Goal: Task Accomplishment & Management: Manage account settings

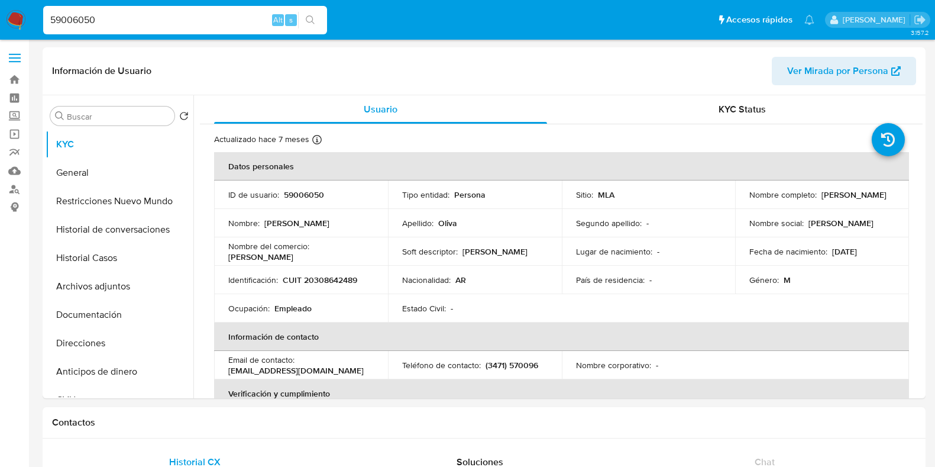
select select "10"
click at [19, 22] on nav "Pausado Ver notificaciones 59006050 Alt s Accesos rápidos Presiona las siguient…" at bounding box center [467, 20] width 935 height 40
type input "HGscnBB8DcDP5LoppdxOTjin"
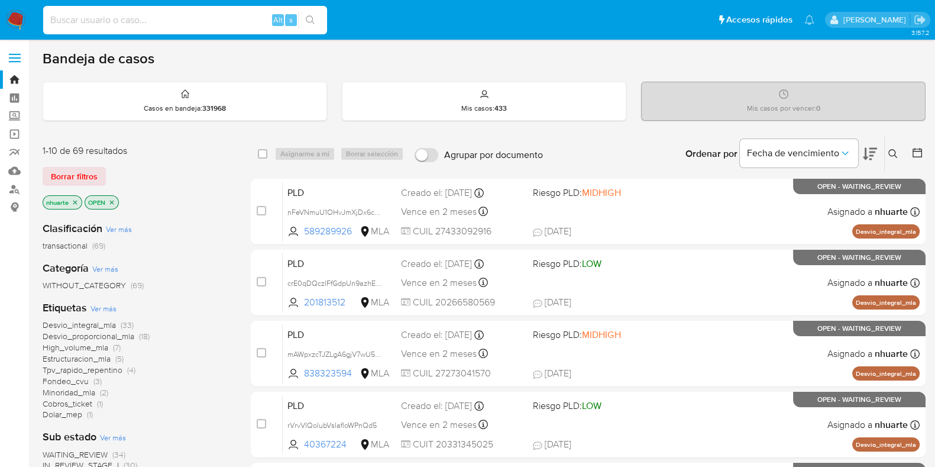
paste input "HGscnBB8DcDP5LoppdxOTjin"
type input "HGscnBB8DcDP5LoppdxOTjin"
paste input "HGscnBB8DcDP5LoppdxOTjin"
type input "HGscnBB8DcDP5LoppdxOTjin"
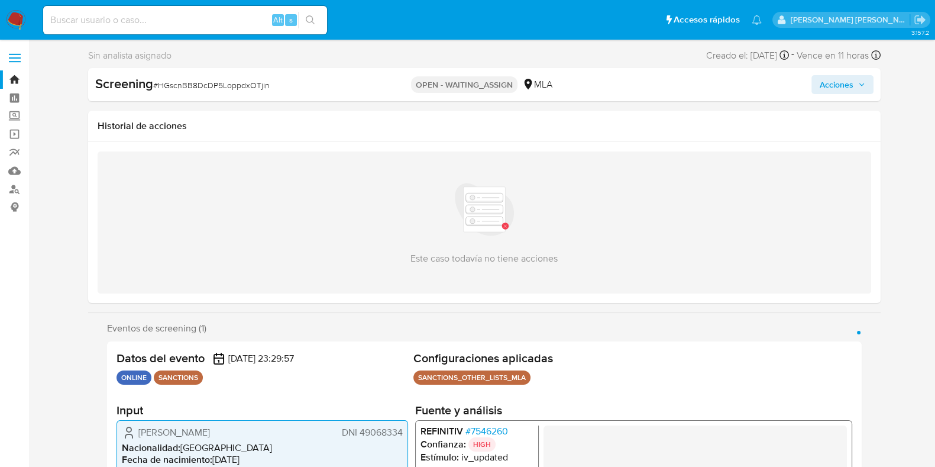
select select "10"
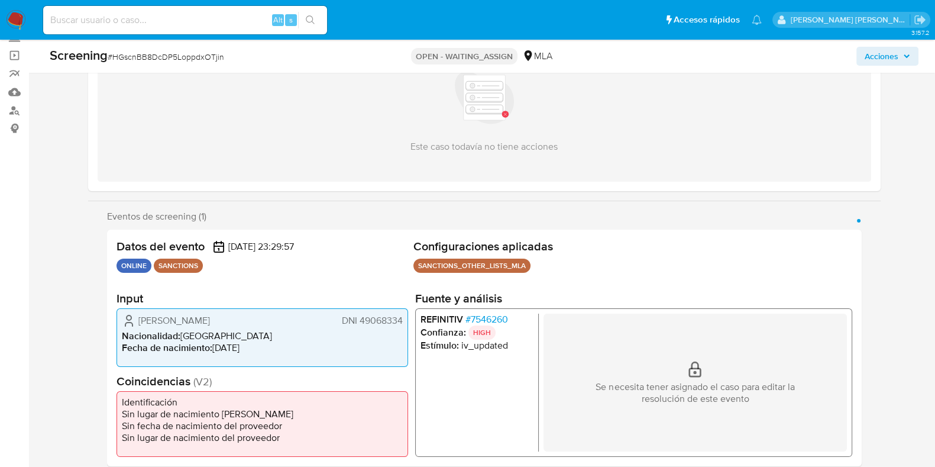
scroll to position [222, 0]
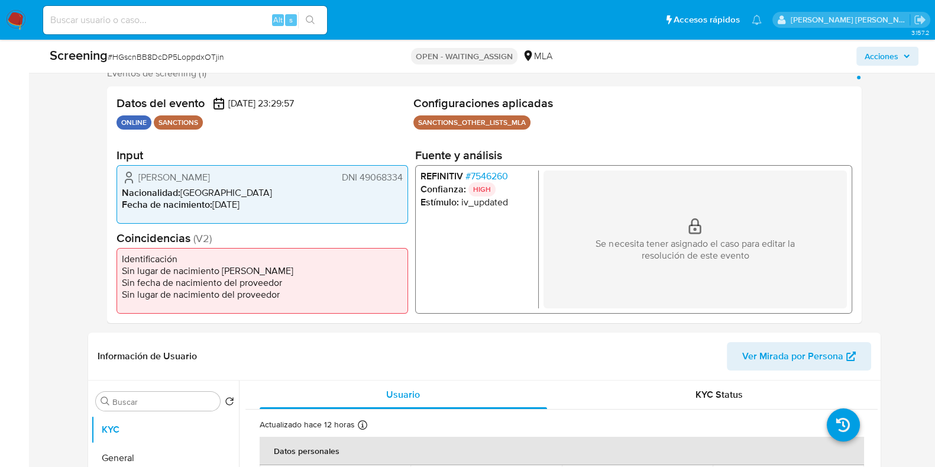
click at [487, 176] on span "# 7546260" at bounding box center [486, 176] width 43 height 12
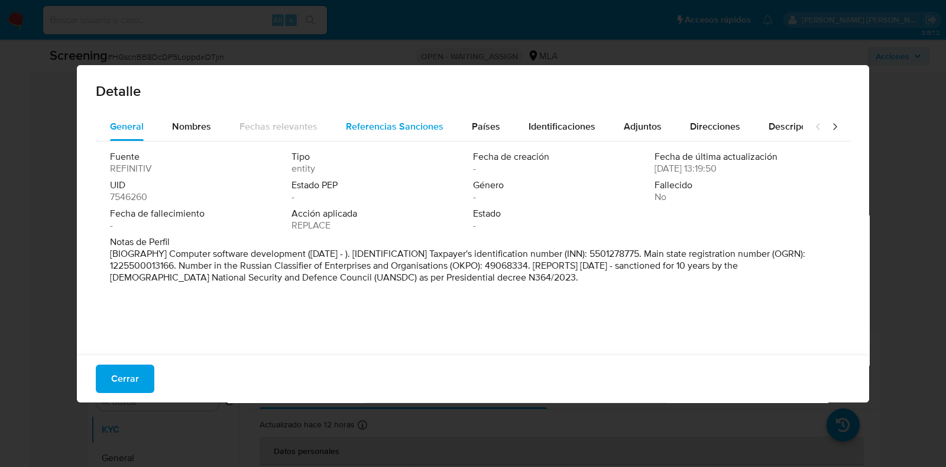
click at [399, 121] on span "Referencias Sanciones" at bounding box center [395, 126] width 98 height 14
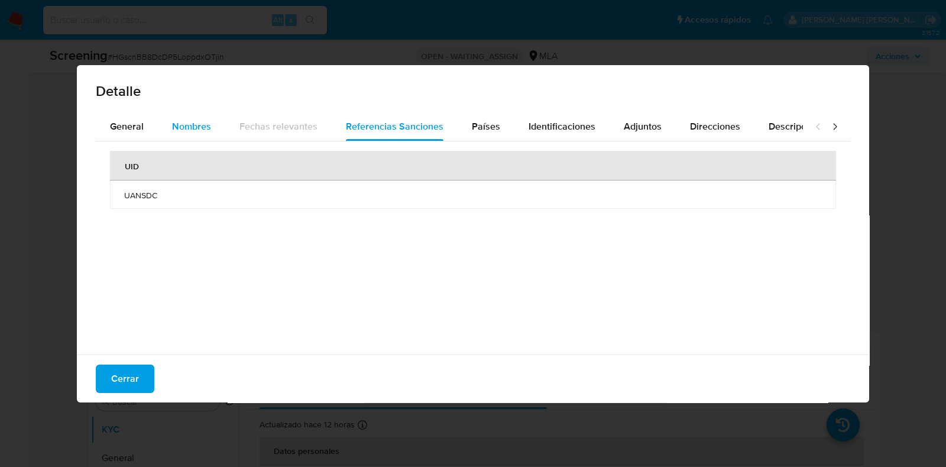
click at [189, 126] on span "Nombres" at bounding box center [191, 126] width 39 height 14
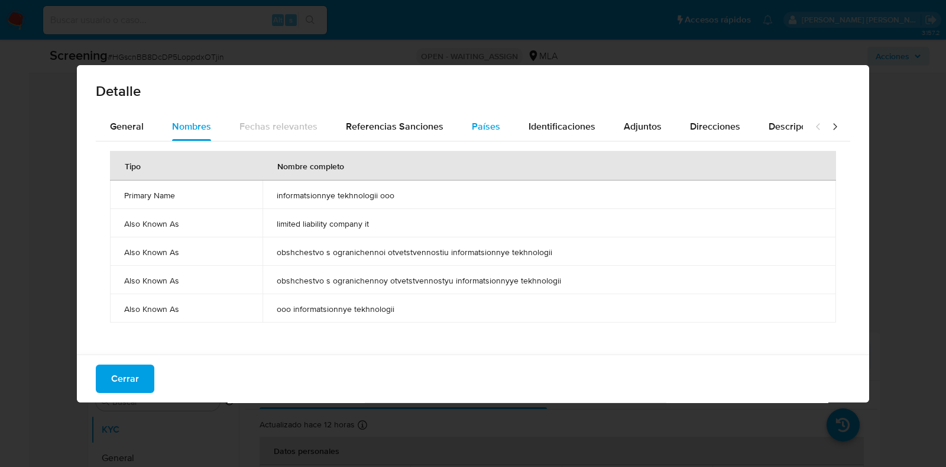
click at [487, 120] on span "Países" at bounding box center [486, 126] width 28 height 14
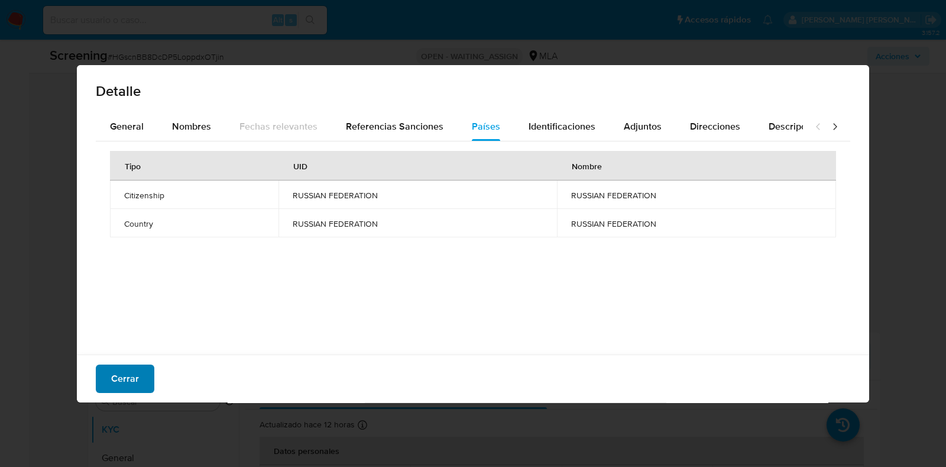
click at [120, 377] on span "Cerrar" at bounding box center [125, 378] width 28 height 26
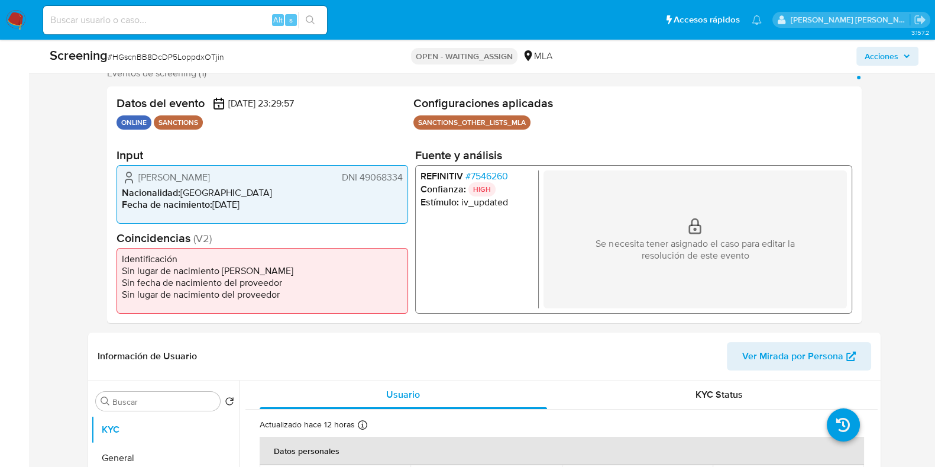
click at [483, 176] on span "# 7546260" at bounding box center [486, 176] width 43 height 12
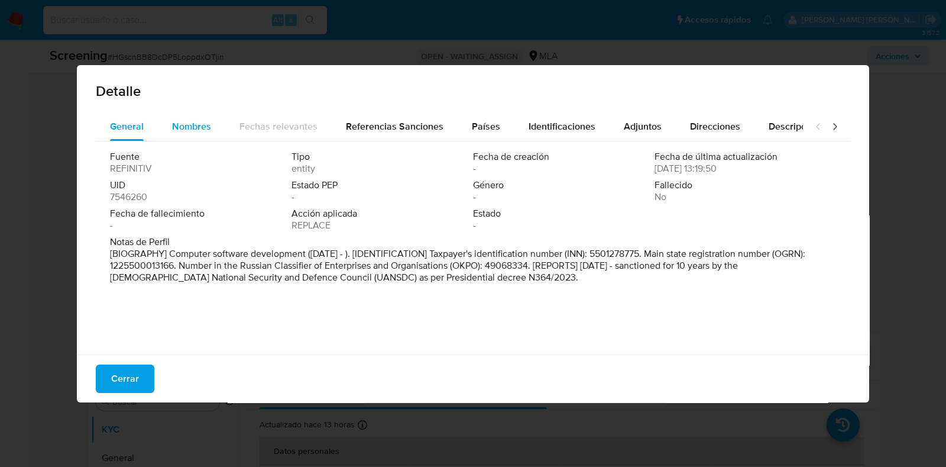
click at [193, 122] on span "Nombres" at bounding box center [191, 126] width 39 height 14
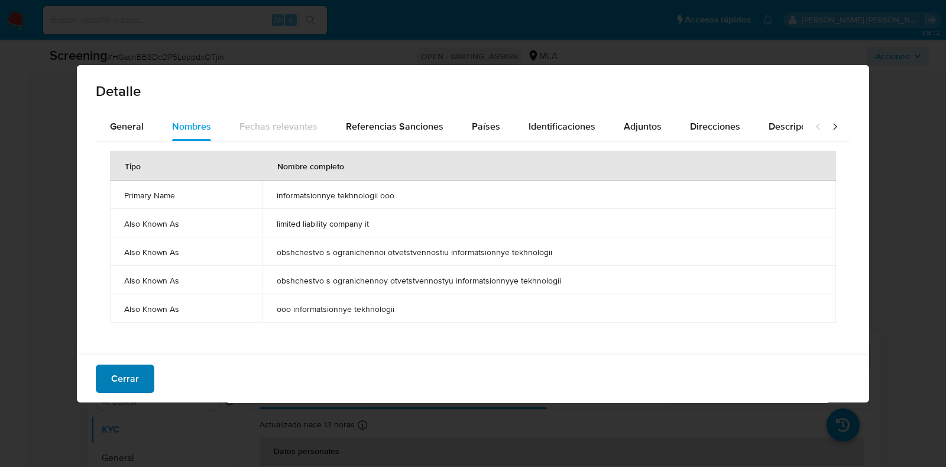
click at [133, 377] on span "Cerrar" at bounding box center [125, 378] width 28 height 26
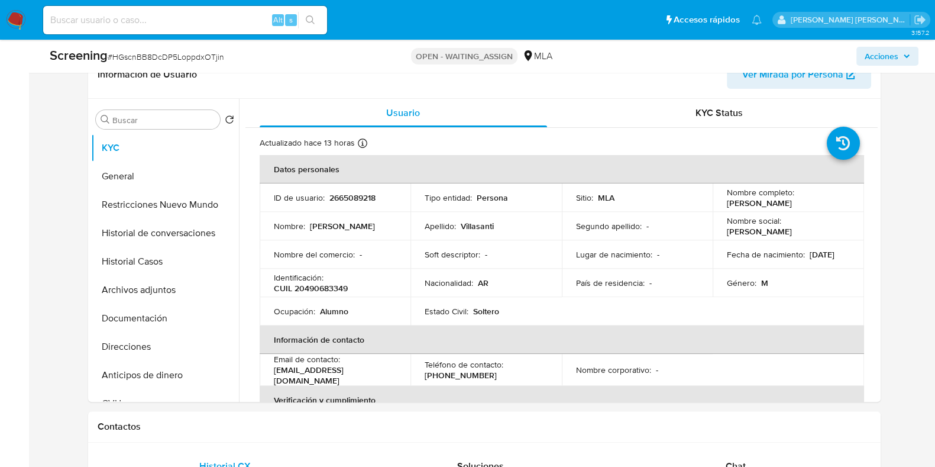
scroll to position [517, 0]
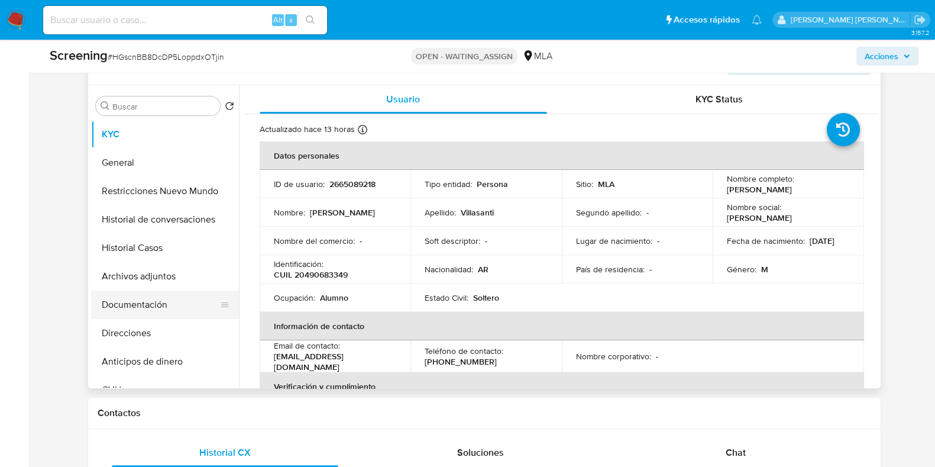
click at [149, 303] on button "Documentación" at bounding box center [160, 304] width 138 height 28
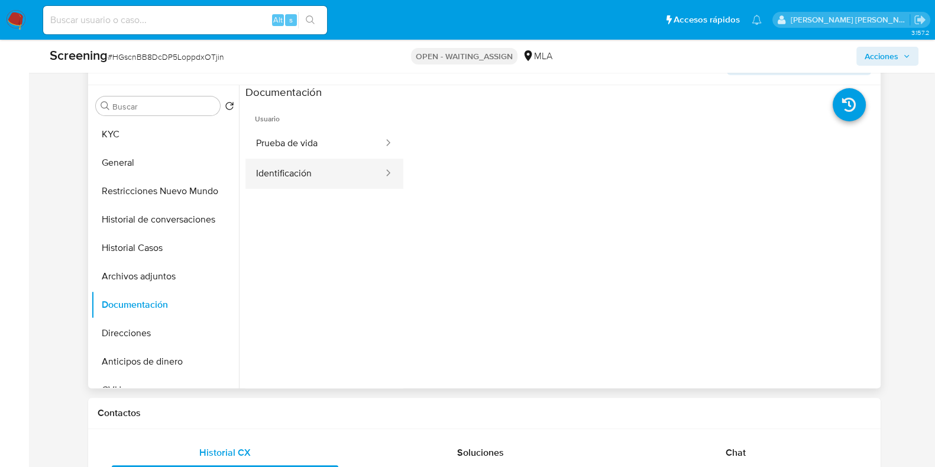
click at [340, 178] on button "Identificación" at bounding box center [314, 173] width 139 height 30
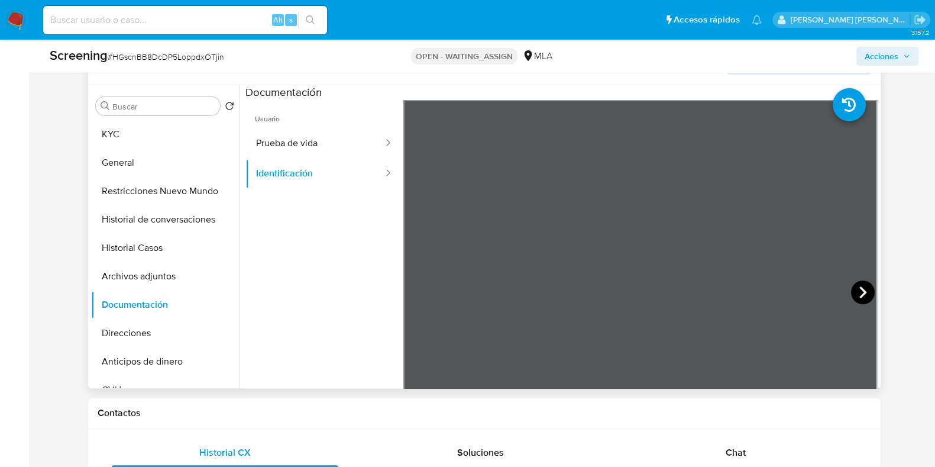
click at [859, 294] on icon at bounding box center [862, 292] width 7 height 12
click at [305, 135] on button "Prueba de vida" at bounding box center [314, 143] width 139 height 30
click at [288, 158] on button "Identificación" at bounding box center [314, 173] width 139 height 30
click at [272, 294] on ul "Usuario Prueba de vida Identificación" at bounding box center [324, 270] width 158 height 341
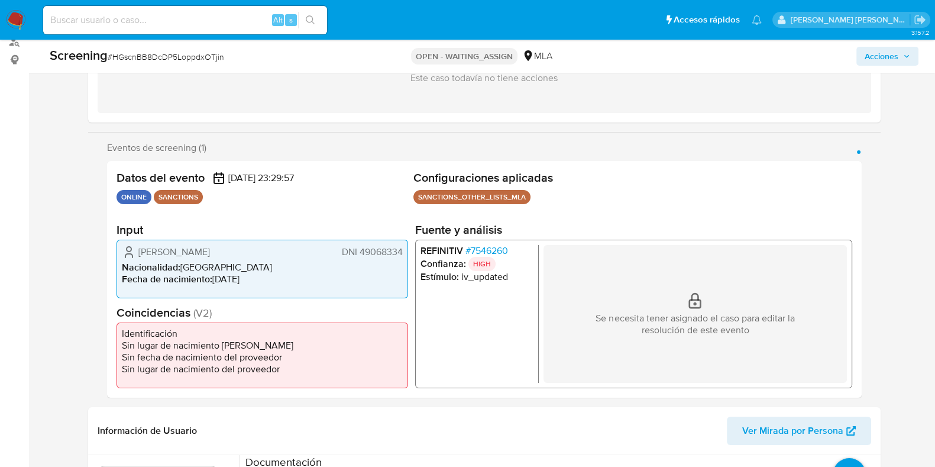
click at [493, 252] on span "# 7546260" at bounding box center [486, 250] width 43 height 12
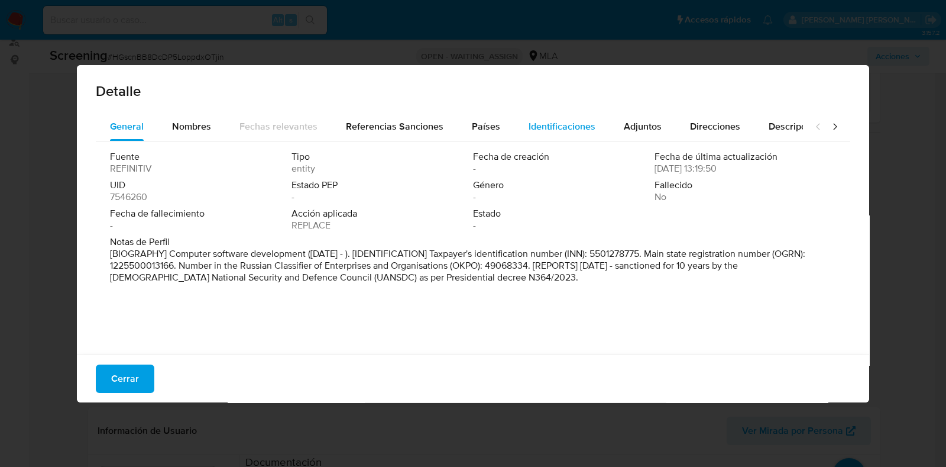
click at [596, 124] on button "Identificaciones" at bounding box center [561, 126] width 95 height 28
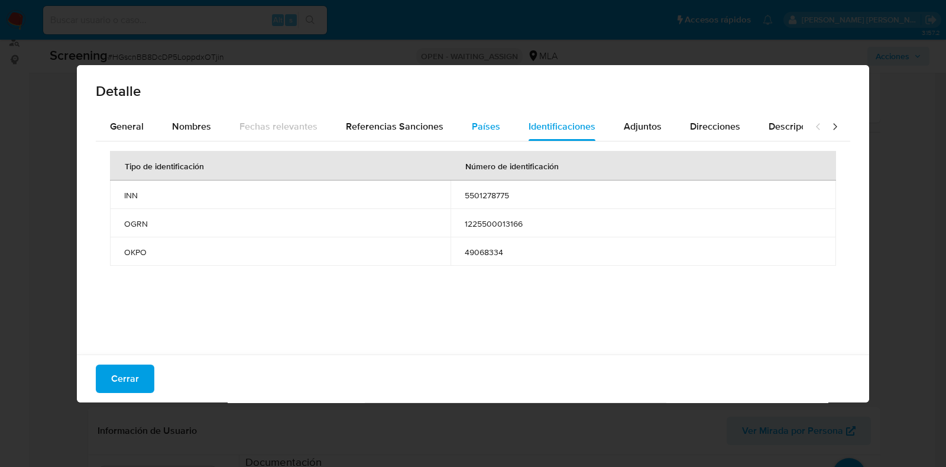
click at [495, 128] on button "Países" at bounding box center [486, 126] width 57 height 28
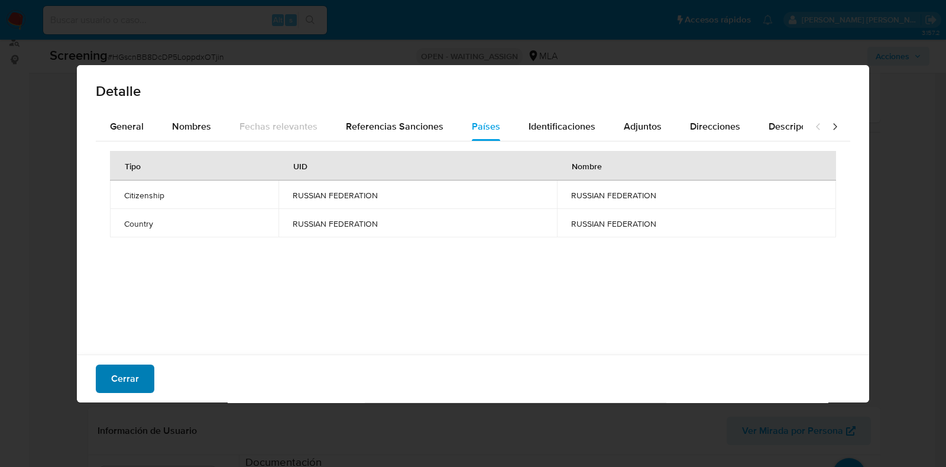
click at [139, 383] on button "Cerrar" at bounding box center [125, 378] width 59 height 28
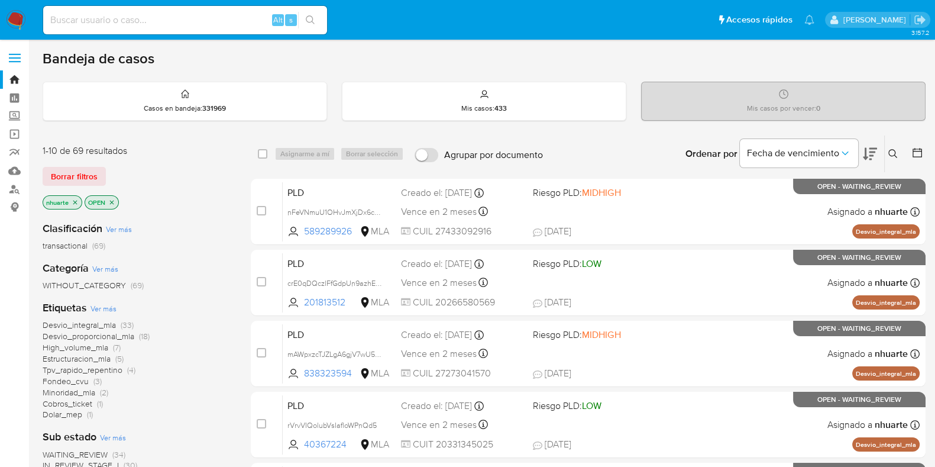
click at [893, 151] on icon at bounding box center [892, 153] width 9 height 9
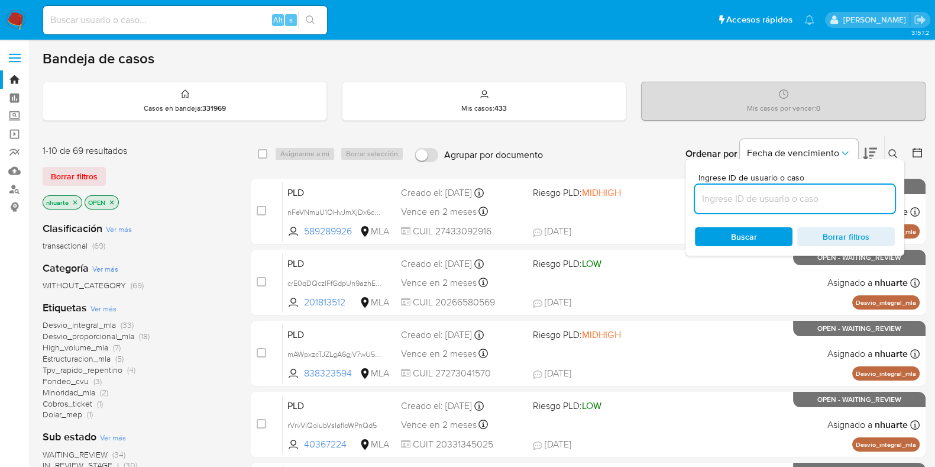
click at [766, 196] on input at bounding box center [795, 198] width 200 height 15
type input "HGscnBB8DcDP5LoppdxOTjin"
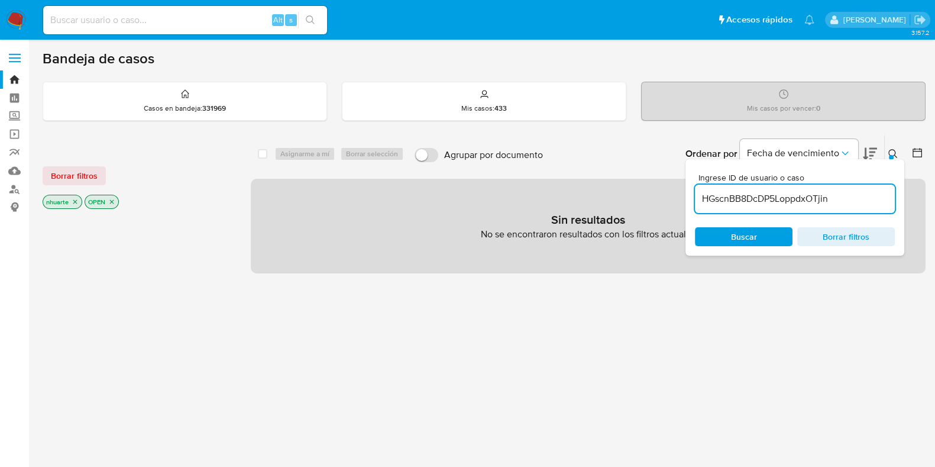
click at [63, 184] on div "Borrar filtros nhuarte OPEN" at bounding box center [137, 177] width 189 height 67
click at [92, 181] on span "Borrar filtros" at bounding box center [74, 175] width 47 height 17
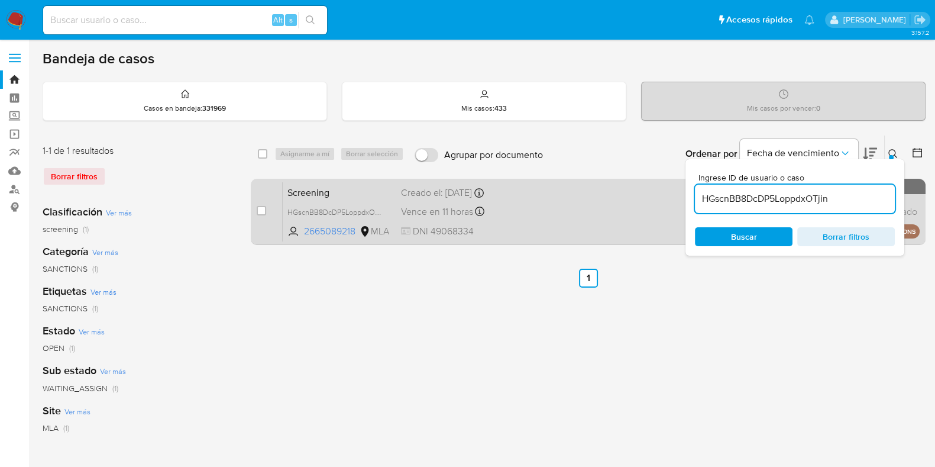
click at [258, 215] on div "case-item-checkbox" at bounding box center [261, 211] width 9 height 12
click at [264, 209] on input "checkbox" at bounding box center [261, 210] width 9 height 9
checkbox input "true"
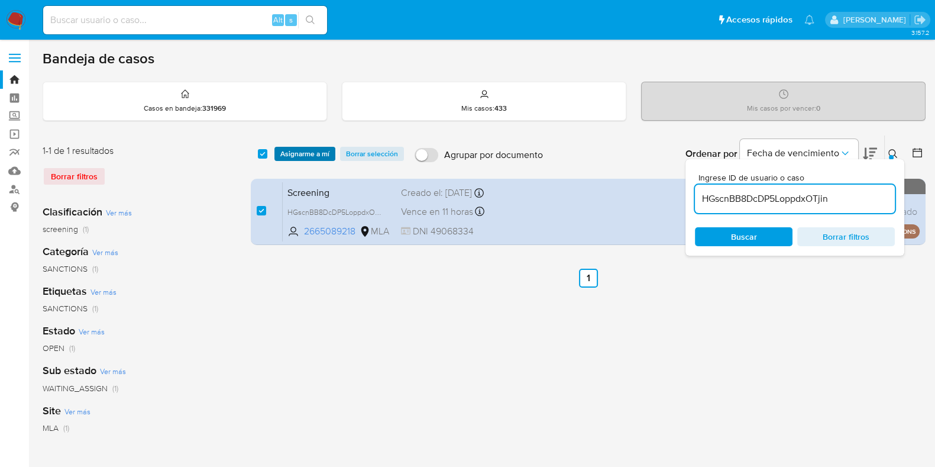
click at [319, 148] on span "Asignarme a mí" at bounding box center [304, 154] width 49 height 12
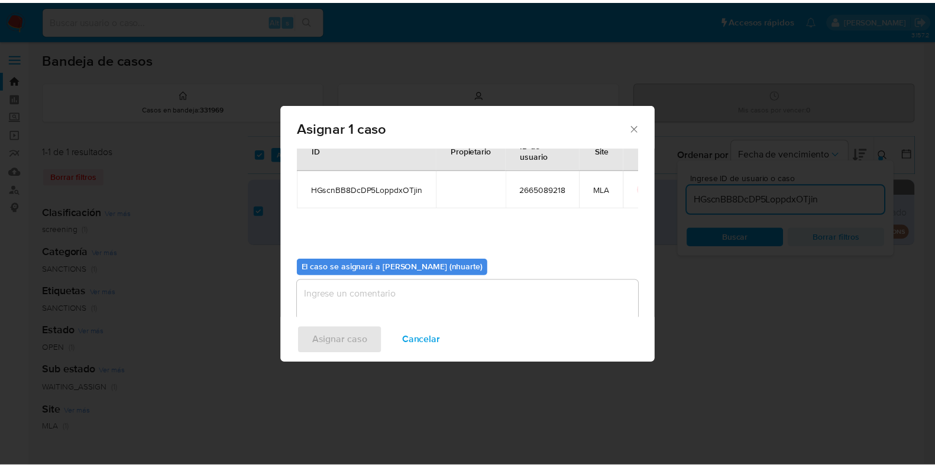
scroll to position [61, 0]
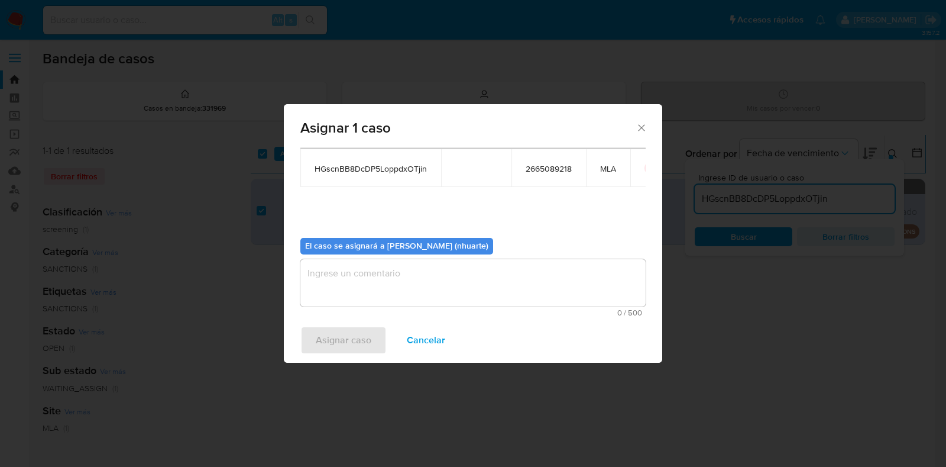
click at [393, 296] on textarea "assign-modal" at bounding box center [472, 282] width 345 height 47
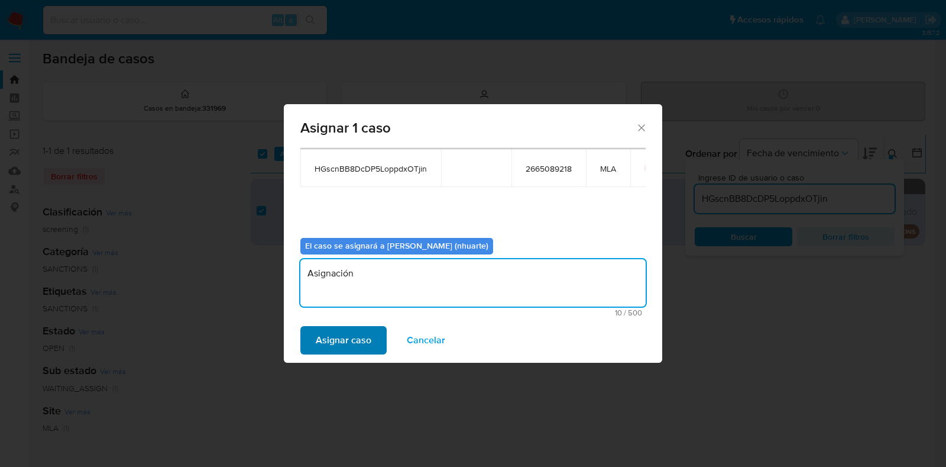
type textarea "Asignación"
click at [374, 334] on button "Asignar caso" at bounding box center [343, 340] width 86 height 28
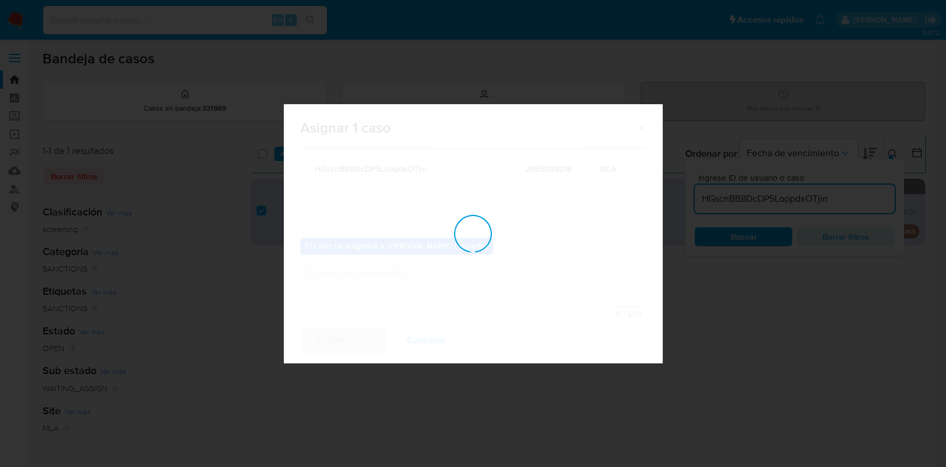
checkbox input "false"
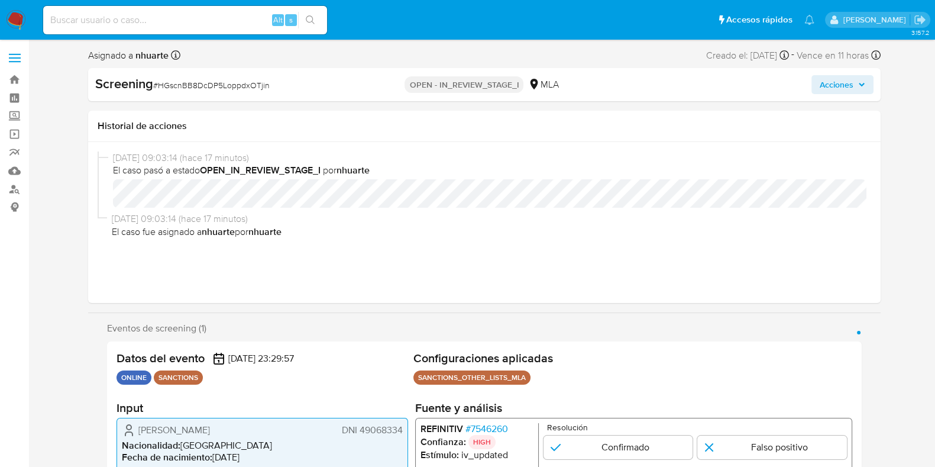
select select "10"
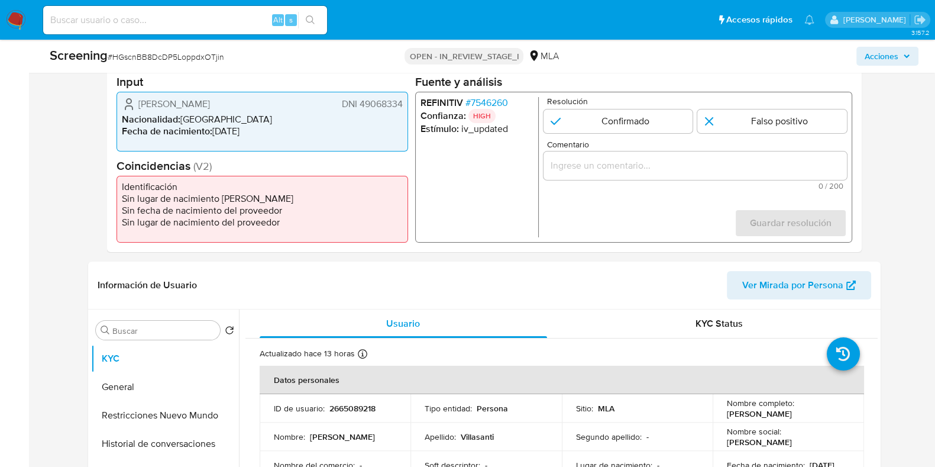
scroll to position [295, 0]
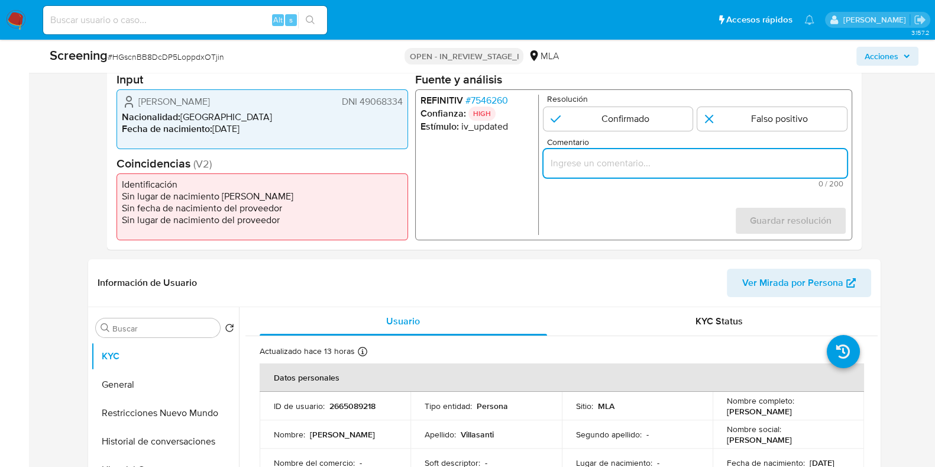
paste input "Se desestima ya que no coincide tipo de persona, ni el mencionado nombre del us…"
type input "Se desestima ya que no coincide tipo de persona, ni el mencionado nombre del us…"
click at [740, 116] on input "1 de 1" at bounding box center [772, 119] width 150 height 24
radio input "true"
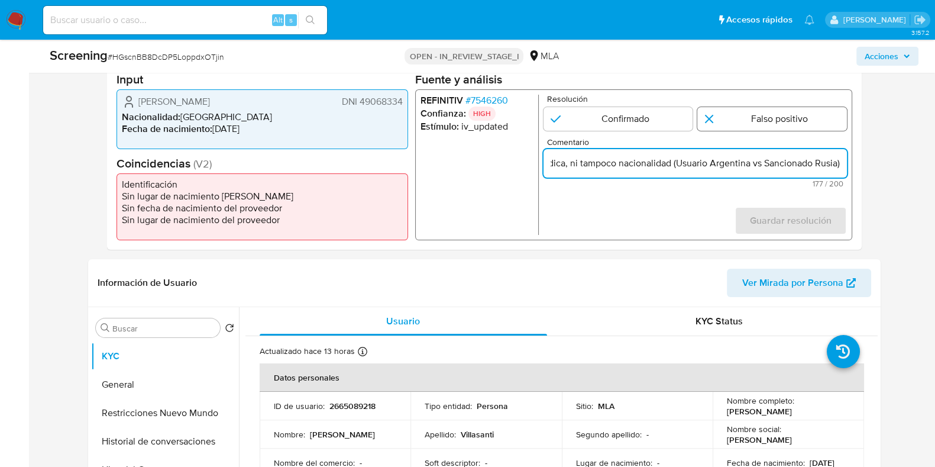
scroll to position [0, 0]
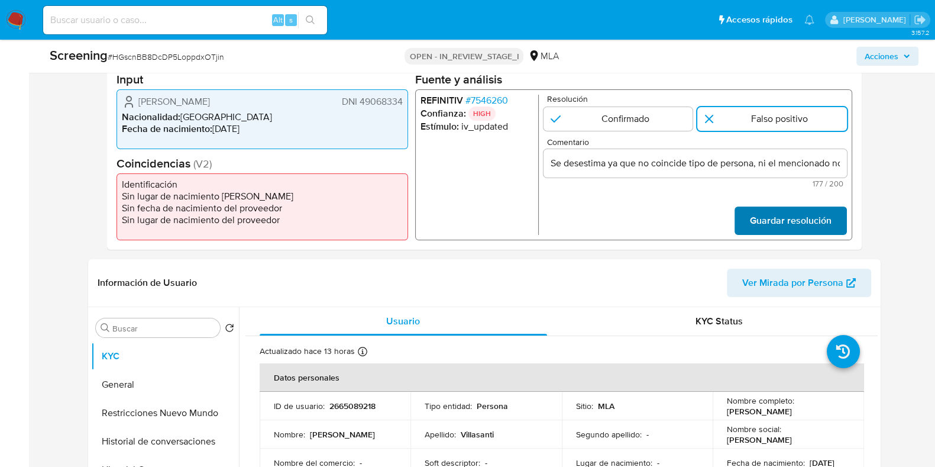
click at [771, 219] on span "Guardar resolución" at bounding box center [790, 221] width 82 height 26
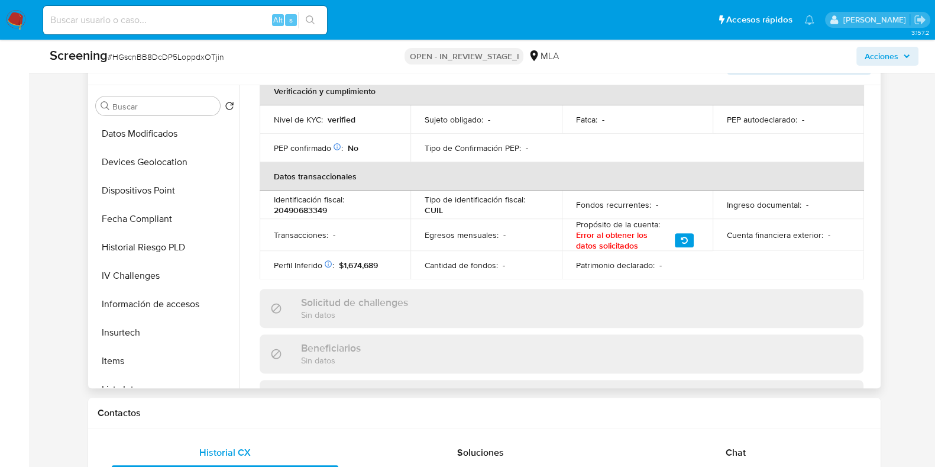
scroll to position [517, 0]
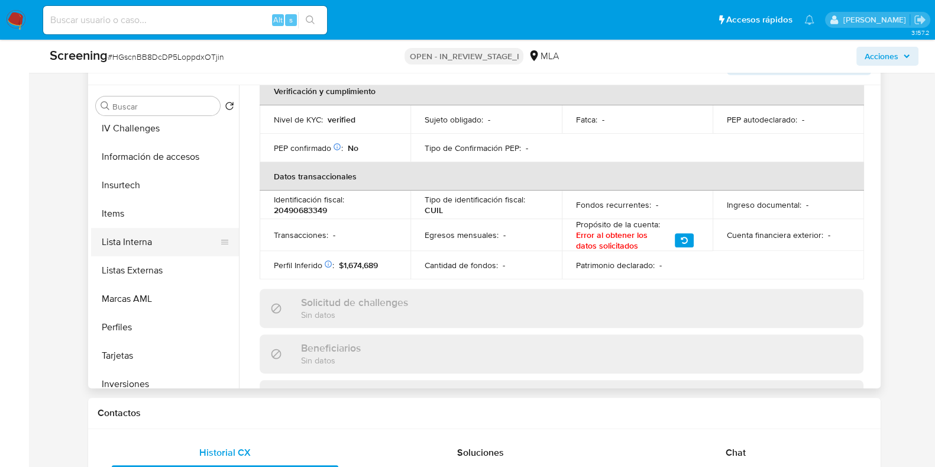
click at [146, 235] on button "Lista Interna" at bounding box center [160, 242] width 138 height 28
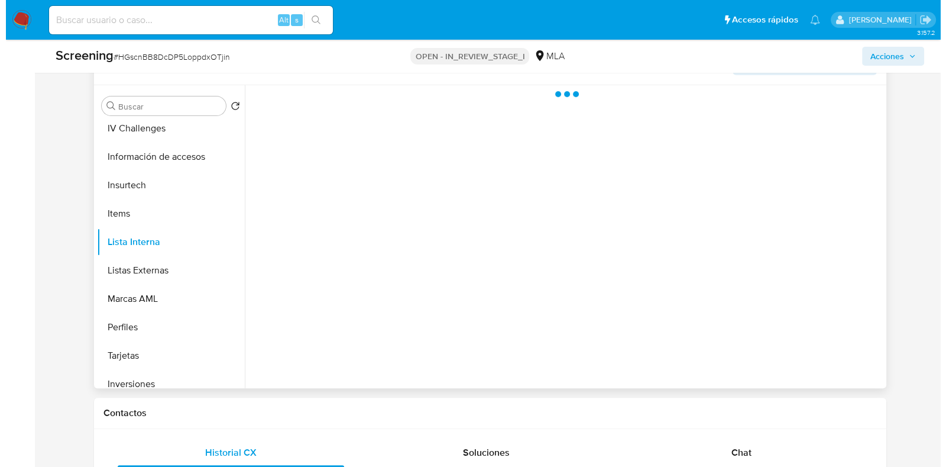
scroll to position [0, 0]
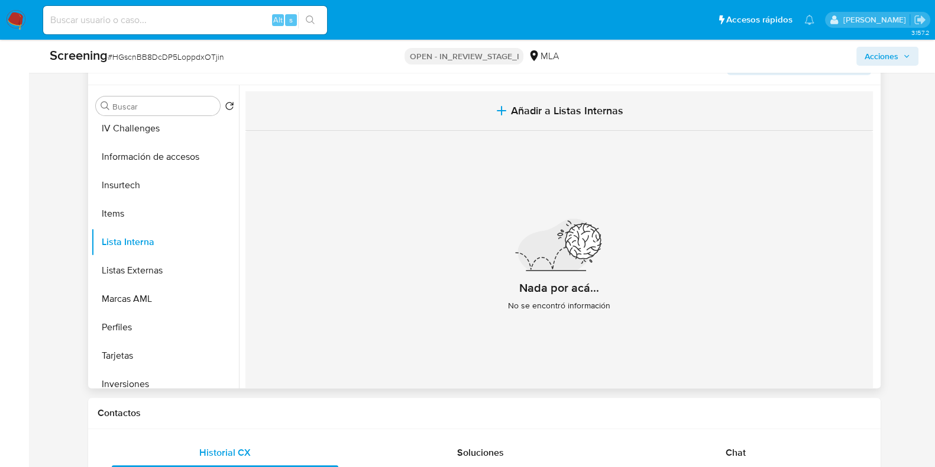
click at [556, 112] on span "Añadir a Listas Internas" at bounding box center [567, 110] width 112 height 13
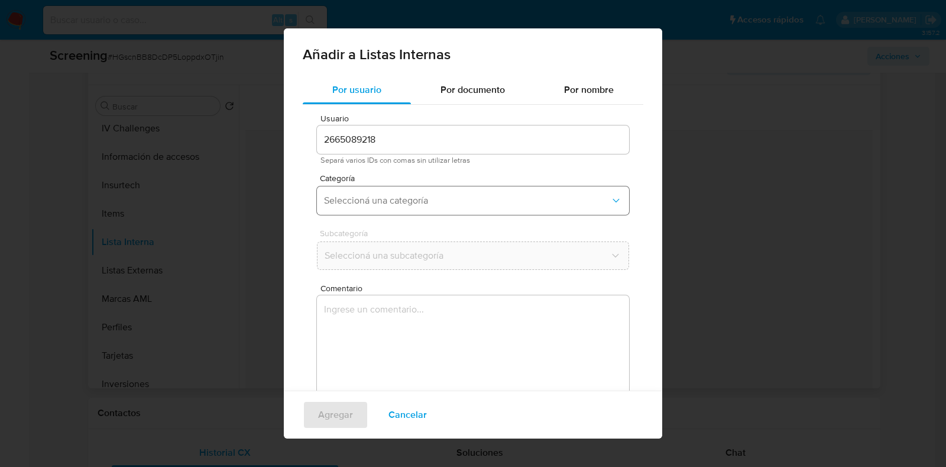
click at [384, 203] on span "Seleccioná una categoría" at bounding box center [467, 201] width 286 height 12
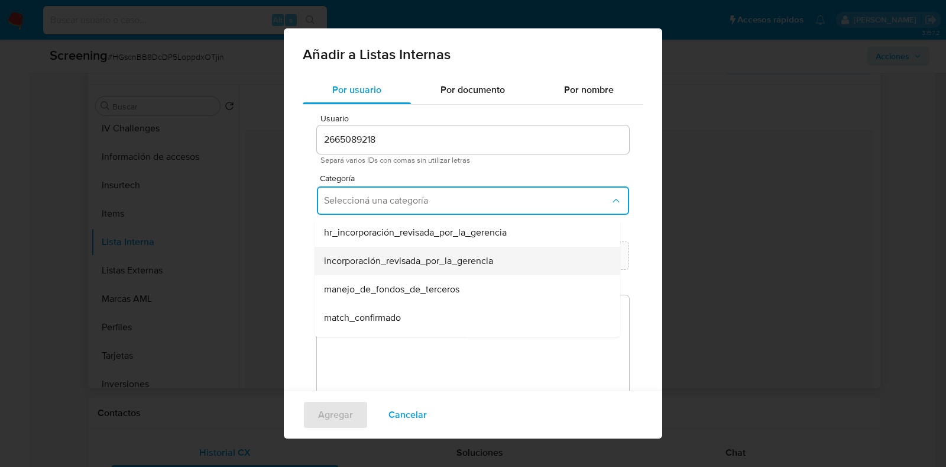
scroll to position [73, 0]
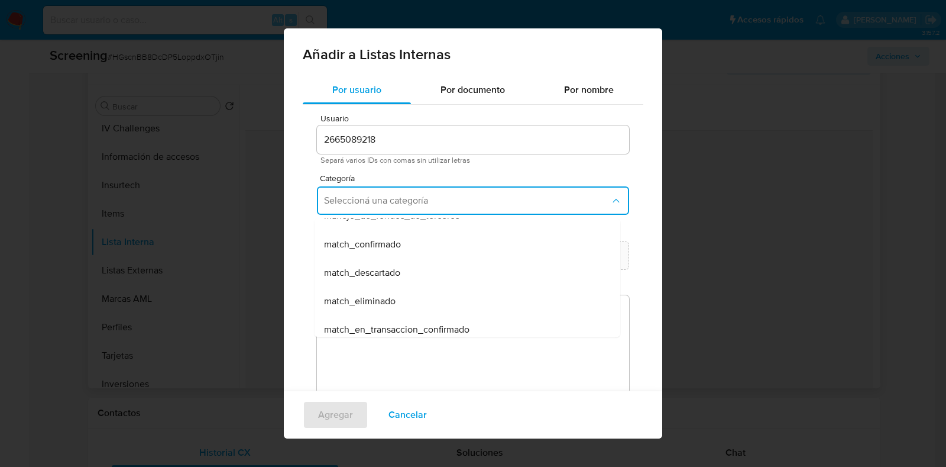
click at [388, 272] on span "match_descartado" at bounding box center [362, 273] width 76 height 12
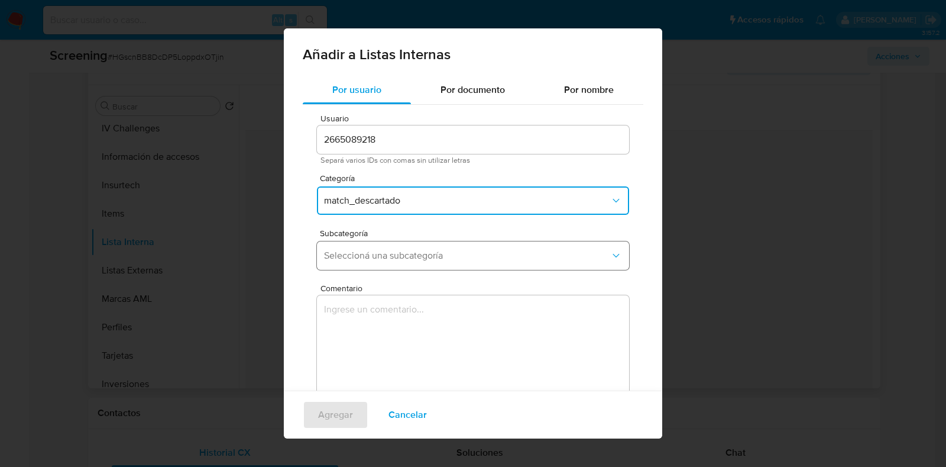
click at [387, 262] on button "Seleccioná una subcategoría" at bounding box center [473, 255] width 312 height 28
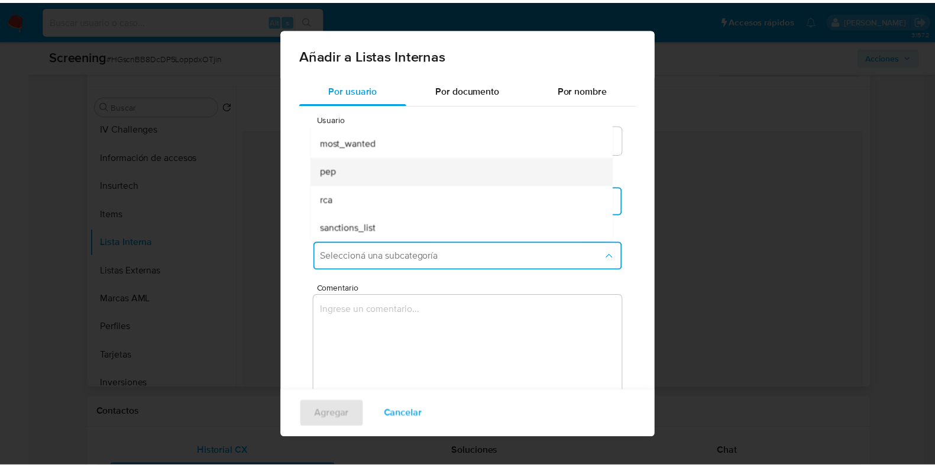
scroll to position [80, 0]
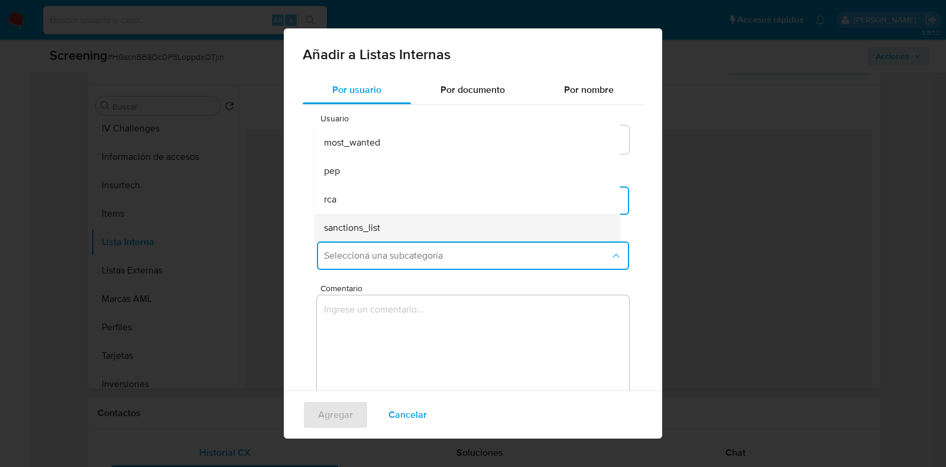
click at [377, 225] on span "sanctions_list" at bounding box center [352, 228] width 56 height 12
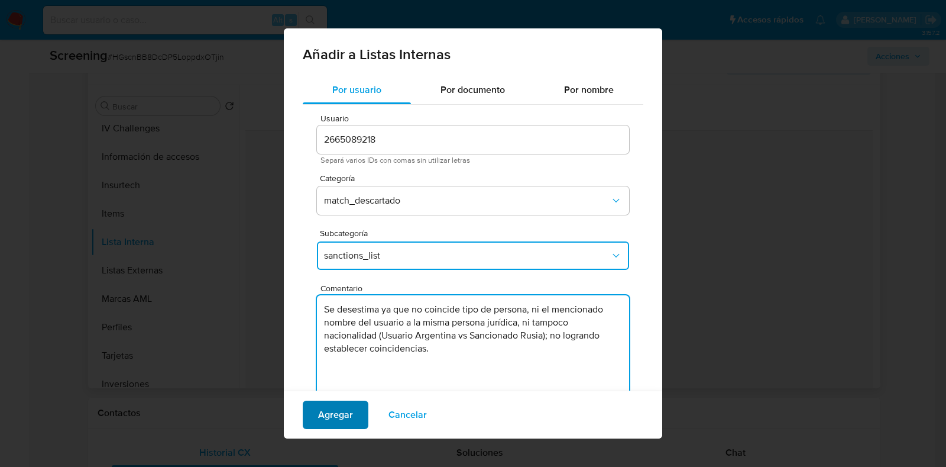
type textarea "Se desestima ya que no coincide tipo de persona, ni el mencionado nombre del us…"
click at [353, 419] on button "Agregar" at bounding box center [336, 414] width 66 height 28
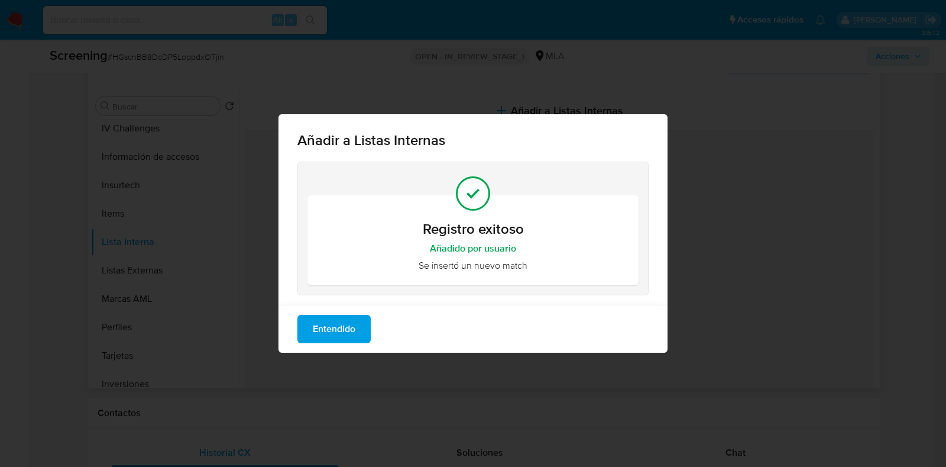
click at [325, 338] on span "Entendido" at bounding box center [334, 329] width 43 height 26
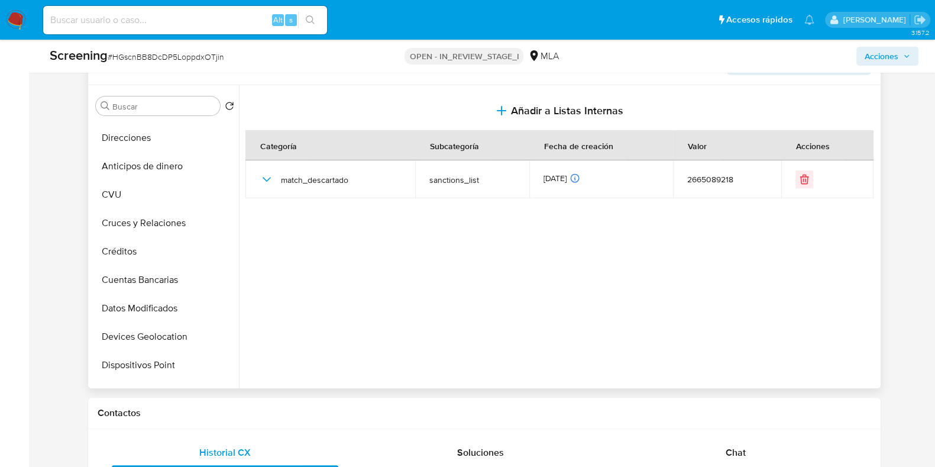
scroll to position [0, 0]
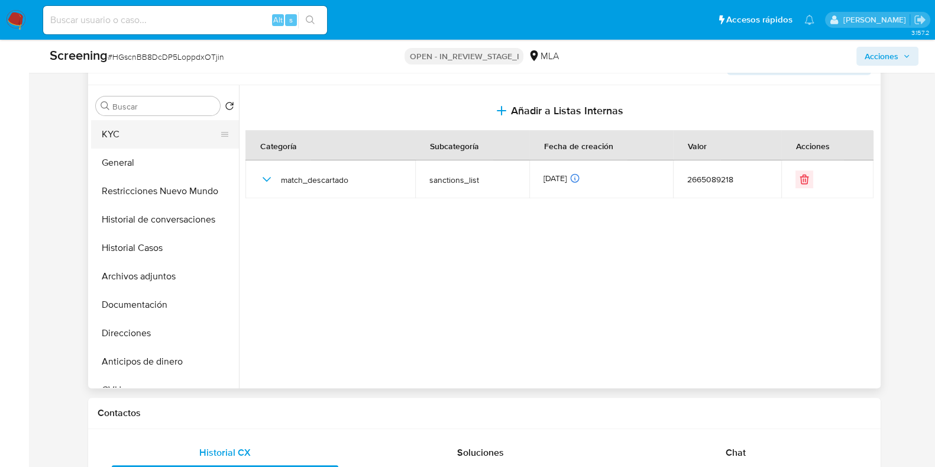
click at [142, 132] on button "KYC" at bounding box center [160, 134] width 138 height 28
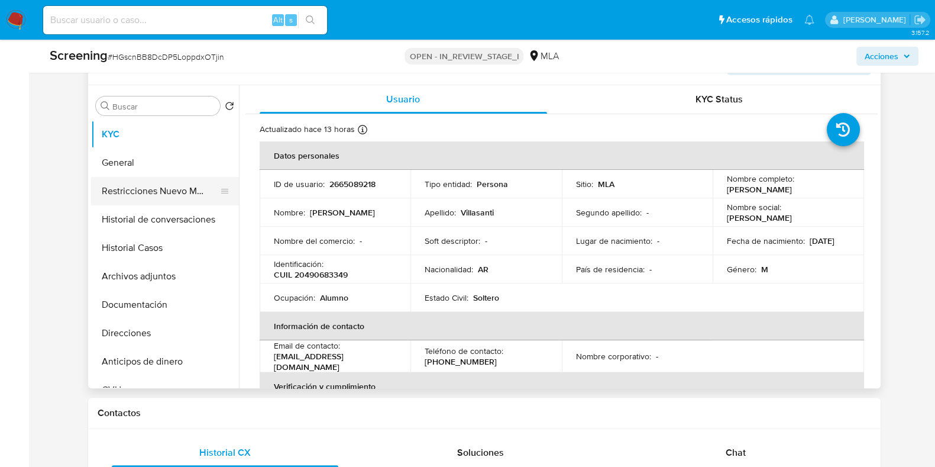
click at [153, 189] on button "Restricciones Nuevo Mundo" at bounding box center [160, 191] width 138 height 28
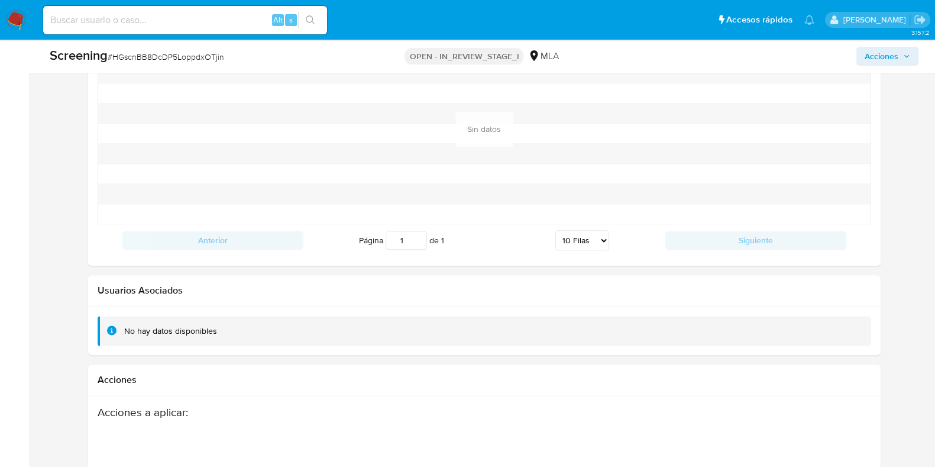
scroll to position [1985, 0]
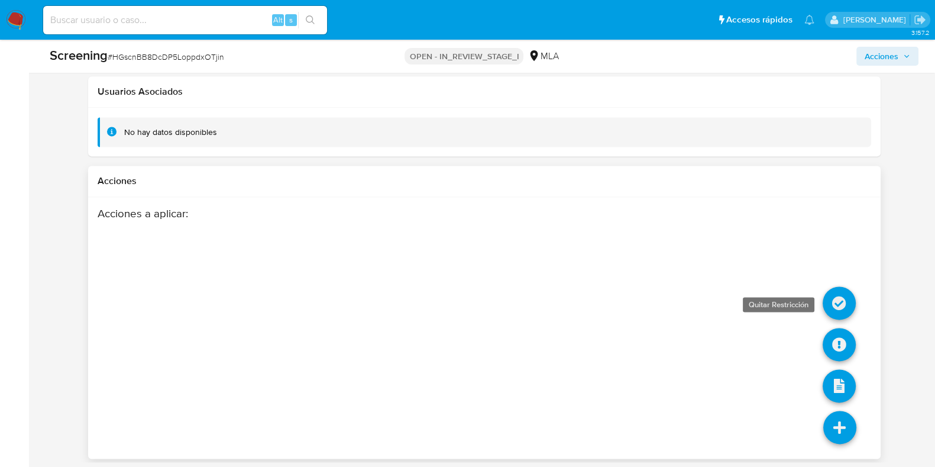
click at [840, 306] on icon at bounding box center [839, 302] width 33 height 33
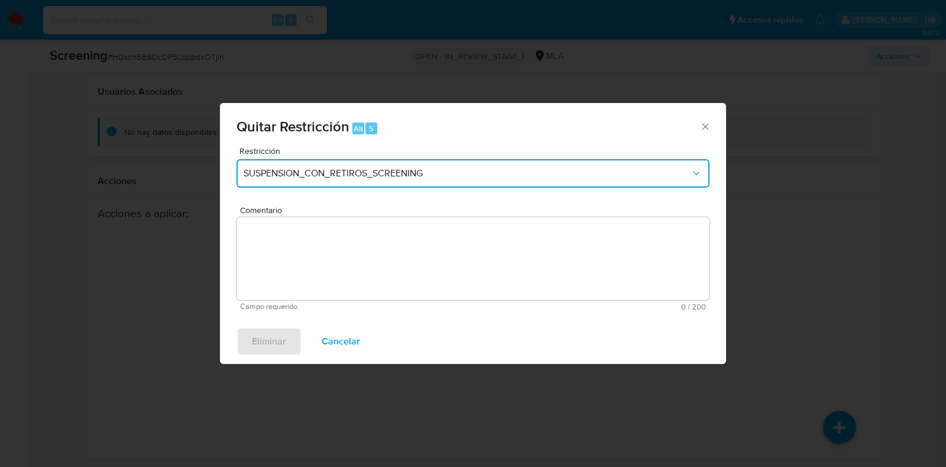
click at [305, 178] on span "SUSPENSION_CON_RETIROS_SCREENING" at bounding box center [467, 173] width 447 height 12
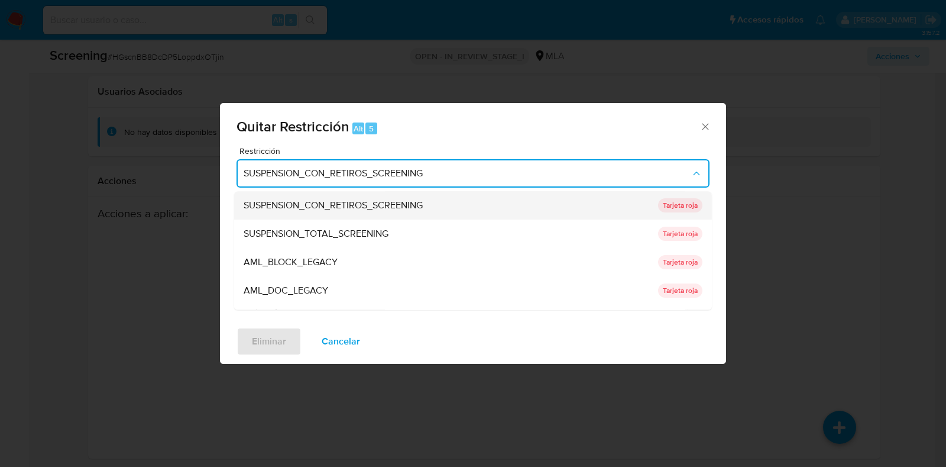
click at [310, 211] on span "SUSPENSION_CON_RETIROS_SCREENING" at bounding box center [333, 206] width 179 height 12
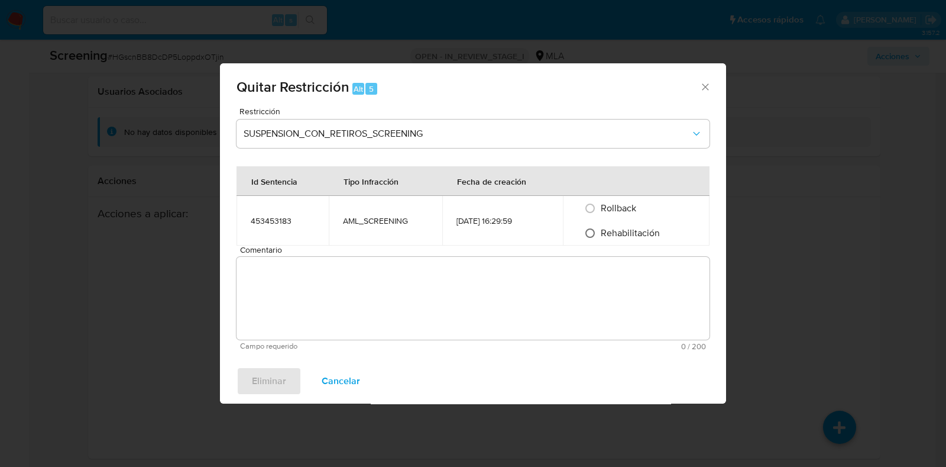
click at [598, 235] on input "Rehabilitación" at bounding box center [590, 233] width 19 height 19
radio input "true"
click at [590, 294] on textarea "Comentario" at bounding box center [473, 298] width 473 height 83
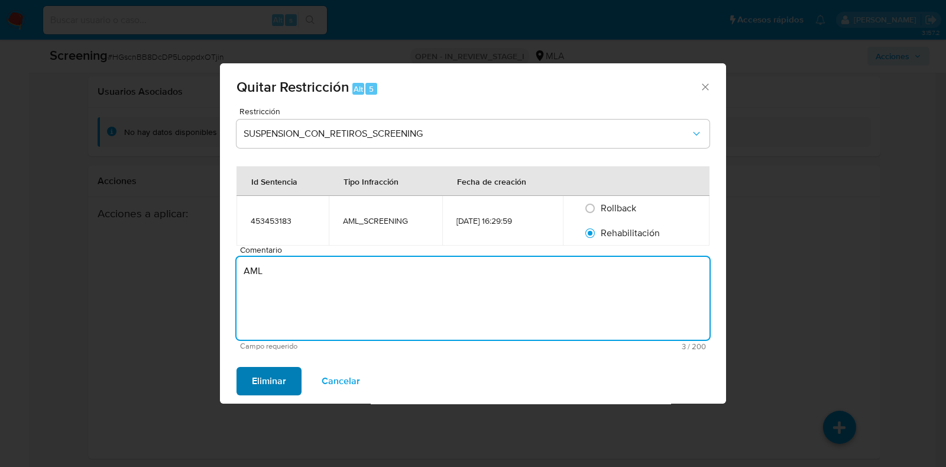
type textarea "AML"
click at [267, 381] on span "Eliminar" at bounding box center [269, 381] width 34 height 26
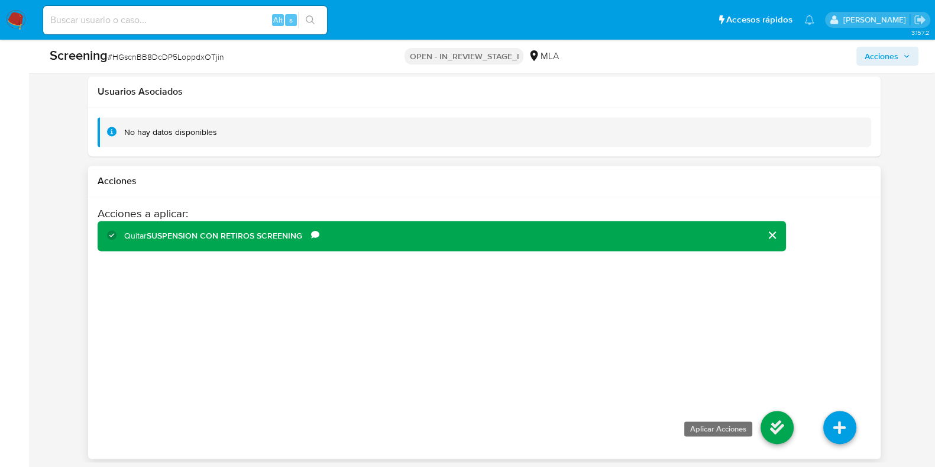
click at [781, 412] on icon at bounding box center [776, 426] width 33 height 33
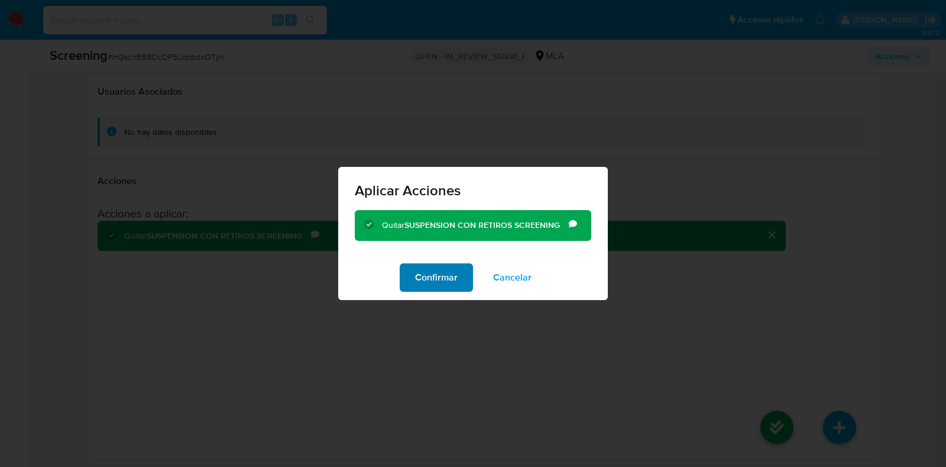
click at [445, 270] on span "Confirmar" at bounding box center [436, 277] width 43 height 26
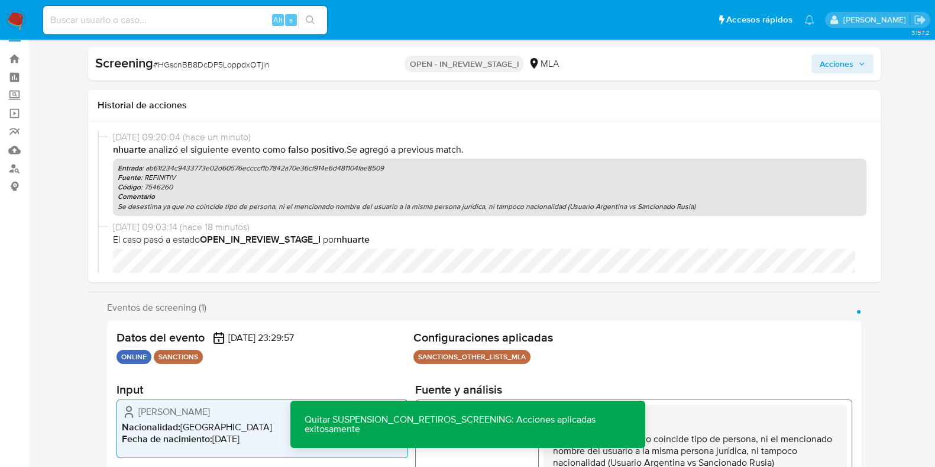
scroll to position [0, 0]
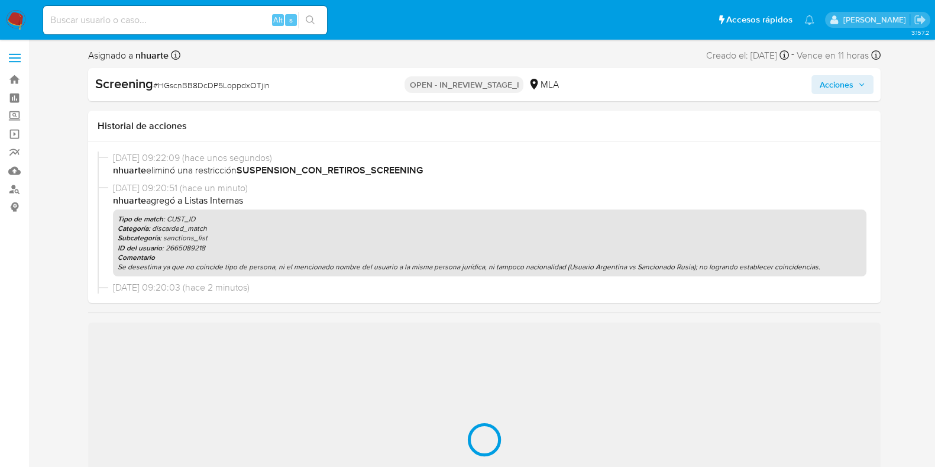
select select "10"
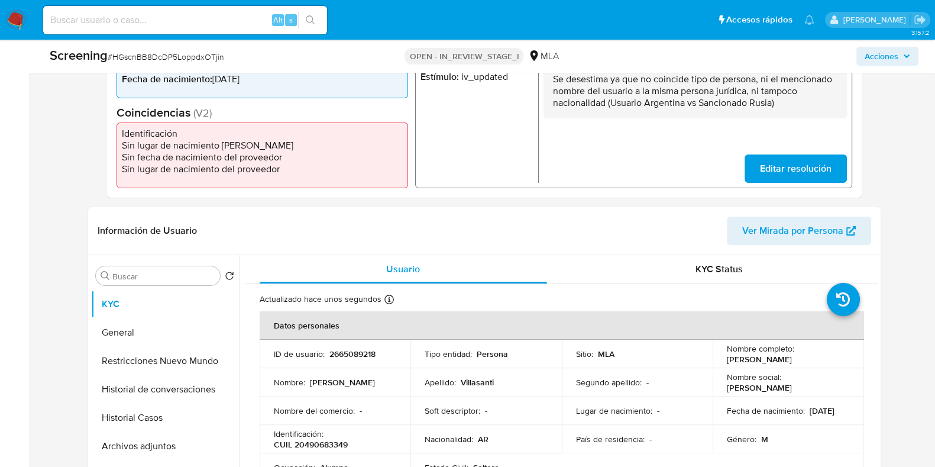
scroll to position [443, 0]
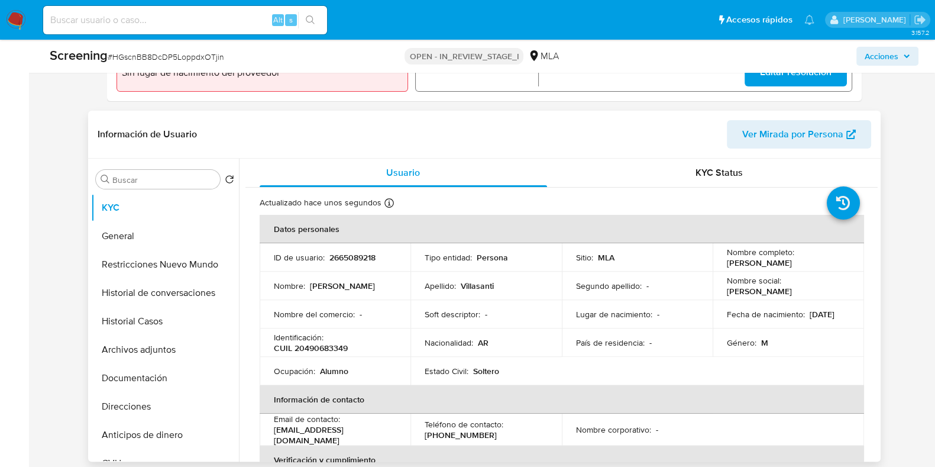
click at [352, 254] on p "2665089218" at bounding box center [352, 257] width 46 height 11
copy p "2665089218"
click at [161, 54] on span "# HGscnBB8DcDP5LoppdxOTjin" at bounding box center [166, 57] width 116 height 12
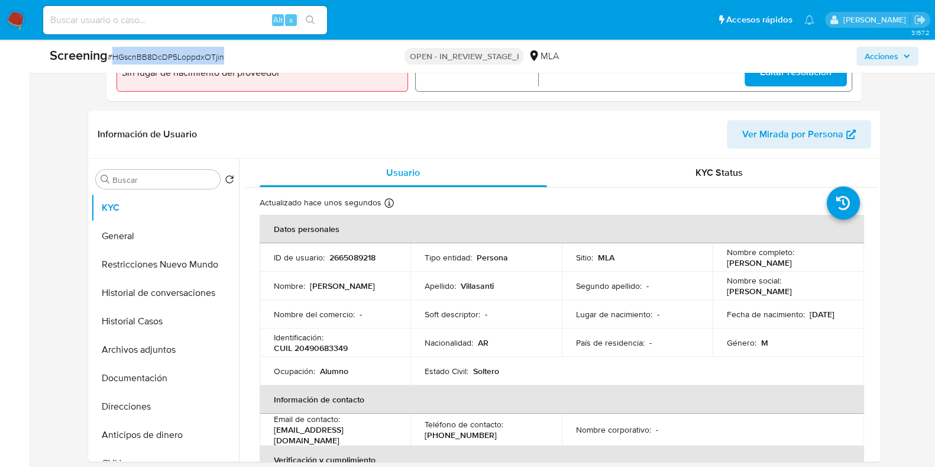
copy span "HGscnBB8DcDP5LoppdxOTjin"
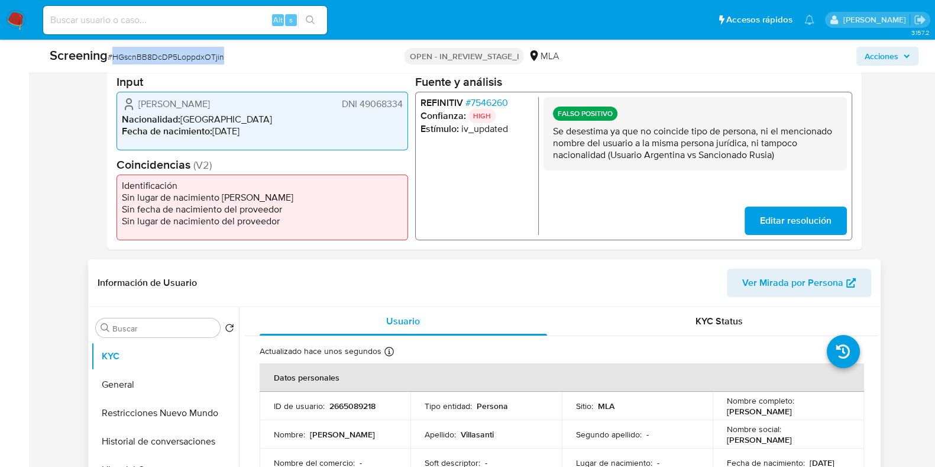
scroll to position [147, 0]
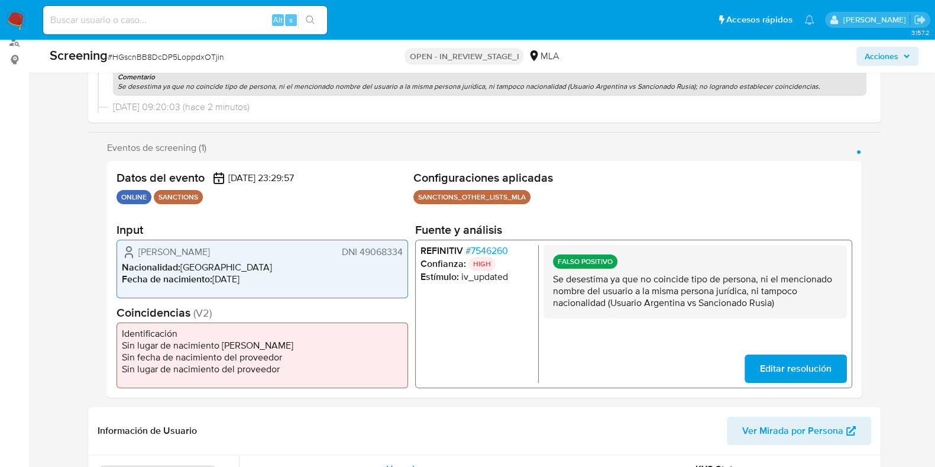
drag, startPoint x: 358, startPoint y: 252, endPoint x: 404, endPoint y: 254, distance: 46.7
click at [404, 254] on div "Dante Elias Villasanti DNI 49068334 Nacionalidad : Argentina Fecha de nacimient…" at bounding box center [262, 268] width 292 height 59
click at [496, 248] on span "# 7546260" at bounding box center [486, 250] width 43 height 12
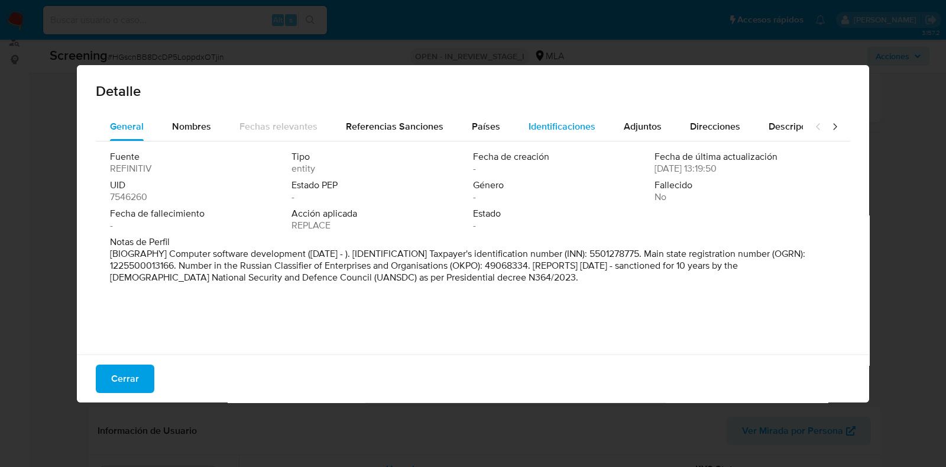
click at [572, 126] on span "Identificaciones" at bounding box center [562, 126] width 67 height 14
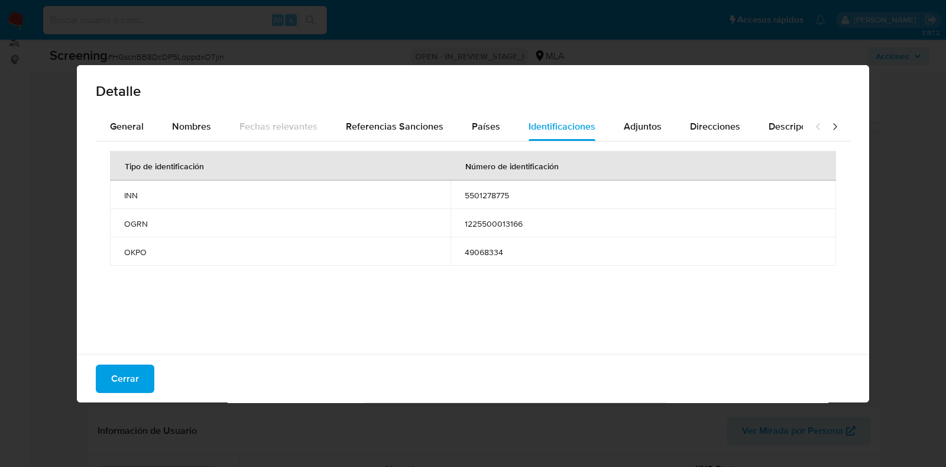
drag, startPoint x: 460, startPoint y: 250, endPoint x: 505, endPoint y: 247, distance: 45.0
click at [505, 247] on td "49068334" at bounding box center [644, 251] width 386 height 28
click at [117, 371] on span "Cerrar" at bounding box center [125, 378] width 28 height 26
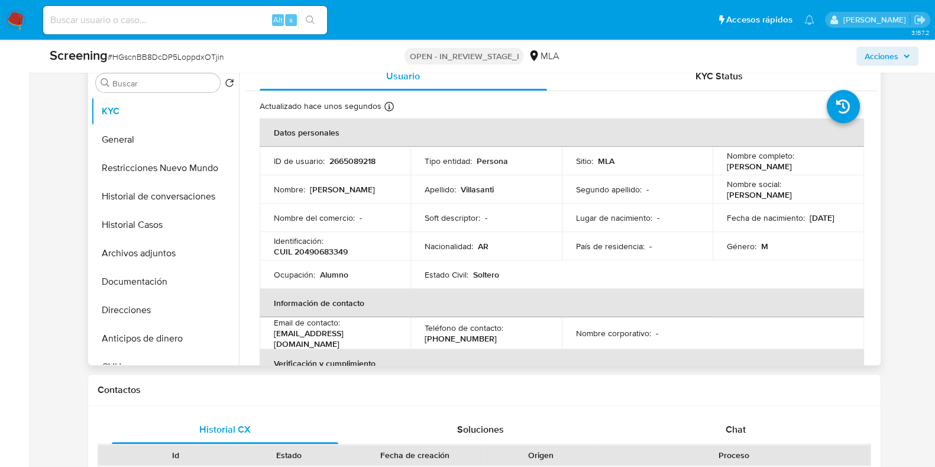
scroll to position [517, 0]
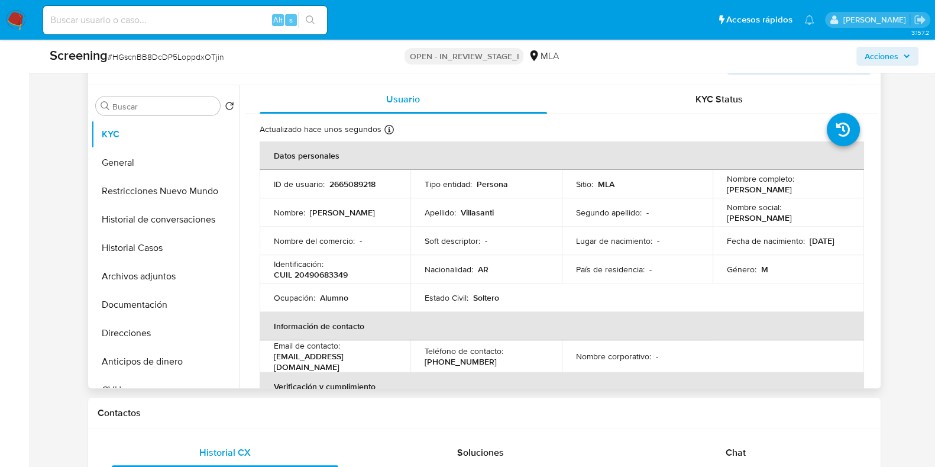
drag, startPoint x: 725, startPoint y: 190, endPoint x: 808, endPoint y: 186, distance: 83.5
click at [808, 186] on div "Nombre completo : Dante Elias Villasanti" at bounding box center [788, 183] width 123 height 21
copy p "[PERSON_NAME]"
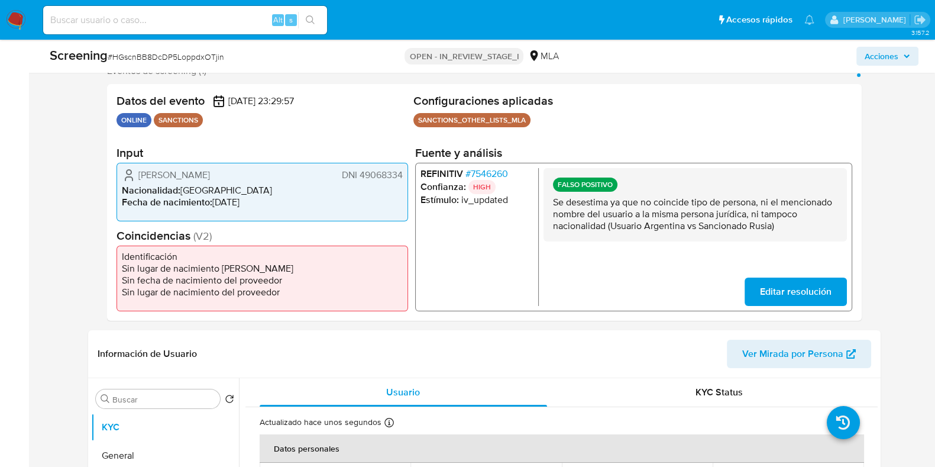
scroll to position [222, 0]
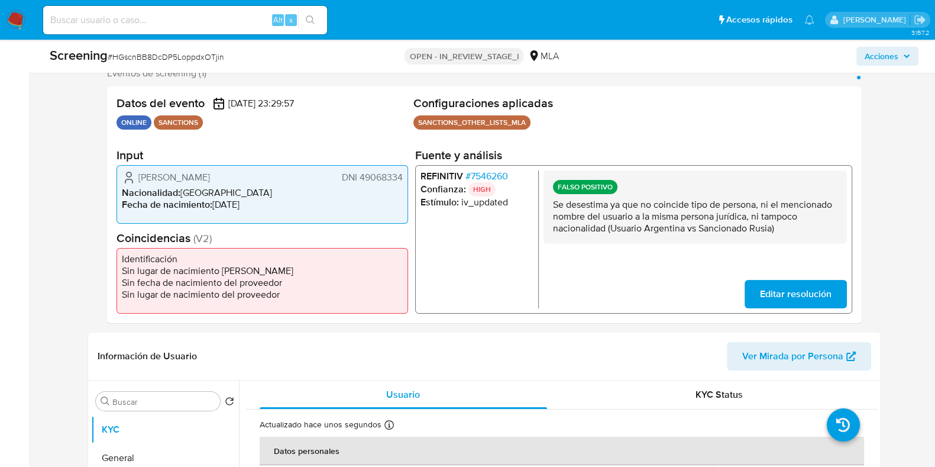
click at [484, 175] on span "# 7546260" at bounding box center [486, 176] width 43 height 12
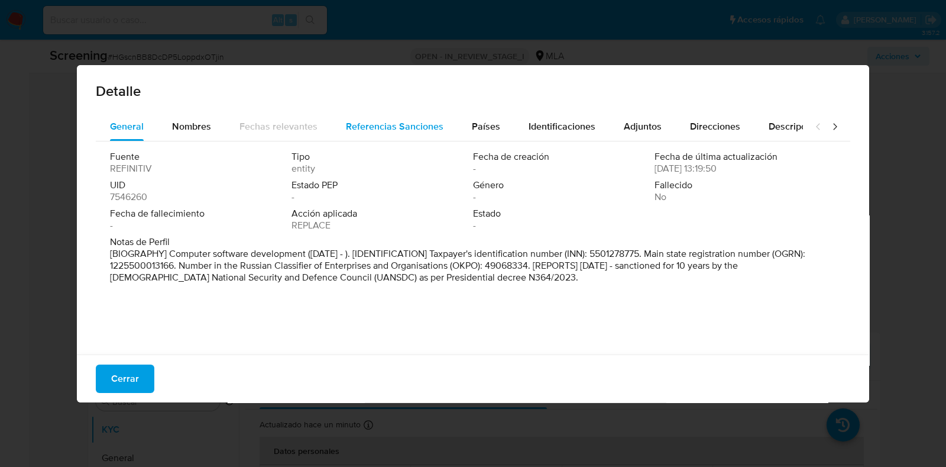
click at [402, 124] on span "Referencias Sanciones" at bounding box center [395, 126] width 98 height 14
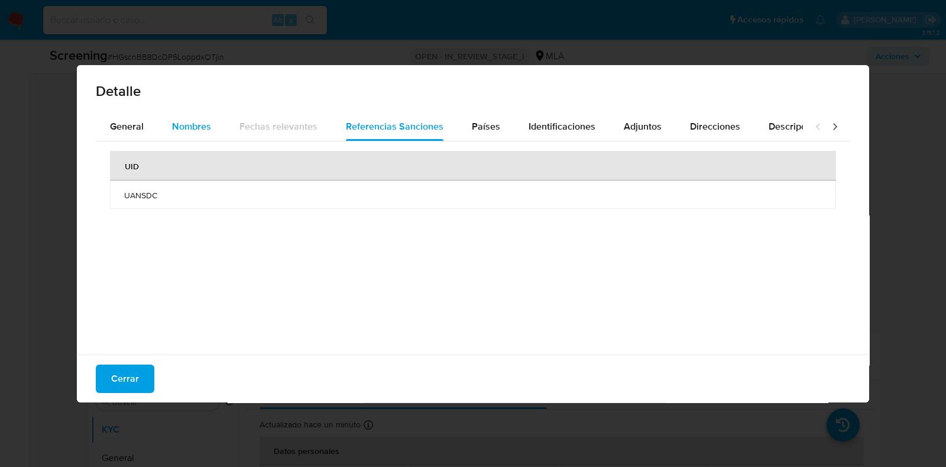
click at [208, 129] on span "Nombres" at bounding box center [191, 126] width 39 height 14
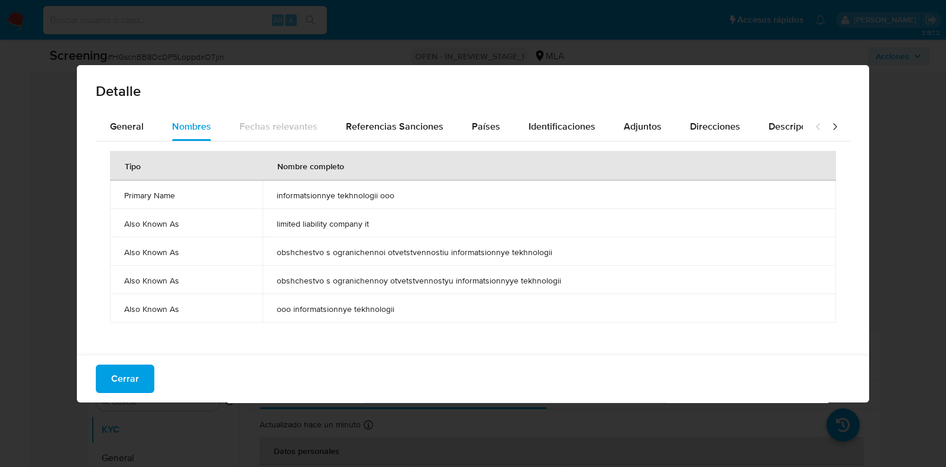
drag, startPoint x: 275, startPoint y: 195, endPoint x: 416, endPoint y: 202, distance: 141.5
click at [416, 202] on td "informatsionnye tekhnologii ooo" at bounding box center [550, 194] width 574 height 28
click at [542, 134] on div "Identificaciones" at bounding box center [562, 126] width 67 height 28
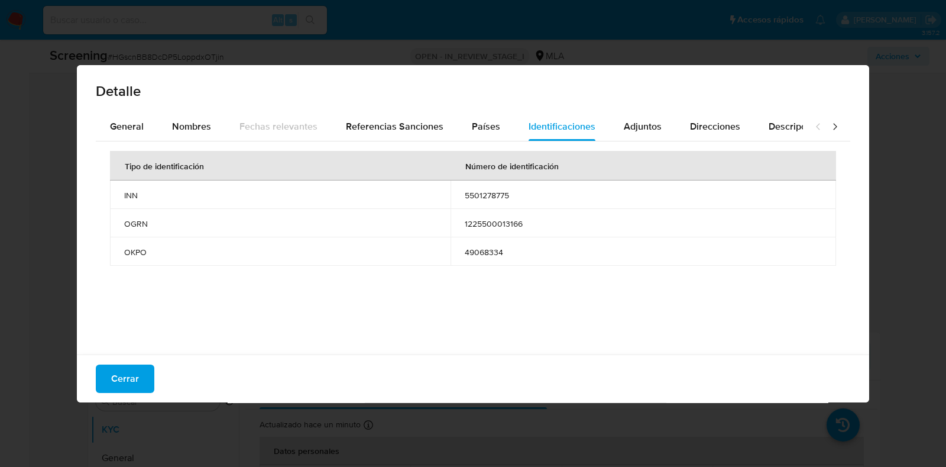
click at [34, 328] on div "Detalle General Nombres Fechas relevantes Referencias Sanciones Países Identifi…" at bounding box center [473, 233] width 946 height 467
click at [121, 374] on span "Cerrar" at bounding box center [125, 378] width 28 height 26
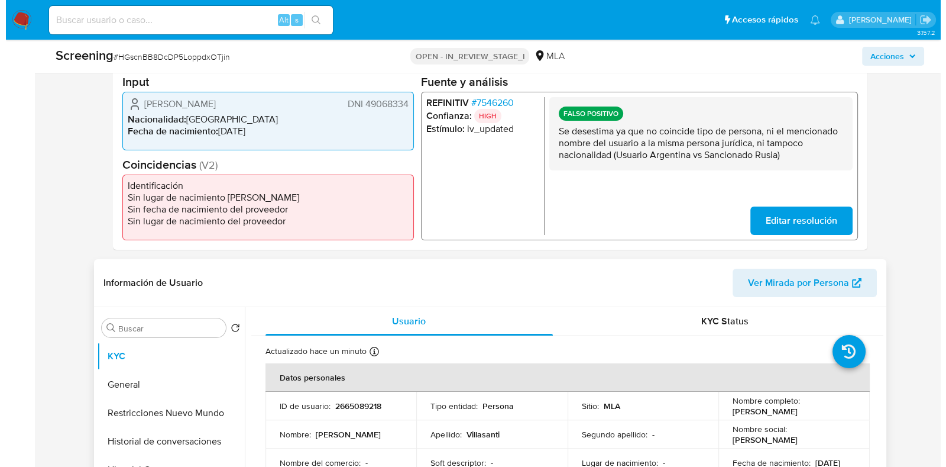
scroll to position [0, 0]
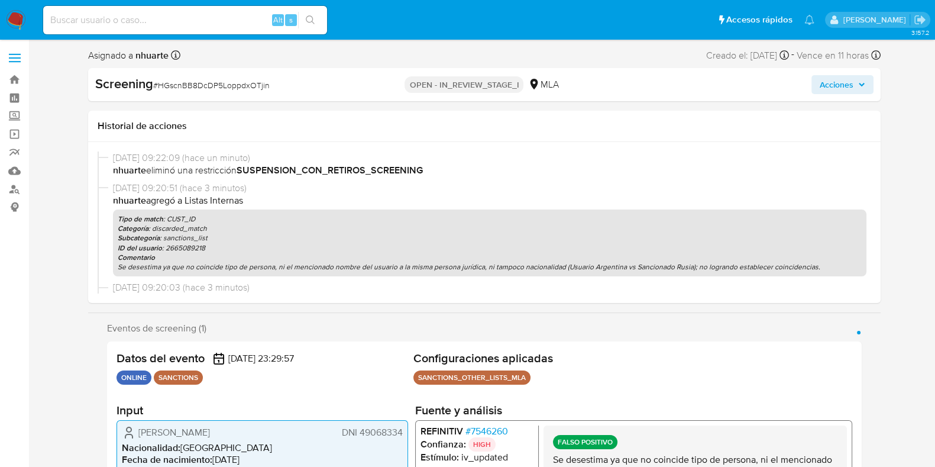
click at [862, 81] on icon "button" at bounding box center [861, 84] width 7 height 7
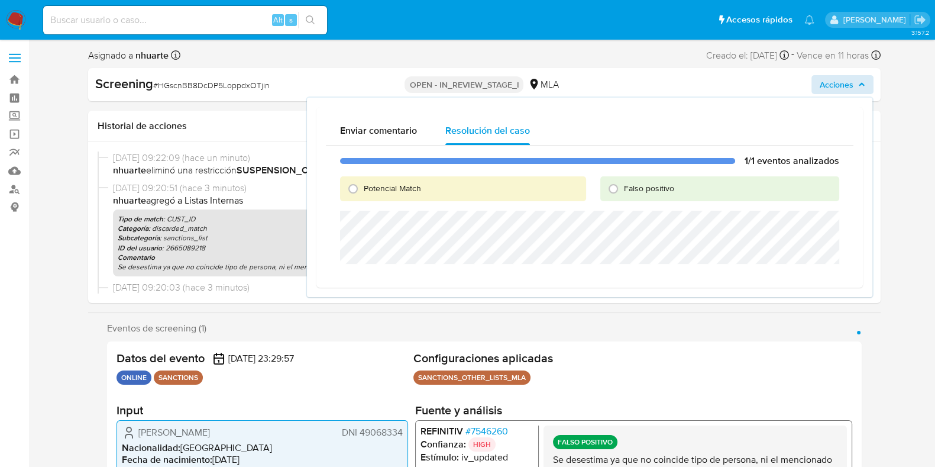
drag, startPoint x: 615, startPoint y: 189, endPoint x: 599, endPoint y: 205, distance: 23.0
click at [615, 189] on input "Falso positivo" at bounding box center [613, 188] width 19 height 19
radio input "true"
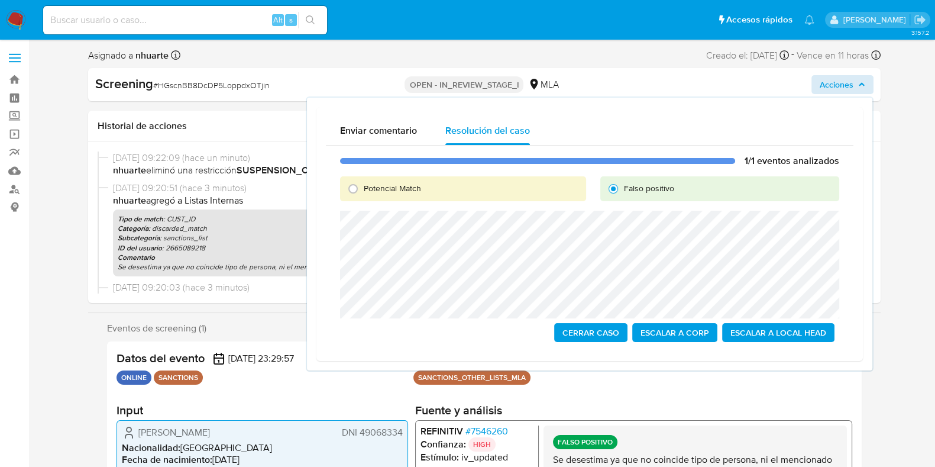
click at [798, 332] on span "Escalar a Local Head" at bounding box center [778, 332] width 96 height 17
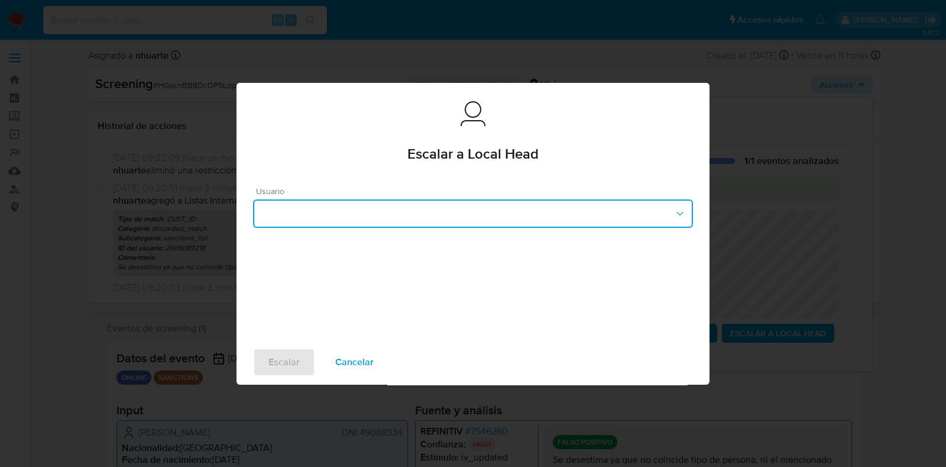
click at [383, 213] on button "button" at bounding box center [473, 213] width 440 height 28
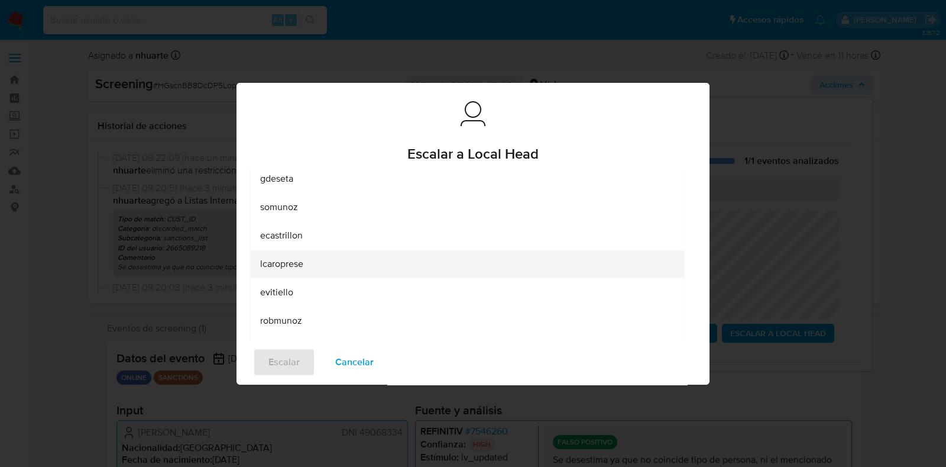
click at [374, 266] on div "lcaroprese" at bounding box center [467, 264] width 415 height 28
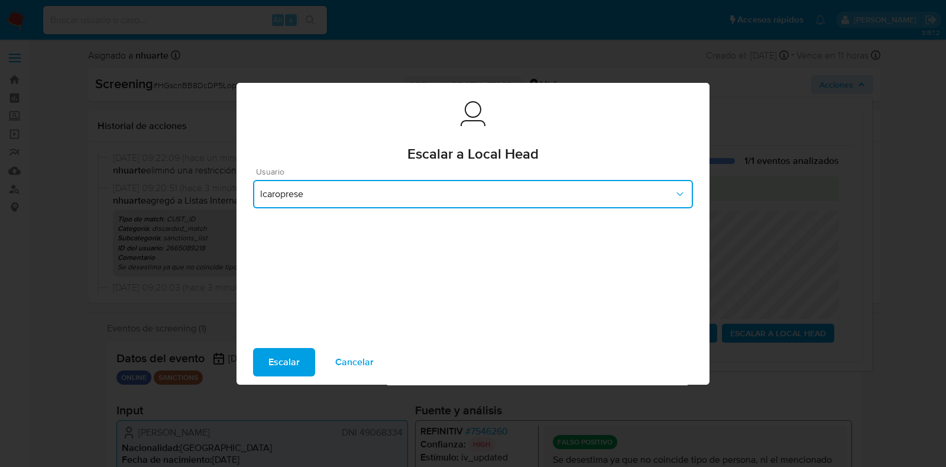
scroll to position [16, 0]
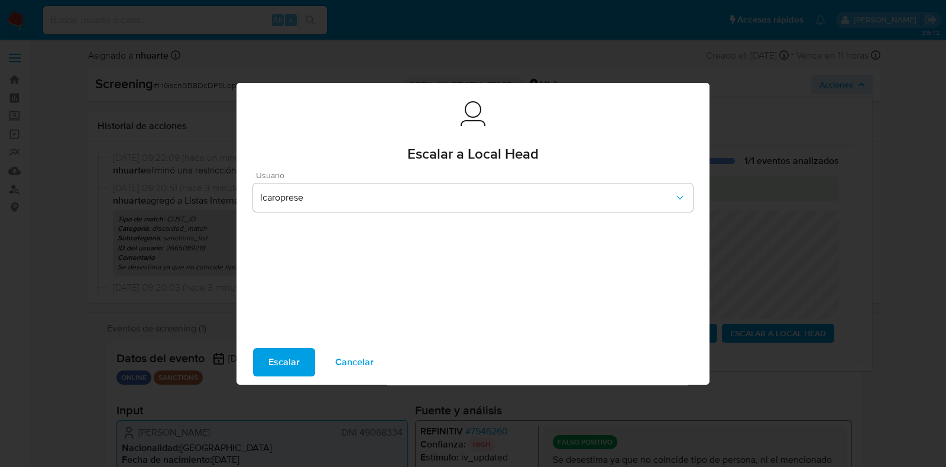
click at [284, 365] on span "Escalar" at bounding box center [283, 362] width 31 height 26
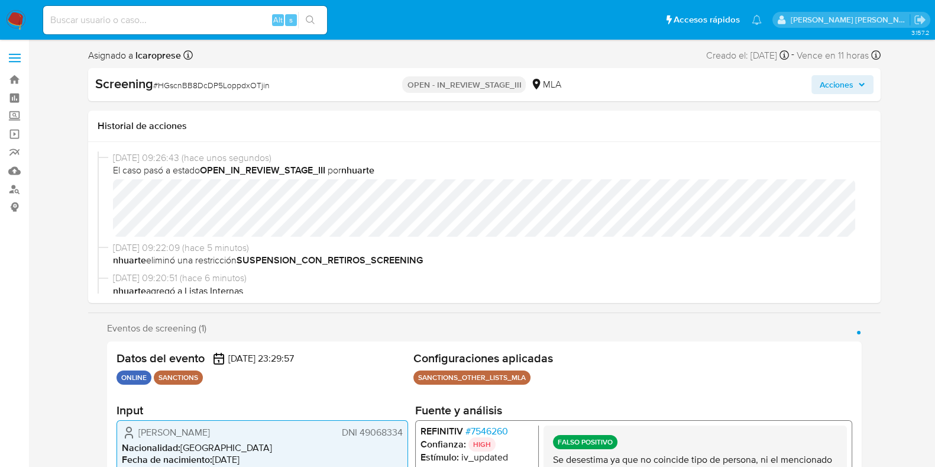
select select "10"
click at [224, 85] on span "# HGscnBB8DcDP5LoppdxOTjin" at bounding box center [211, 85] width 116 height 12
copy span "HGscnBB8DcDP5LoppdxOTjin"
click at [124, 22] on input at bounding box center [185, 19] width 284 height 15
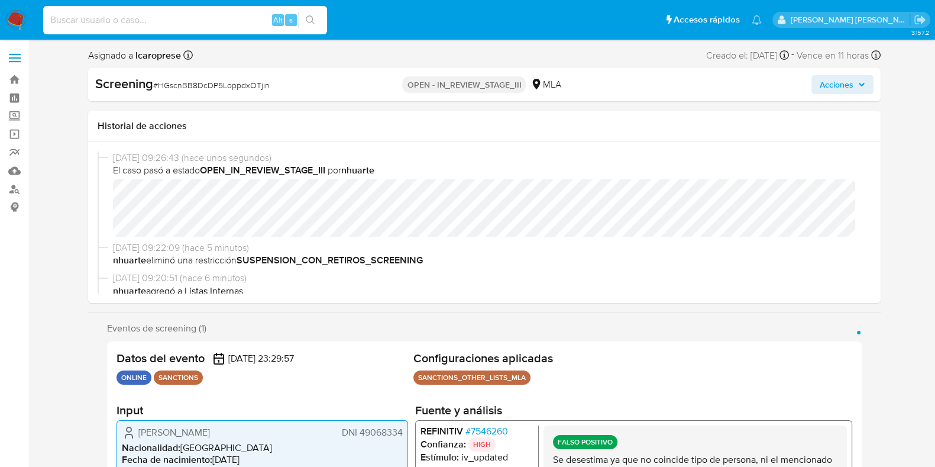
paste input "201813512"
type input "201813512"
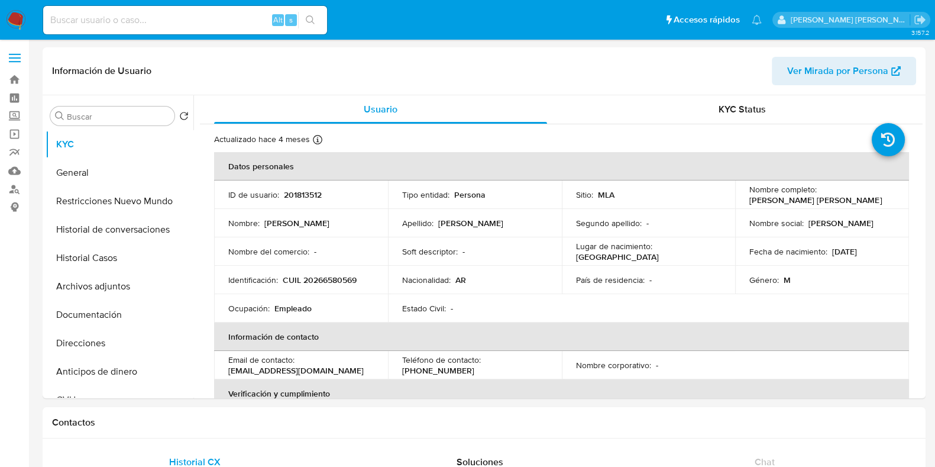
select select "10"
click at [311, 195] on p "201813512" at bounding box center [303, 194] width 38 height 11
copy p "201813512"
click at [334, 277] on p "CUIL 20266580569" at bounding box center [320, 279] width 74 height 11
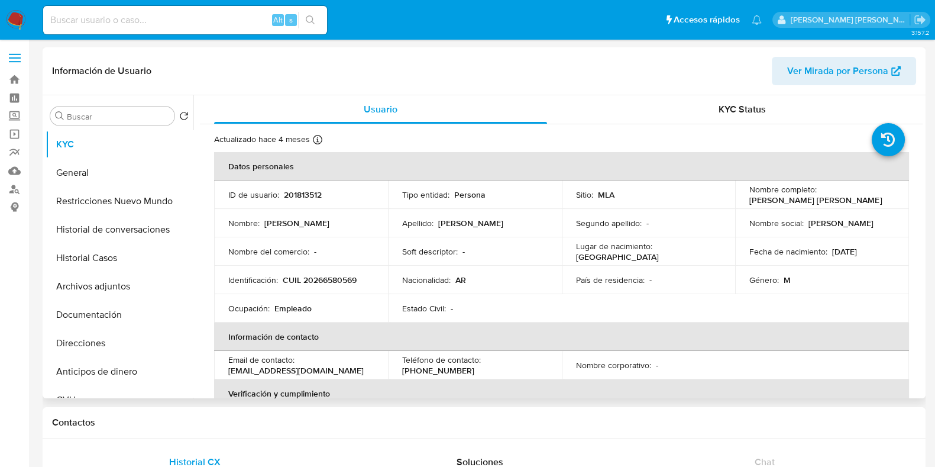
click at [296, 184] on td "ID de usuario : 201813512" at bounding box center [301, 194] width 174 height 28
copy p "201813512"
click at [352, 277] on p "CUIL 20266580569" at bounding box center [320, 279] width 74 height 11
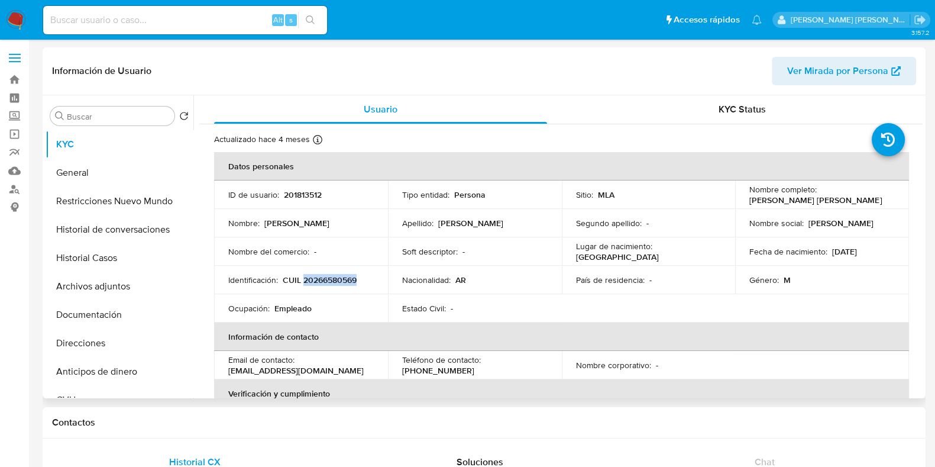
copy p "20266580569"
click at [121, 254] on button "Historial Casos" at bounding box center [115, 258] width 138 height 28
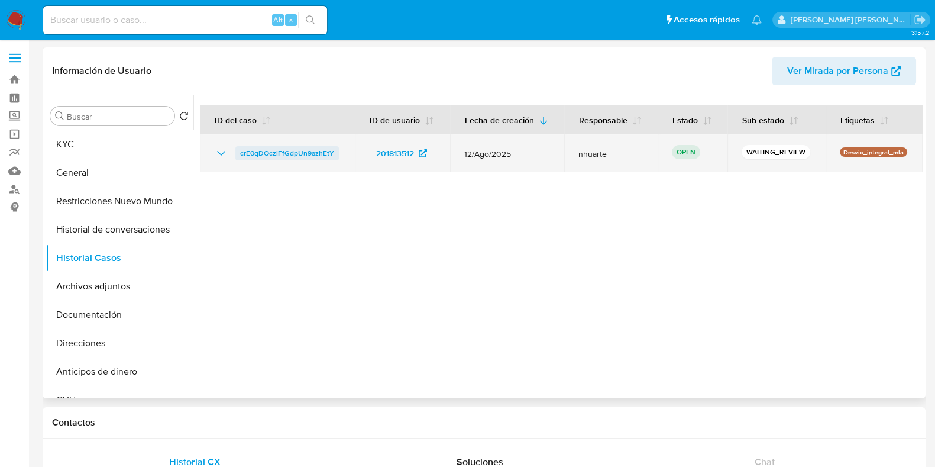
click at [316, 155] on span "crE0qDQczlFfGdpUn9azhEtY" at bounding box center [287, 153] width 94 height 14
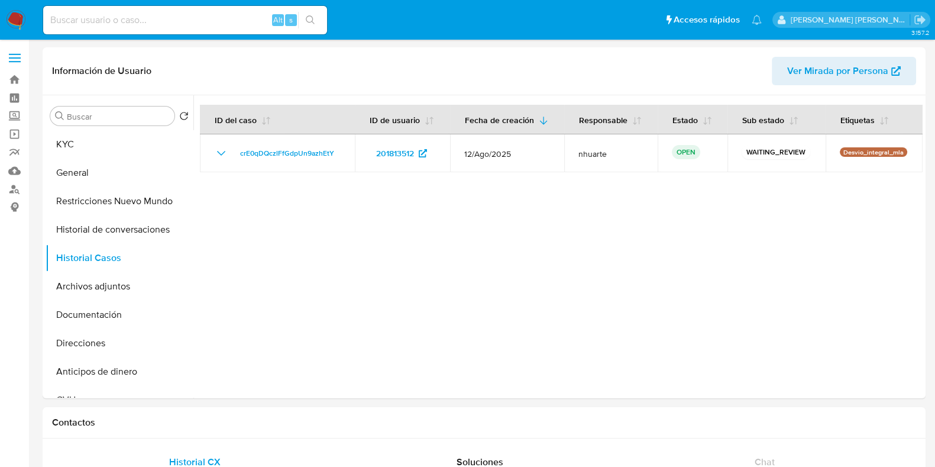
click at [100, 17] on input at bounding box center [185, 19] width 284 height 15
paste input "1811277821"
type input "1811277821"
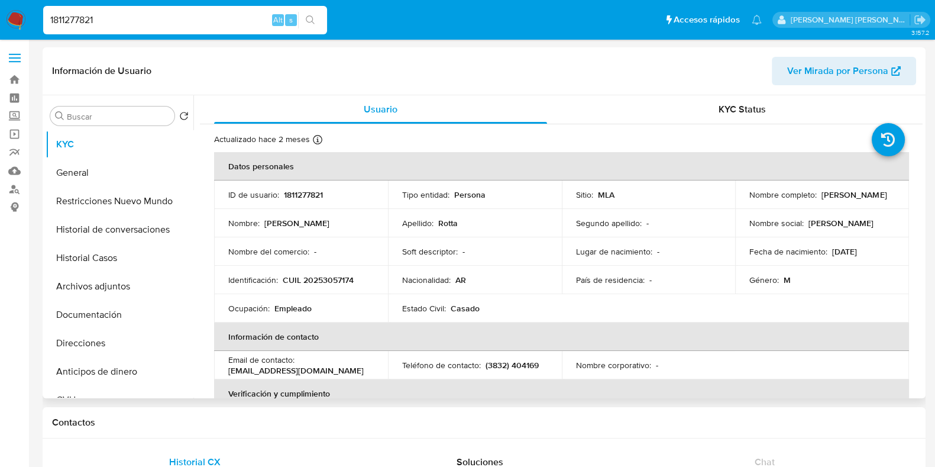
select select "10"
click at [125, 254] on button "Historial Casos" at bounding box center [115, 258] width 138 height 28
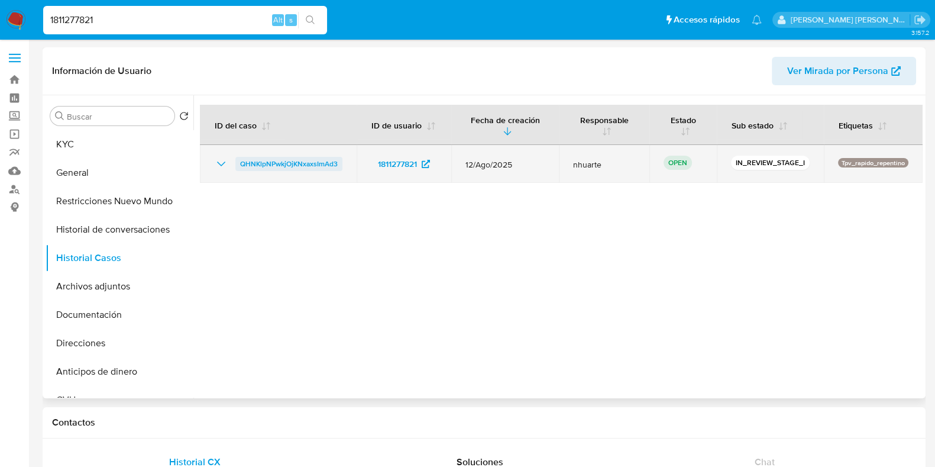
click at [324, 163] on span "QHNKlpNPwkjOjKNxaxsImAd3" at bounding box center [289, 164] width 98 height 14
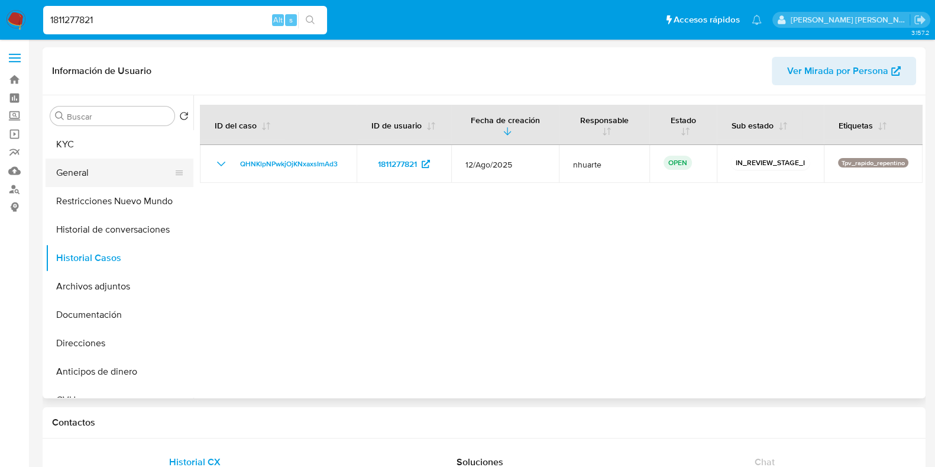
click at [116, 162] on button "General" at bounding box center [115, 172] width 138 height 28
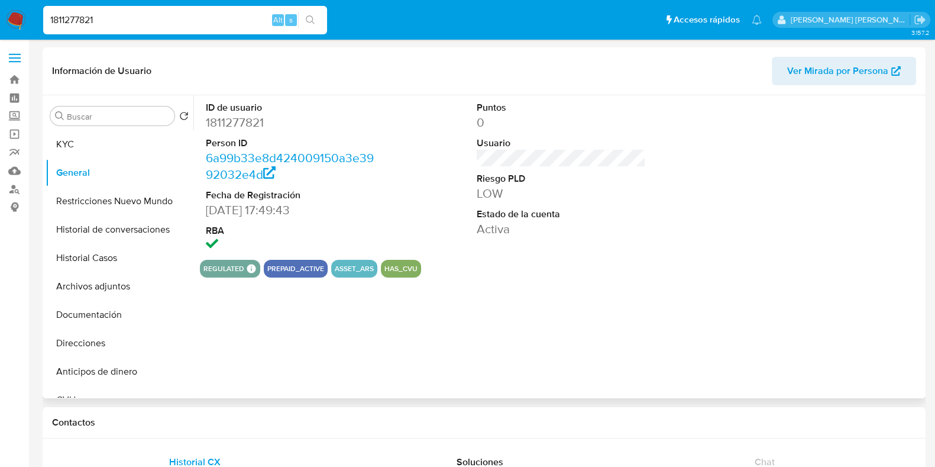
click at [248, 119] on dd "1811277821" at bounding box center [290, 122] width 169 height 17
copy dd "1811277821"
click at [129, 140] on button "KYC" at bounding box center [115, 144] width 138 height 28
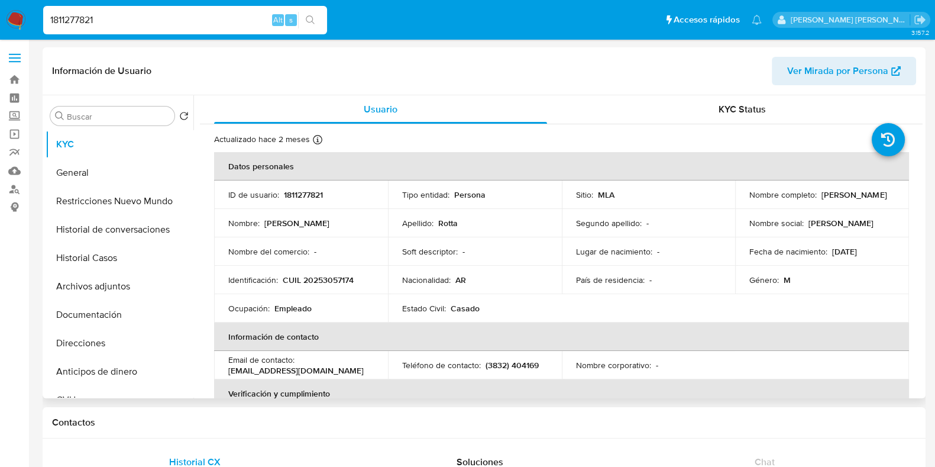
click at [341, 277] on p "CUIL 20253057174" at bounding box center [318, 279] width 71 height 11
copy p "20253057174"
click at [98, 313] on button "Documentación" at bounding box center [115, 314] width 138 height 28
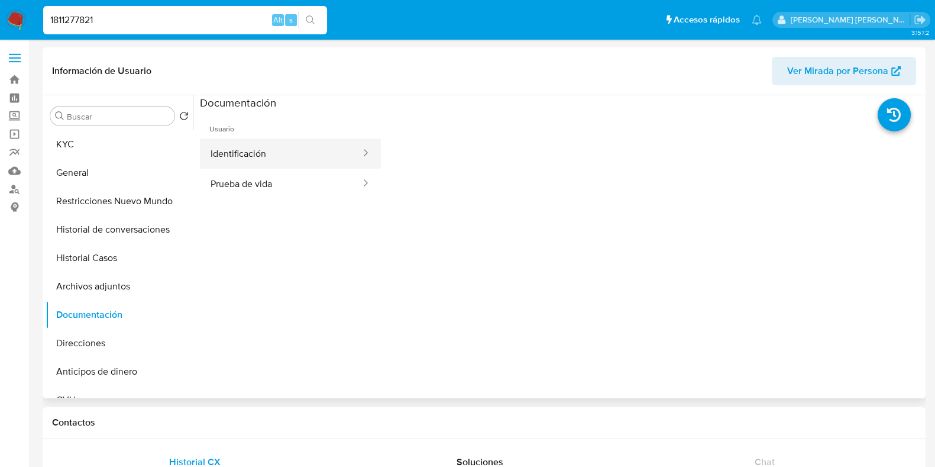
click at [270, 153] on button "Identificación" at bounding box center [281, 153] width 162 height 30
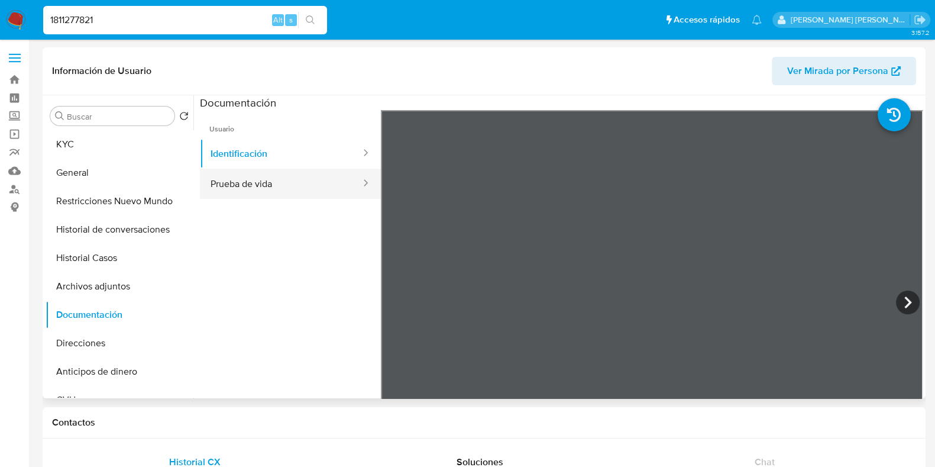
click at [254, 197] on button "Prueba de vida" at bounding box center [281, 184] width 162 height 30
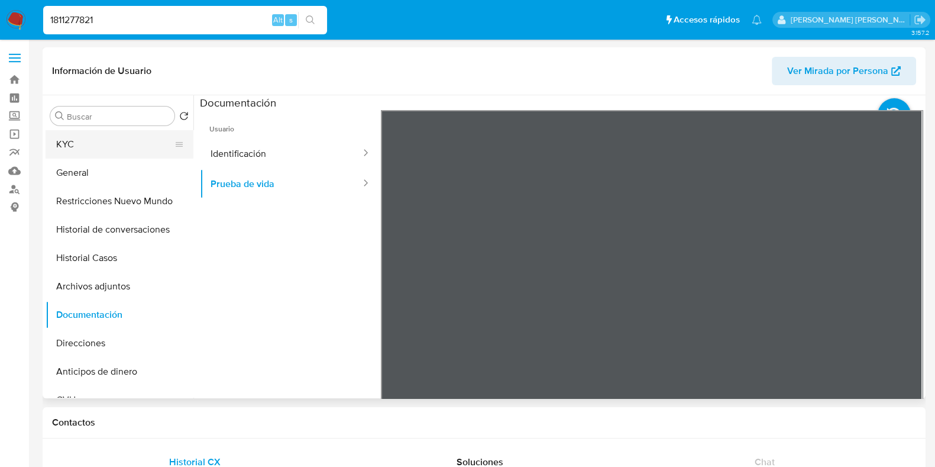
click at [118, 155] on button "KYC" at bounding box center [115, 144] width 138 height 28
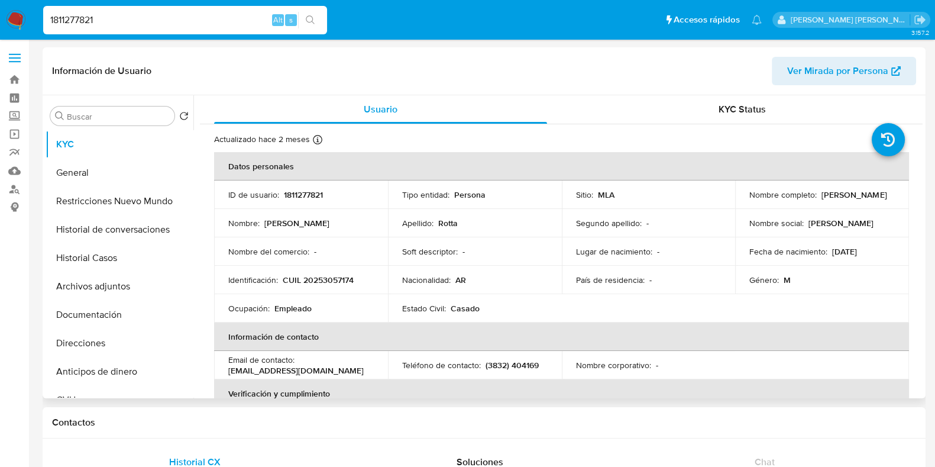
click at [317, 281] on p "CUIL 20253057174" at bounding box center [318, 279] width 71 height 11
copy p "20253057174"
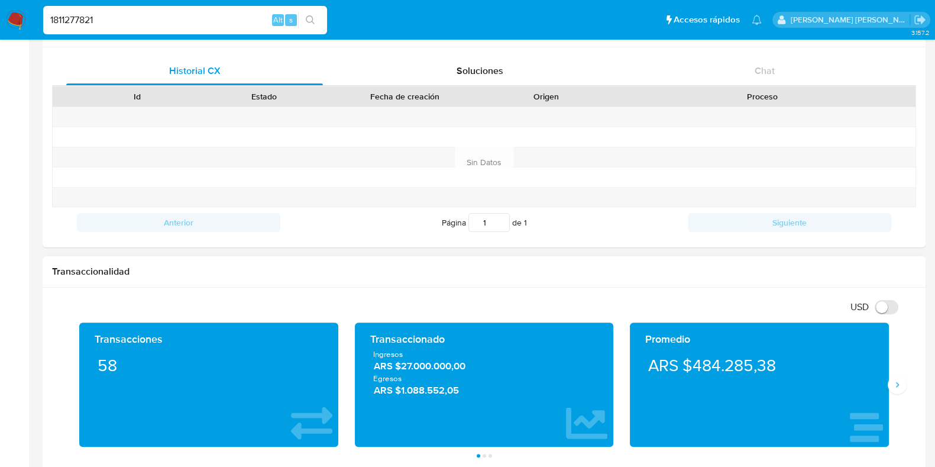
scroll to position [443, 0]
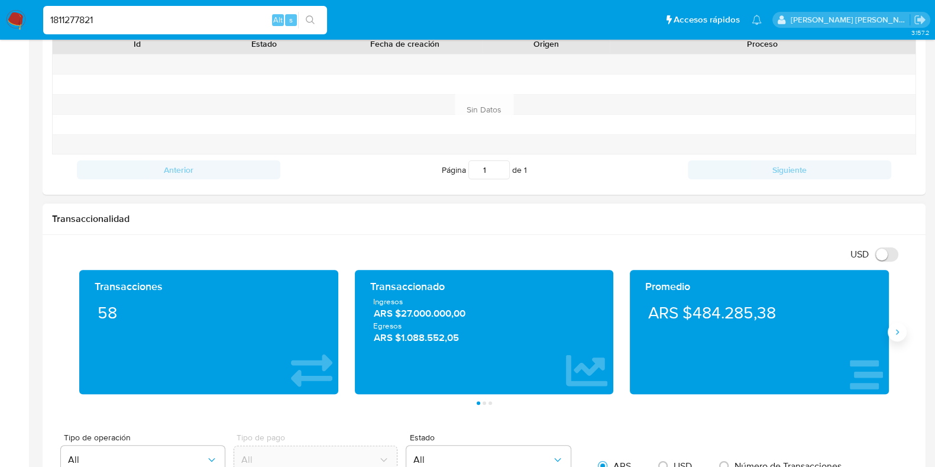
click at [896, 330] on icon "Siguiente" at bounding box center [896, 331] width 9 height 9
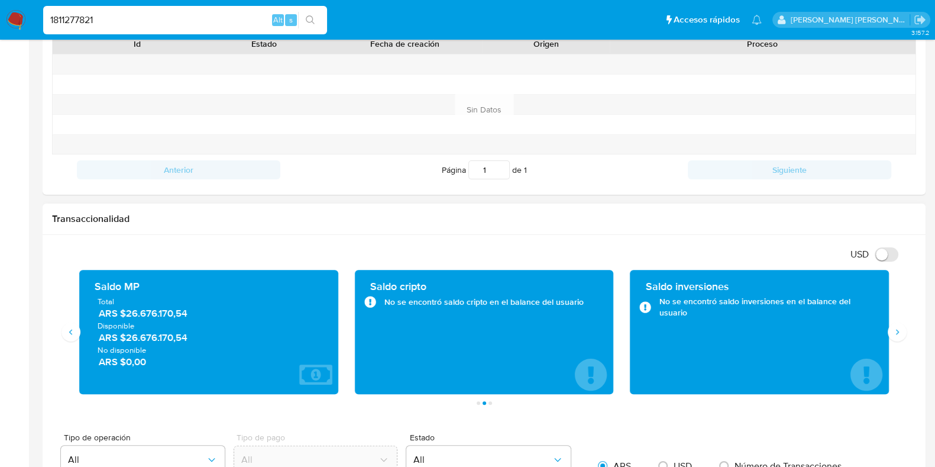
drag, startPoint x: 96, startPoint y: 343, endPoint x: 192, endPoint y: 343, distance: 96.4
click at [192, 343] on div "Total ARS $26.676.170,54 Disponible ARS $26.676.170,54 No disponible ARS $0,00" at bounding box center [209, 332] width 240 height 72
drag, startPoint x: 110, startPoint y: 15, endPoint x: 29, endPoint y: 22, distance: 81.4
click at [29, 22] on nav "Pausado Ver notificaciones 1811277821 Alt s Accesos rápidos Presiona las siguie…" at bounding box center [467, 20] width 935 height 40
paste input "420305152"
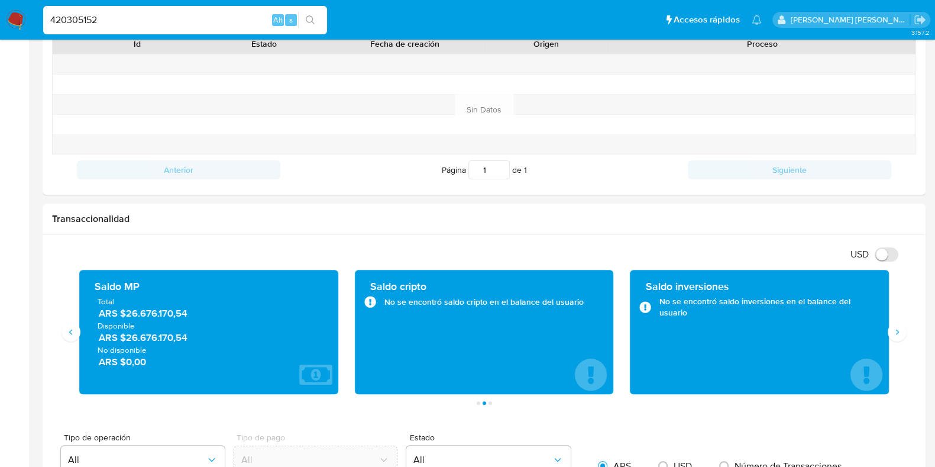
type input "420305152"
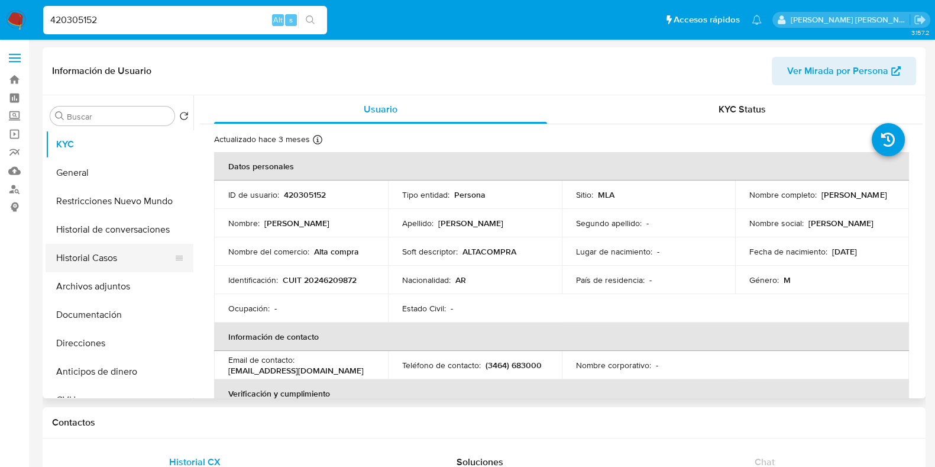
select select "10"
click at [296, 193] on p "420305152" at bounding box center [305, 194] width 42 height 11
copy p "420305152"
click at [134, 253] on button "Historial Casos" at bounding box center [115, 258] width 138 height 28
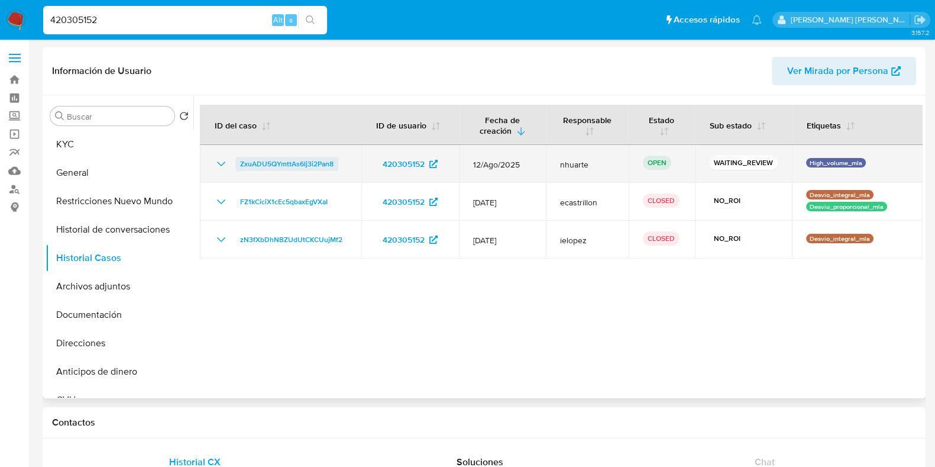
click at [305, 161] on span "ZxuADU5QYmttAs6lj3i2Pan8" at bounding box center [286, 164] width 93 height 14
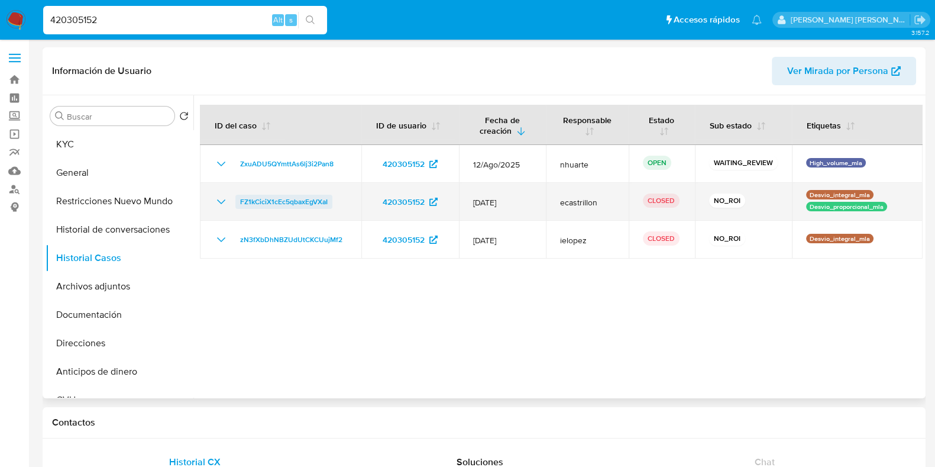
click at [316, 203] on span "FZ1kCiciX1cEc5qbaxEgVXaI" at bounding box center [284, 202] width 88 height 14
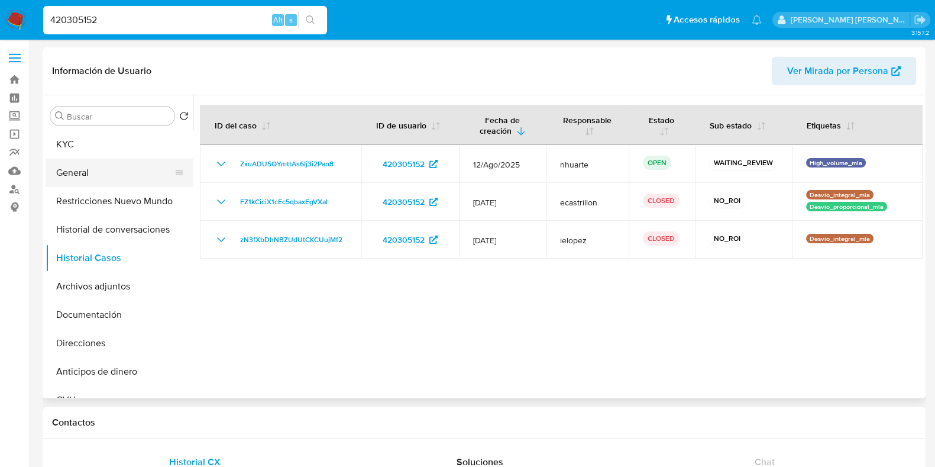
click at [148, 178] on button "General" at bounding box center [115, 172] width 138 height 28
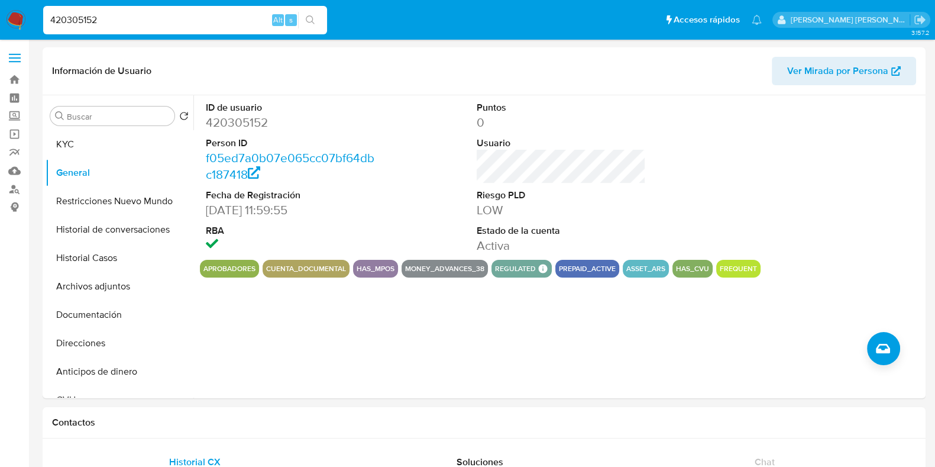
drag, startPoint x: 132, startPoint y: 25, endPoint x: 39, endPoint y: 20, distance: 93.0
click at [39, 20] on ul "Pausado Ver notificaciones 420305152 Alt s Accesos rápidos Presiona las siguien…" at bounding box center [402, 20] width 730 height 30
paste input "97598801"
type input "97598801"
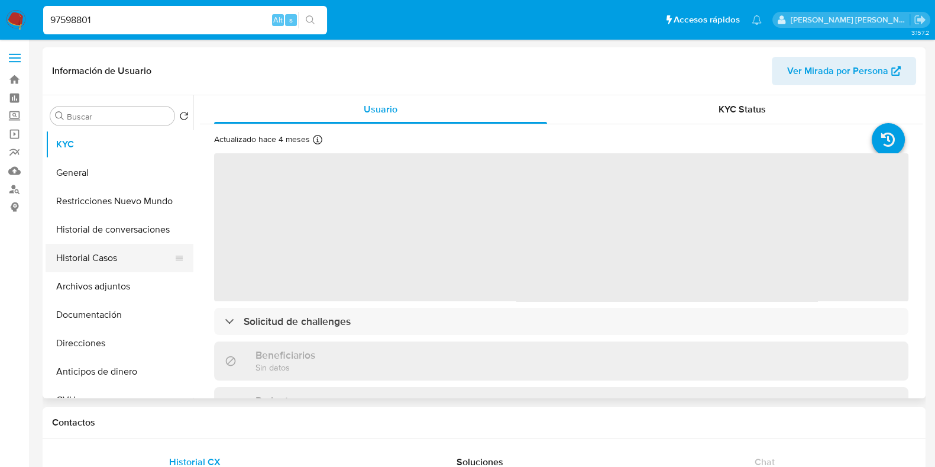
click at [85, 268] on button "Historial Casos" at bounding box center [115, 258] width 138 height 28
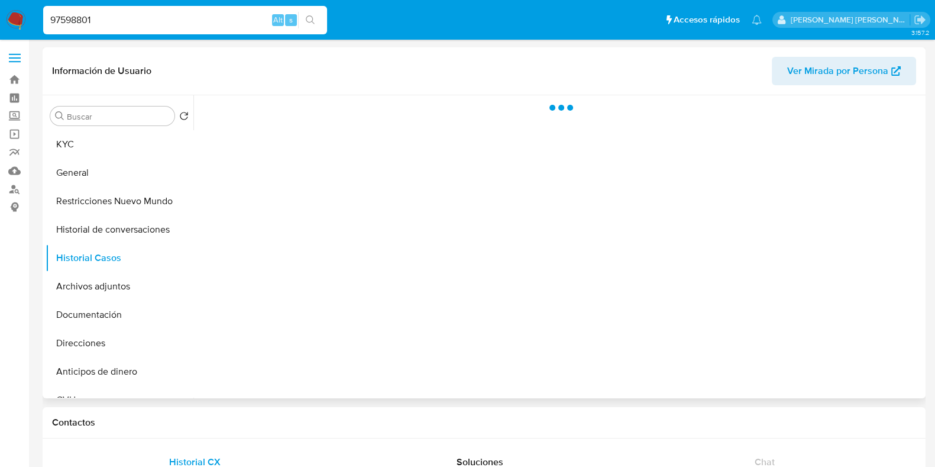
select select "10"
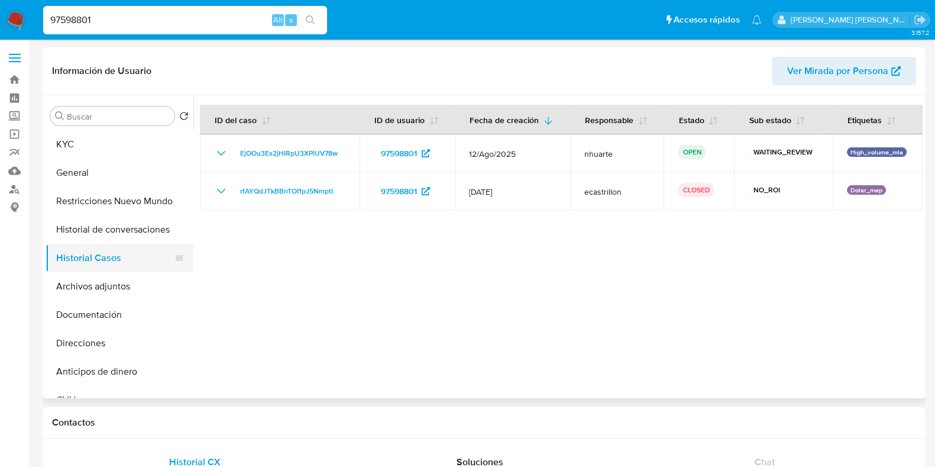
drag, startPoint x: 141, startPoint y: 315, endPoint x: 182, endPoint y: 260, distance: 67.6
click at [141, 315] on button "Documentación" at bounding box center [120, 314] width 148 height 28
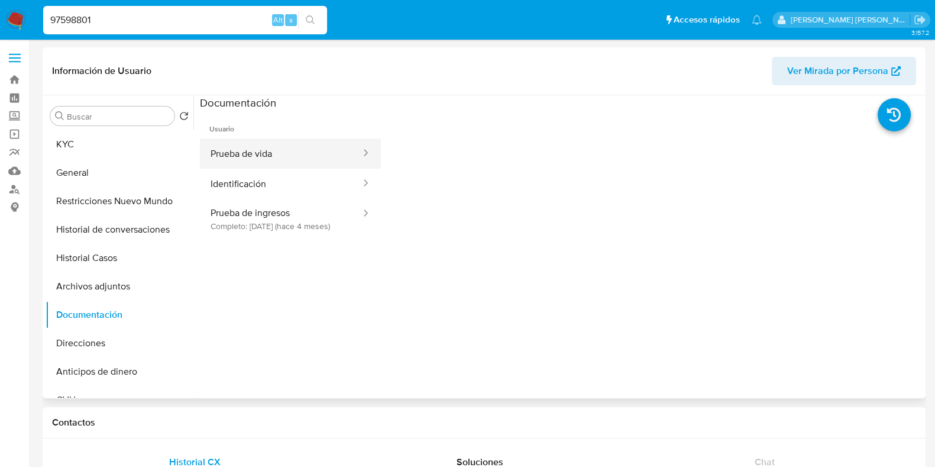
click at [257, 150] on button "Prueba de vida" at bounding box center [281, 153] width 162 height 30
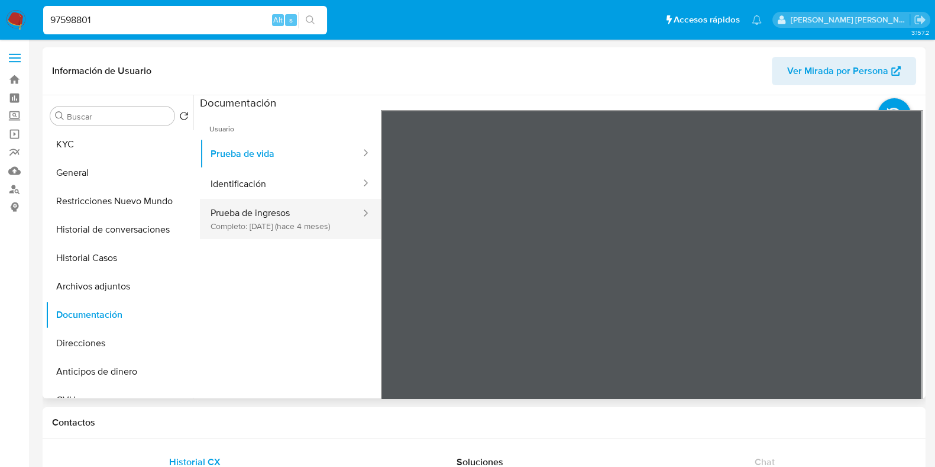
click at [264, 215] on button "Prueba de ingresos Completo: 06/05/2025 (hace 4 meses)" at bounding box center [281, 219] width 162 height 40
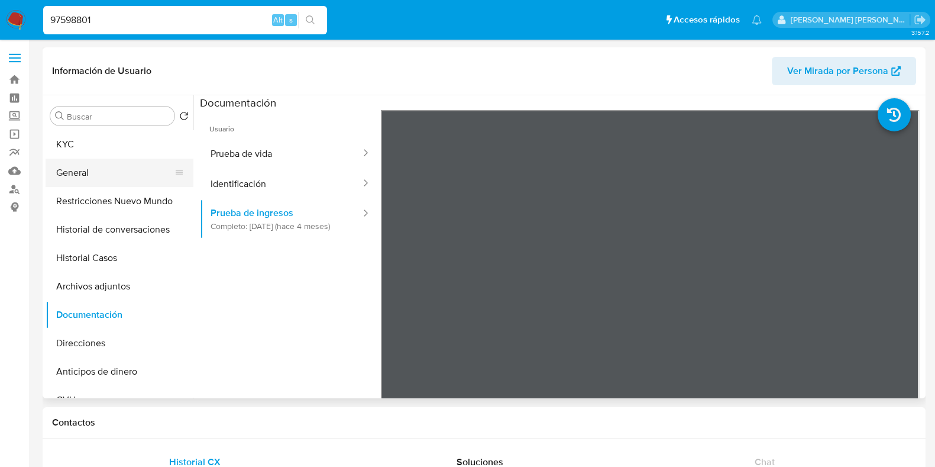
click at [132, 172] on button "General" at bounding box center [115, 172] width 138 height 28
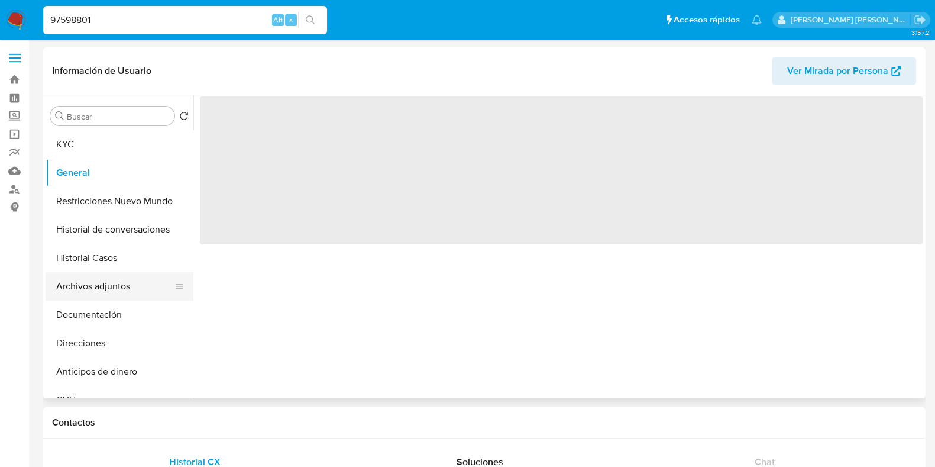
click at [124, 280] on button "Archivos adjuntos" at bounding box center [115, 286] width 138 height 28
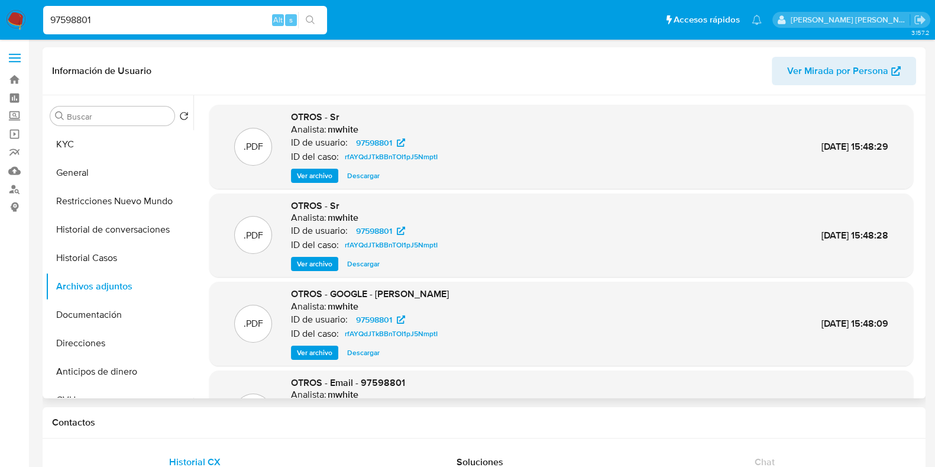
scroll to position [99, 0]
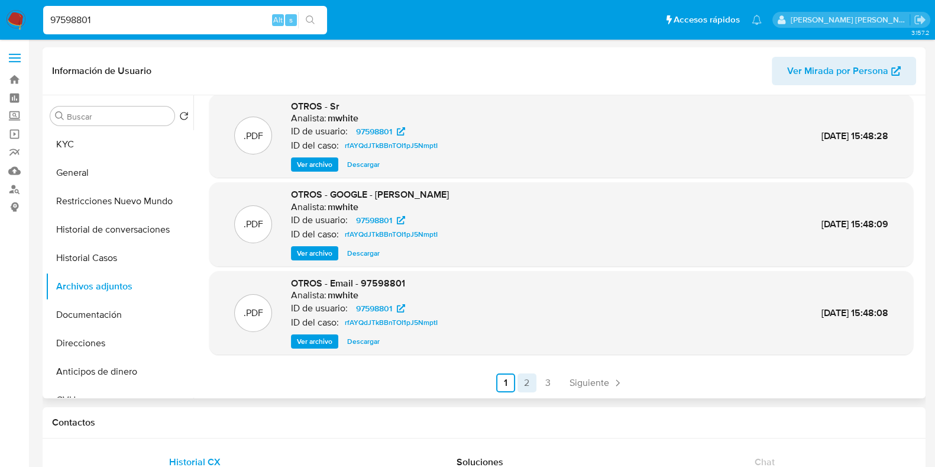
click at [525, 379] on link "2" at bounding box center [526, 382] width 19 height 19
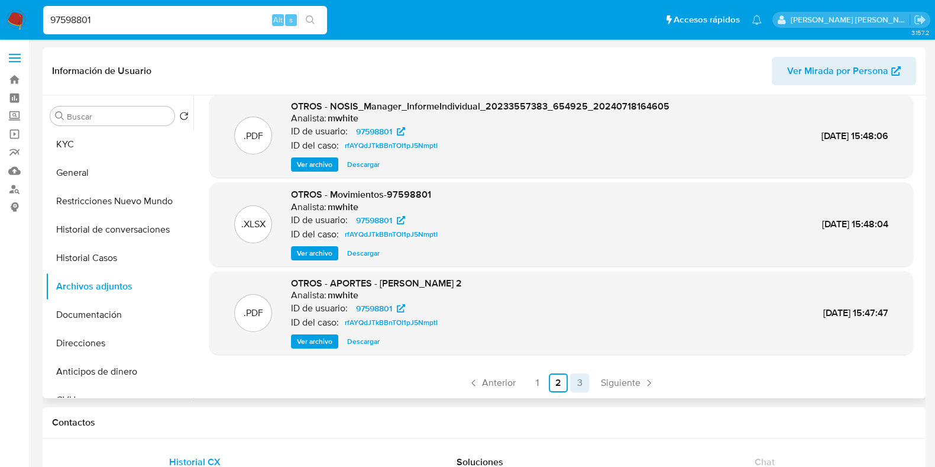
click at [579, 380] on link "3" at bounding box center [579, 382] width 19 height 19
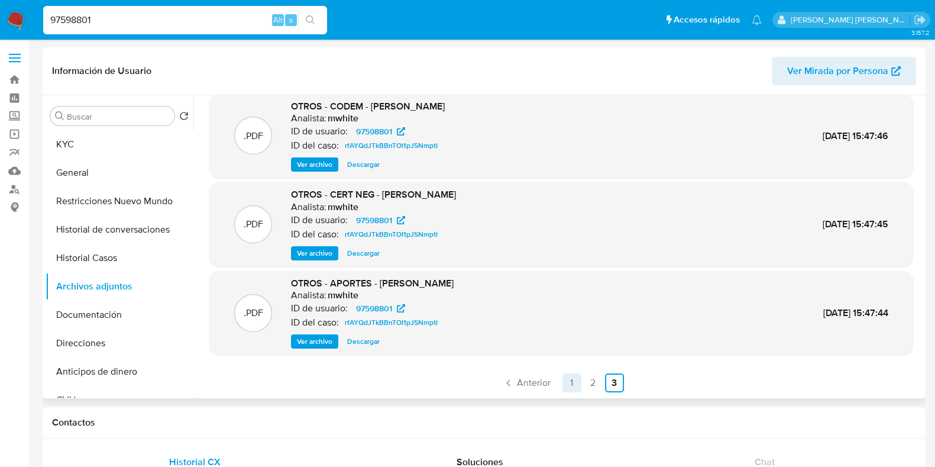
click at [562, 383] on link "1" at bounding box center [571, 382] width 19 height 19
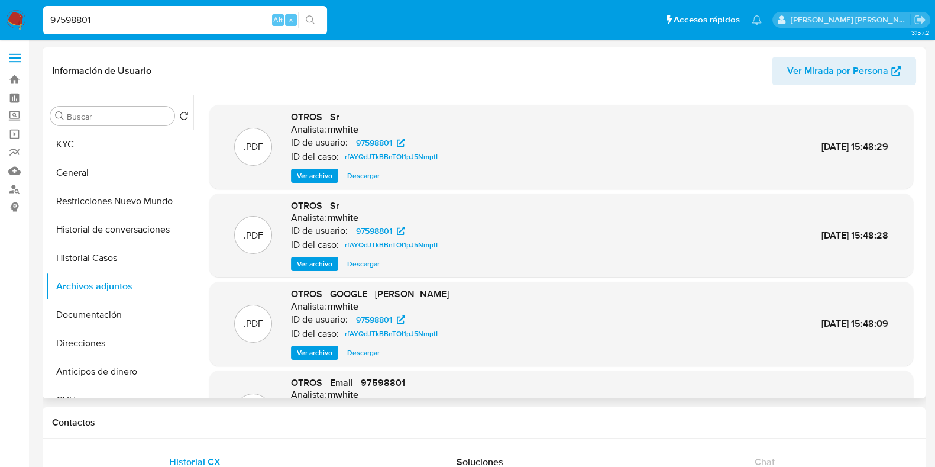
scroll to position [73, 0]
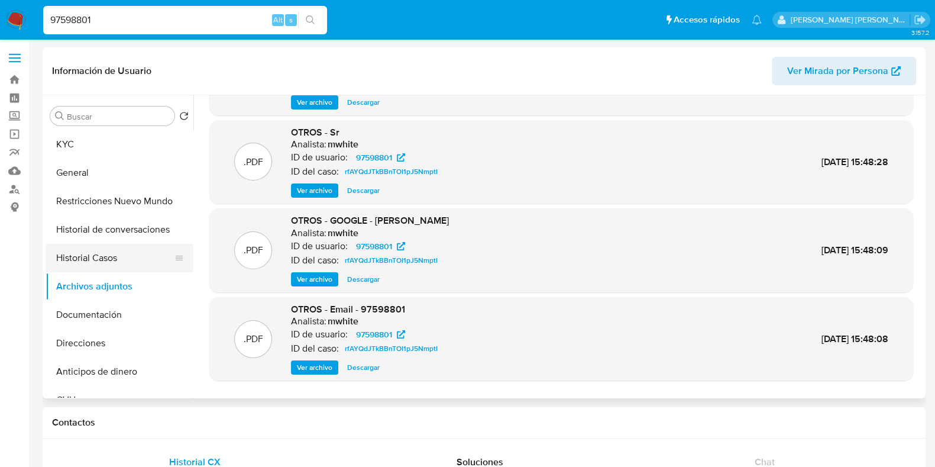
click at [102, 265] on button "Historial Casos" at bounding box center [115, 258] width 138 height 28
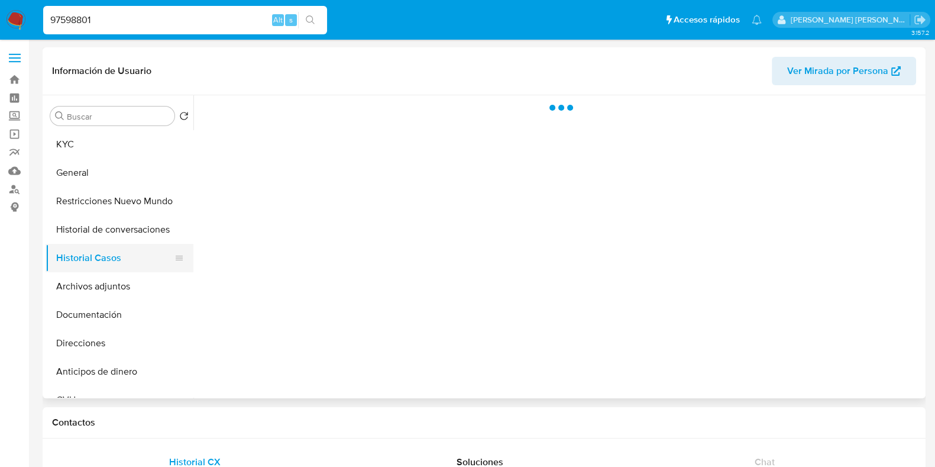
scroll to position [0, 0]
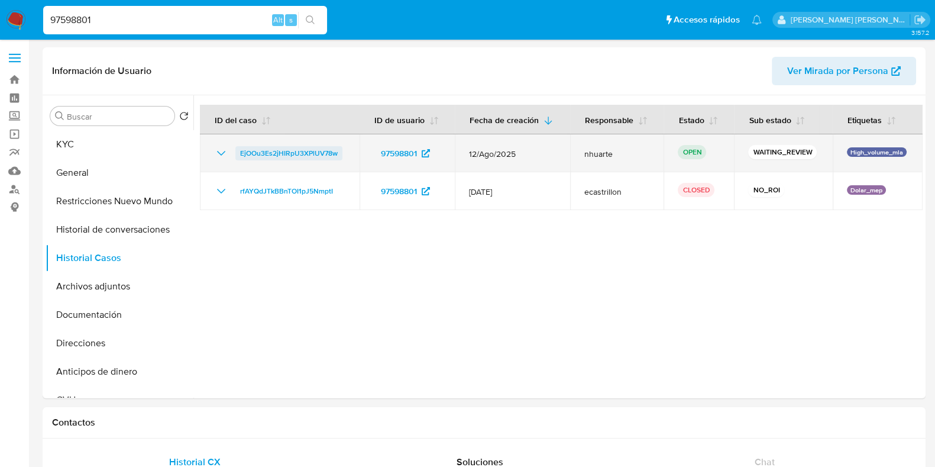
click at [251, 151] on span "EjOOu3Es2jHIRpU3XPlUV78w" at bounding box center [289, 153] width 98 height 14
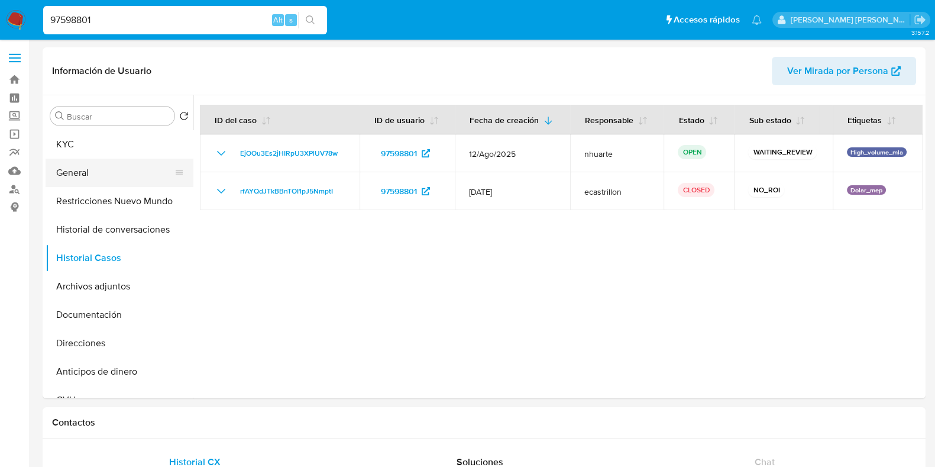
click at [111, 177] on button "General" at bounding box center [115, 172] width 138 height 28
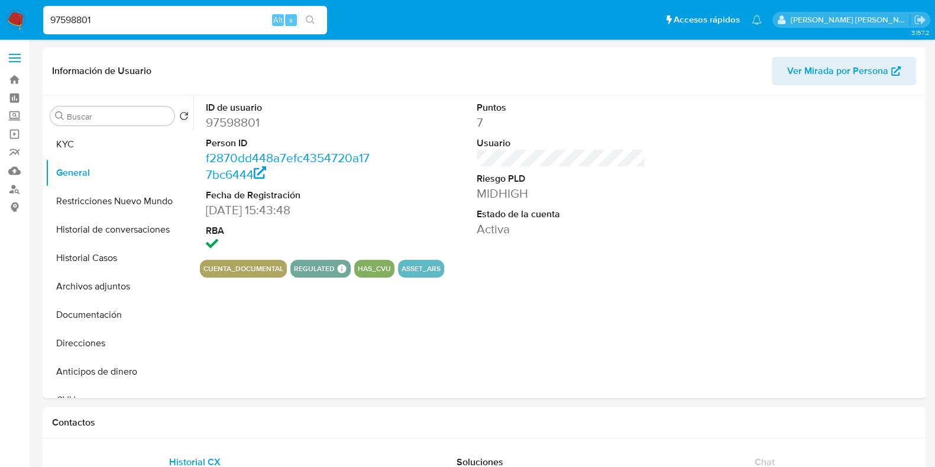
click at [241, 119] on dd "97598801" at bounding box center [290, 122] width 169 height 17
drag, startPoint x: 71, startPoint y: 134, endPoint x: 166, endPoint y: 146, distance: 95.3
click at [71, 134] on button "KYC" at bounding box center [115, 144] width 138 height 28
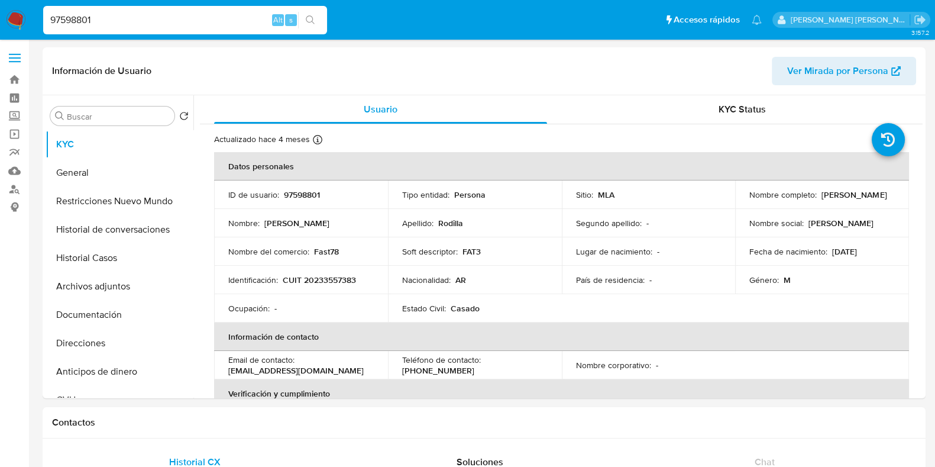
click at [341, 282] on p "CUIT 20233557383" at bounding box center [319, 279] width 73 height 11
click at [494, 291] on td "Nacionalidad : AR" at bounding box center [475, 280] width 174 height 28
click at [308, 280] on p "CUIT 20233557383" at bounding box center [319, 279] width 73 height 11
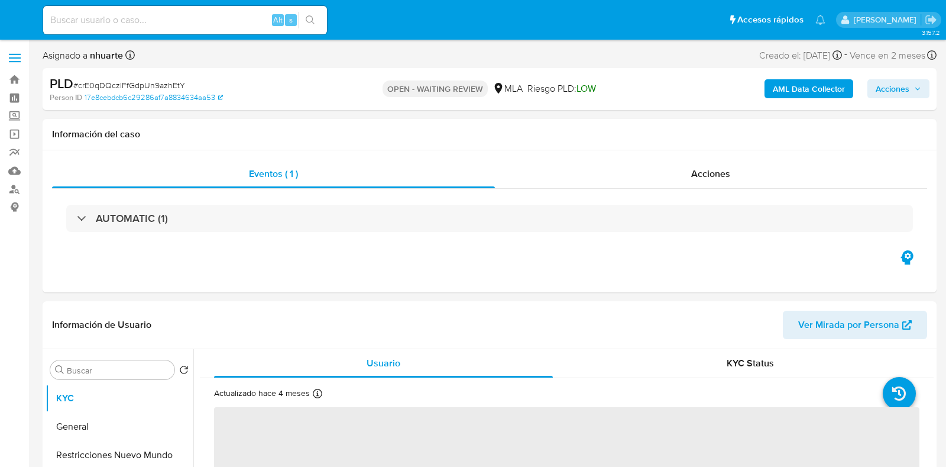
select select "10"
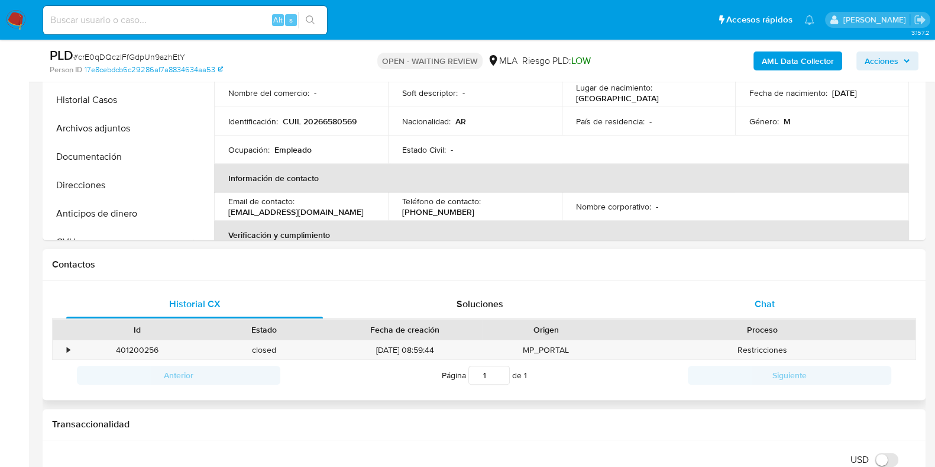
drag, startPoint x: 764, startPoint y: 302, endPoint x: 720, endPoint y: 305, distance: 44.4
click at [764, 302] on span "Chat" at bounding box center [765, 304] width 20 height 14
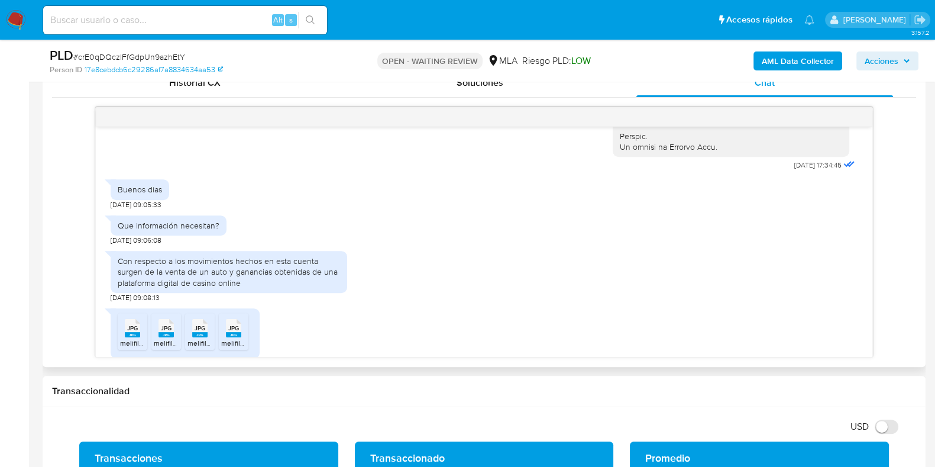
scroll to position [680, 0]
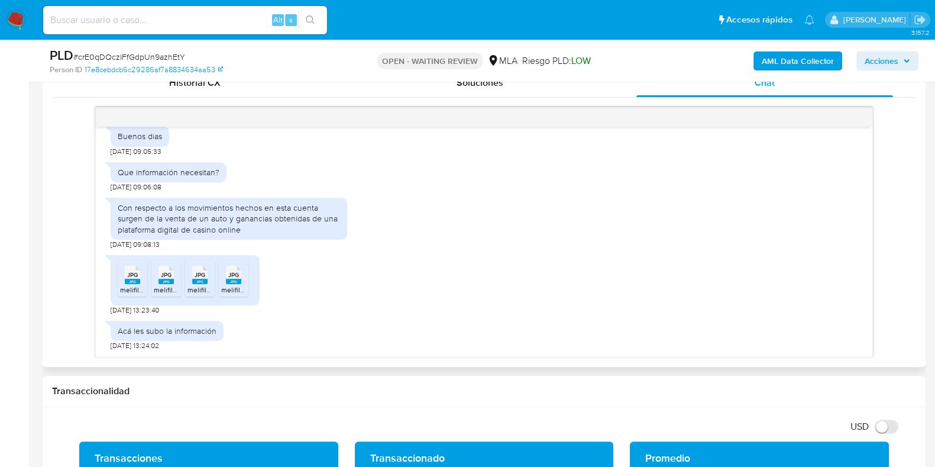
click at [125, 272] on icon at bounding box center [132, 275] width 15 height 18
click at [199, 277] on span "JPG" at bounding box center [200, 275] width 11 height 8
click at [235, 276] on span "JPG" at bounding box center [233, 275] width 11 height 8
click at [166, 280] on rect at bounding box center [165, 281] width 15 height 5
click at [135, 276] on span "JPG" at bounding box center [132, 275] width 11 height 8
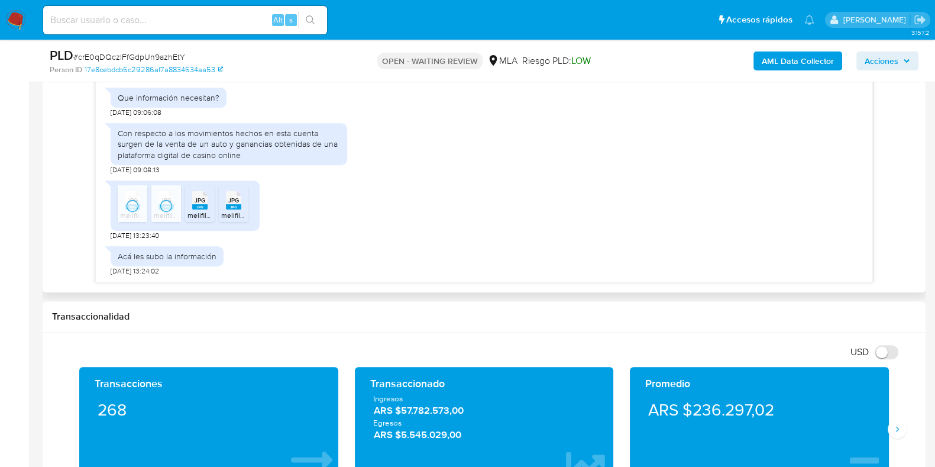
scroll to position [606, 0]
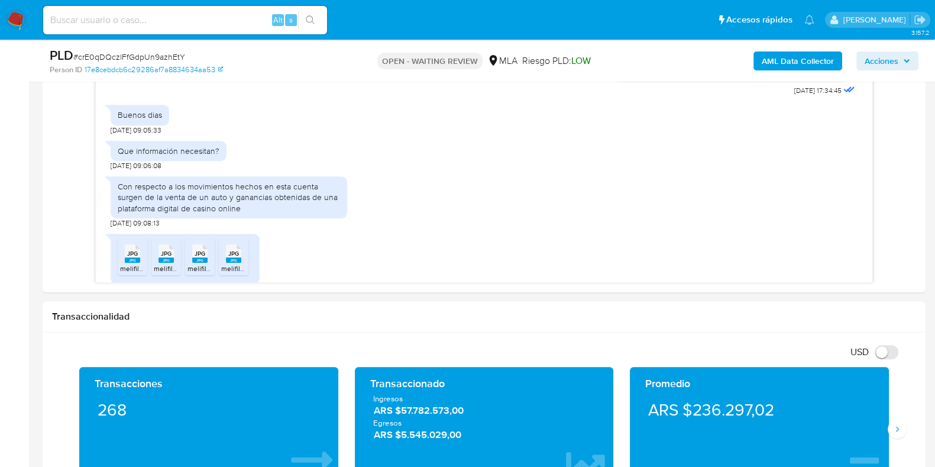
click at [117, 54] on span "# crE0qDQczlFfGdpUn9azhEtY" at bounding box center [129, 57] width 112 height 12
copy span "crE0qDQczlFfGdpUn9azhEtY"
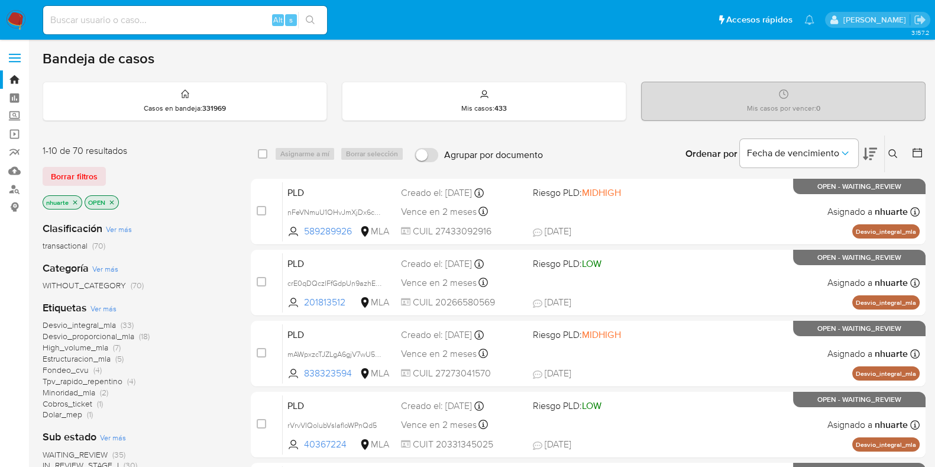
click at [888, 154] on icon at bounding box center [892, 153] width 9 height 9
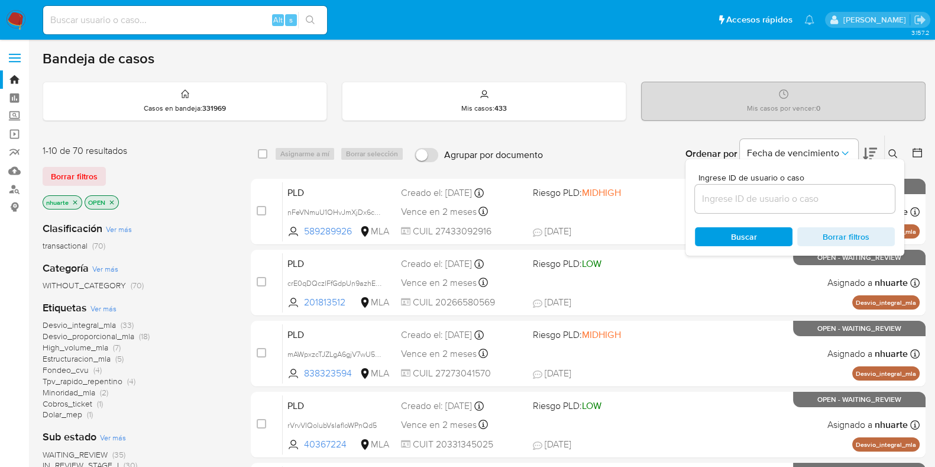
click at [752, 206] on div at bounding box center [795, 198] width 200 height 28
click at [748, 203] on input at bounding box center [795, 198] width 200 height 15
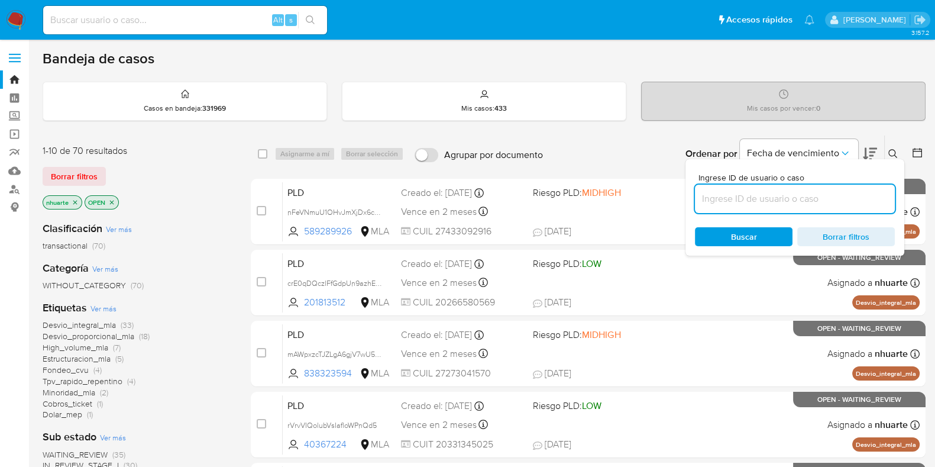
paste input "crE0qDQczlFfGdpUn9azhEtY"
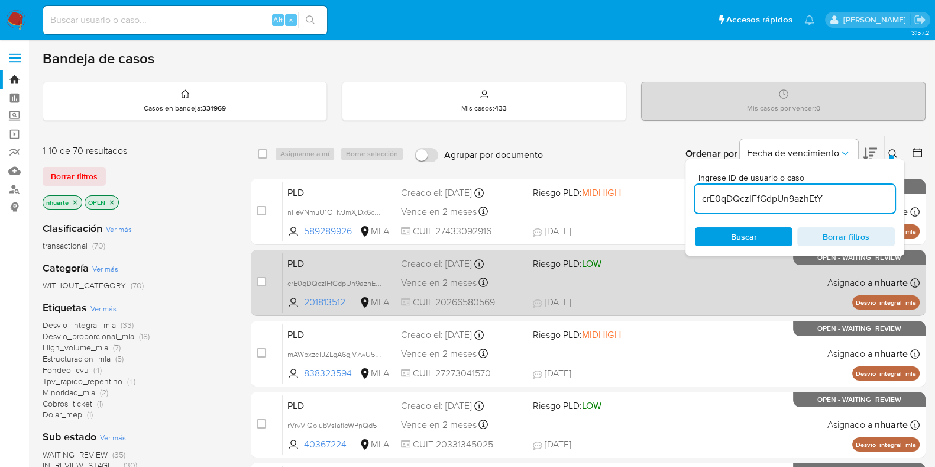
type input "crE0qDQczlFfGdpUn9azhEtY"
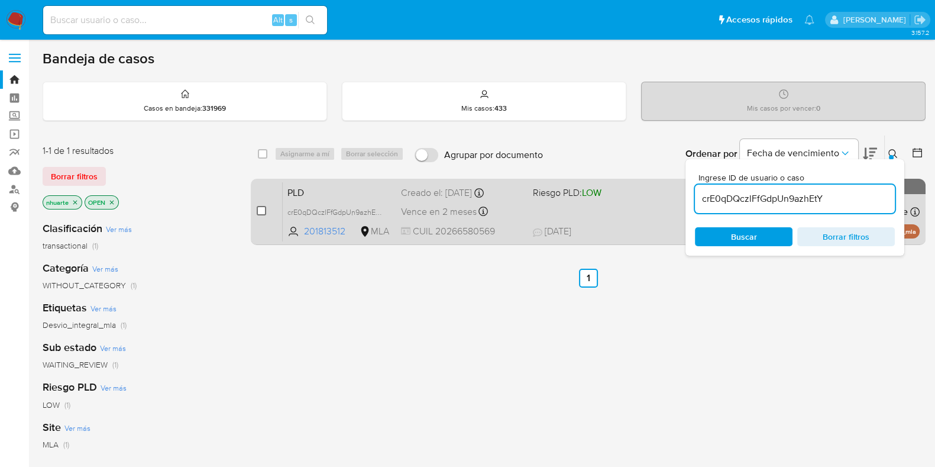
click at [259, 210] on input "checkbox" at bounding box center [261, 210] width 9 height 9
checkbox input "true"
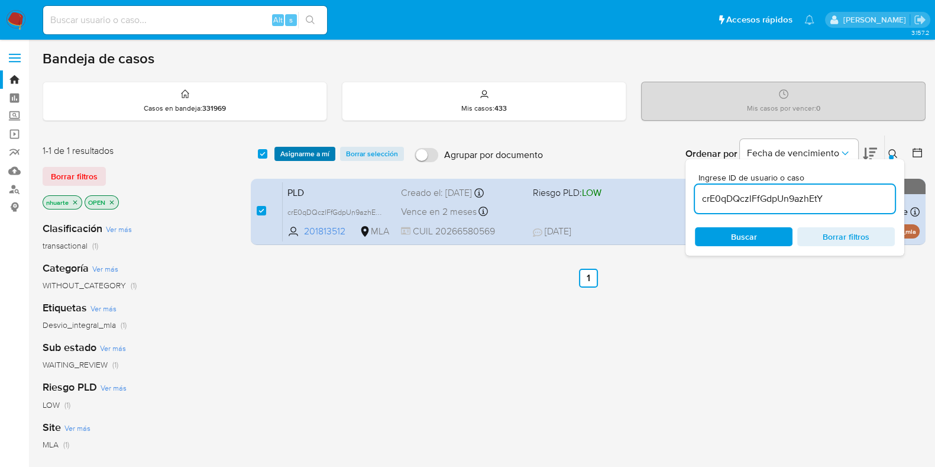
click at [300, 153] on span "Asignarme a mí" at bounding box center [304, 154] width 49 height 12
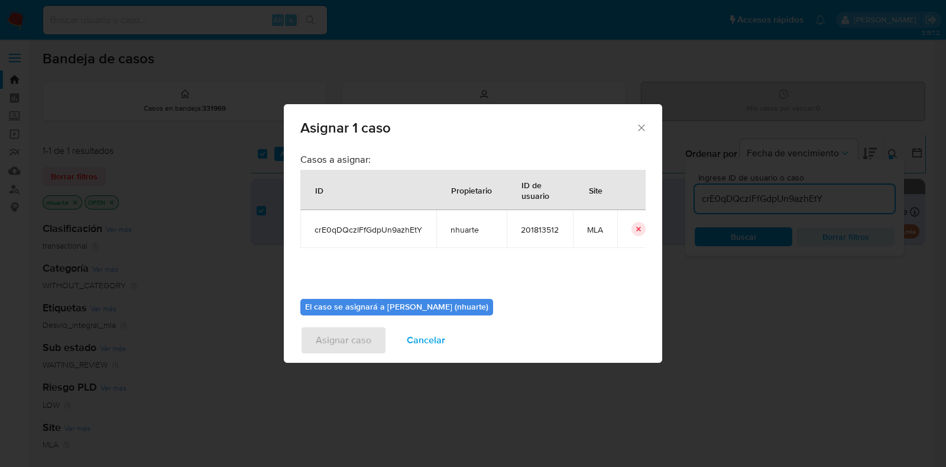
scroll to position [61, 0]
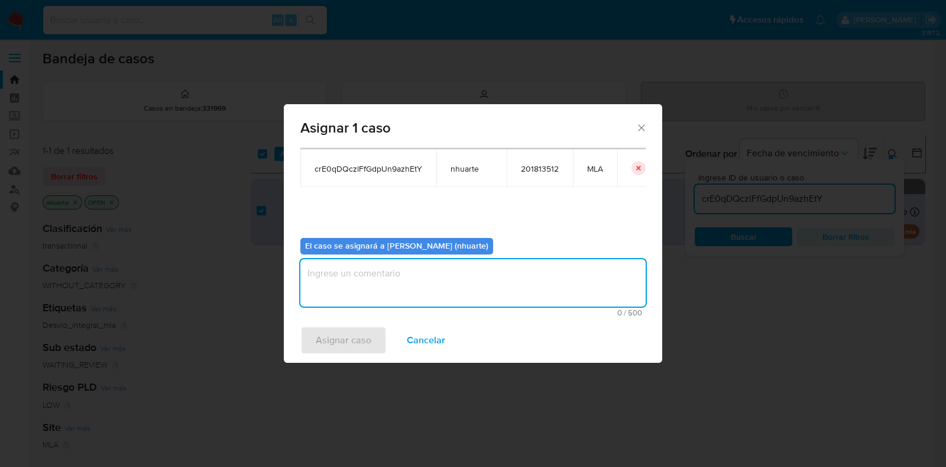
click at [393, 279] on textarea "assign-modal" at bounding box center [472, 282] width 345 height 47
type textarea "Asignación"
click at [364, 346] on span "Asignar caso" at bounding box center [344, 340] width 56 height 26
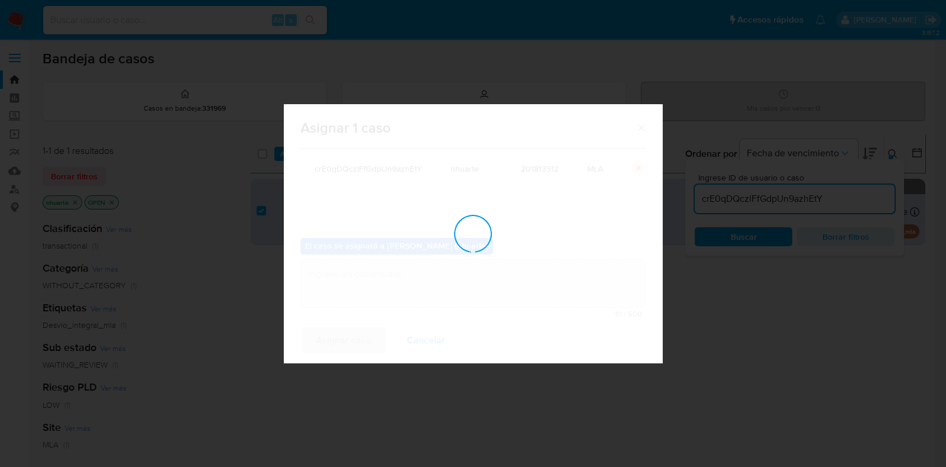
checkbox input "false"
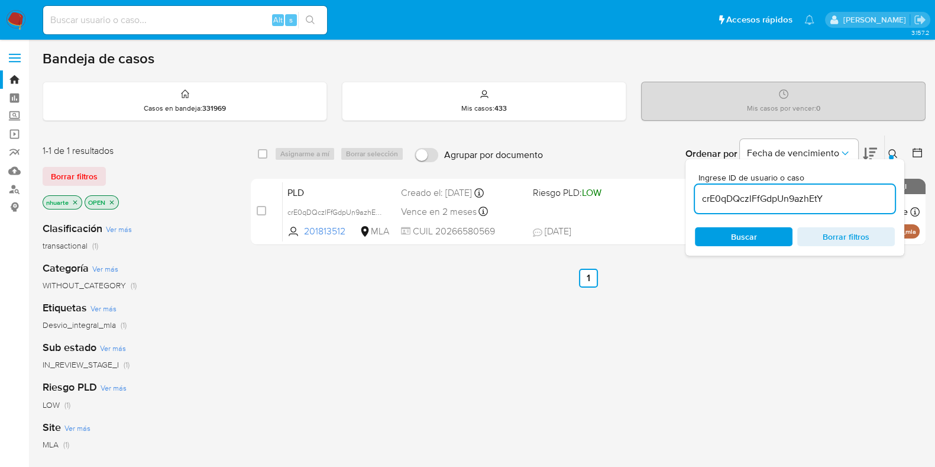
drag, startPoint x: 827, startPoint y: 196, endPoint x: 701, endPoint y: 196, distance: 126.0
click at [701, 196] on input "crE0qDQczlFfGdpUn9azhEtY" at bounding box center [795, 198] width 200 height 15
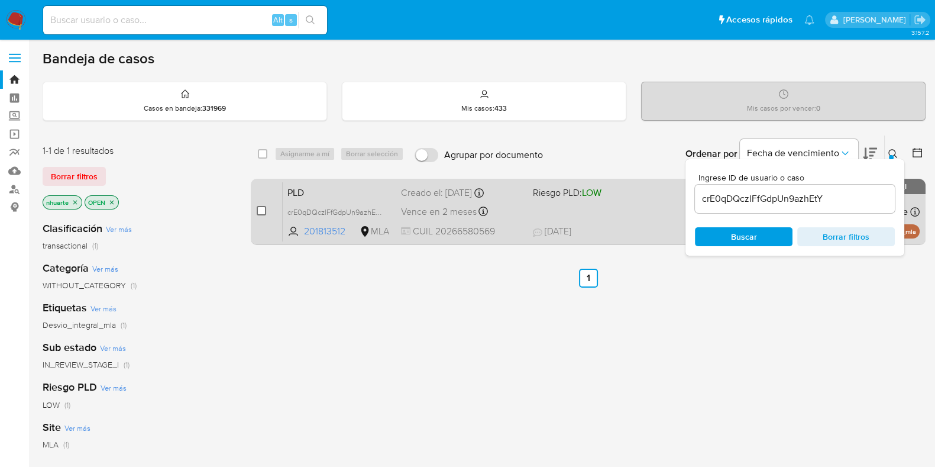
click at [263, 213] on input "checkbox" at bounding box center [261, 210] width 9 height 9
checkbox input "true"
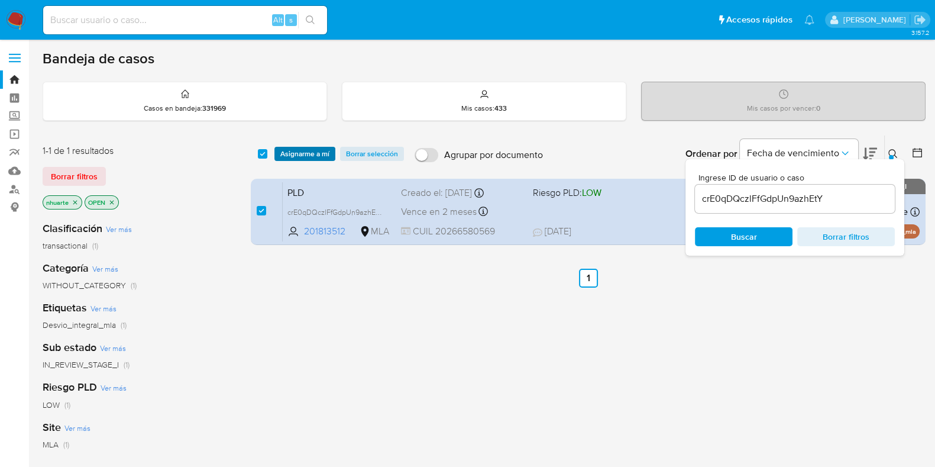
click at [295, 153] on span "Asignarme a mí" at bounding box center [304, 154] width 49 height 12
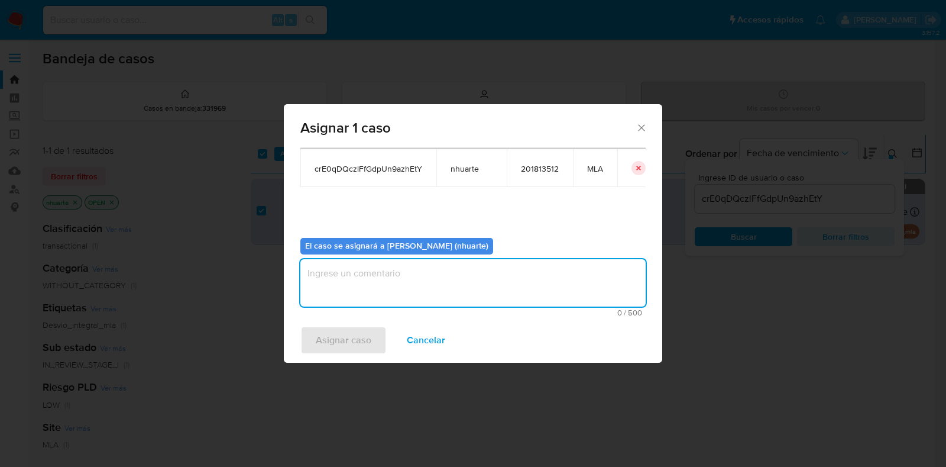
click at [455, 294] on textarea "assign-modal" at bounding box center [472, 282] width 345 height 47
type textarea "Asignación"
click at [347, 335] on span "Asignar caso" at bounding box center [344, 340] width 56 height 26
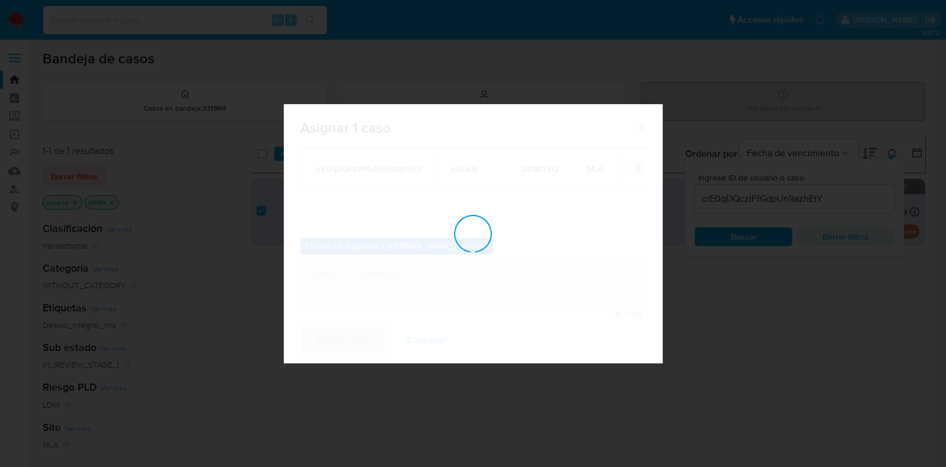
checkbox input "false"
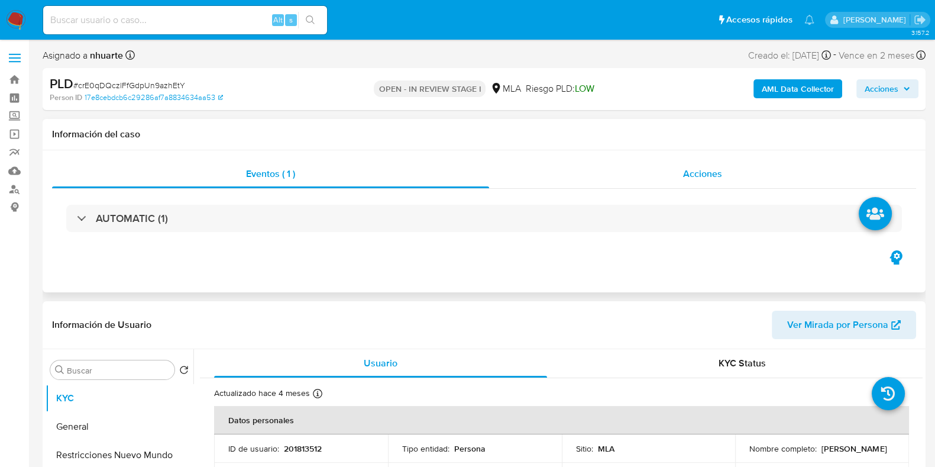
select select "10"
click at [703, 172] on span "Acciones" at bounding box center [702, 174] width 39 height 14
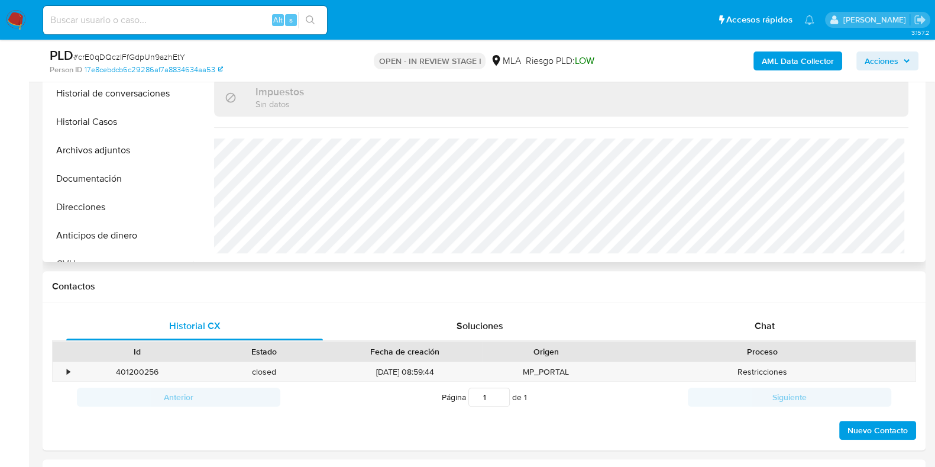
scroll to position [591, 0]
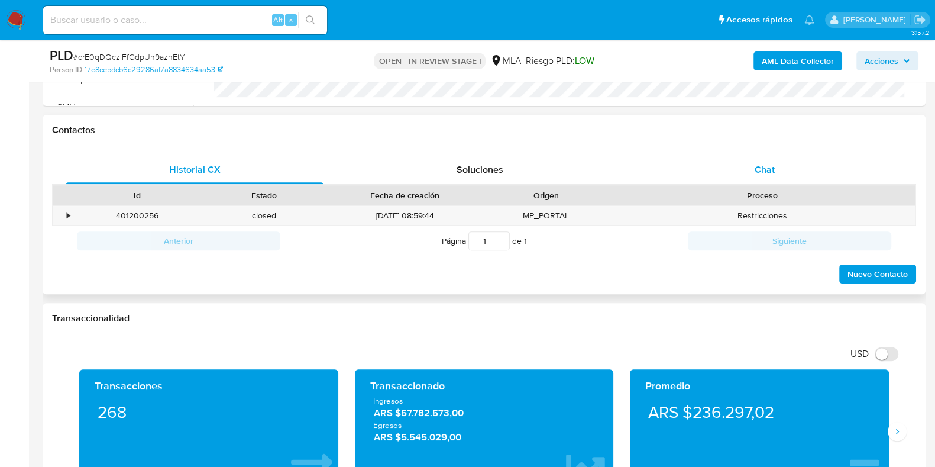
click at [749, 164] on div "Chat" at bounding box center [764, 170] width 257 height 28
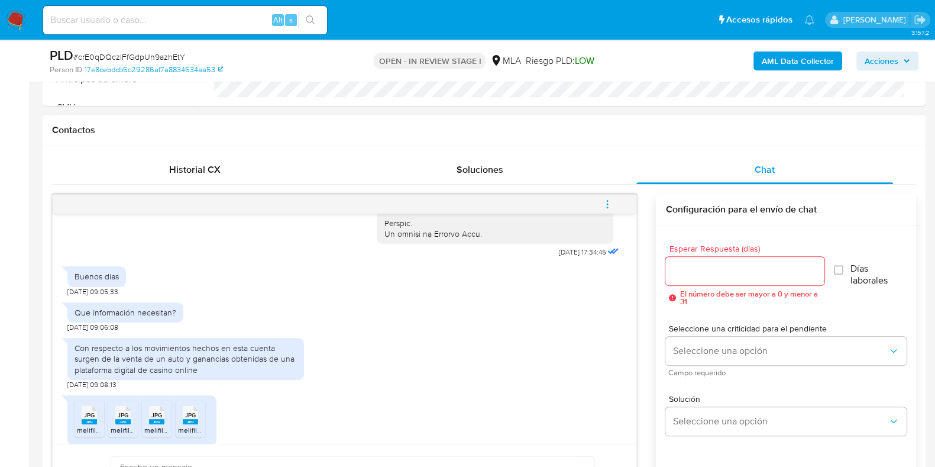
scroll to position [680, 0]
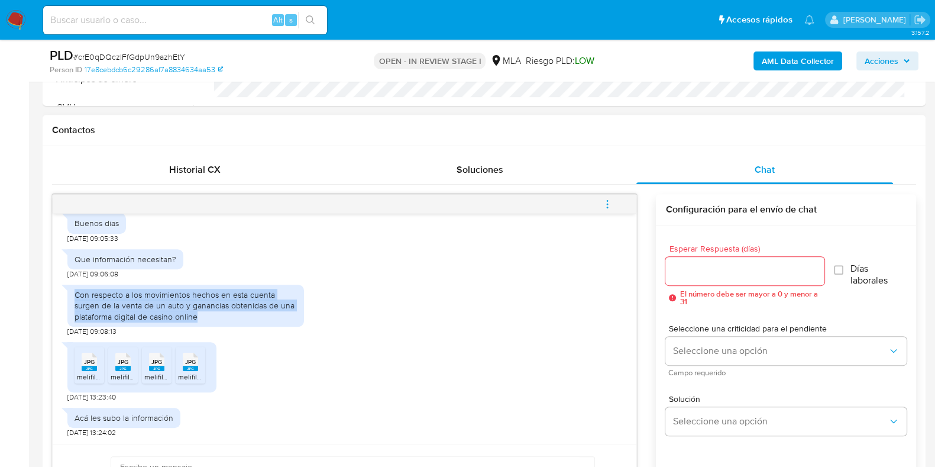
drag, startPoint x: 76, startPoint y: 291, endPoint x: 204, endPoint y: 313, distance: 130.3
click at [204, 313] on div "Con respecto a los movimientos hechos en esta cuenta surgen de la venta de un a…" at bounding box center [186, 305] width 222 height 33
copy div "Con respecto a los movimientos hechos en esta cuenta surgen de la venta de un a…"
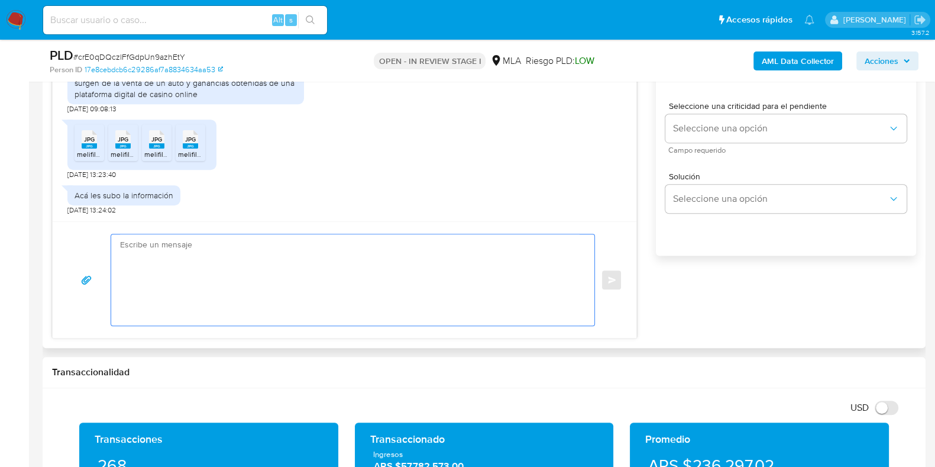
paste textarea "Hola, ¡Muchas gracias por tu respuesta! Confirmamos la recepción de la document…"
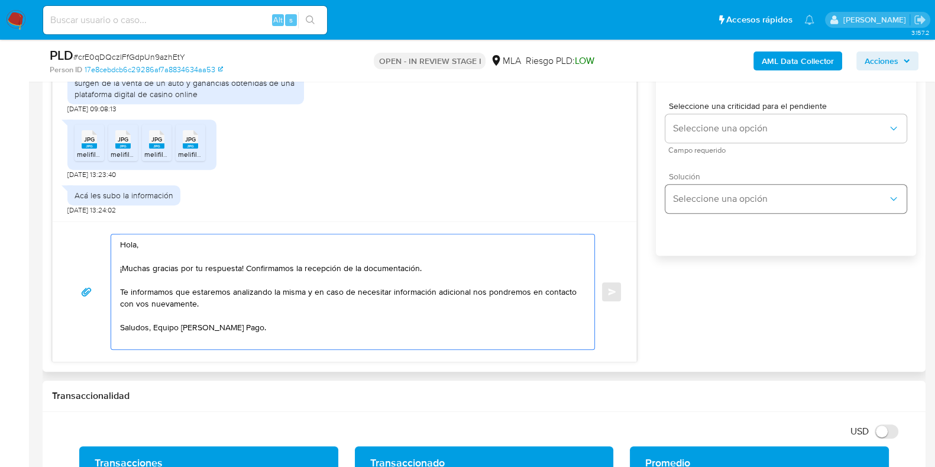
scroll to position [665, 0]
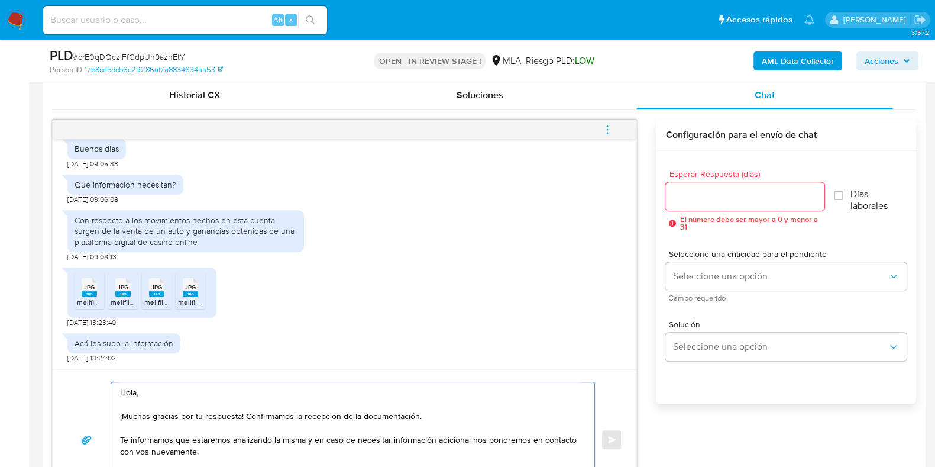
type textarea "Hola, ¡Muchas gracias por tu respuesta! Confirmamos la recepción de la document…"
click at [721, 191] on input "Esperar Respuesta (días)" at bounding box center [744, 196] width 158 height 15
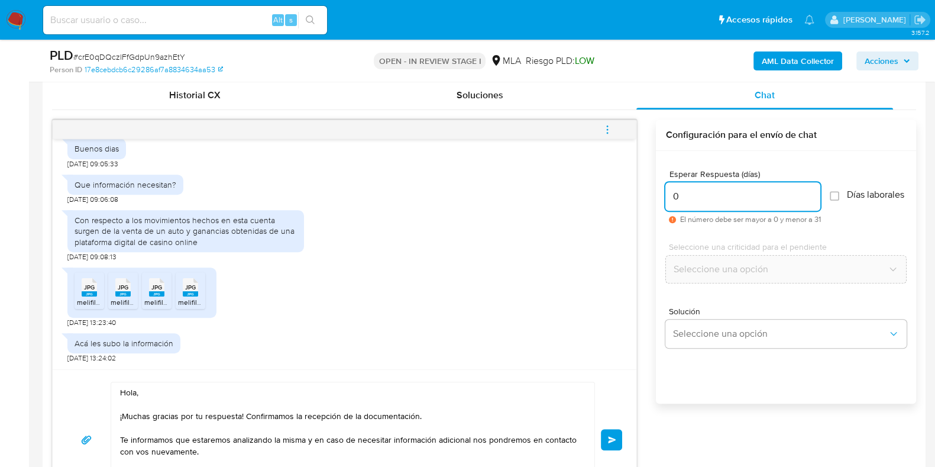
type input "0"
click at [131, 57] on span "# crE0qDQczlFfGdpUn9azhEtY" at bounding box center [129, 57] width 112 height 12
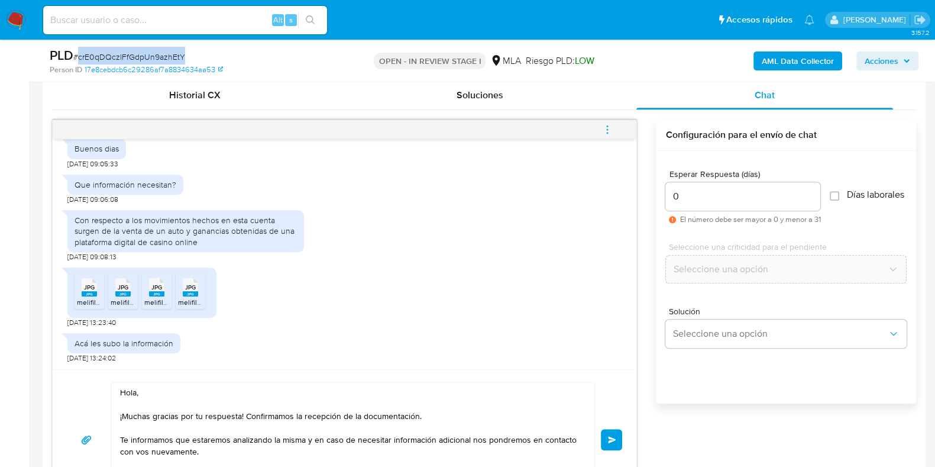
click at [131, 57] on span "# crE0qDQczlFfGdpUn9azhEtY" at bounding box center [129, 57] width 112 height 12
copy span "crE0qDQczlFfGdpUn9azhEtY"
click at [612, 433] on button "Enviar" at bounding box center [611, 439] width 21 height 21
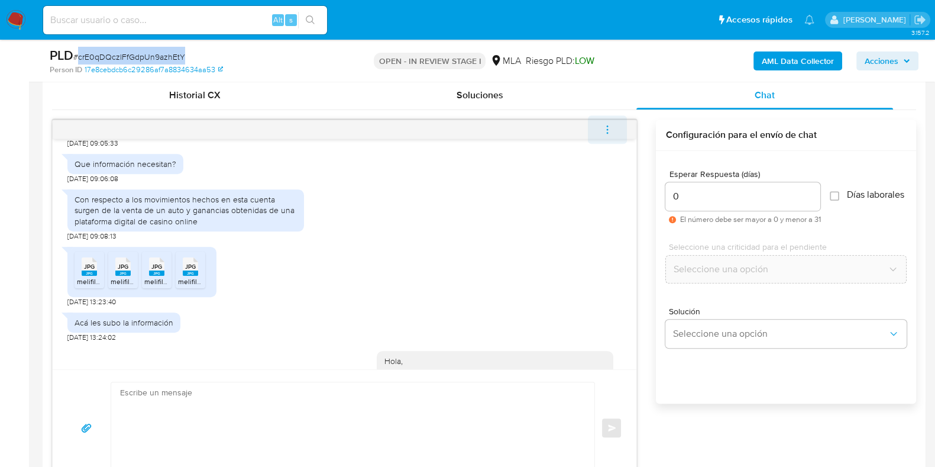
scroll to position [822, 0]
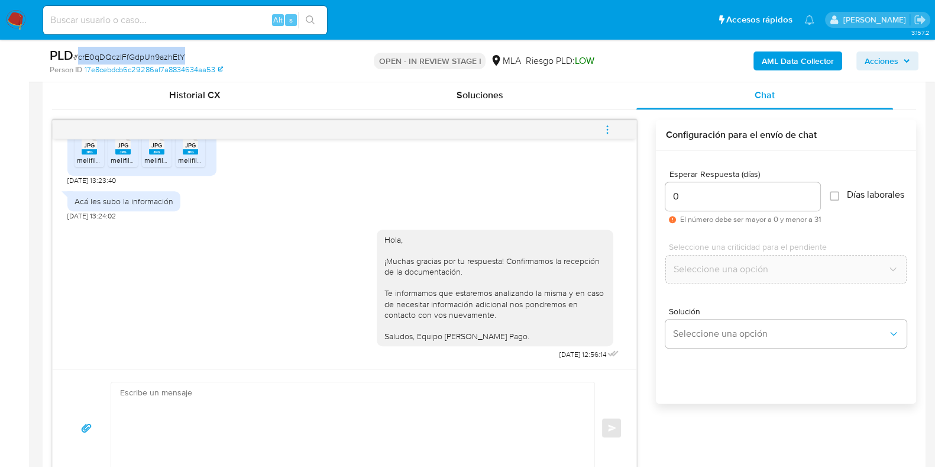
click at [609, 131] on icon "menu-action" at bounding box center [607, 129] width 11 height 11
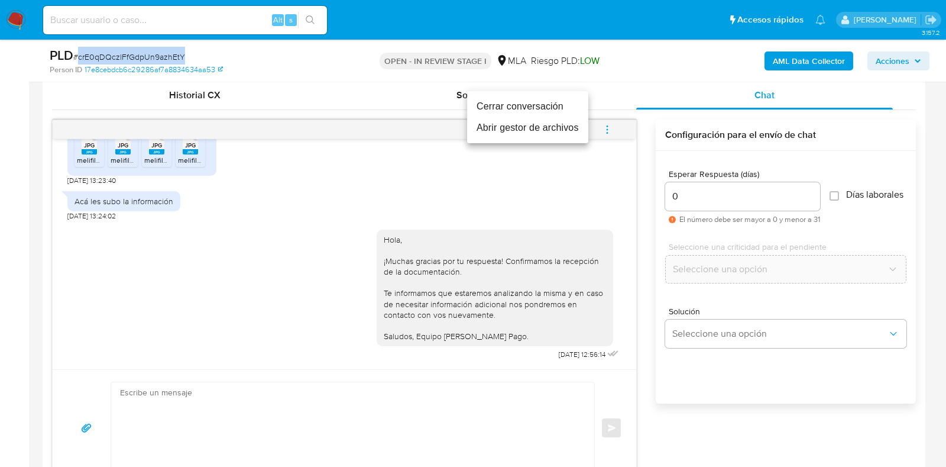
click at [547, 96] on li "Cerrar conversación" at bounding box center [527, 106] width 121 height 21
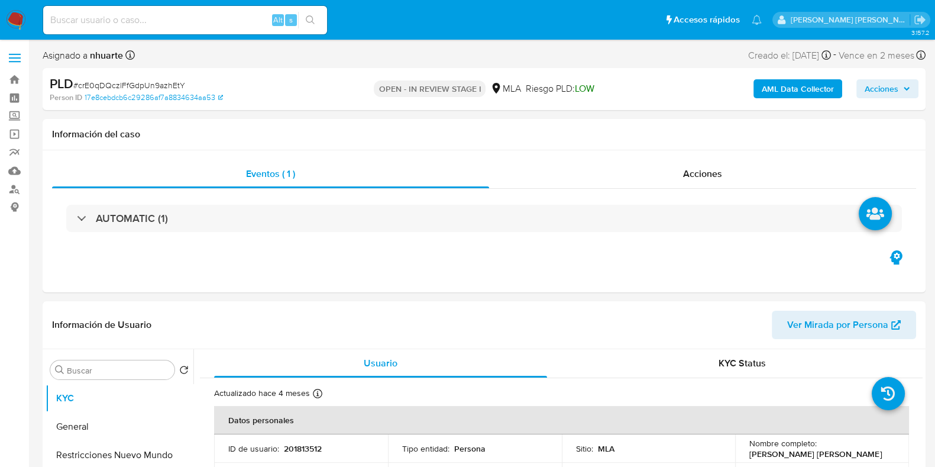
select select "10"
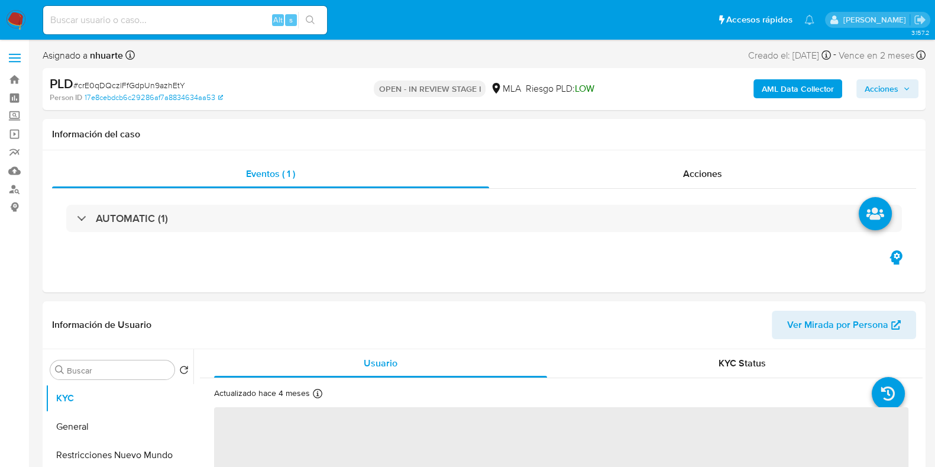
select select "10"
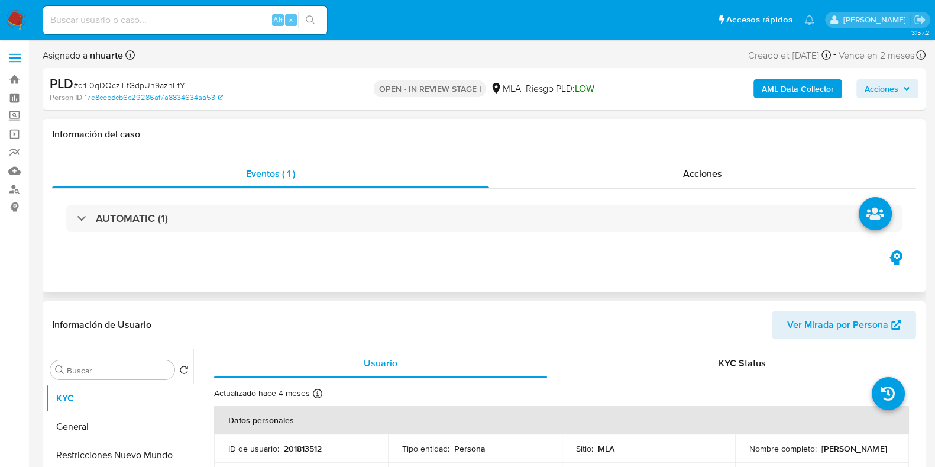
drag, startPoint x: 710, startPoint y: 182, endPoint x: 563, endPoint y: 189, distance: 146.8
click at [707, 182] on div "Acciones" at bounding box center [702, 174] width 427 height 28
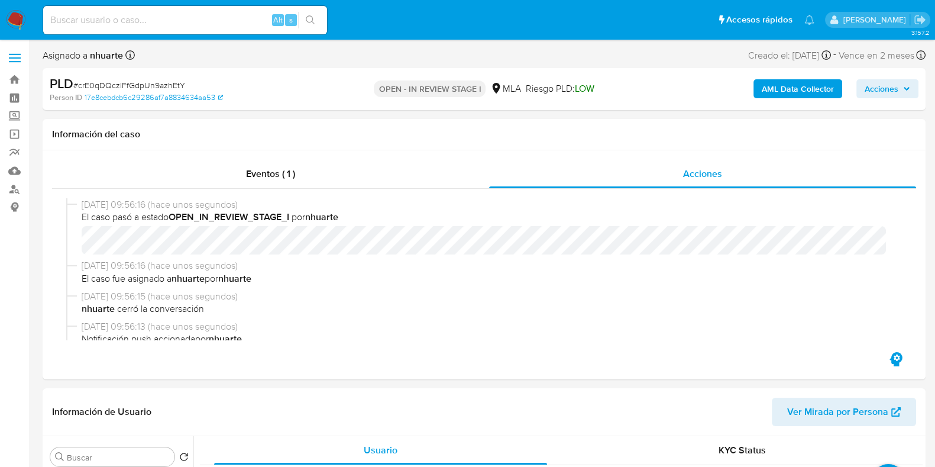
click at [797, 85] on b "AML Data Collector" at bounding box center [798, 88] width 72 height 19
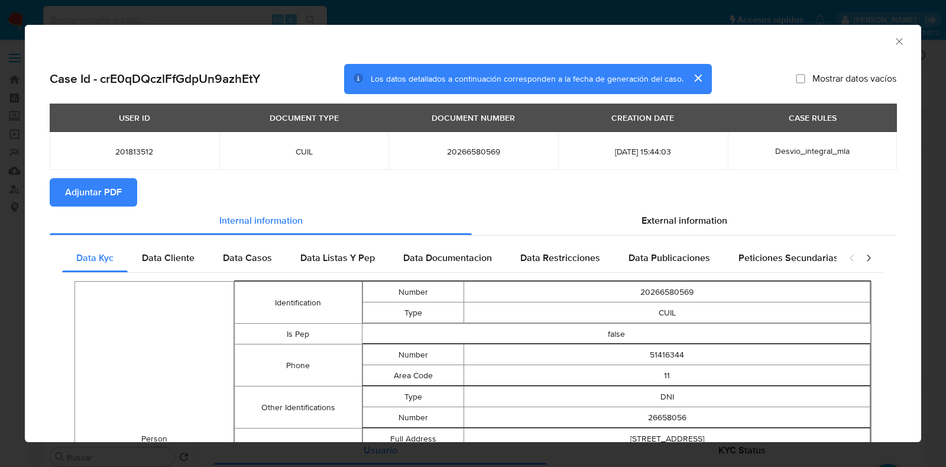
click at [116, 193] on span "Adjuntar PDF" at bounding box center [93, 192] width 57 height 26
click at [896, 41] on icon "Cerrar ventana" at bounding box center [899, 41] width 7 height 7
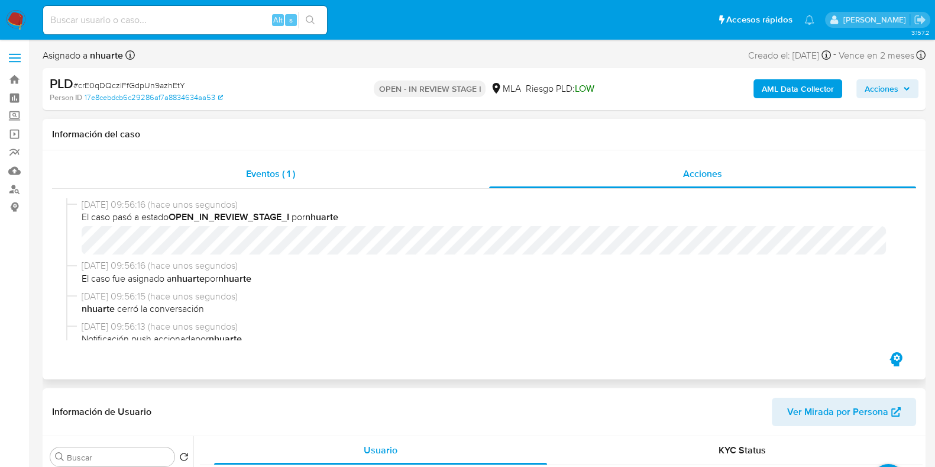
click at [247, 176] on span "Eventos ( 1 )" at bounding box center [270, 174] width 49 height 14
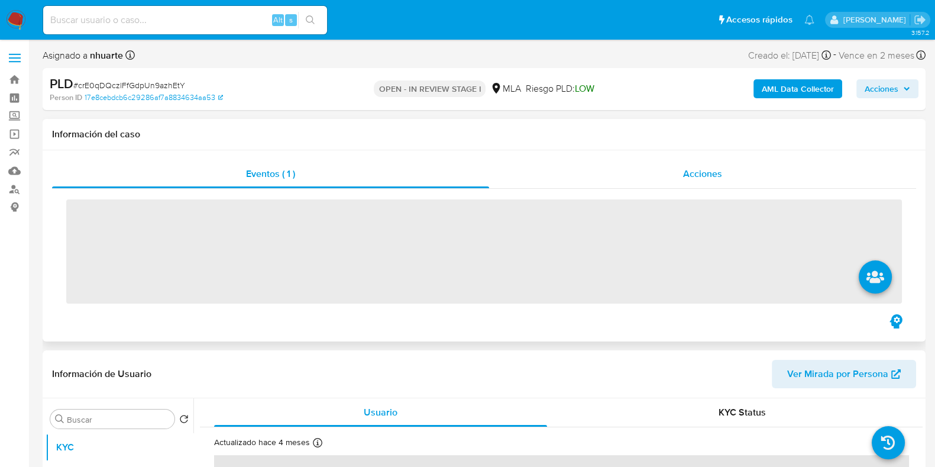
click at [718, 178] on span "Acciones" at bounding box center [702, 174] width 39 height 14
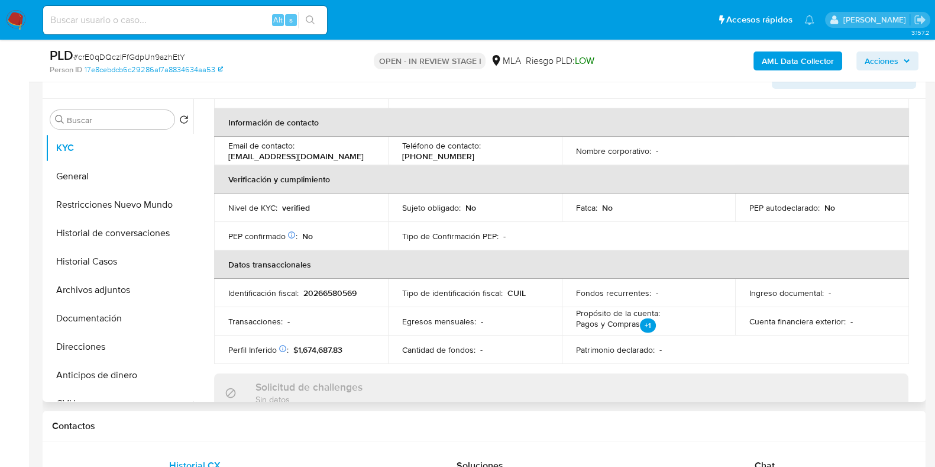
scroll to position [295, 0]
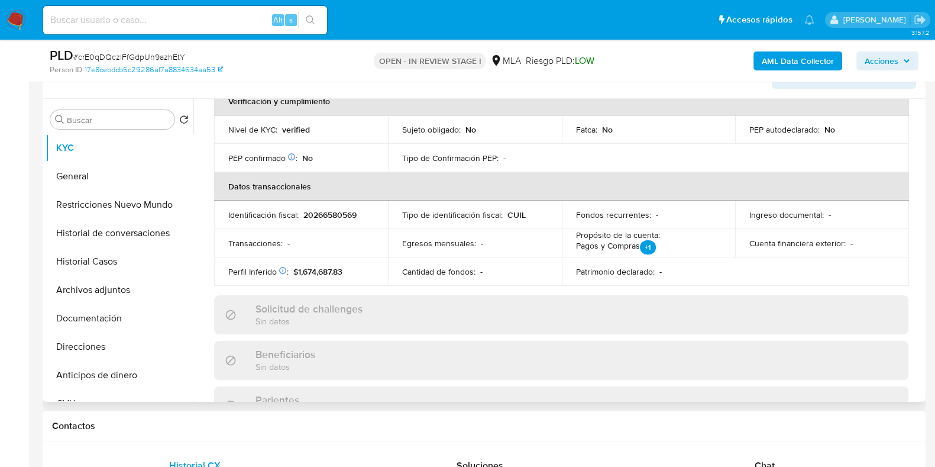
drag, startPoint x: 139, startPoint y: 297, endPoint x: 464, endPoint y: 297, distance: 325.2
click at [139, 297] on button "Archivos adjuntos" at bounding box center [120, 290] width 148 height 28
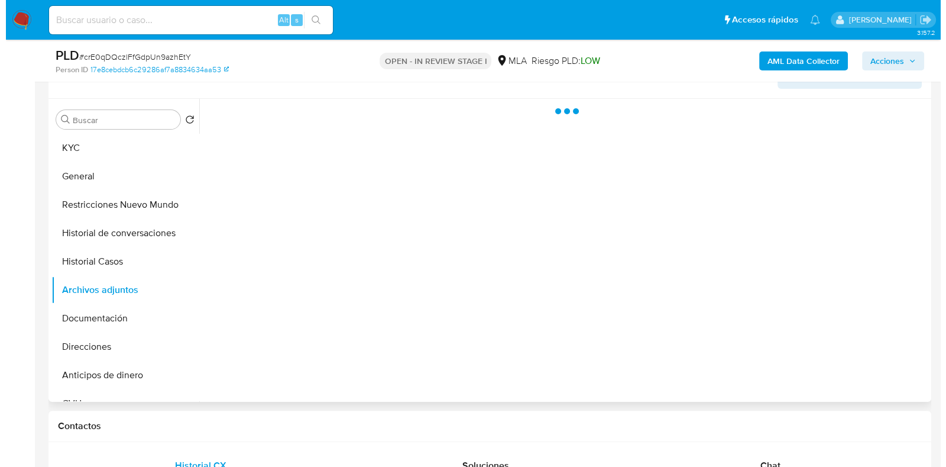
scroll to position [0, 0]
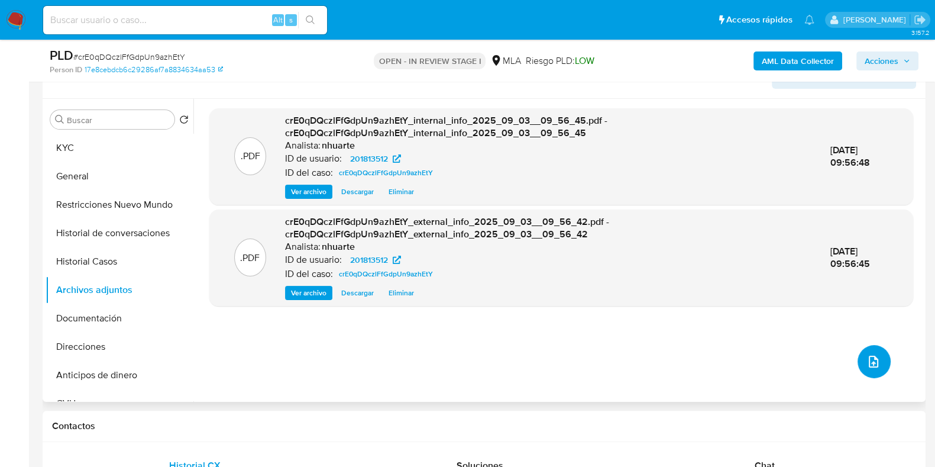
click at [873, 358] on icon "upload-file" at bounding box center [873, 361] width 14 height 14
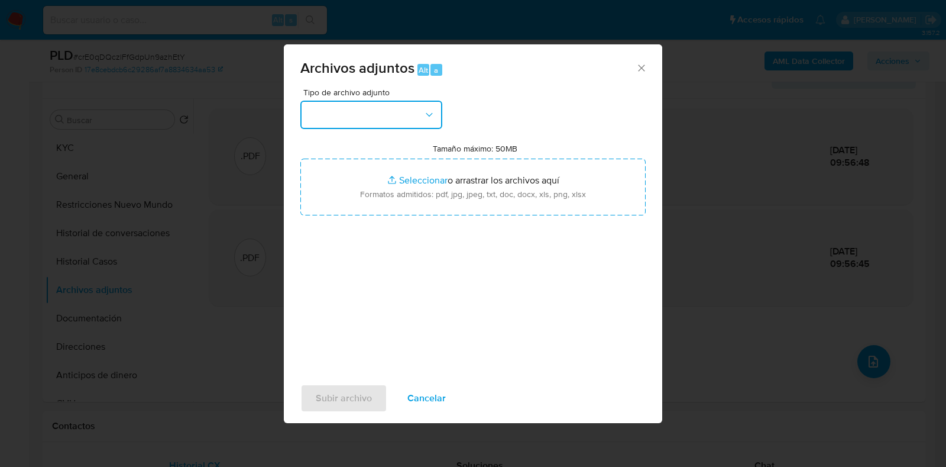
click at [425, 119] on icon "button" at bounding box center [429, 115] width 12 height 12
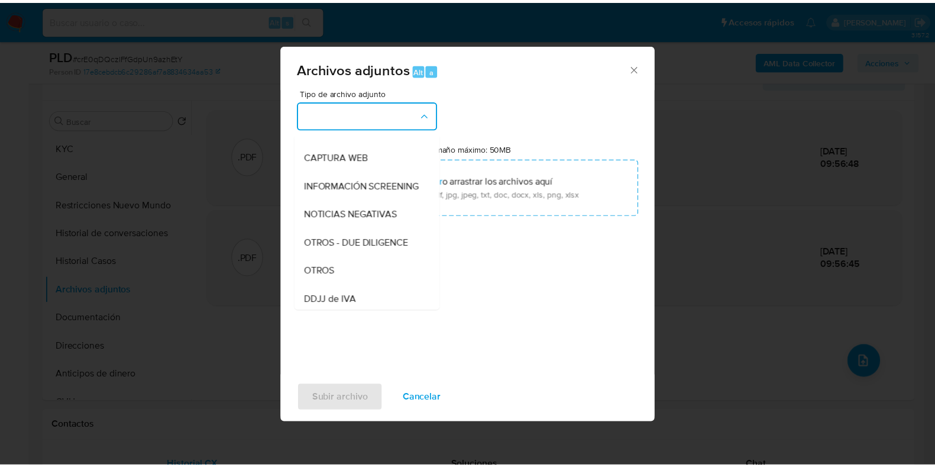
scroll to position [110, 0]
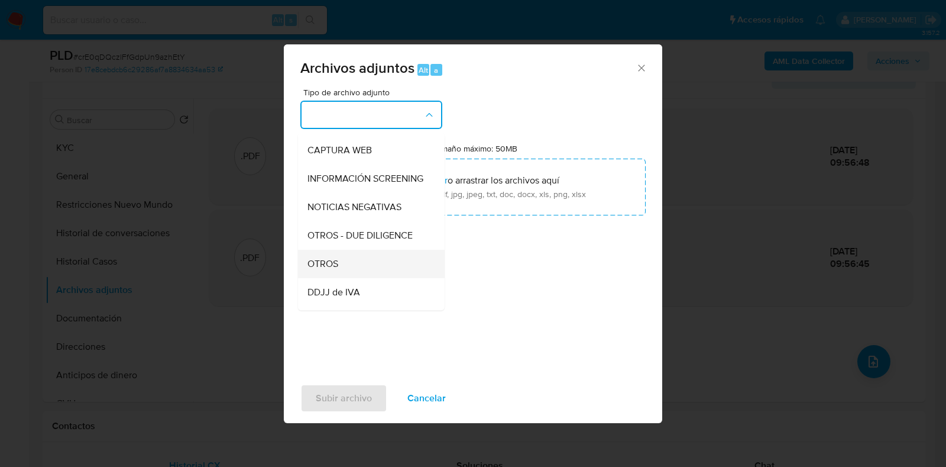
click at [349, 277] on div "OTROS" at bounding box center [367, 264] width 121 height 28
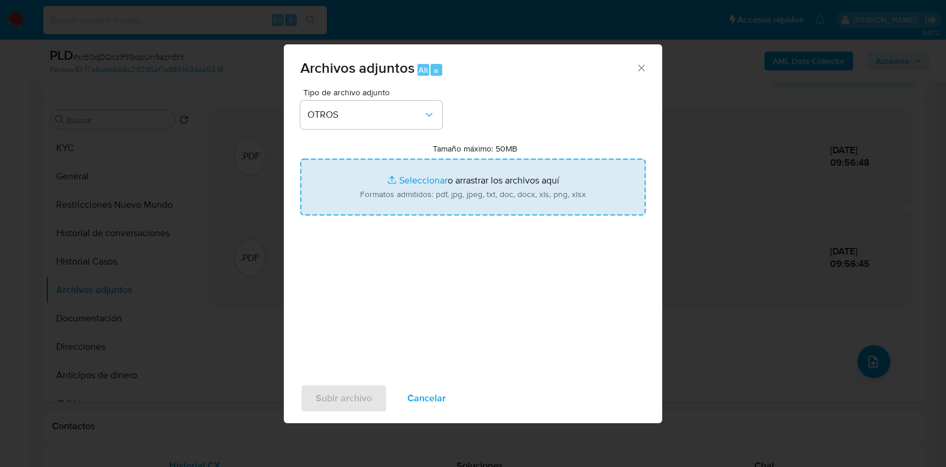
type input "C:\fakepath\Movimientos-201813512.xlsx"
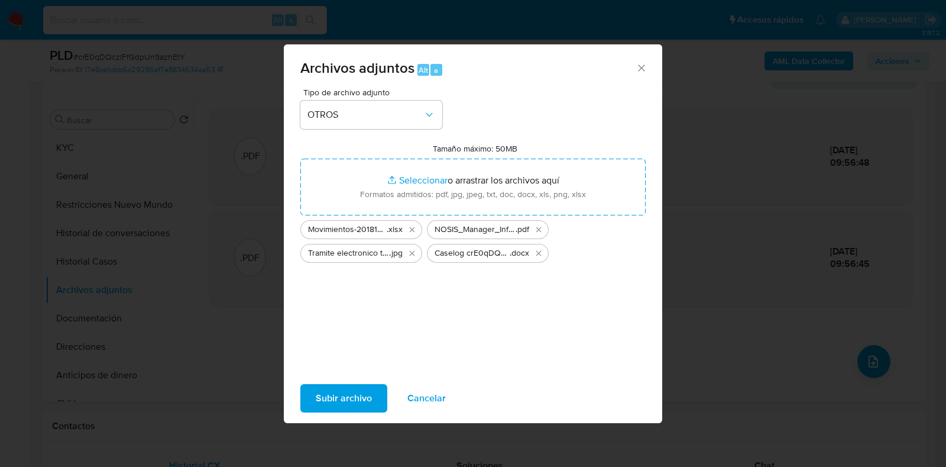
click at [360, 393] on span "Subir archivo" at bounding box center [344, 398] width 56 height 26
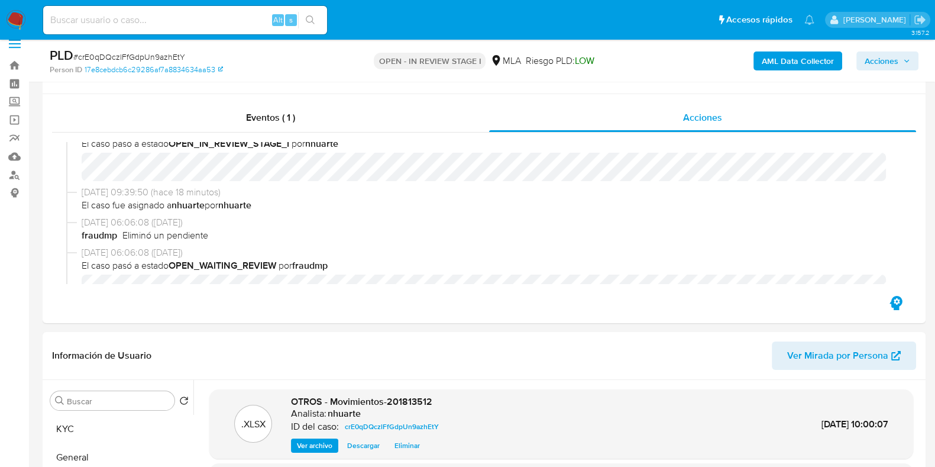
scroll to position [0, 0]
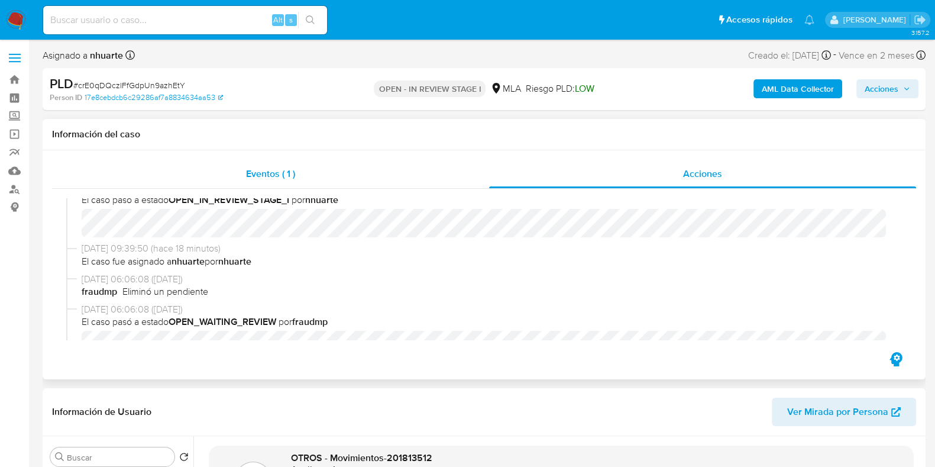
click at [279, 173] on span "Eventos ( 1 )" at bounding box center [270, 174] width 49 height 14
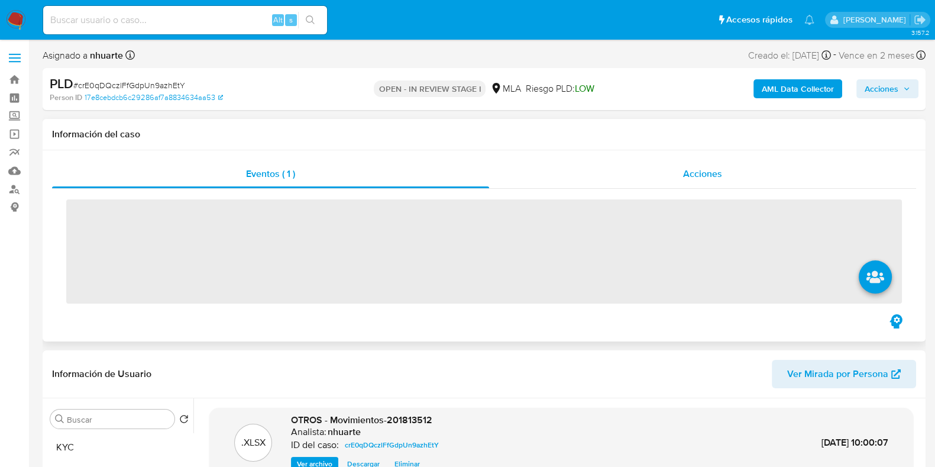
click at [719, 167] on span "Acciones" at bounding box center [702, 174] width 39 height 14
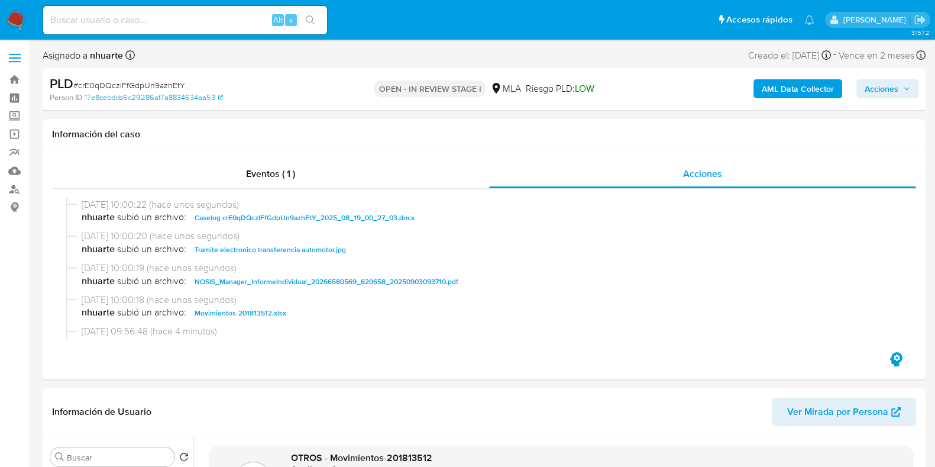
click at [883, 83] on span "Acciones" at bounding box center [882, 88] width 34 height 19
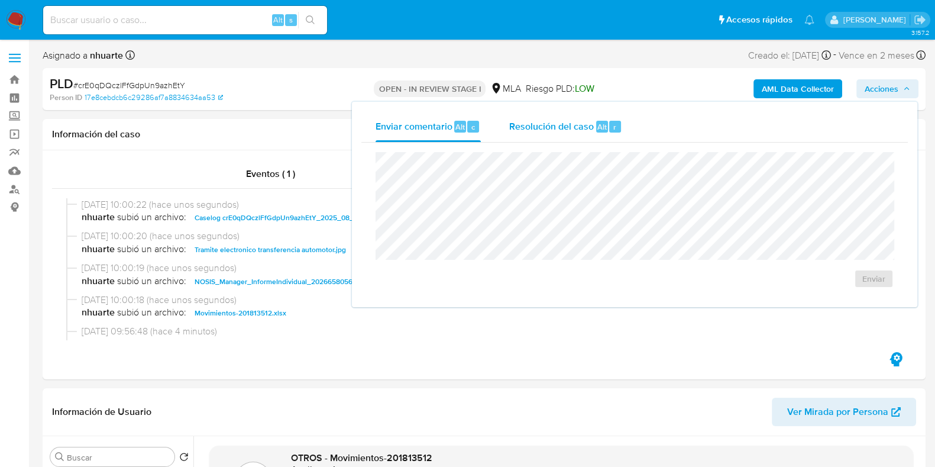
click at [604, 134] on div "Resolución del caso Alt r" at bounding box center [565, 126] width 113 height 31
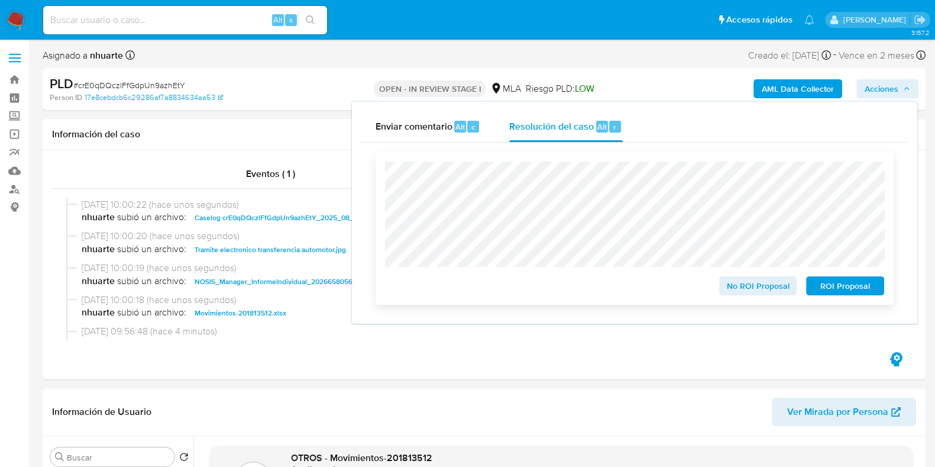
click at [753, 292] on span "No ROI Proposal" at bounding box center [757, 285] width 61 height 17
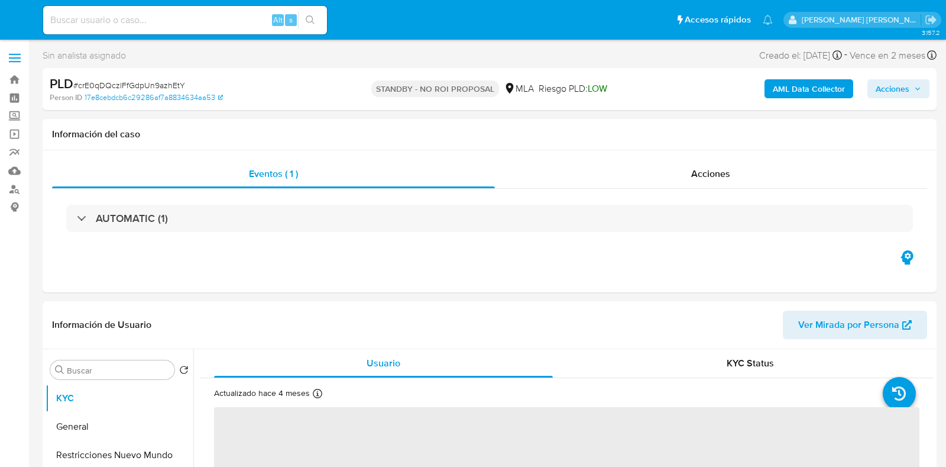
select select "10"
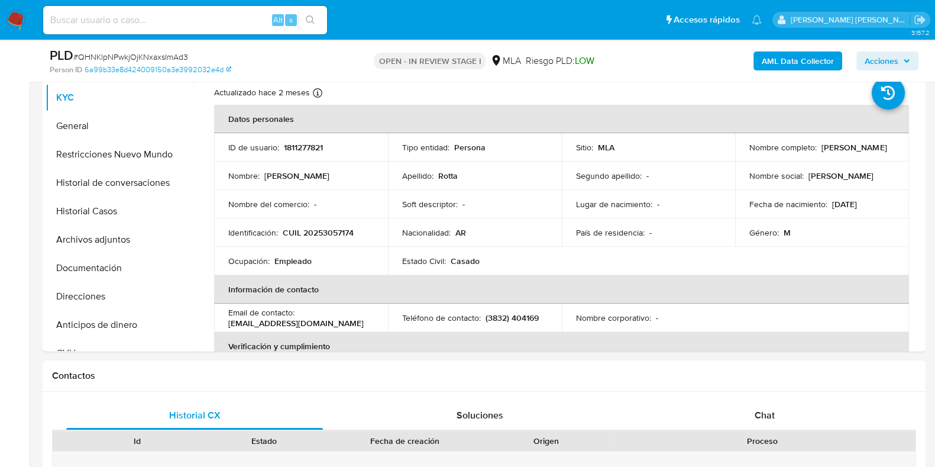
scroll to position [443, 0]
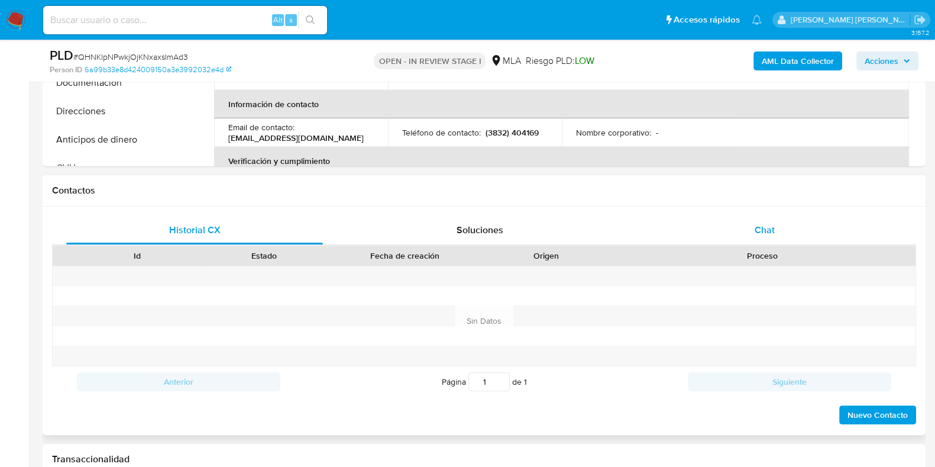
click at [762, 232] on span "Chat" at bounding box center [765, 230] width 20 height 14
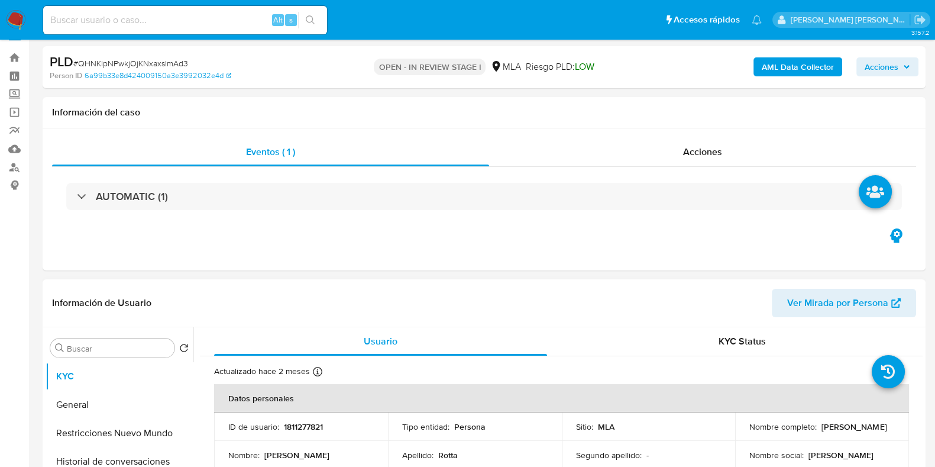
scroll to position [0, 0]
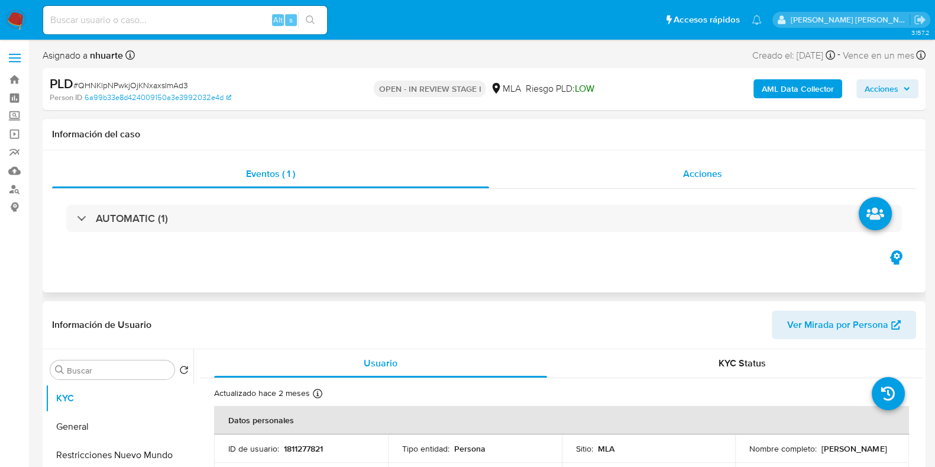
click at [720, 178] on span "Acciones" at bounding box center [702, 174] width 39 height 14
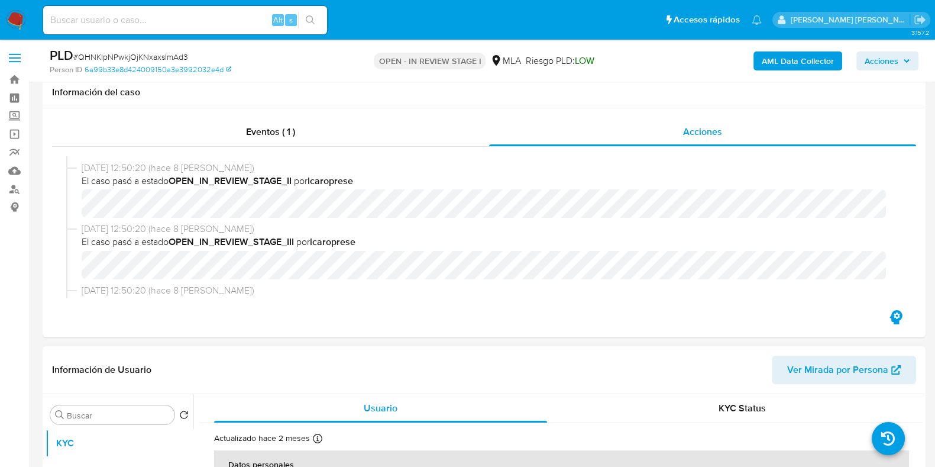
scroll to position [517, 0]
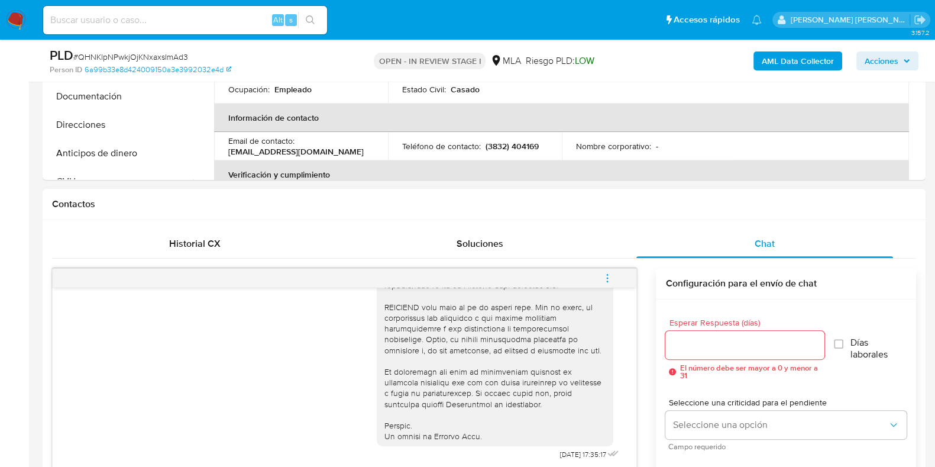
click at [595, 273] on button "menu-action" at bounding box center [607, 278] width 39 height 28
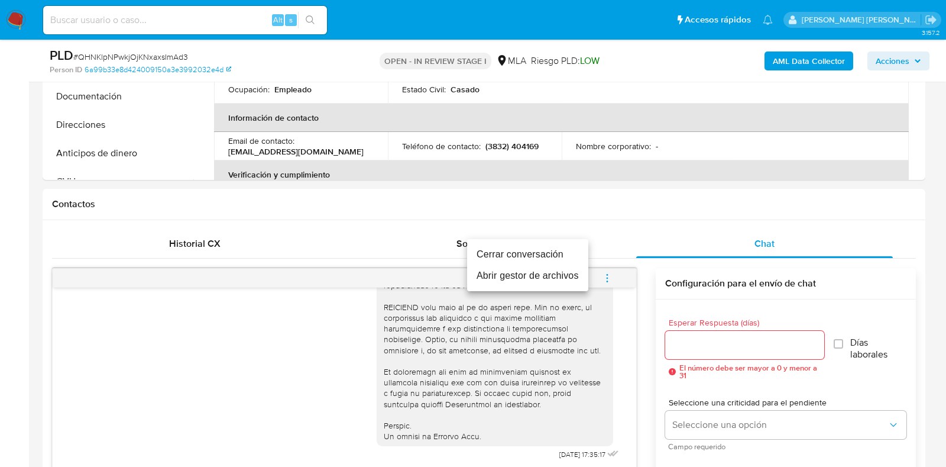
click at [551, 244] on li "Cerrar conversación" at bounding box center [527, 254] width 121 height 21
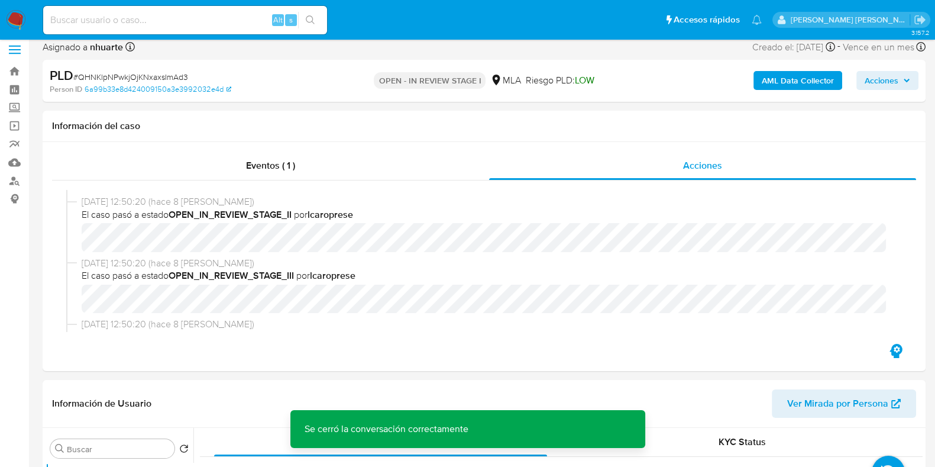
scroll to position [0, 0]
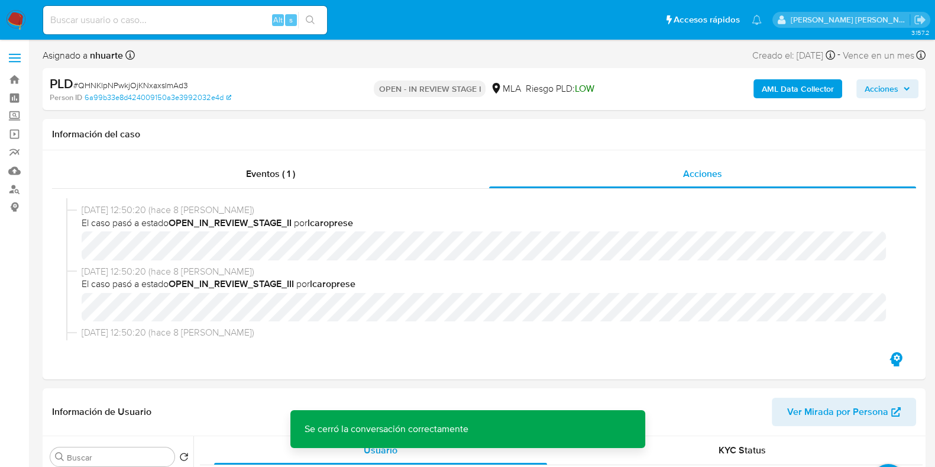
click at [797, 93] on b "AML Data Collector" at bounding box center [798, 88] width 72 height 19
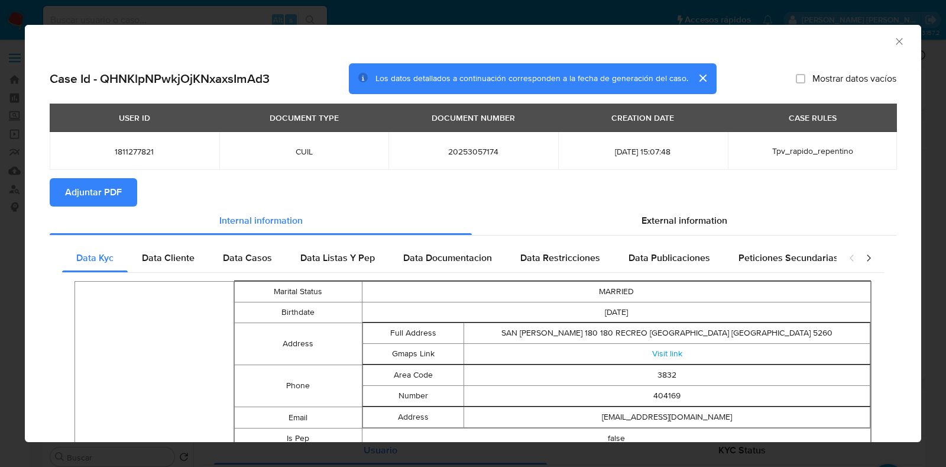
click at [113, 200] on span "Adjuntar PDF" at bounding box center [93, 192] width 57 height 26
click at [893, 47] on icon "Cerrar ventana" at bounding box center [899, 41] width 12 height 12
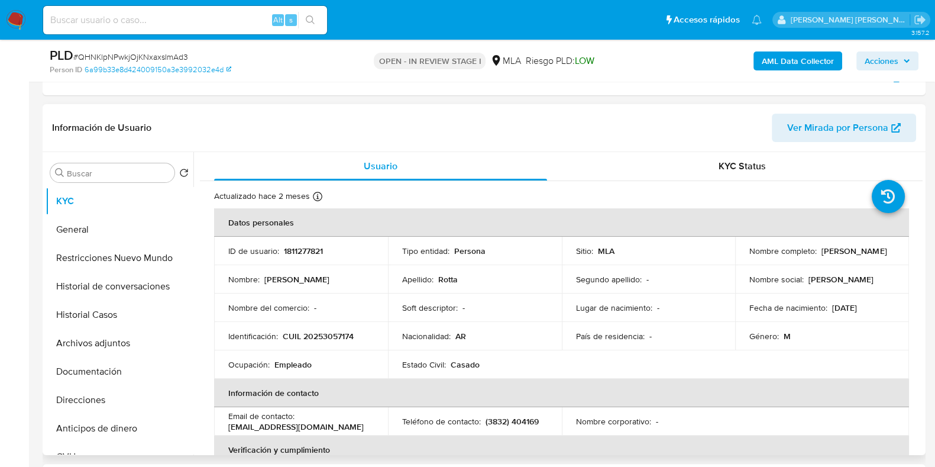
scroll to position [73, 0]
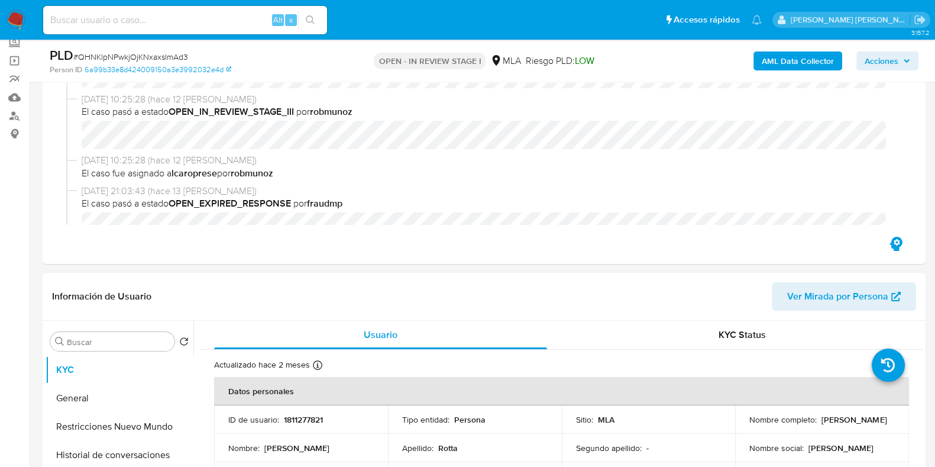
click at [816, 293] on span "Ver Mirada por Persona" at bounding box center [837, 296] width 101 height 28
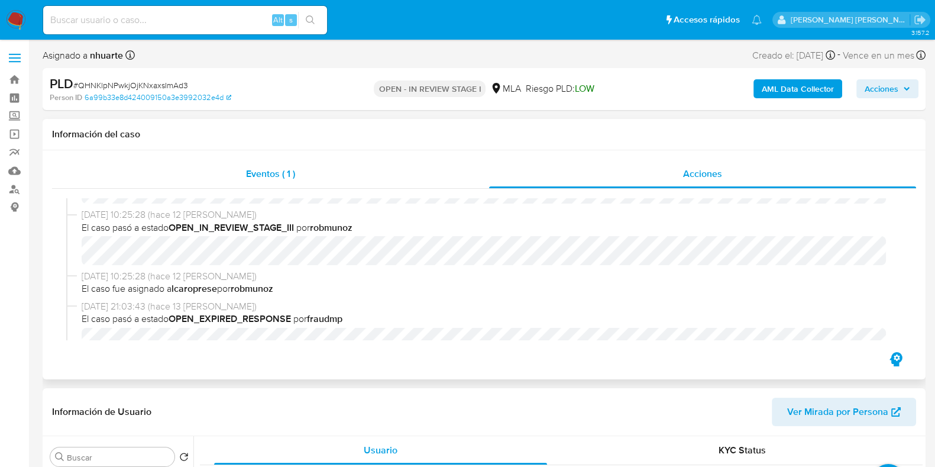
click at [286, 160] on div "Eventos ( 1 )" at bounding box center [270, 174] width 437 height 28
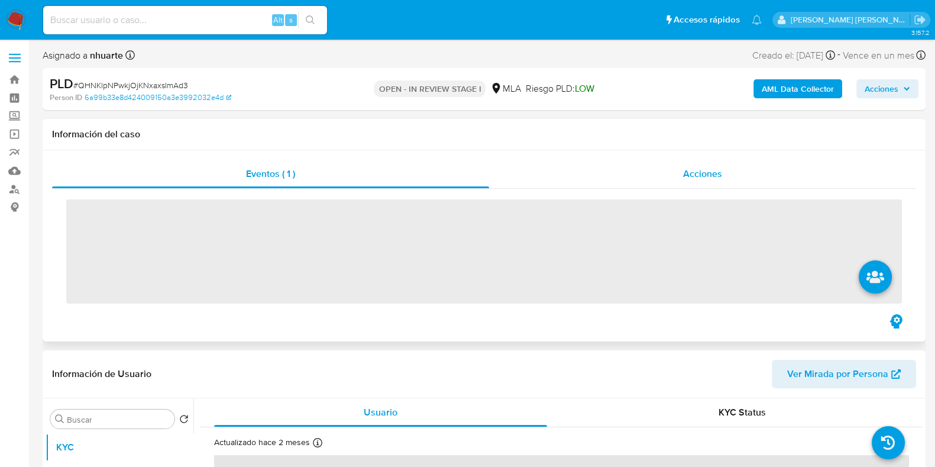
click at [683, 160] on div "Acciones" at bounding box center [702, 174] width 427 height 28
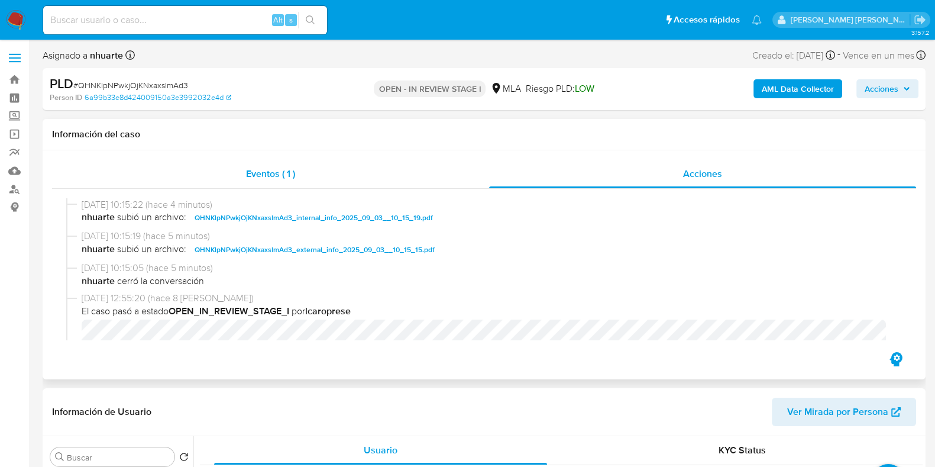
click at [302, 167] on div "Eventos ( 1 )" at bounding box center [270, 174] width 437 height 28
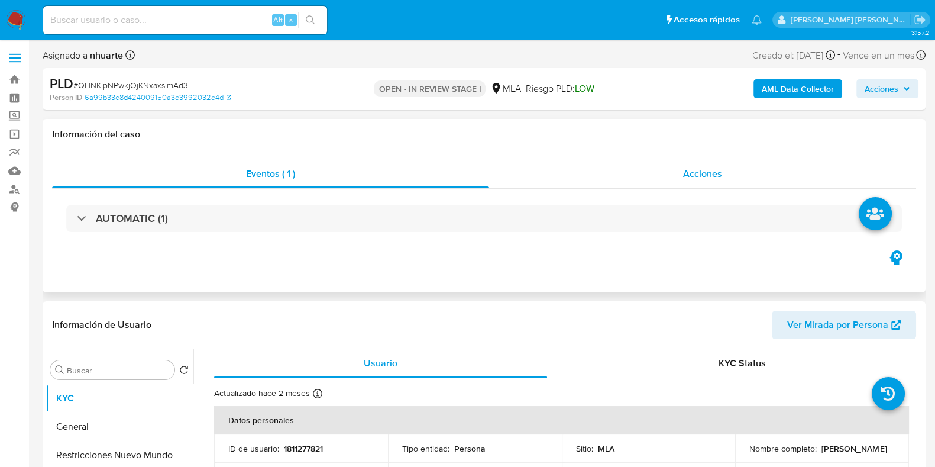
click at [743, 167] on div "Acciones" at bounding box center [702, 174] width 427 height 28
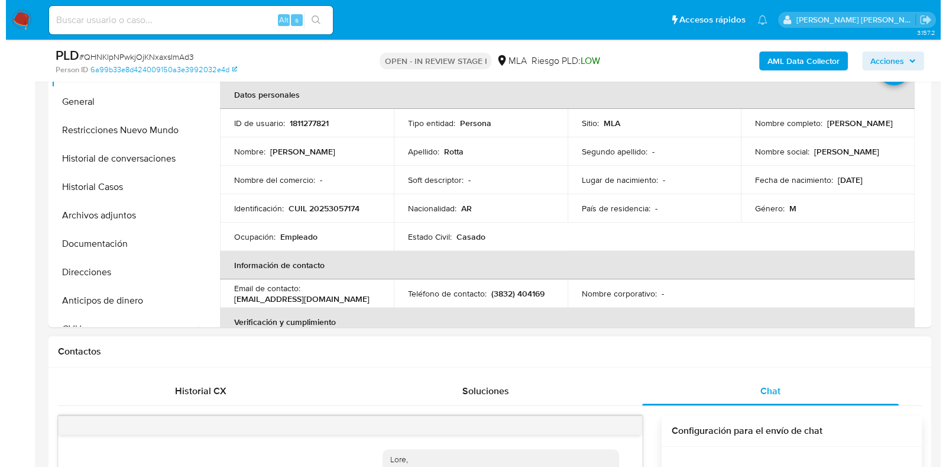
scroll to position [295, 0]
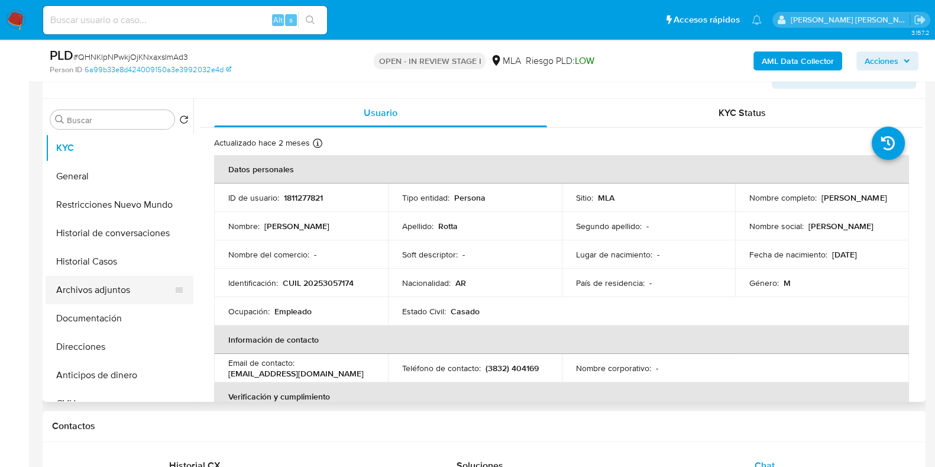
click at [112, 293] on button "Archivos adjuntos" at bounding box center [115, 290] width 138 height 28
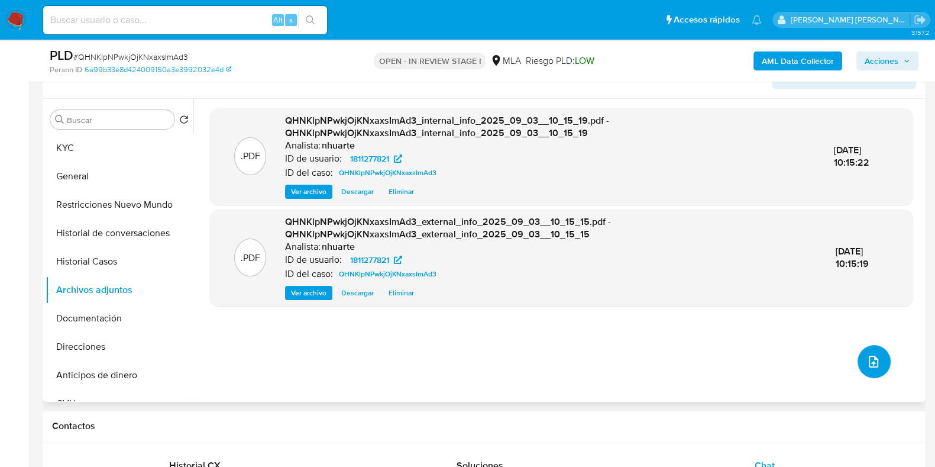
click at [869, 361] on icon "upload-file" at bounding box center [873, 361] width 14 height 14
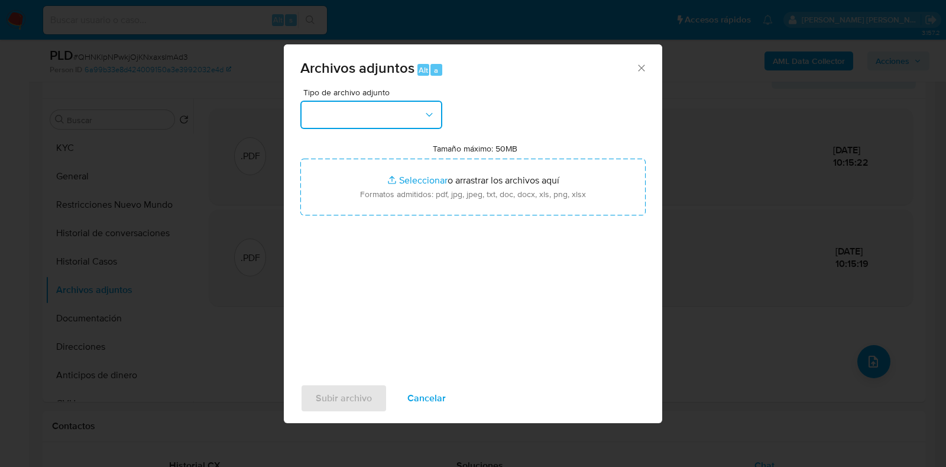
click at [436, 114] on button "button" at bounding box center [371, 115] width 142 height 28
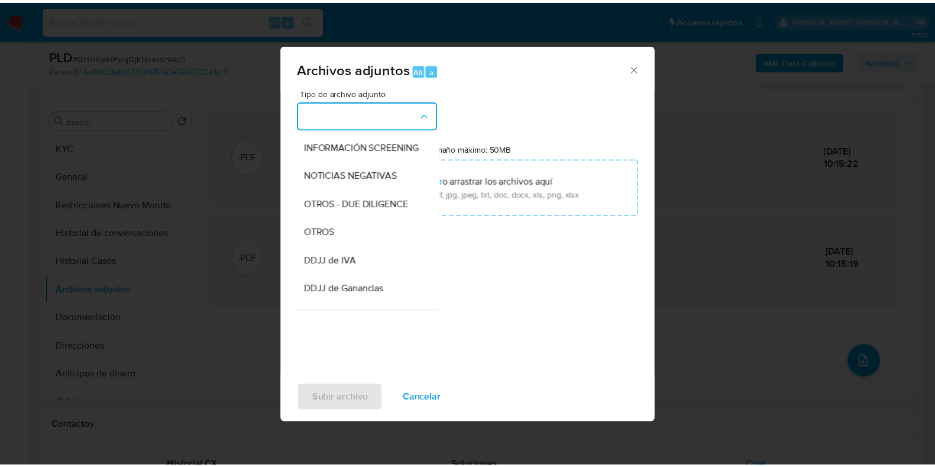
scroll to position [157, 0]
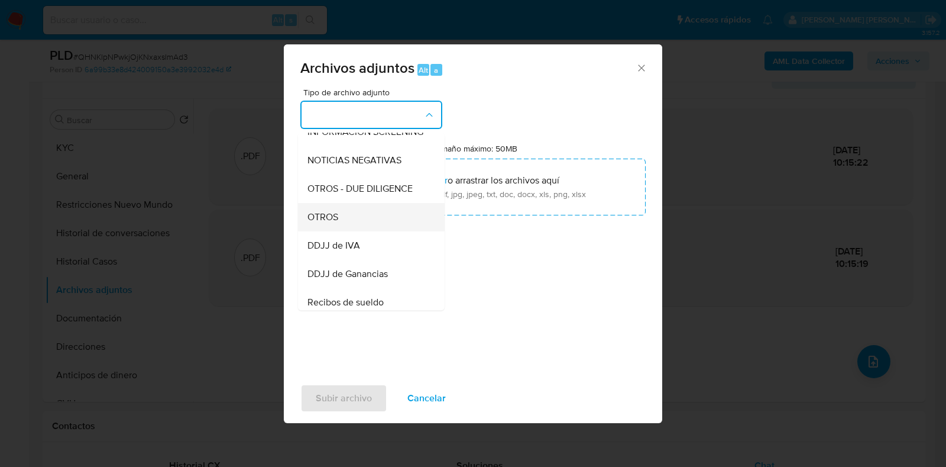
click at [390, 228] on div "OTROS" at bounding box center [367, 217] width 121 height 28
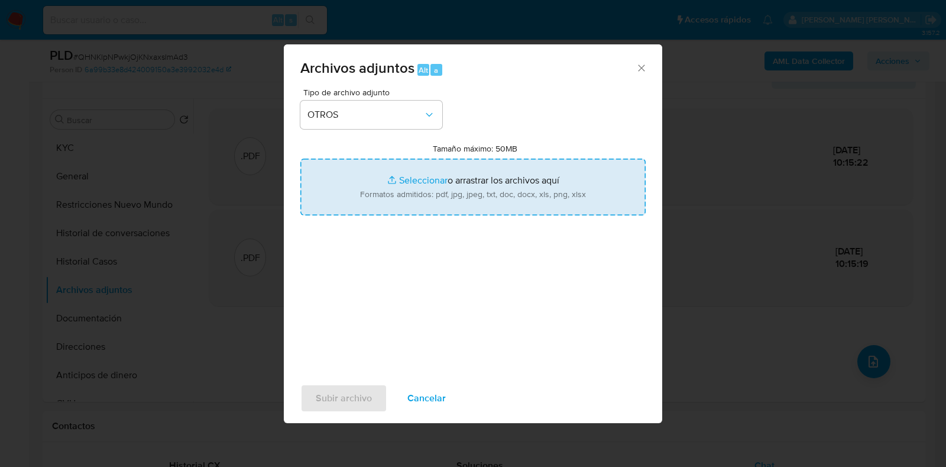
type input "C:\fakepath\Movimientos-1811277821.xlsx"
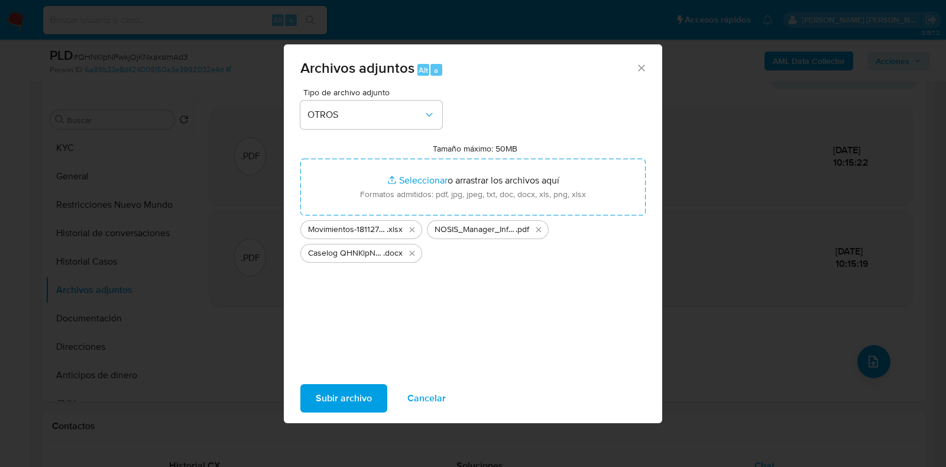
click at [347, 402] on span "Subir archivo" at bounding box center [344, 398] width 56 height 26
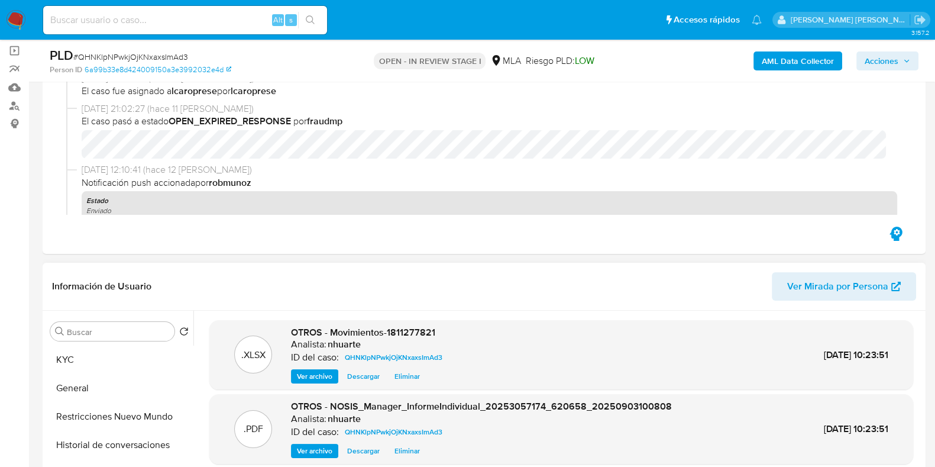
scroll to position [0, 0]
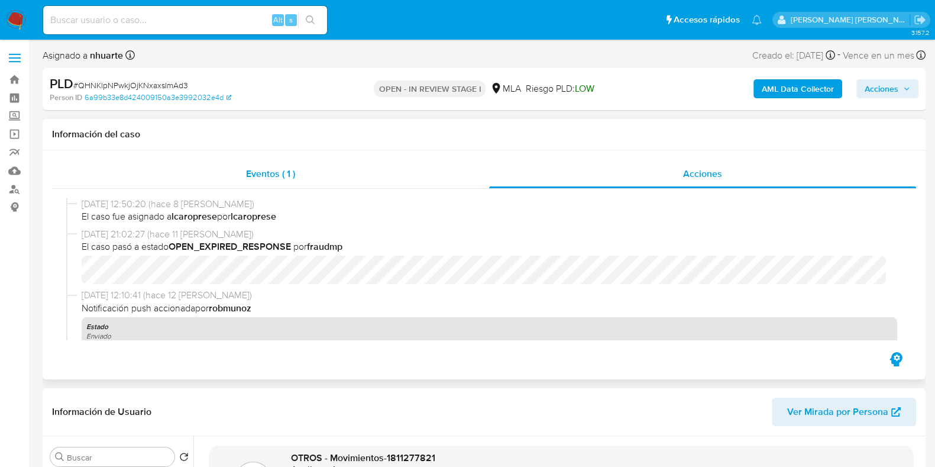
click at [274, 173] on span "Eventos ( 1 )" at bounding box center [270, 174] width 49 height 14
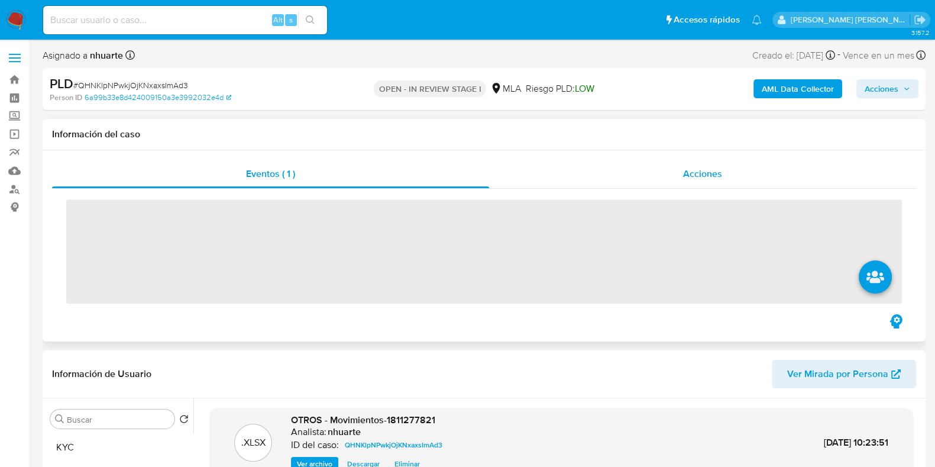
click at [720, 175] on span "Acciones" at bounding box center [702, 174] width 39 height 14
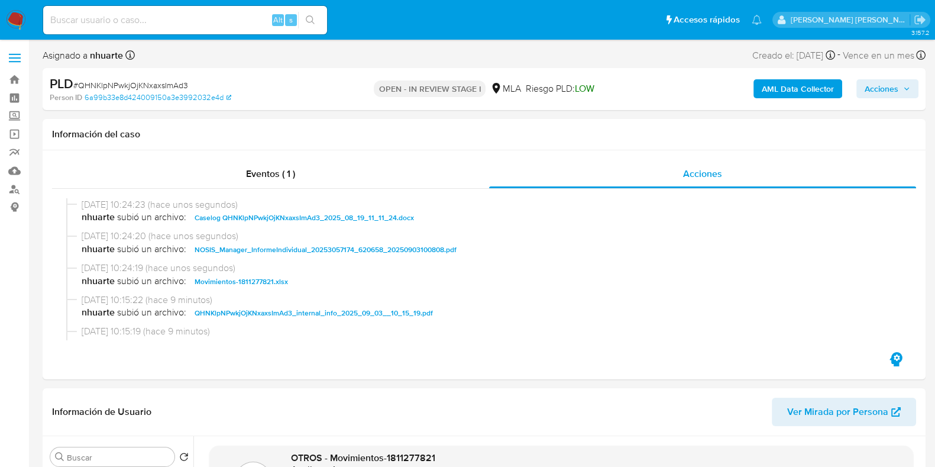
click at [875, 82] on span "Acciones" at bounding box center [882, 88] width 34 height 19
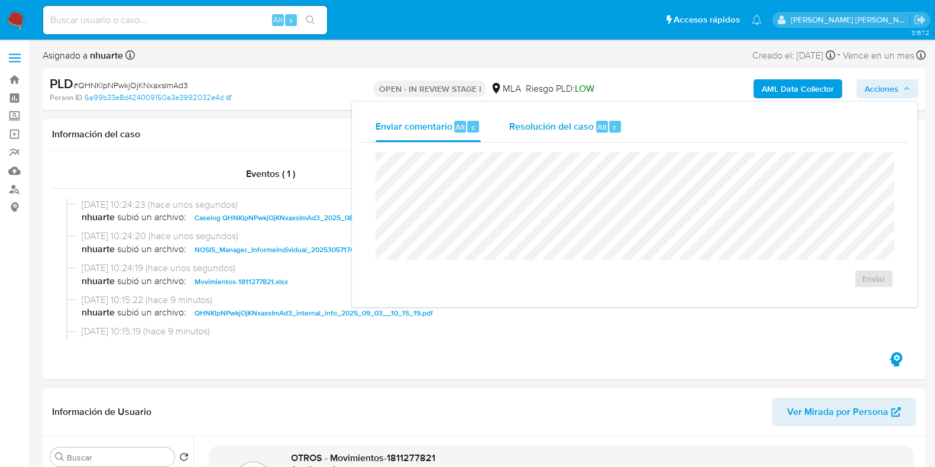
click at [582, 118] on div "Resolución del caso Alt r" at bounding box center [565, 126] width 113 height 31
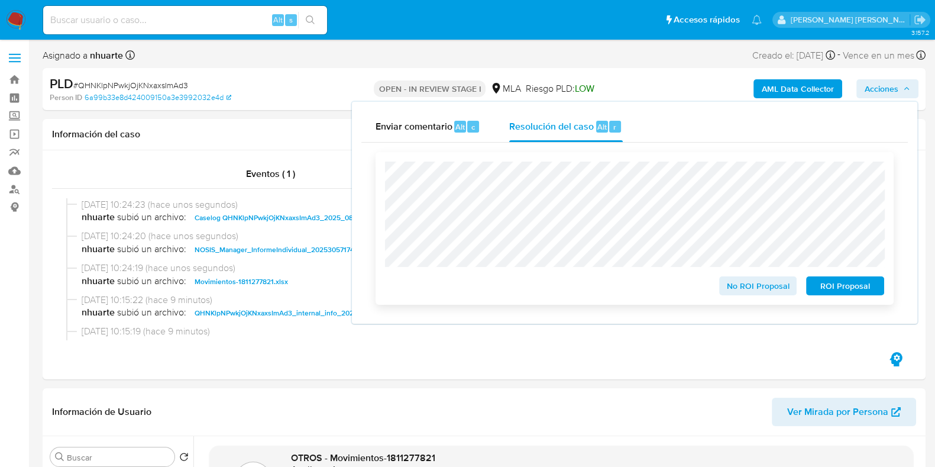
click at [735, 291] on span "No ROI Proposal" at bounding box center [757, 285] width 61 height 17
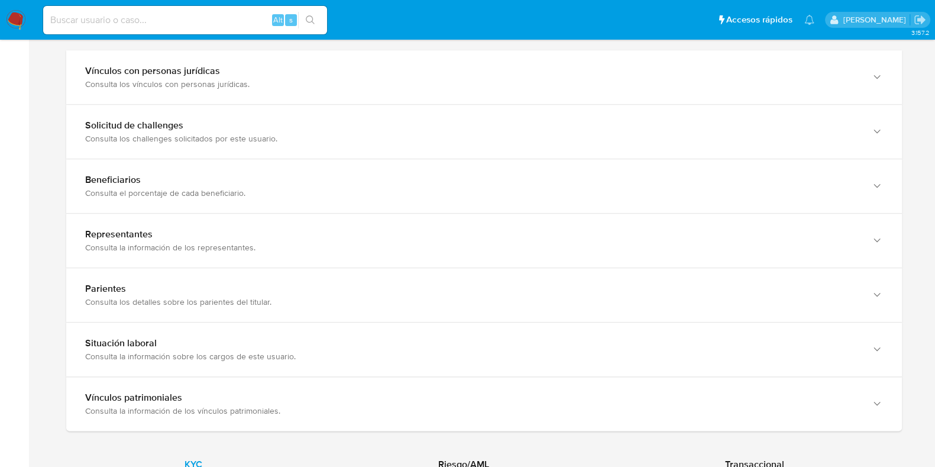
scroll to position [813, 0]
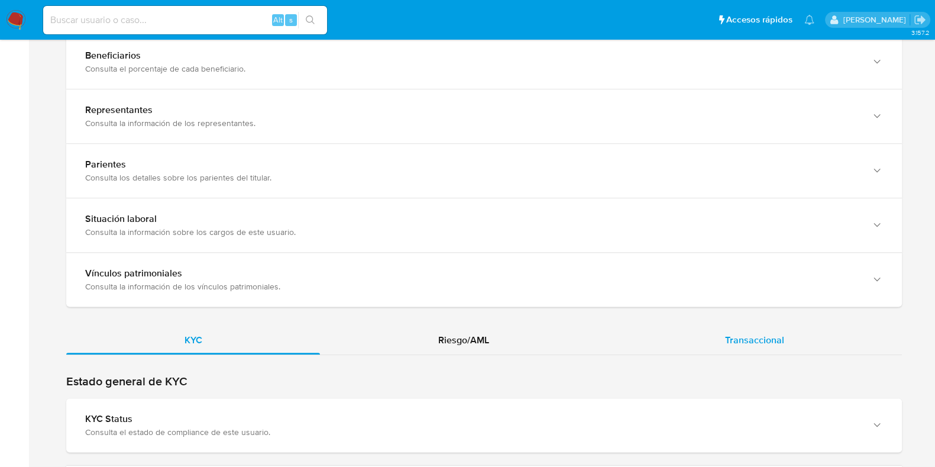
click at [789, 326] on div "Transaccional" at bounding box center [754, 340] width 295 height 28
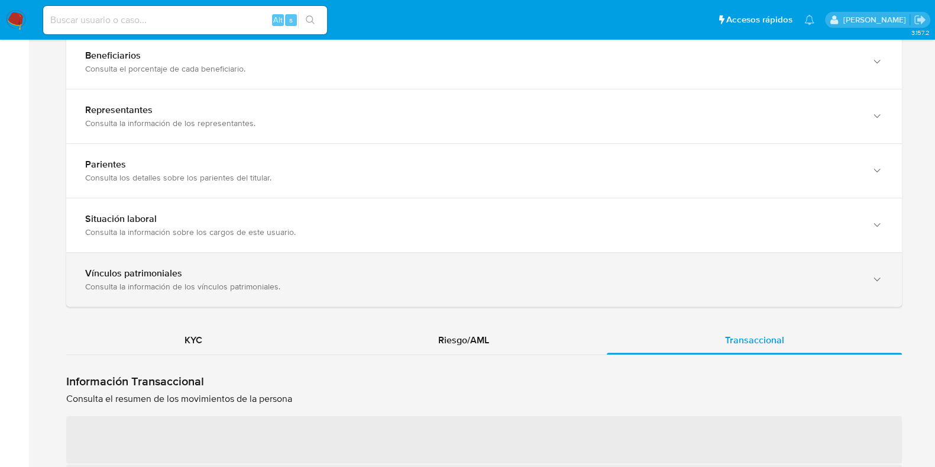
scroll to position [960, 0]
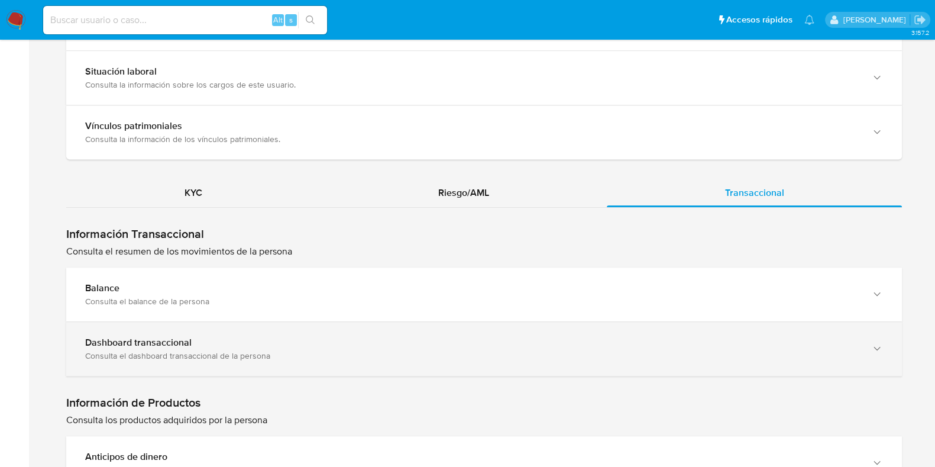
click at [299, 337] on div "Dashboard transaccional" at bounding box center [472, 342] width 774 height 12
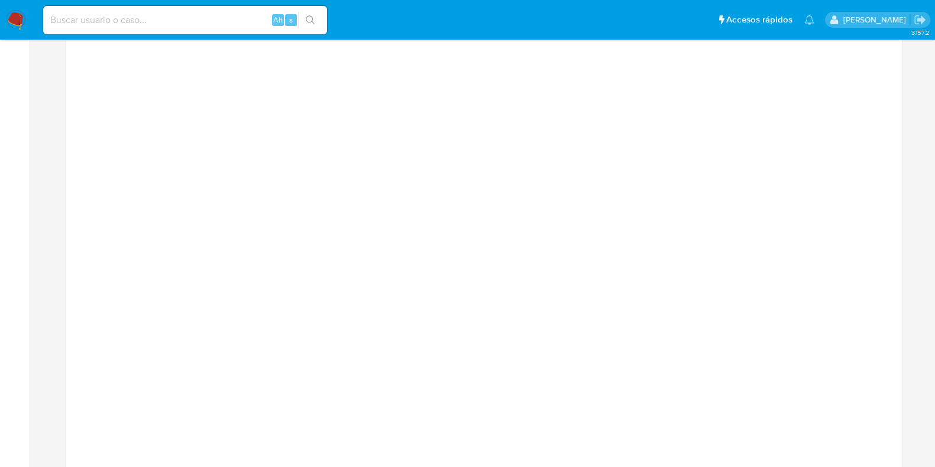
scroll to position [1404, 0]
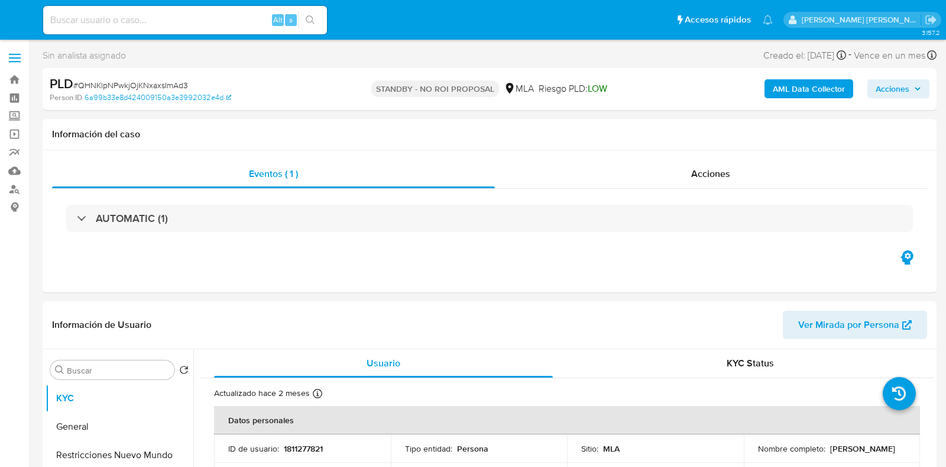
select select "10"
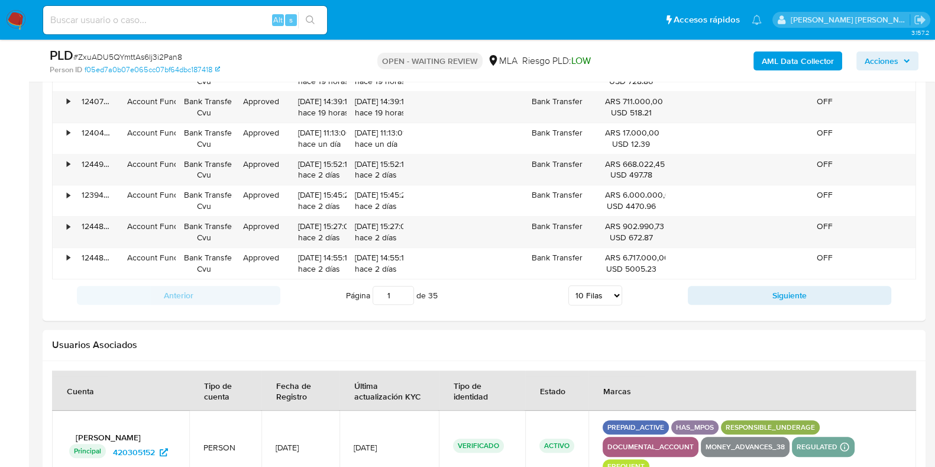
scroll to position [1182, 0]
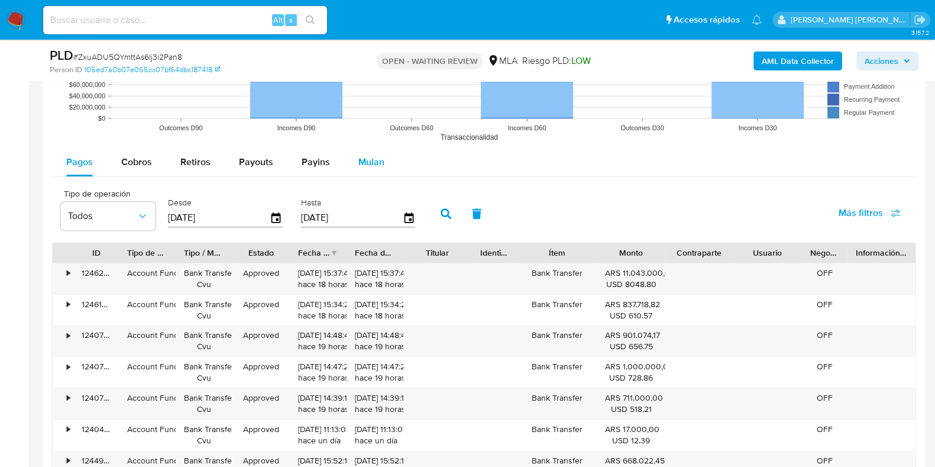
click at [361, 162] on span "Mulan" at bounding box center [371, 162] width 26 height 14
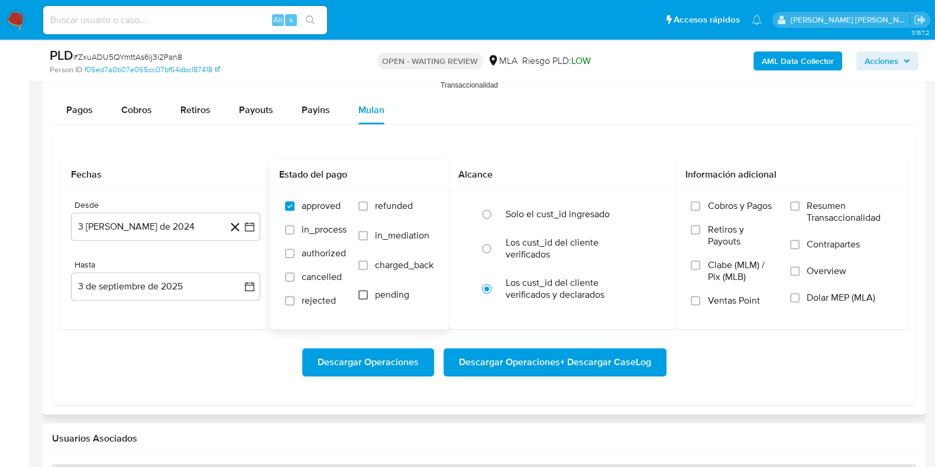
scroll to position [1257, 0]
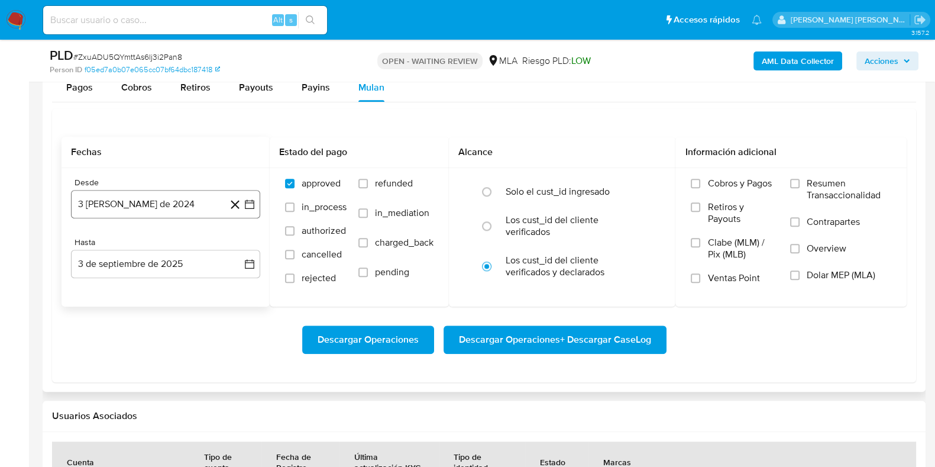
click at [247, 202] on icon "button" at bounding box center [250, 204] width 12 height 12
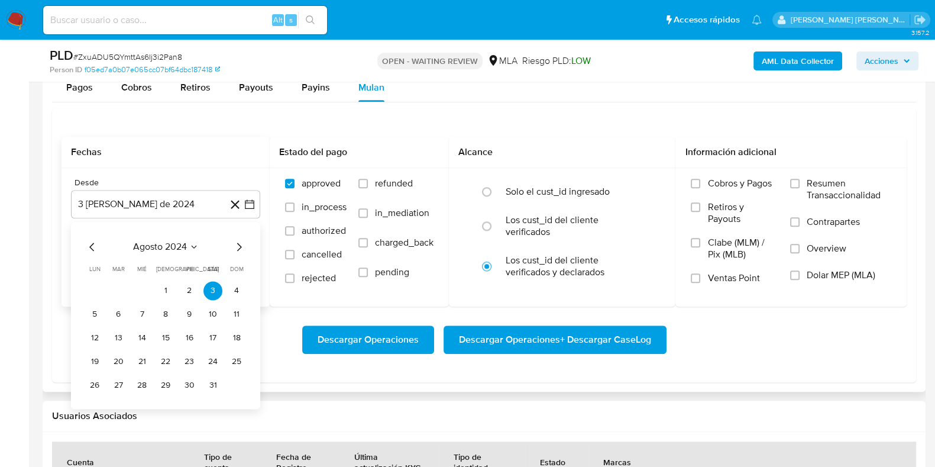
click at [234, 244] on icon "Mes siguiente" at bounding box center [239, 246] width 14 height 14
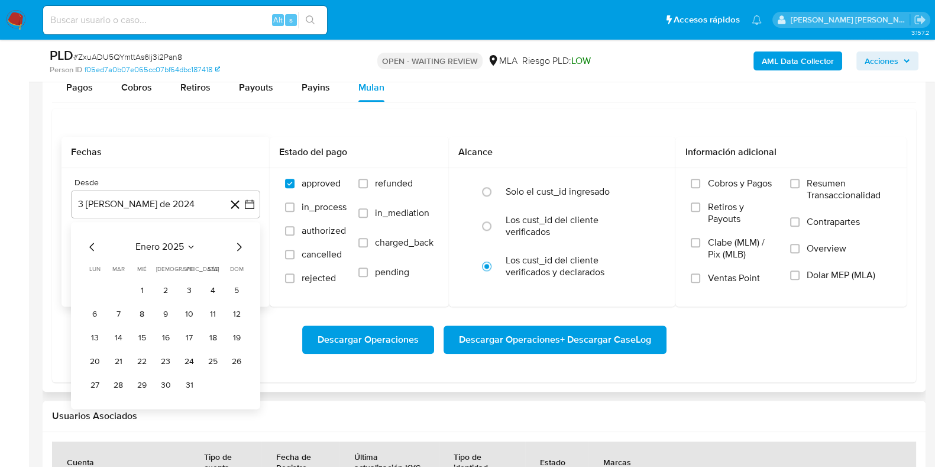
click at [234, 244] on icon "Mes siguiente" at bounding box center [239, 246] width 14 height 14
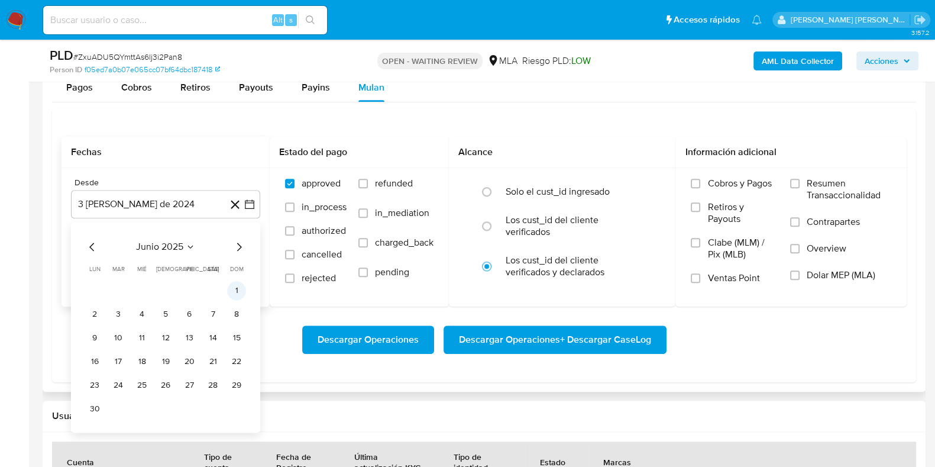
click at [237, 289] on button "1" at bounding box center [236, 290] width 19 height 19
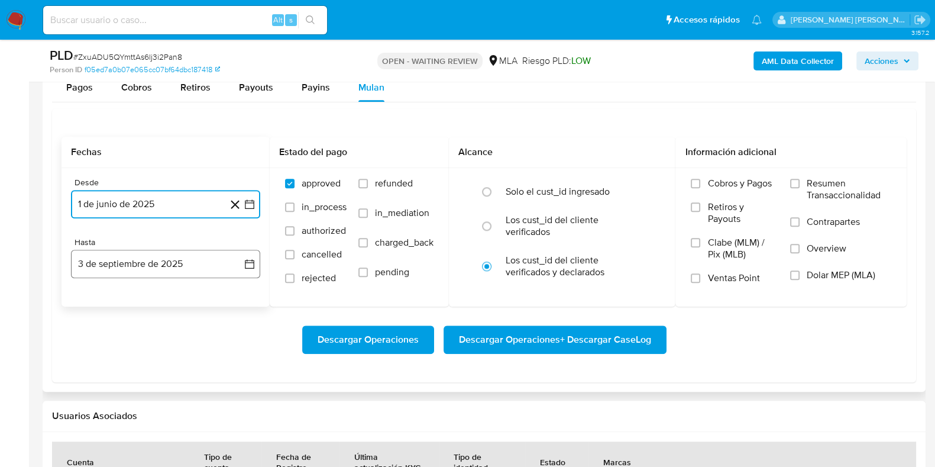
click at [216, 264] on button "3 de septiembre de 2025" at bounding box center [165, 264] width 189 height 28
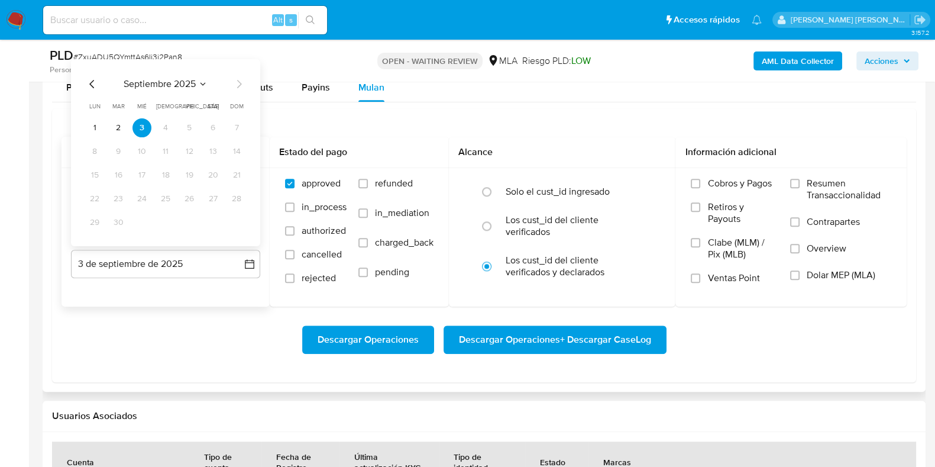
click at [95, 82] on icon "Mes anterior" at bounding box center [92, 84] width 14 height 14
click at [162, 217] on button "31" at bounding box center [165, 222] width 19 height 19
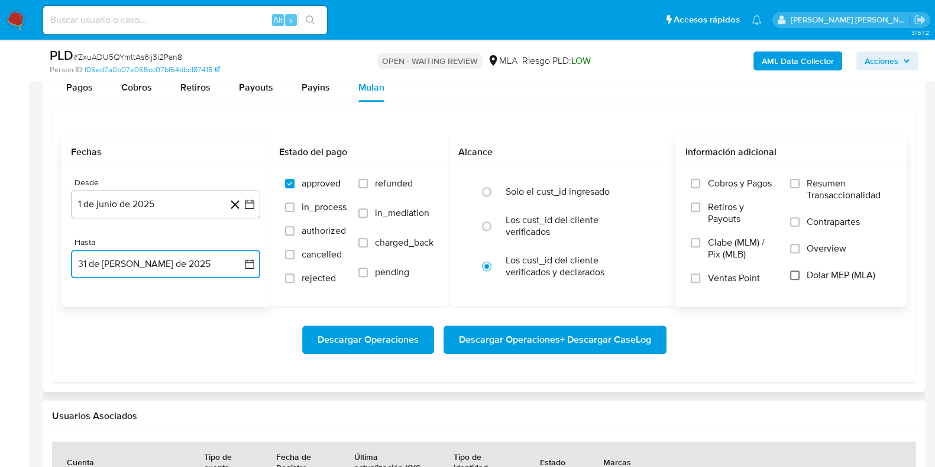
click at [798, 273] on input "Dolar MEP (MLA)" at bounding box center [794, 274] width 9 height 9
click at [582, 333] on span "Descargar Operaciones + Descargar CaseLog" at bounding box center [555, 339] width 192 height 26
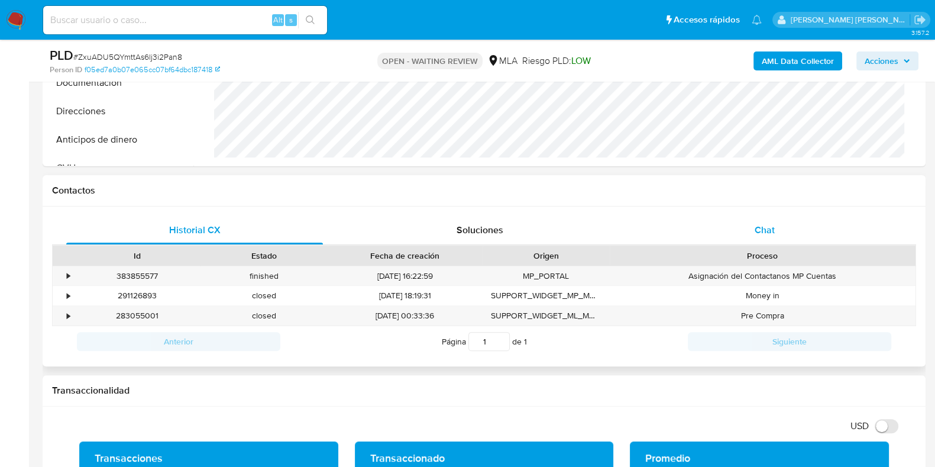
click at [772, 226] on span "Chat" at bounding box center [765, 230] width 20 height 14
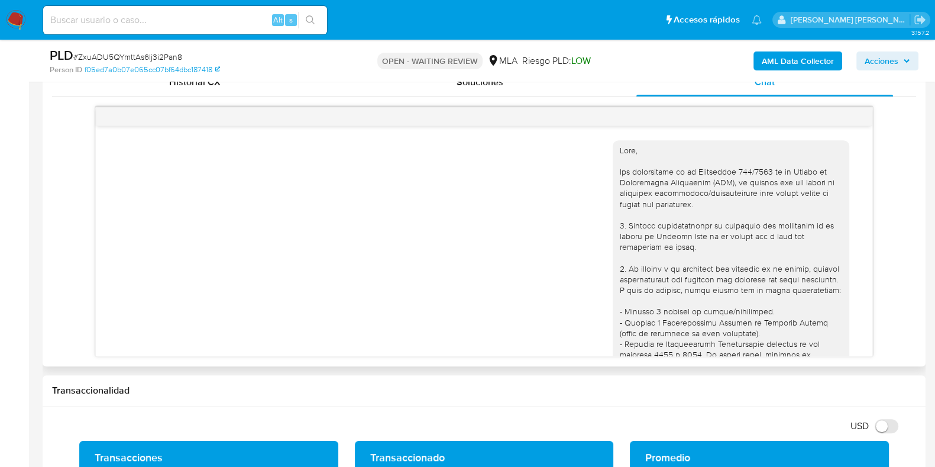
scroll to position [526, 0]
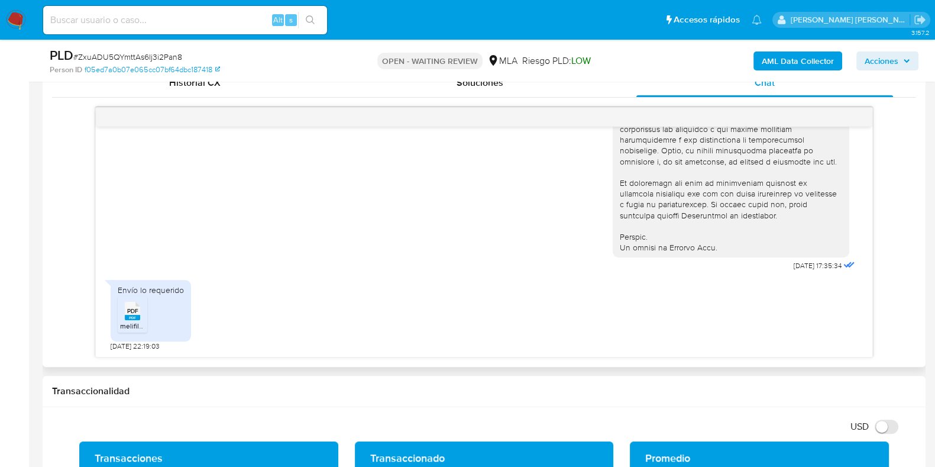
click at [128, 310] on span "PDF" at bounding box center [132, 311] width 11 height 8
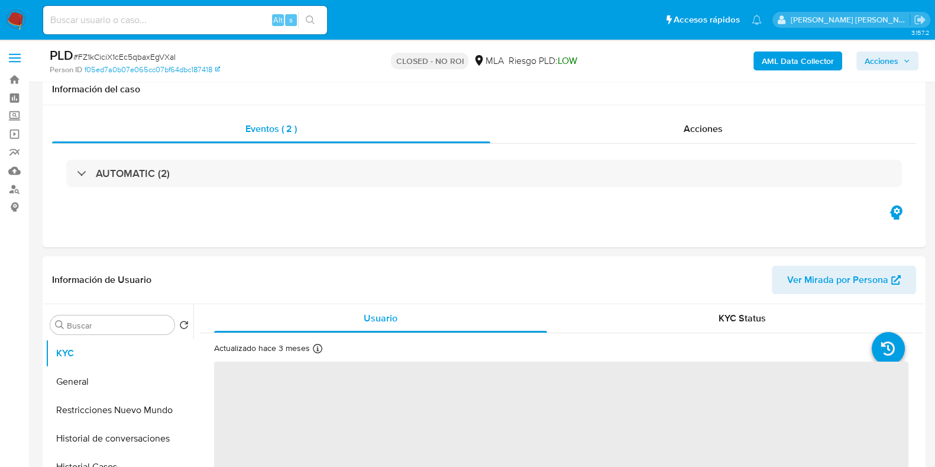
scroll to position [295, 0]
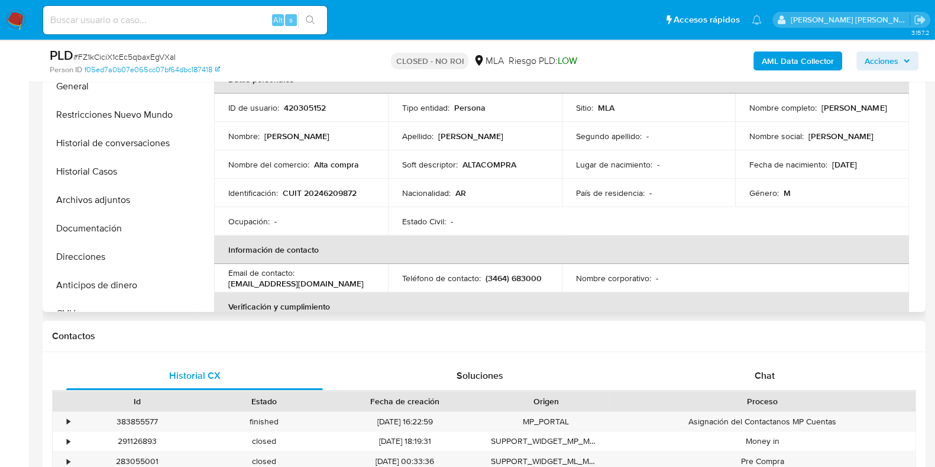
select select "10"
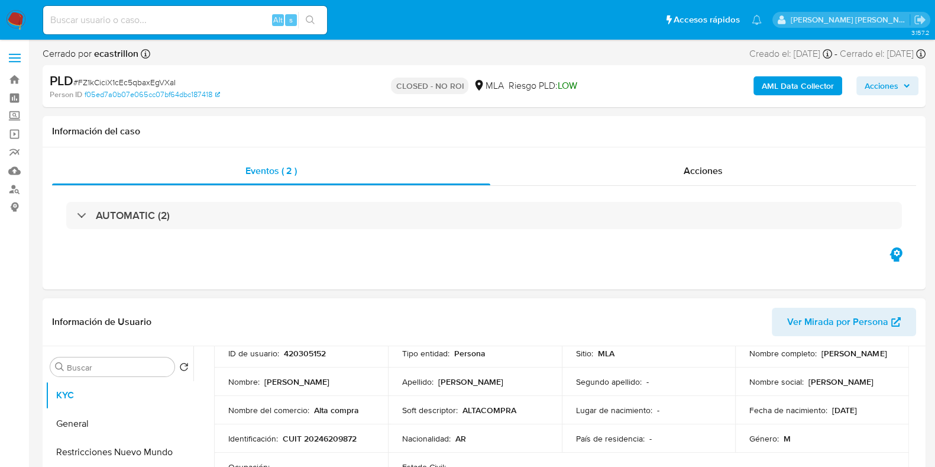
scroll to position [222, 0]
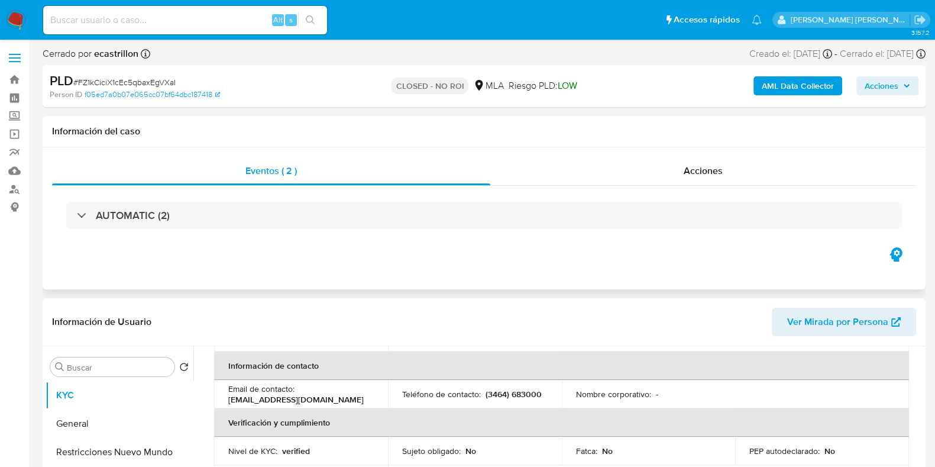
click at [203, 270] on div "Eventos ( 2 ) Acciones AUTOMATIC (2)" at bounding box center [484, 218] width 883 height 142
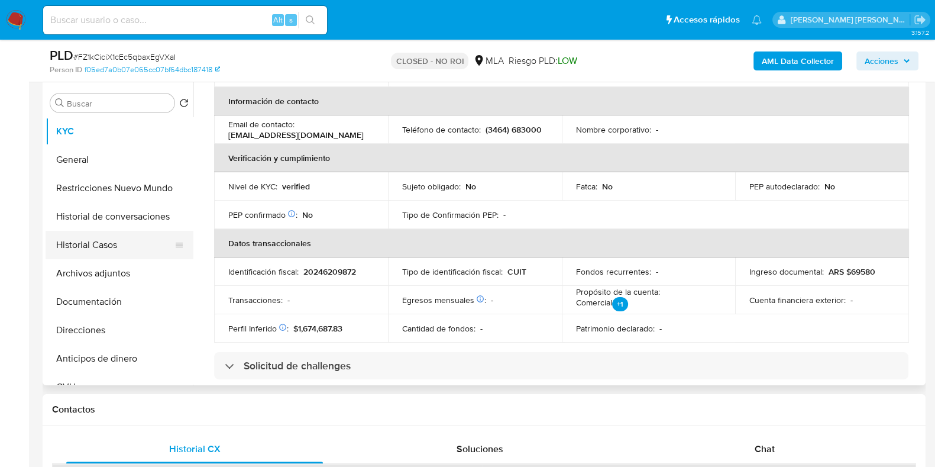
click at [127, 247] on button "Historial Casos" at bounding box center [115, 245] width 138 height 28
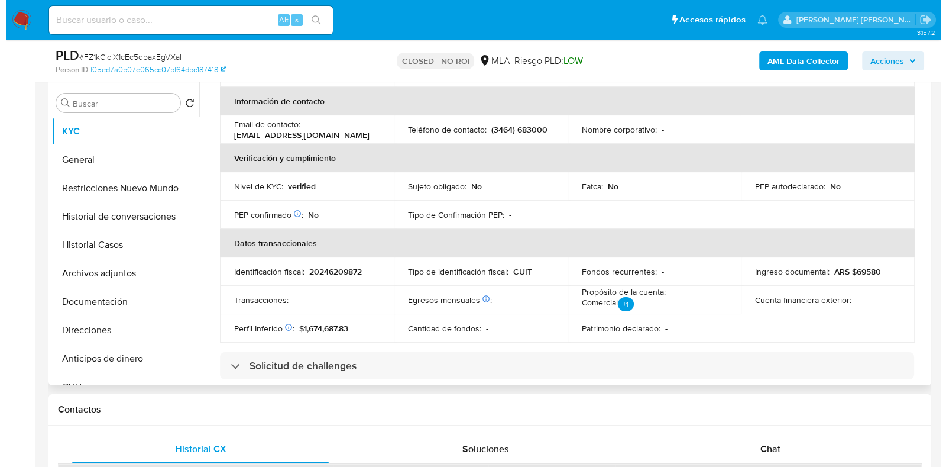
scroll to position [0, 0]
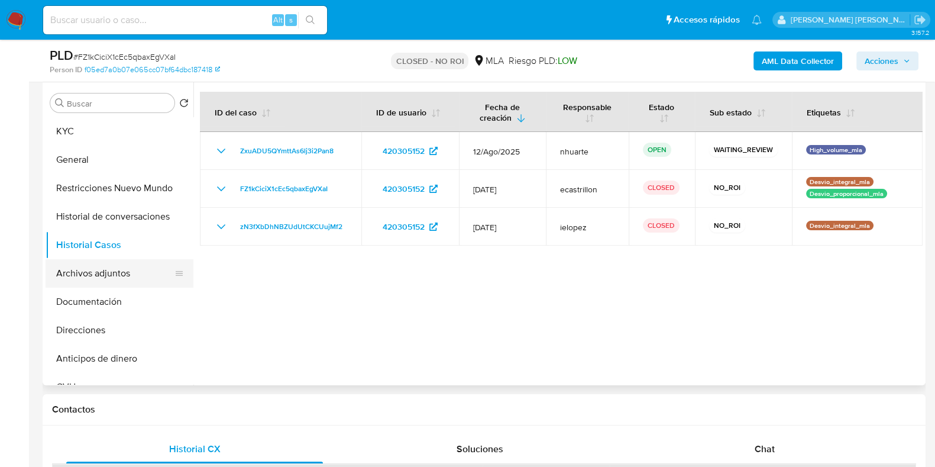
click at [109, 267] on button "Archivos adjuntos" at bounding box center [115, 273] width 138 height 28
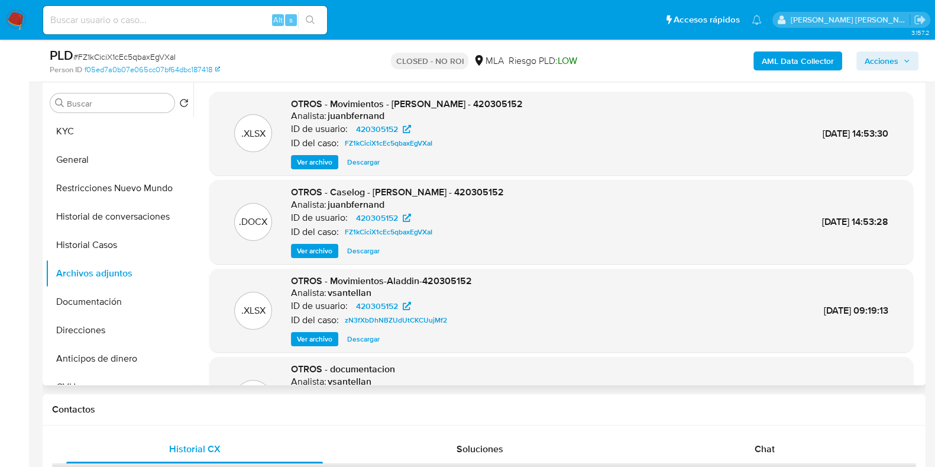
click at [329, 255] on span "Ver archivo" at bounding box center [314, 251] width 35 height 12
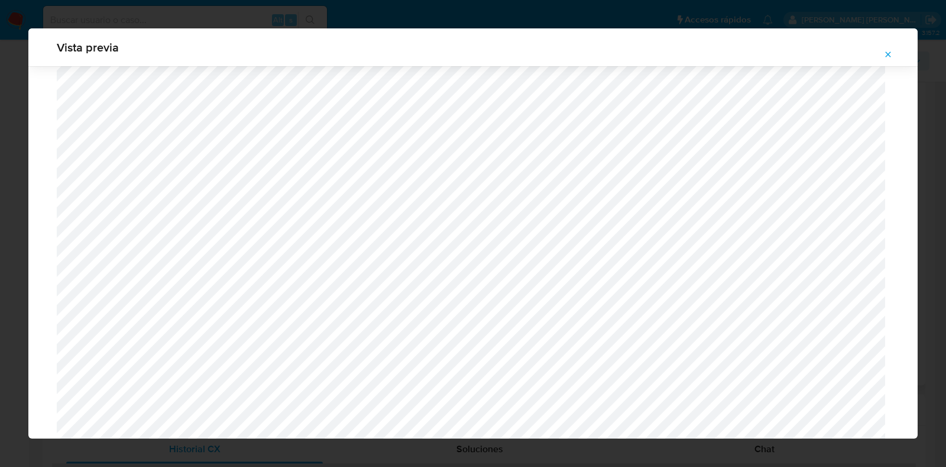
scroll to position [1084, 0]
click at [889, 56] on icon "Attachment preview" at bounding box center [887, 54] width 9 height 9
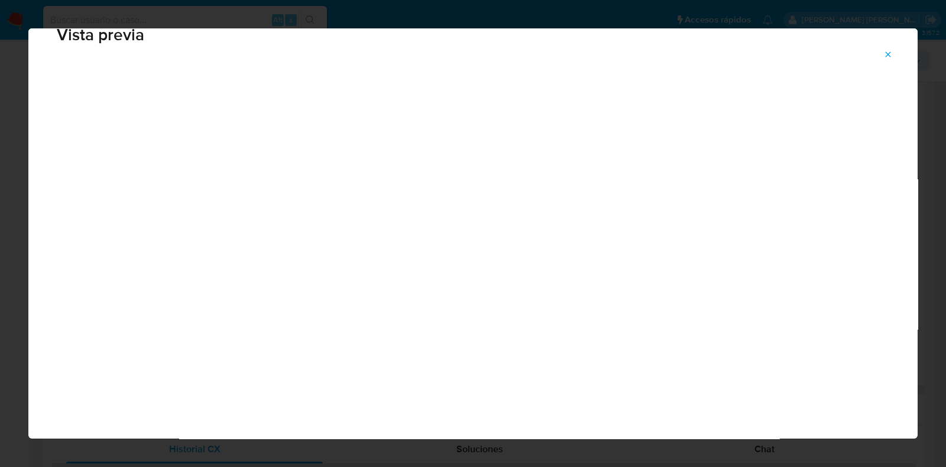
scroll to position [30, 0]
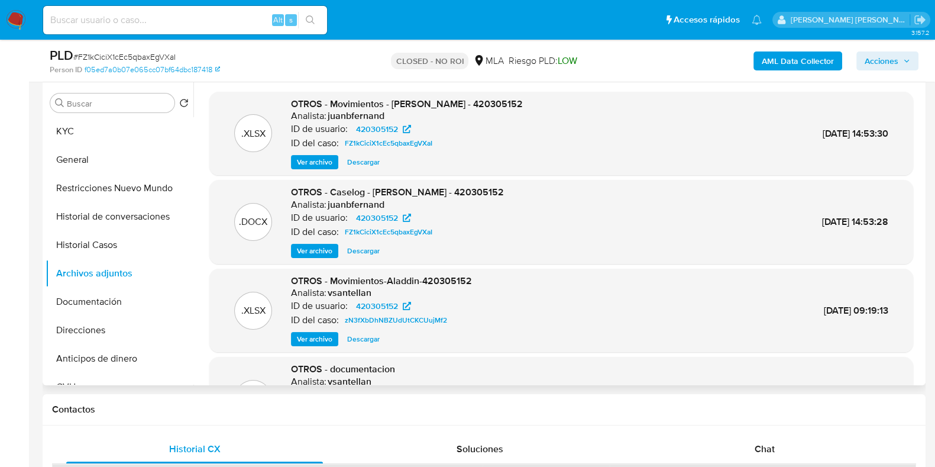
click at [329, 248] on span "Ver archivo" at bounding box center [314, 251] width 35 height 12
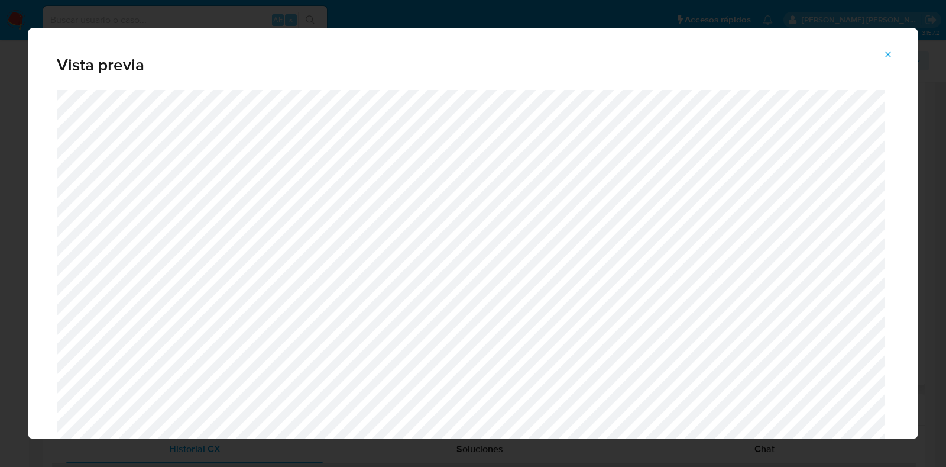
scroll to position [420, 0]
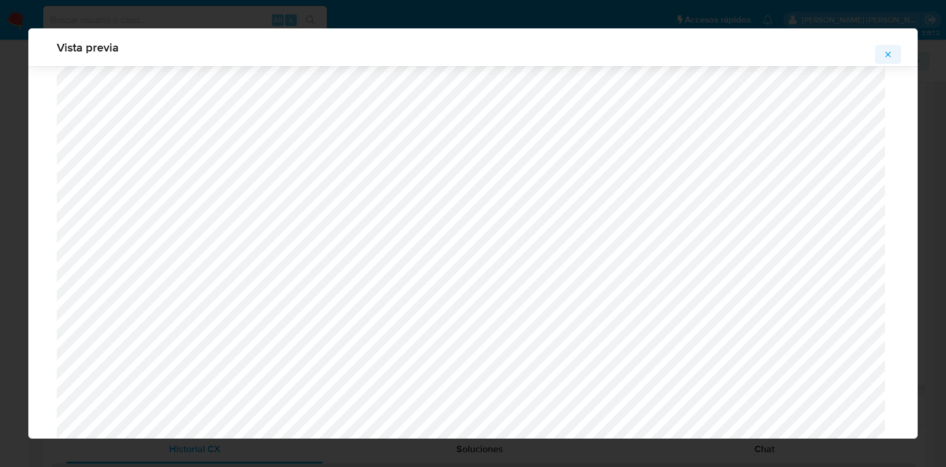
click at [883, 51] on button "Attachment preview" at bounding box center [888, 54] width 26 height 19
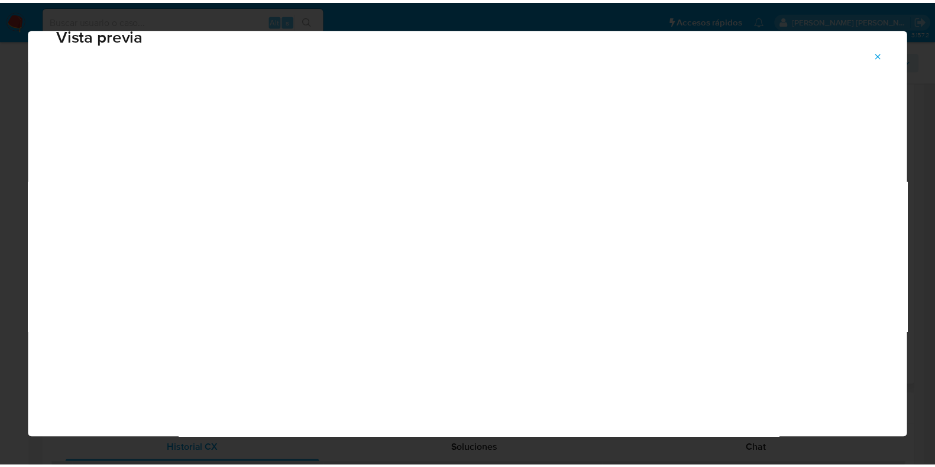
scroll to position [30, 0]
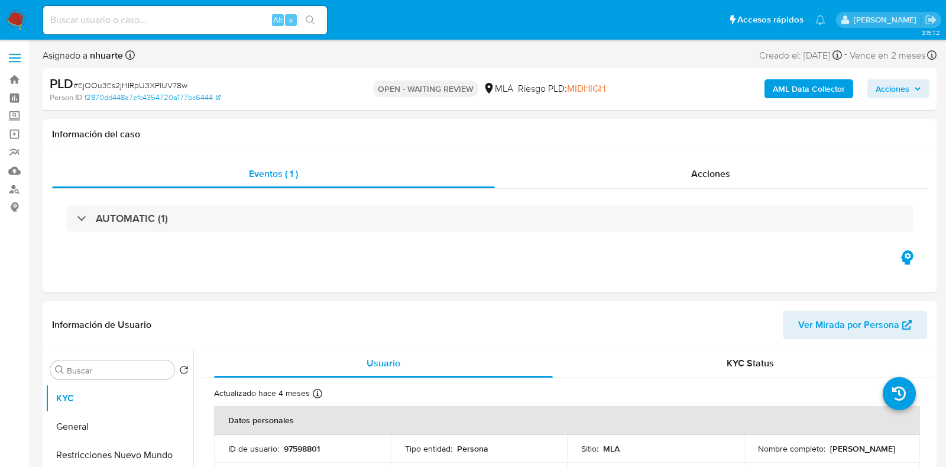
select select "10"
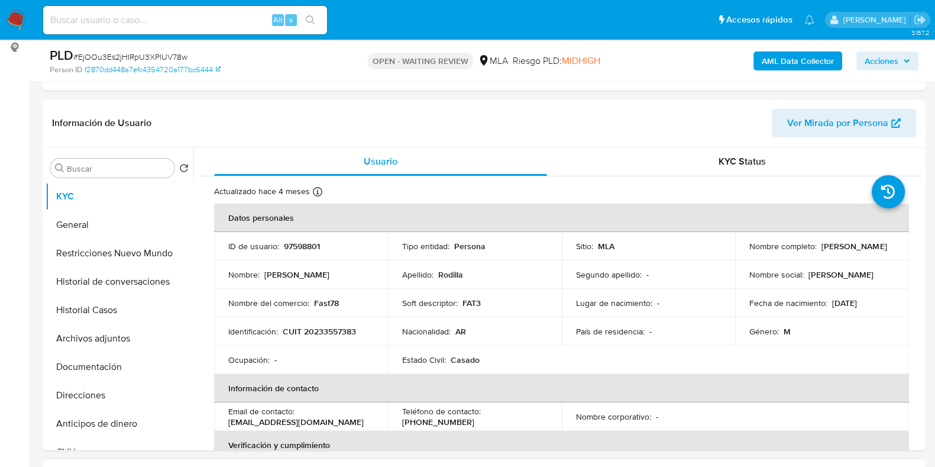
scroll to position [370, 0]
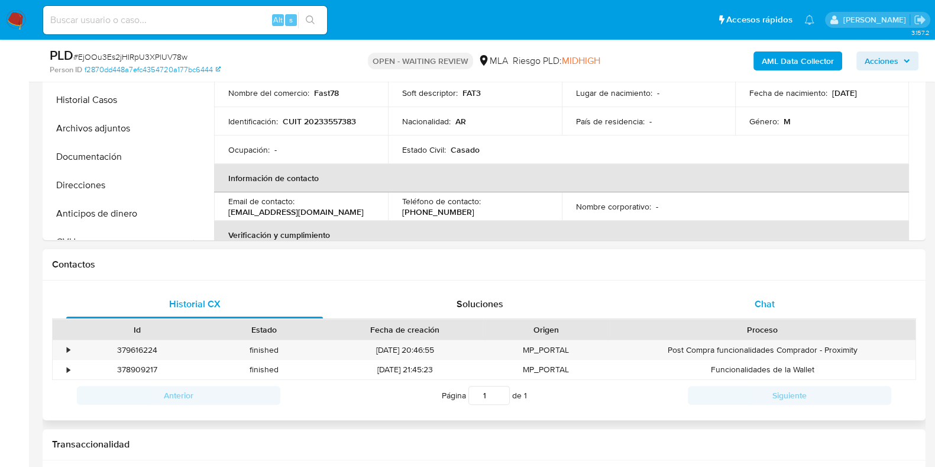
click at [764, 306] on span "Chat" at bounding box center [765, 304] width 20 height 14
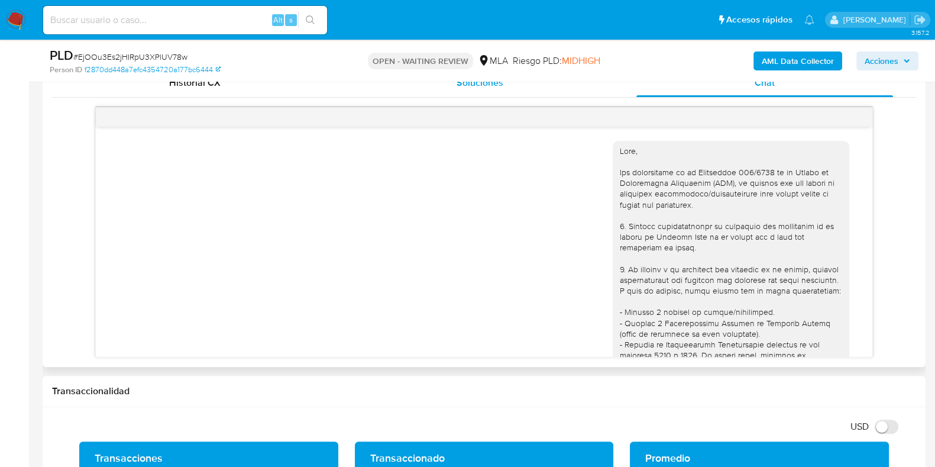
scroll to position [677, 0]
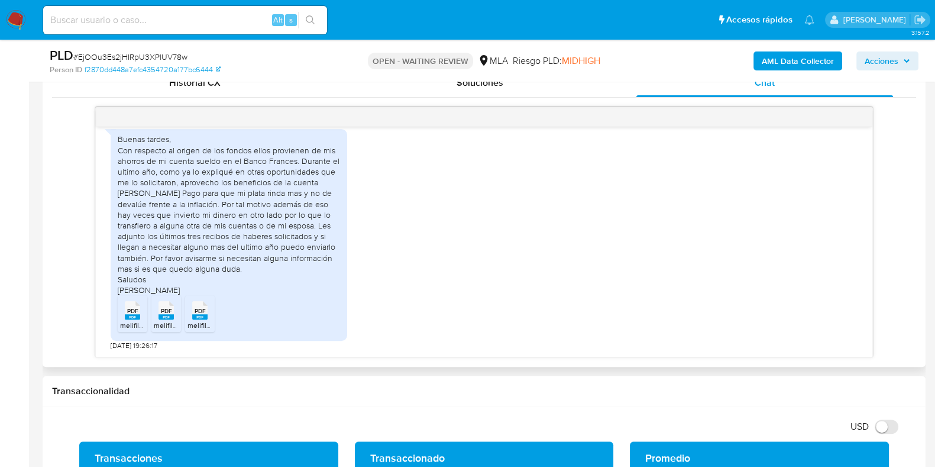
click at [132, 314] on rect at bounding box center [132, 316] width 15 height 5
click at [165, 312] on span "PDF" at bounding box center [166, 311] width 11 height 8
click at [195, 312] on span "PDF" at bounding box center [200, 311] width 11 height 8
click at [128, 57] on span "# EjOOu3Es2jHIRpU3XPlUV78w" at bounding box center [130, 57] width 114 height 12
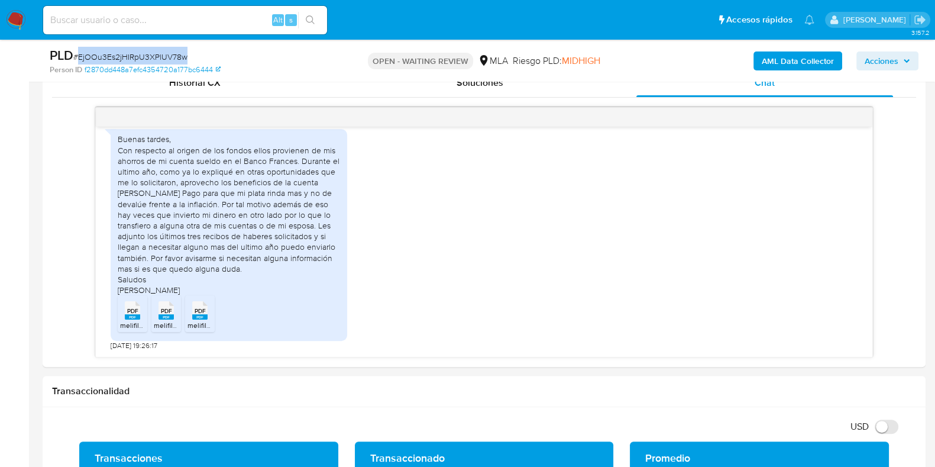
copy span "EjOOu3Es2jHIRpU3XPlUV78w"
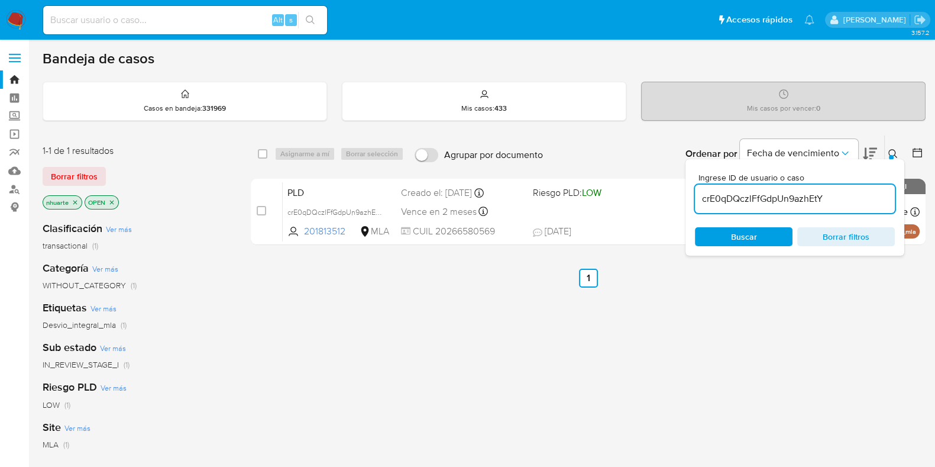
drag, startPoint x: 805, startPoint y: 195, endPoint x: 700, endPoint y: 184, distance: 105.3
click at [700, 184] on div "crE0qDQczlFfGdpUn9azhEtY" at bounding box center [795, 198] width 200 height 28
paste input "EjOOu3Es2jHIRpU3XPlUV78w"
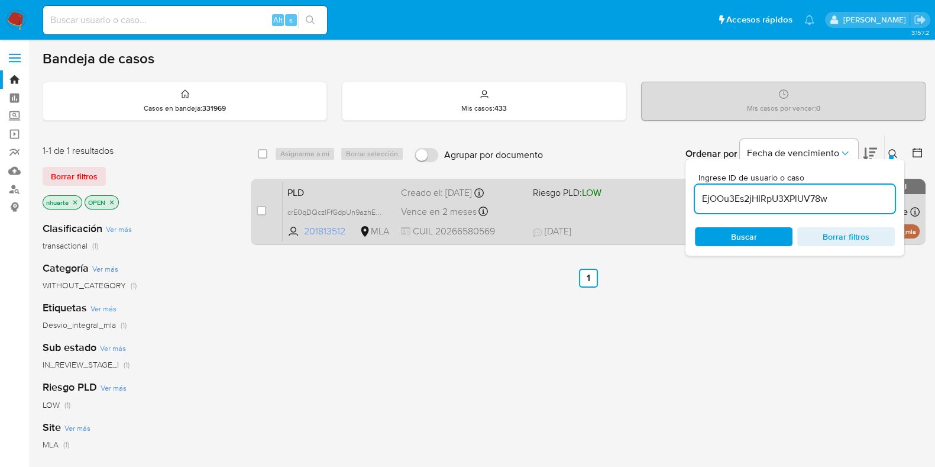
type input "EjOOu3Es2jHIRpU3XPlUV78w"
click at [263, 212] on input "checkbox" at bounding box center [261, 210] width 9 height 9
checkbox input "true"
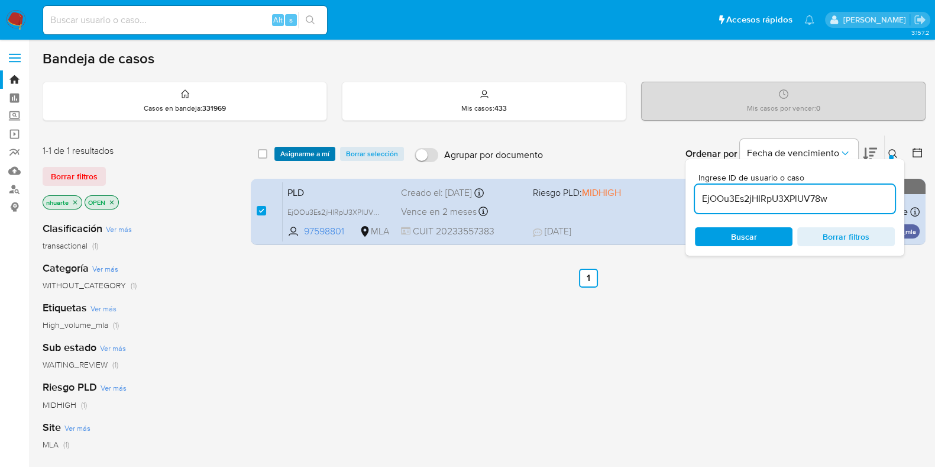
click at [298, 152] on span "Asignarme a mí" at bounding box center [304, 154] width 49 height 12
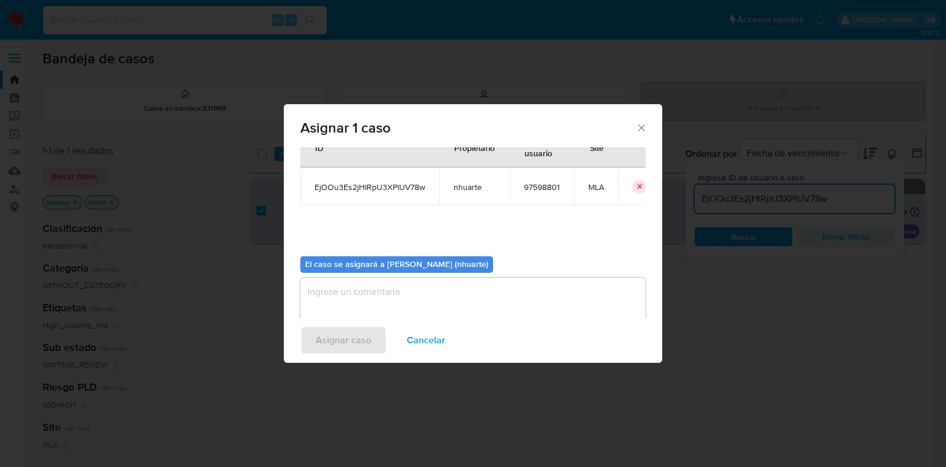
scroll to position [61, 0]
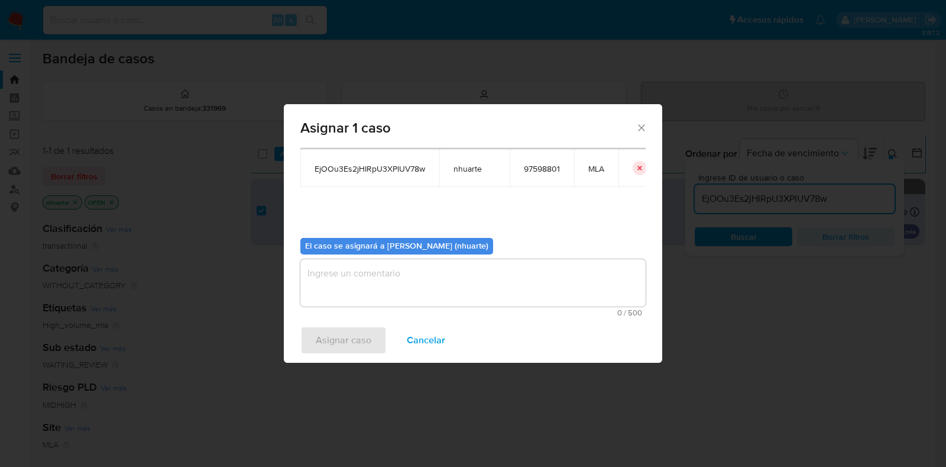
click at [472, 307] on div "0 / 500 500 caracteres restantes" at bounding box center [472, 287] width 345 height 57
click at [468, 289] on textarea "assign-modal" at bounding box center [472, 282] width 345 height 47
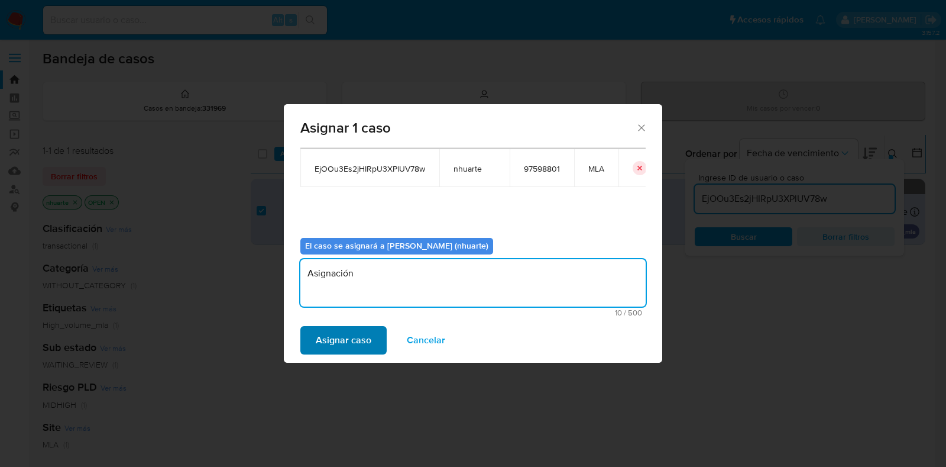
type textarea "Asignación"
click at [349, 341] on span "Asignar caso" at bounding box center [344, 340] width 56 height 26
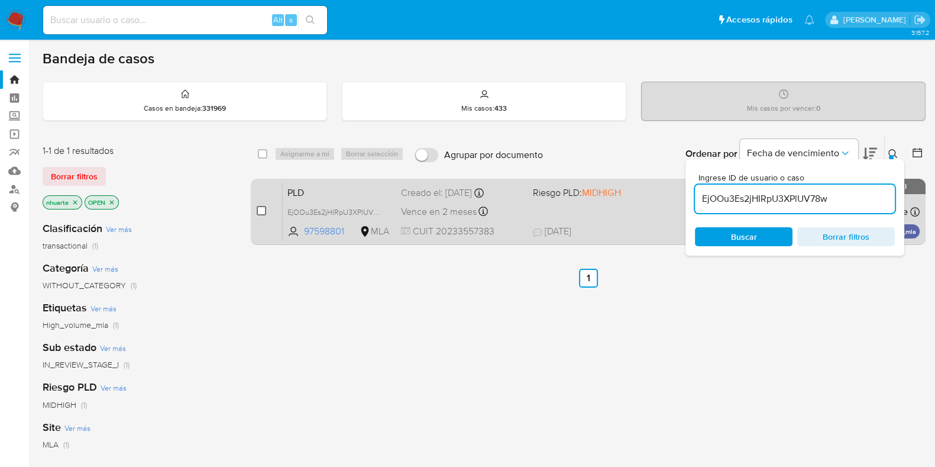
click at [264, 208] on input "checkbox" at bounding box center [261, 210] width 9 height 9
checkbox input "true"
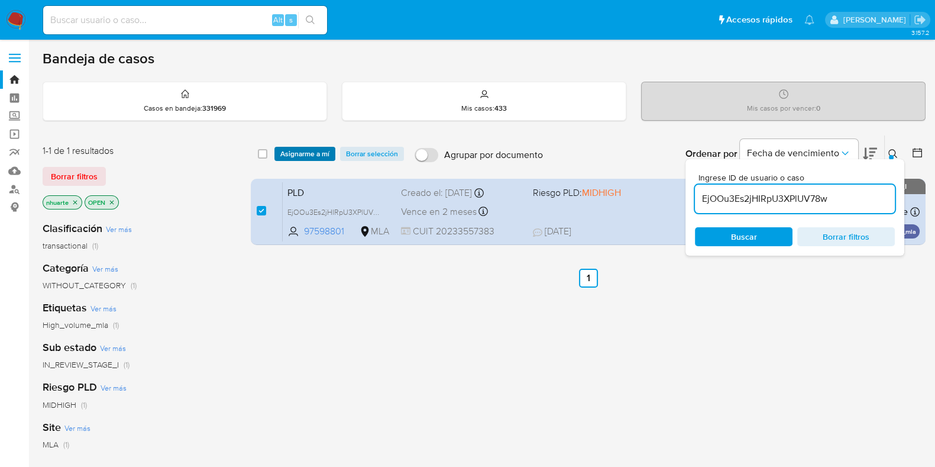
click at [305, 150] on span "Asignarme a mí" at bounding box center [304, 154] width 49 height 12
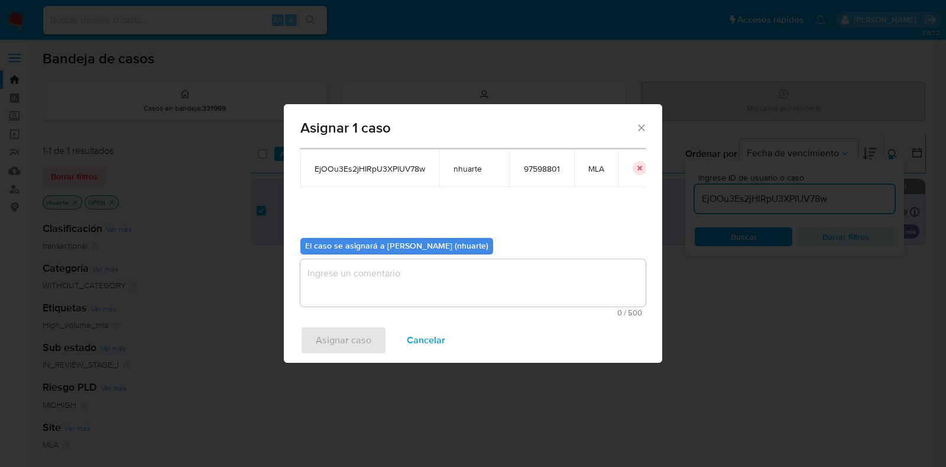
click at [446, 292] on textarea "assign-modal" at bounding box center [472, 282] width 345 height 47
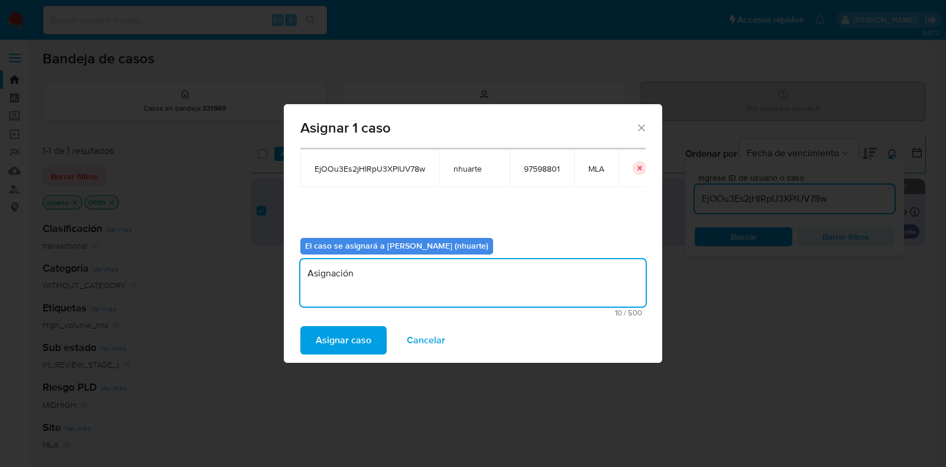
type textarea "Asignación"
click at [351, 341] on span "Asignar caso" at bounding box center [344, 340] width 56 height 26
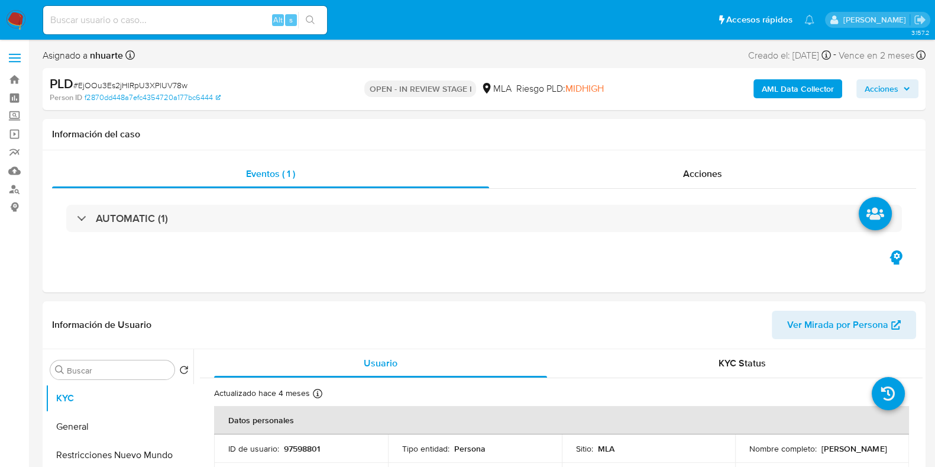
select select "10"
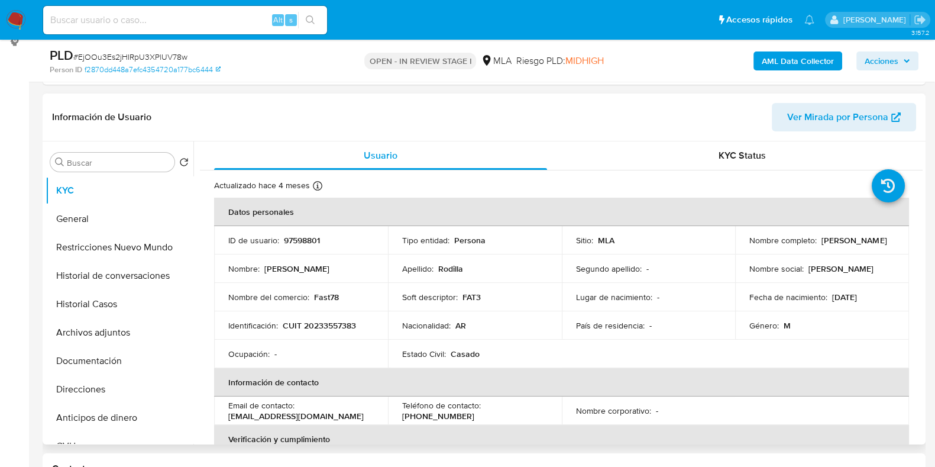
scroll to position [222, 0]
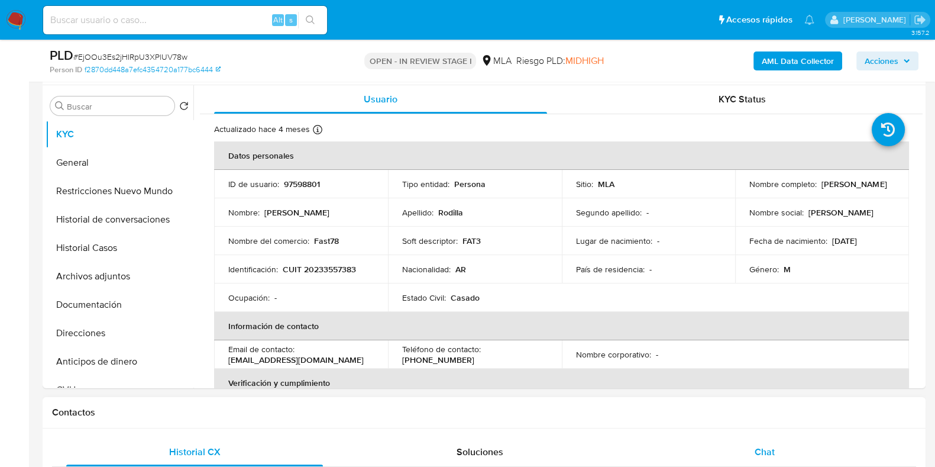
click at [763, 439] on div "Chat" at bounding box center [764, 452] width 257 height 28
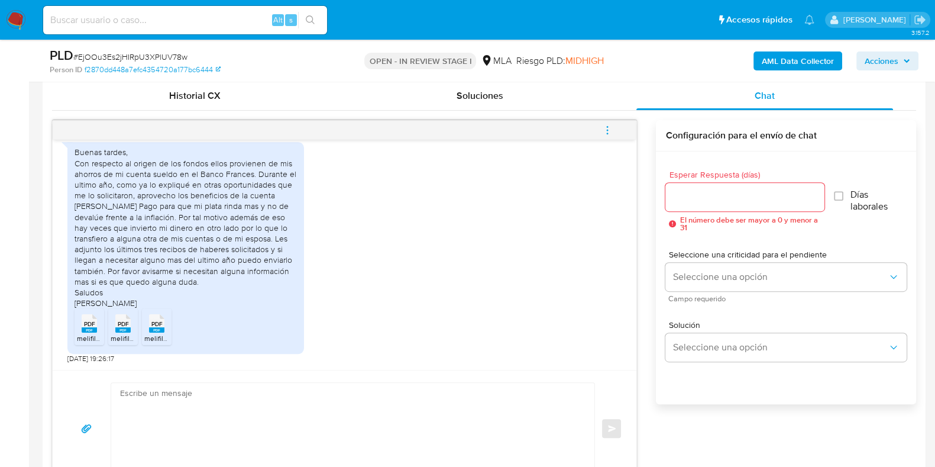
scroll to position [665, 0]
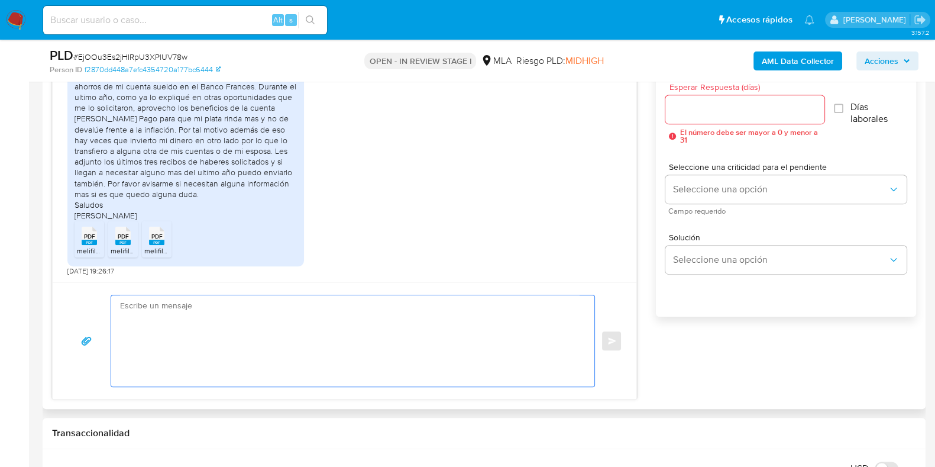
paste textarea "Hola, ¡Muchas gracias por tu respuesta! Confirmamos la recepción de la document…"
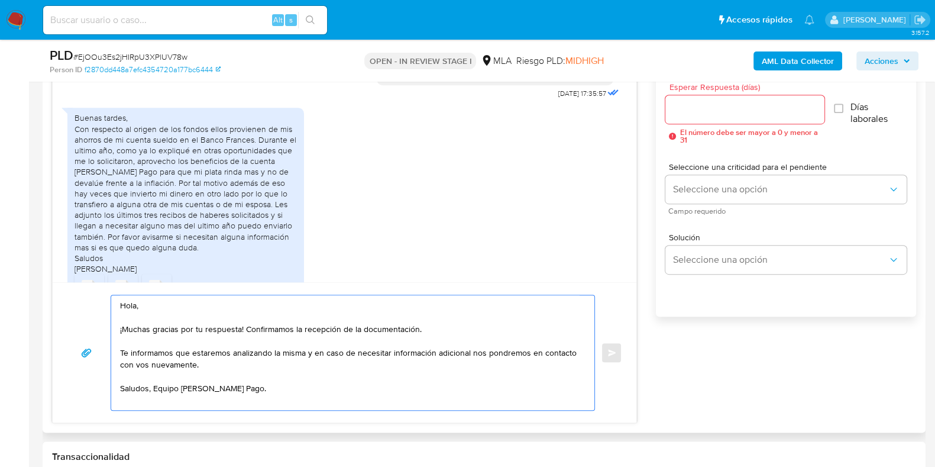
scroll to position [591, 0]
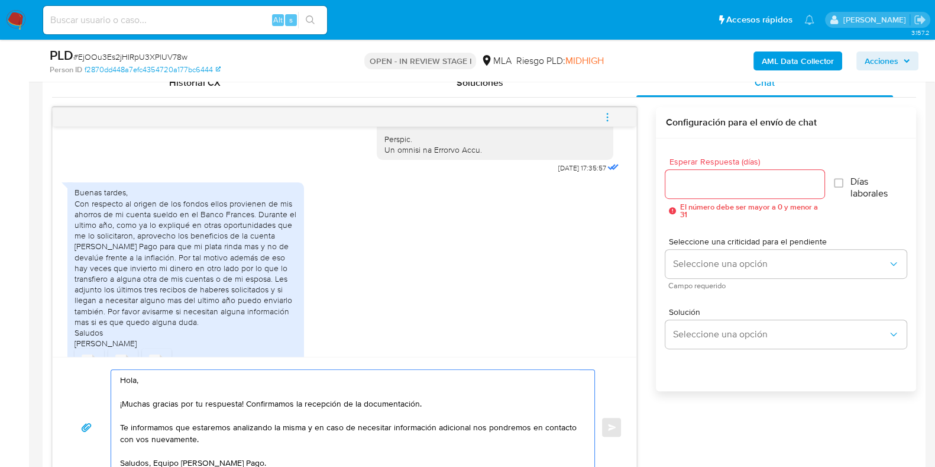
type textarea "Hola, ¡Muchas gracias por tu respuesta! Confirmamos la recepción de la document…"
click at [714, 188] on input "Esperar Respuesta (días)" at bounding box center [744, 183] width 158 height 15
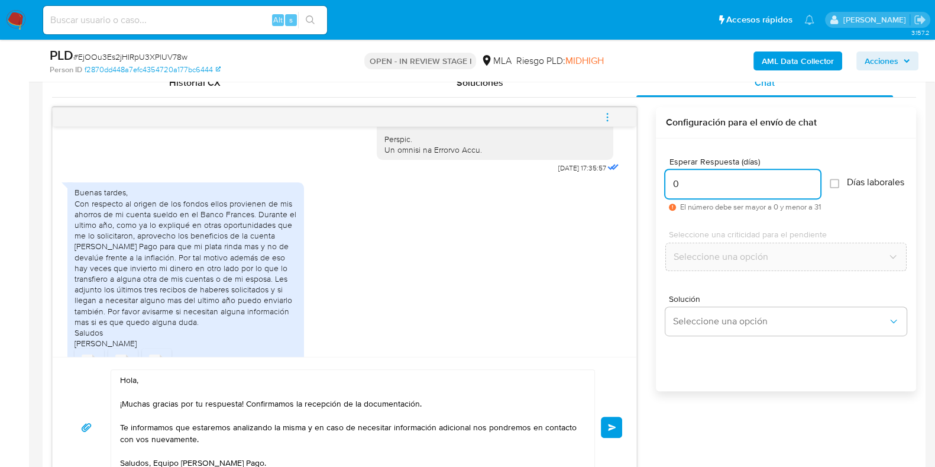
type input "0"
click at [612, 416] on button "Enviar" at bounding box center [611, 426] width 21 height 21
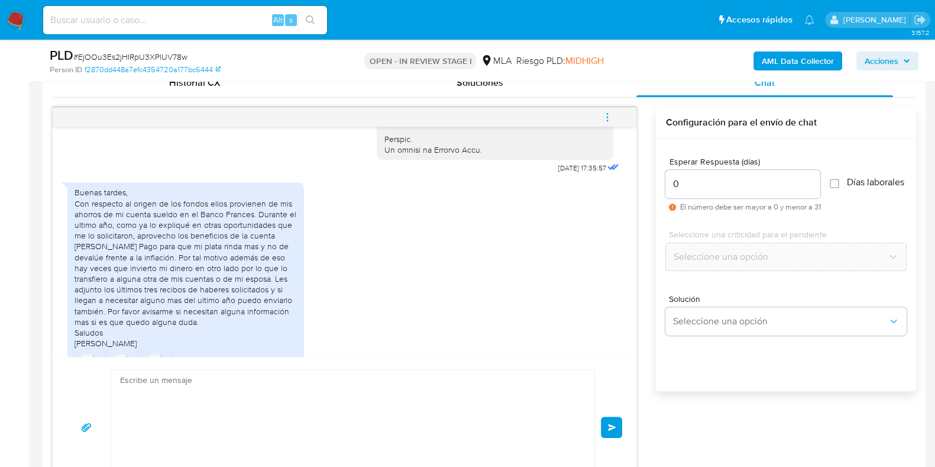
scroll to position [819, 0]
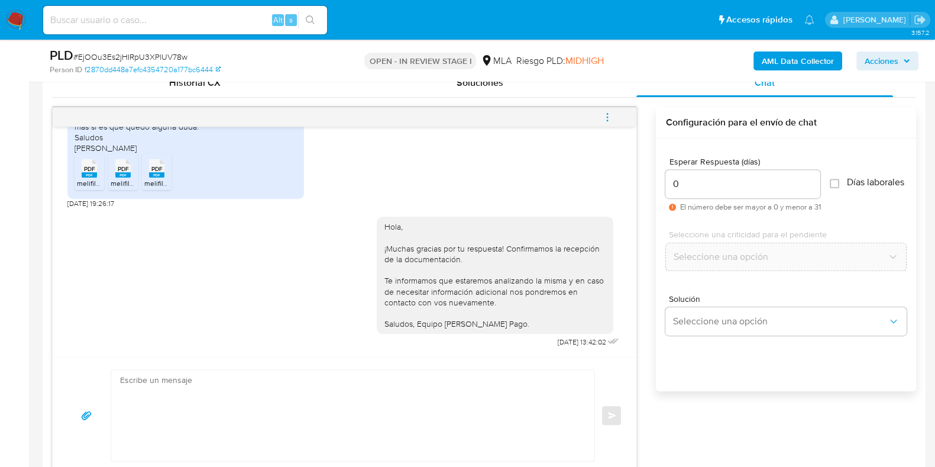
click at [613, 114] on button "menu-action" at bounding box center [607, 117] width 39 height 28
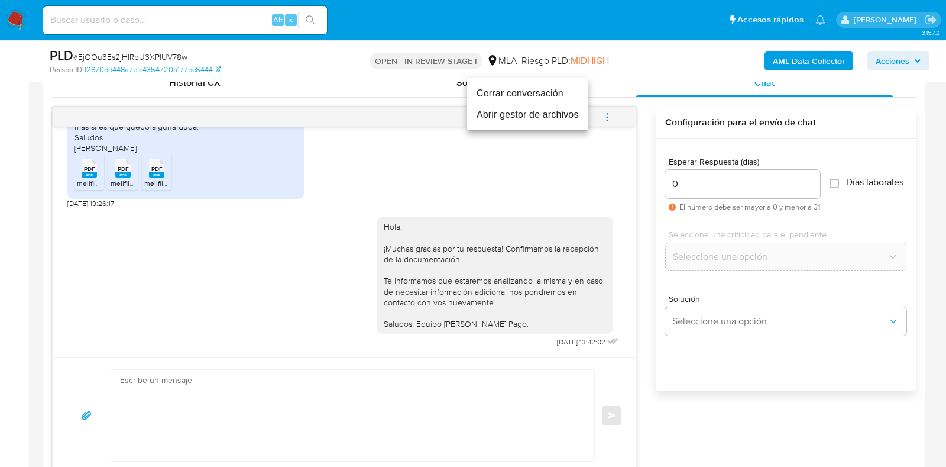
click at [553, 90] on li "Cerrar conversación" at bounding box center [527, 93] width 121 height 21
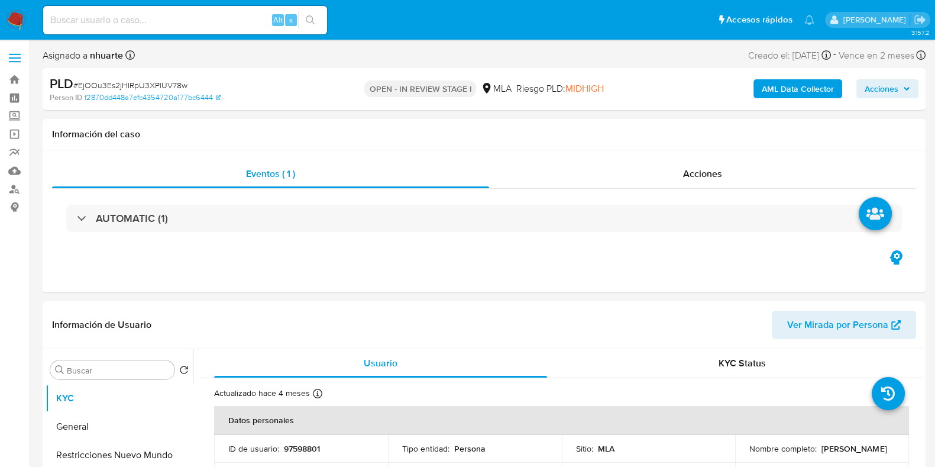
select select "10"
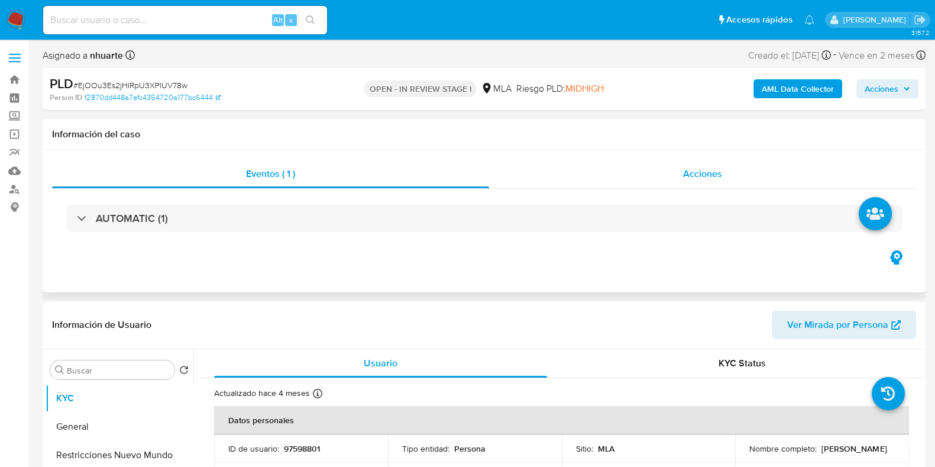
click at [704, 171] on span "Acciones" at bounding box center [702, 174] width 39 height 14
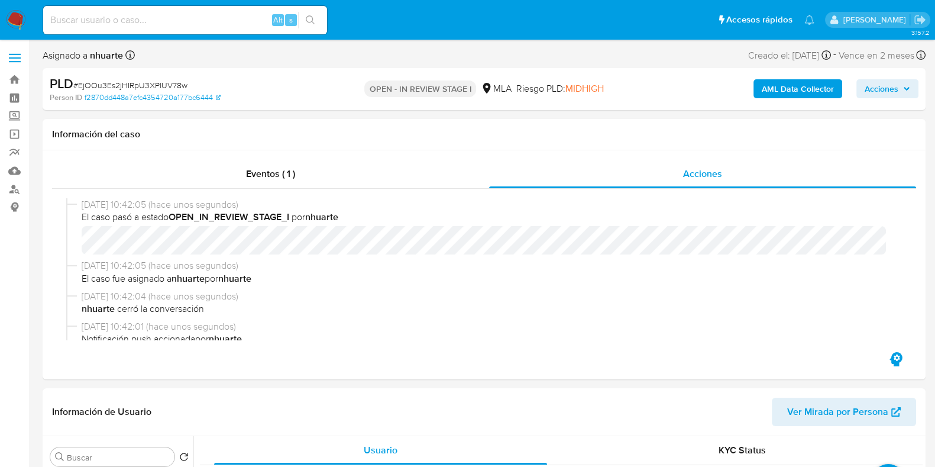
click at [778, 89] on b "AML Data Collector" at bounding box center [798, 88] width 72 height 19
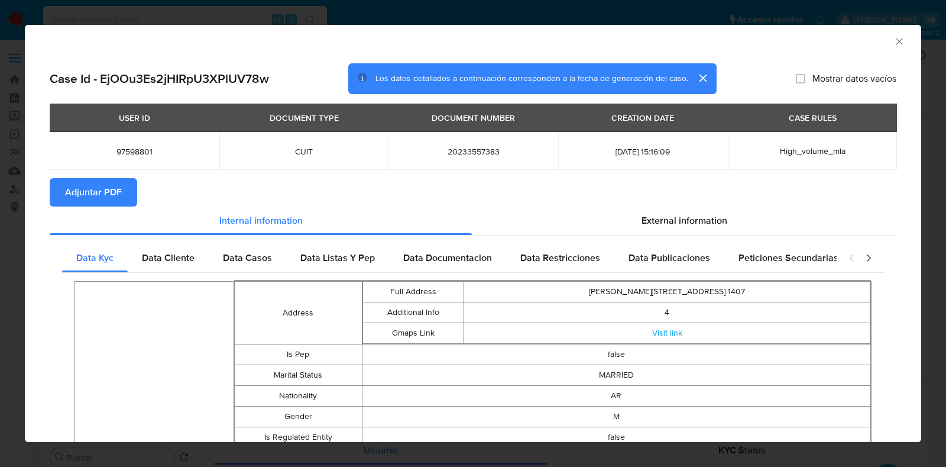
click at [118, 193] on span "Adjuntar PDF" at bounding box center [93, 192] width 57 height 26
click at [896, 41] on icon "Cerrar ventana" at bounding box center [899, 41] width 7 height 7
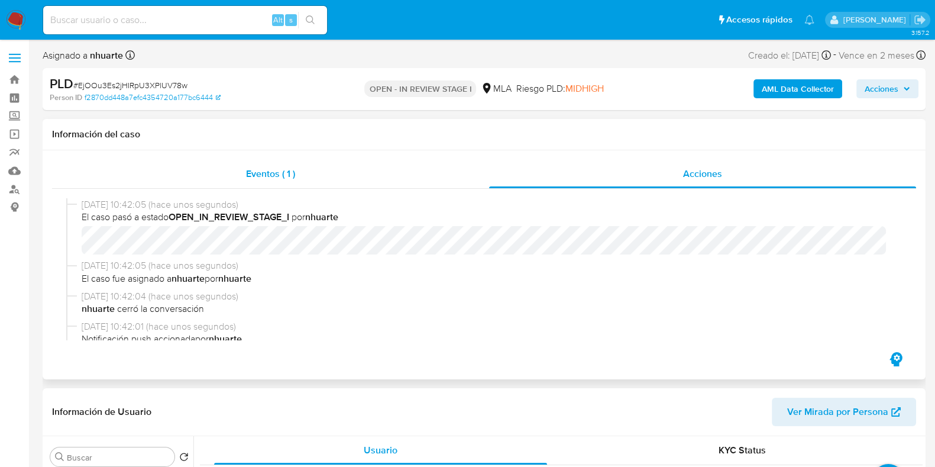
click at [263, 184] on div "Eventos ( 1 )" at bounding box center [270, 174] width 437 height 28
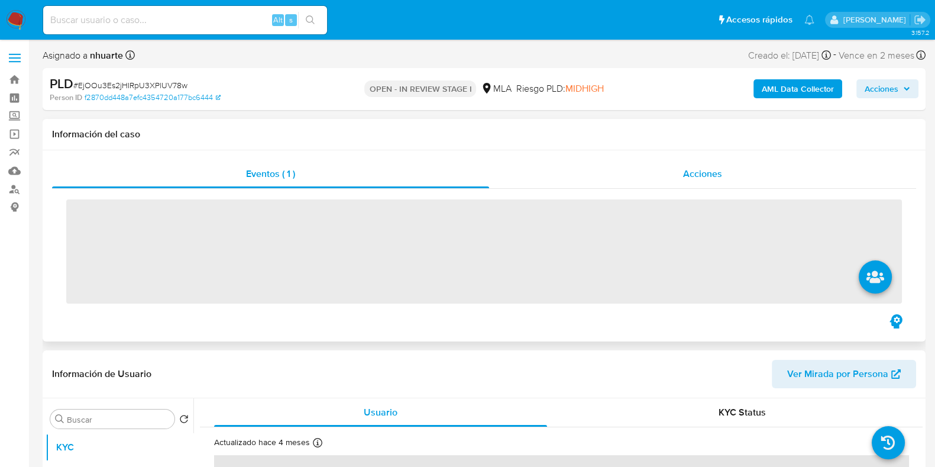
click at [697, 184] on div "Acciones" at bounding box center [702, 174] width 427 height 28
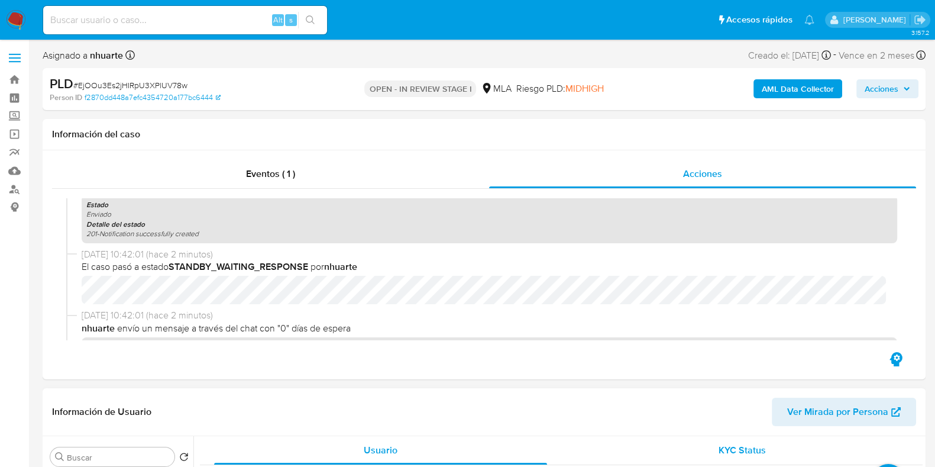
scroll to position [222, 0]
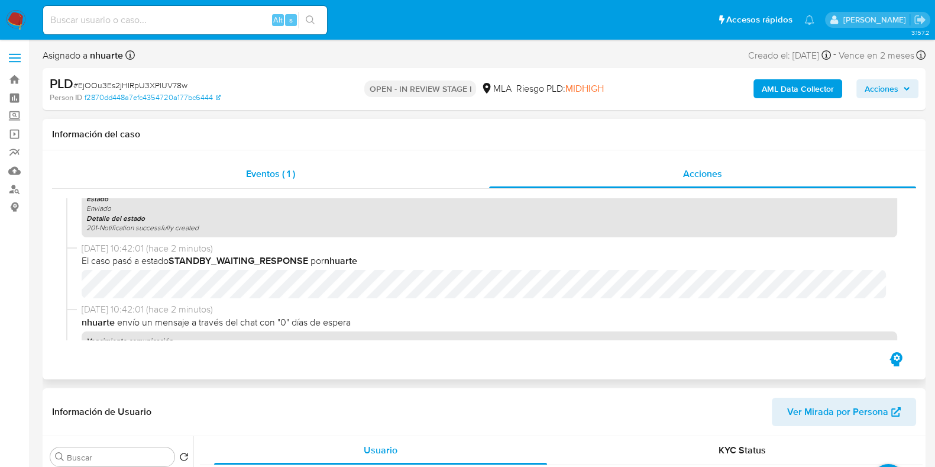
click at [284, 166] on div "Eventos ( 1 )" at bounding box center [270, 174] width 437 height 28
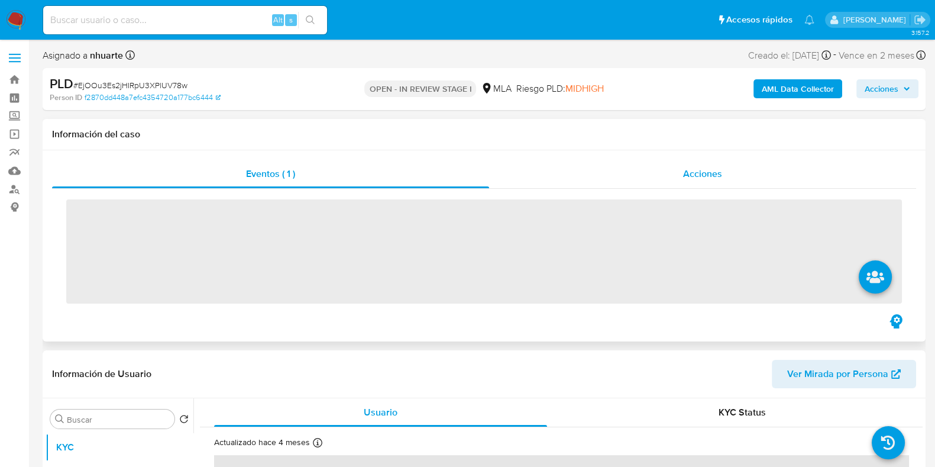
click at [703, 174] on span "Acciones" at bounding box center [702, 174] width 39 height 14
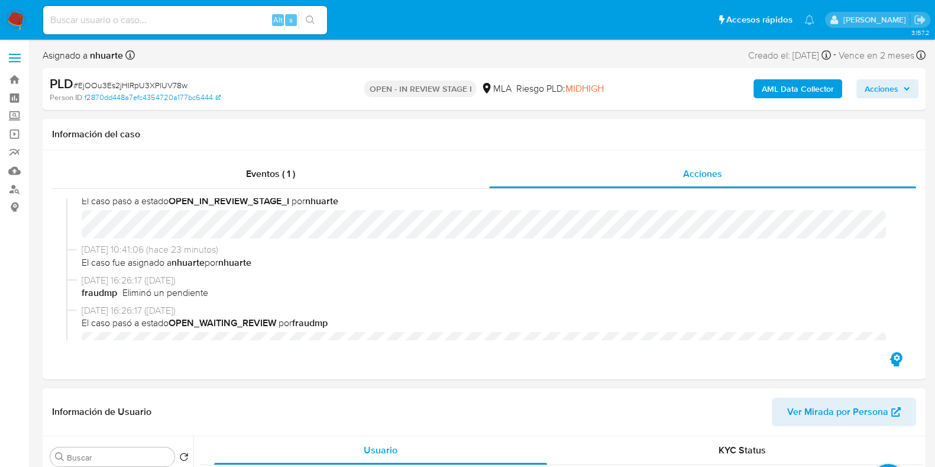
scroll to position [443, 0]
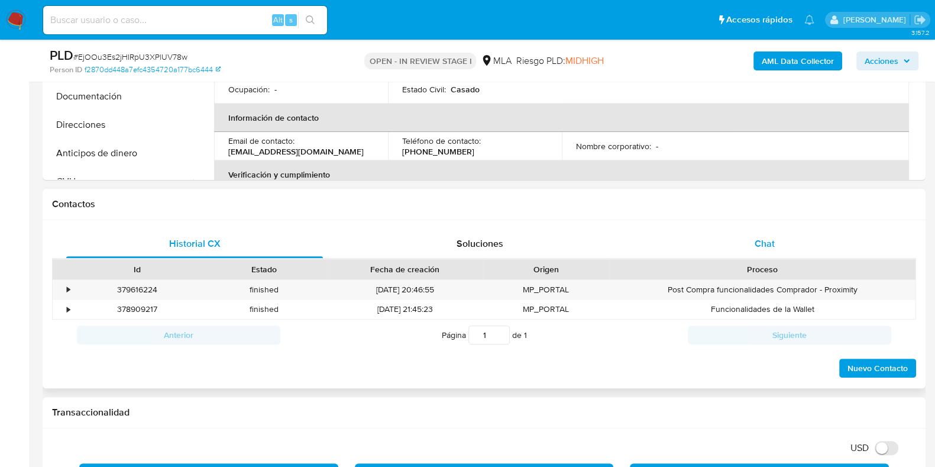
click at [759, 245] on span "Chat" at bounding box center [765, 244] width 20 height 14
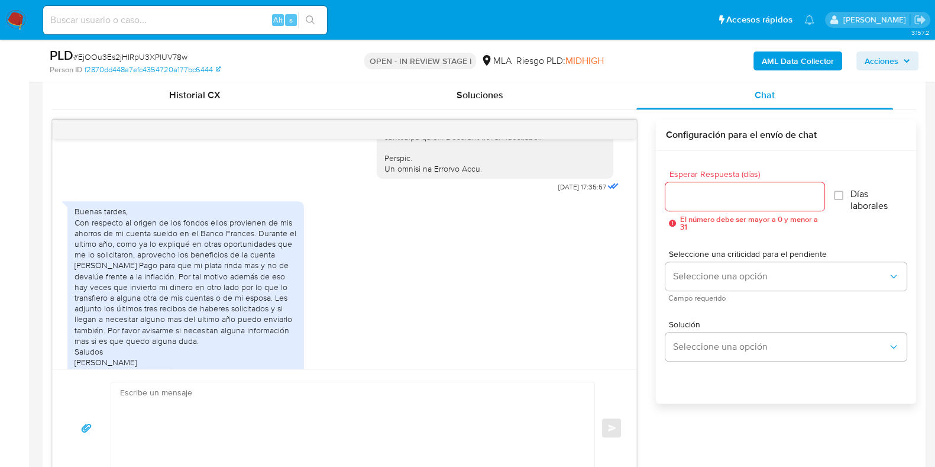
scroll to position [671, 0]
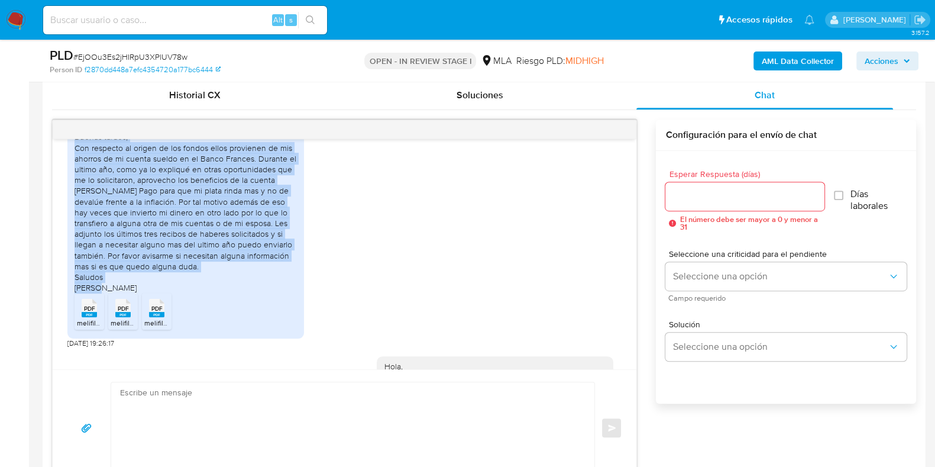
drag, startPoint x: 74, startPoint y: 161, endPoint x: 134, endPoint y: 312, distance: 162.2
click at [134, 293] on div "Buenas tardes, Con respecto al origen de los fondos ellos provienen de mis ahor…" at bounding box center [186, 211] width 222 height 161
copy div "Buenas tardes, Con respecto al origen de los fondos ellos provienen de mis ahor…"
click at [475, 228] on div "Buenas tardes, Con respecto al origen de los fondos ellos provienen de mis ahor…" at bounding box center [344, 234] width 554 height 227
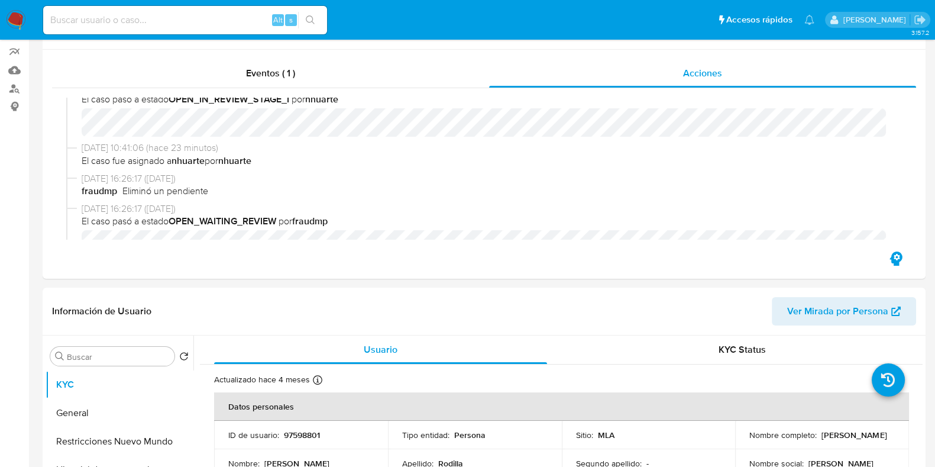
scroll to position [0, 0]
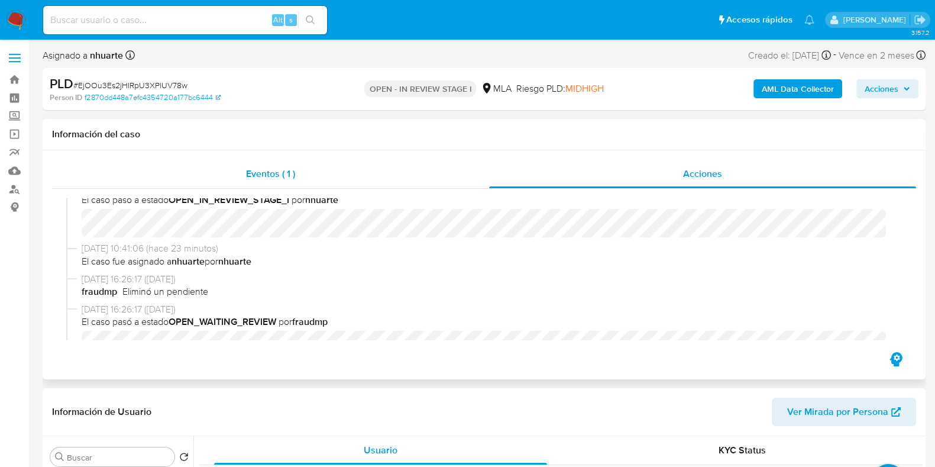
click at [272, 169] on span "Eventos ( 1 )" at bounding box center [270, 174] width 49 height 14
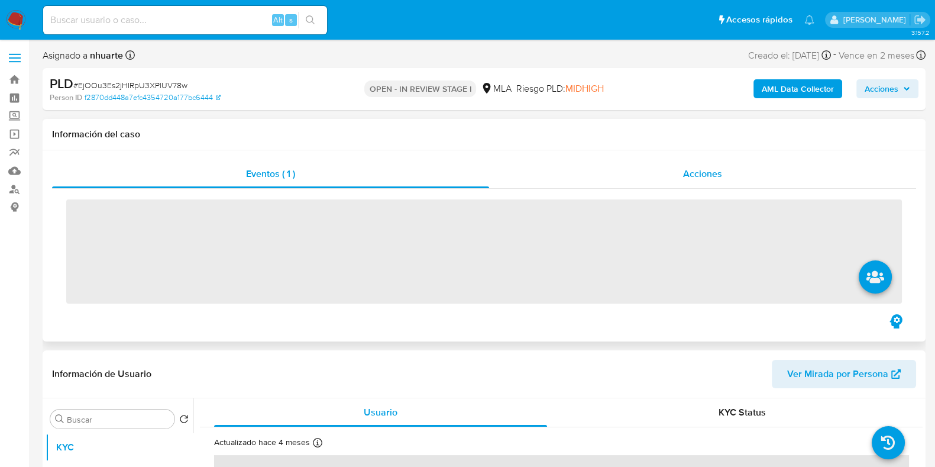
click at [692, 169] on span "Acciones" at bounding box center [702, 174] width 39 height 14
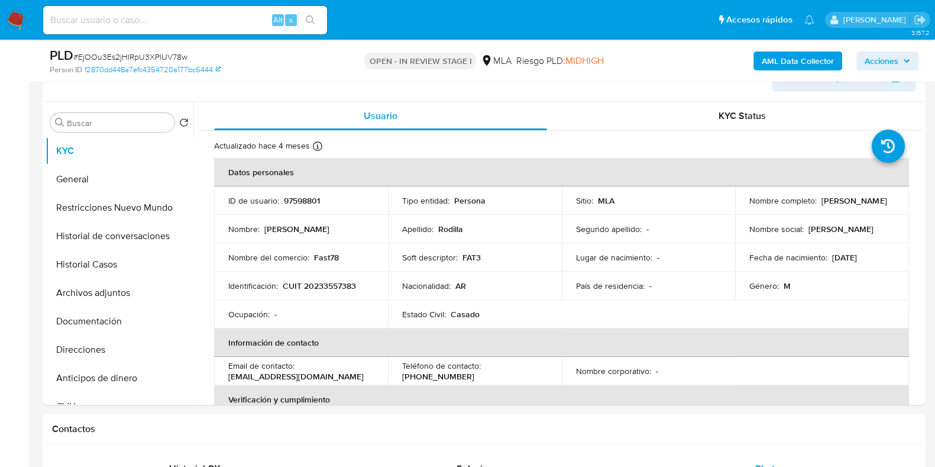
scroll to position [370, 0]
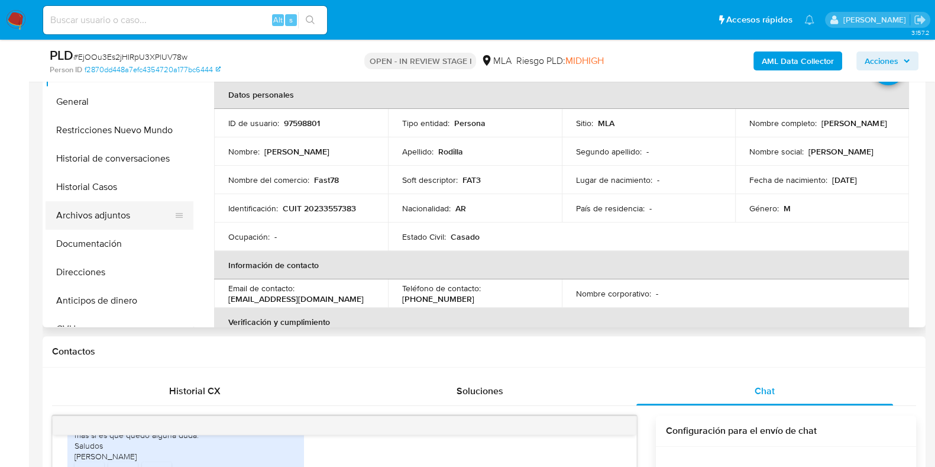
click at [131, 214] on button "Archivos adjuntos" at bounding box center [115, 215] width 138 height 28
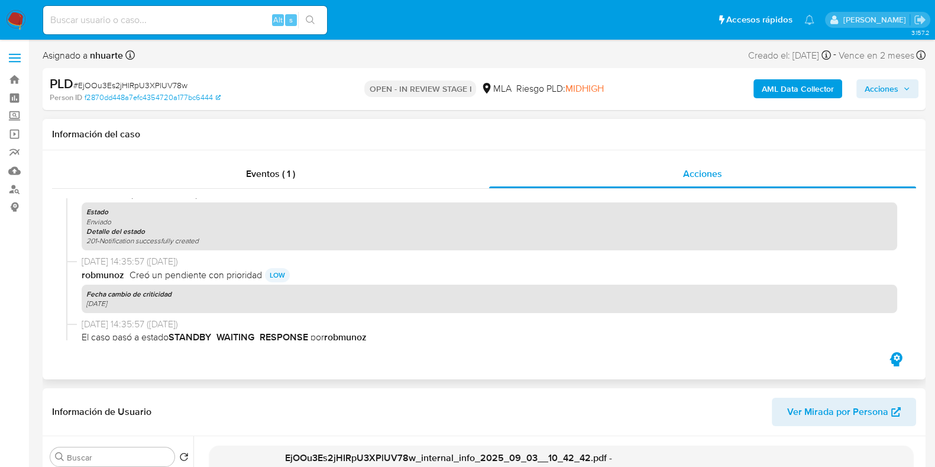
scroll to position [493, 0]
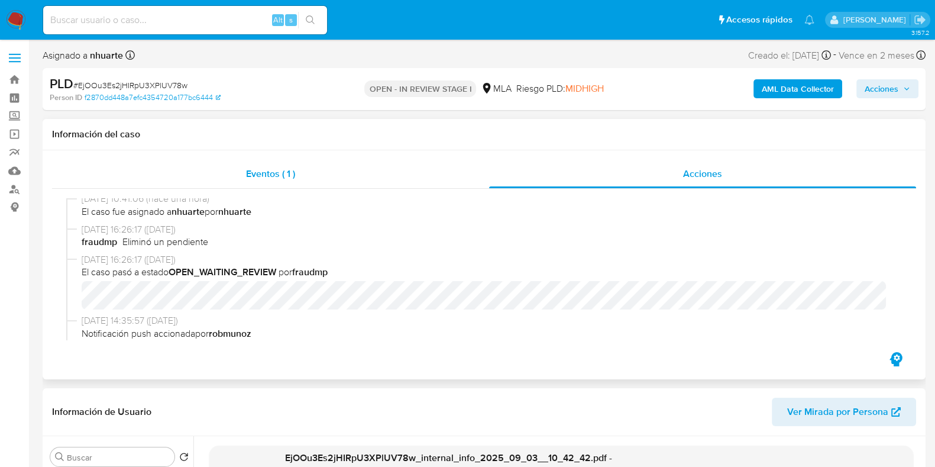
click at [286, 176] on span "Eventos ( 1 )" at bounding box center [270, 174] width 49 height 14
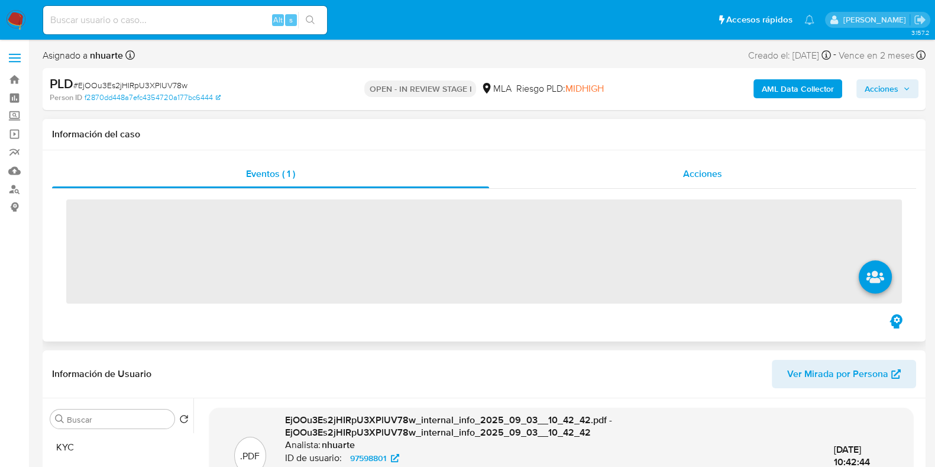
click at [684, 176] on span "Acciones" at bounding box center [702, 174] width 39 height 14
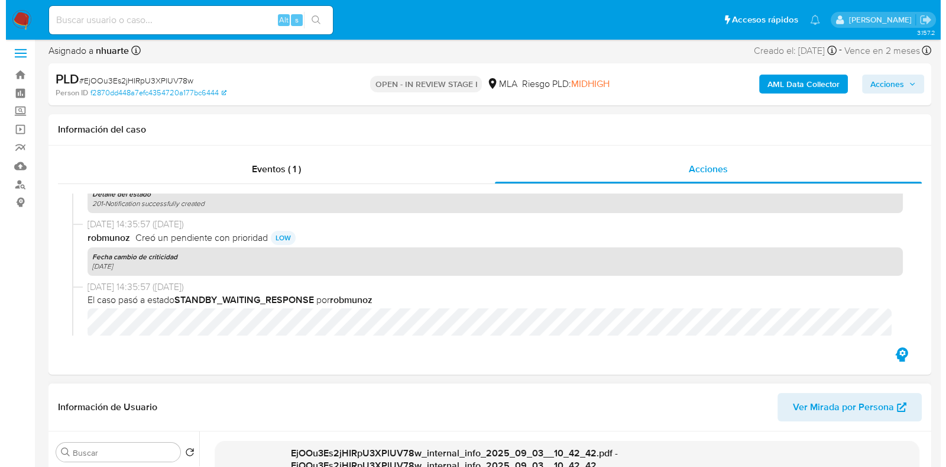
scroll to position [295, 0]
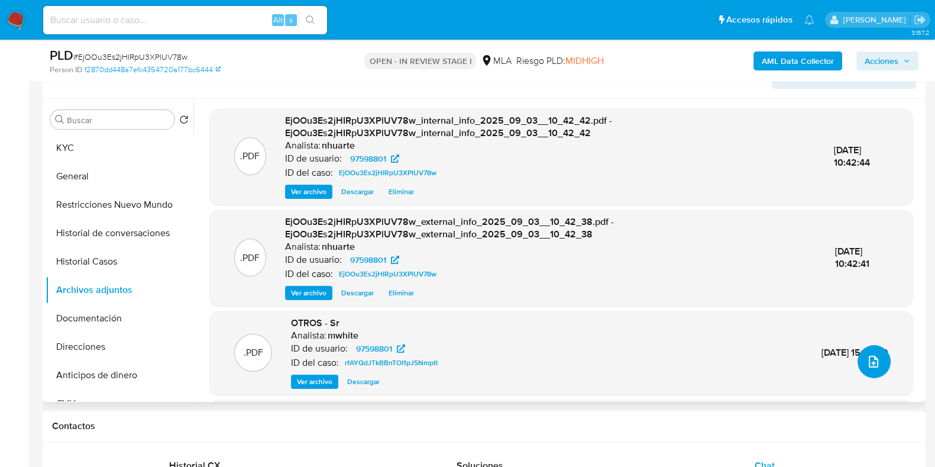
click at [869, 357] on icon "upload-file" at bounding box center [873, 361] width 14 height 14
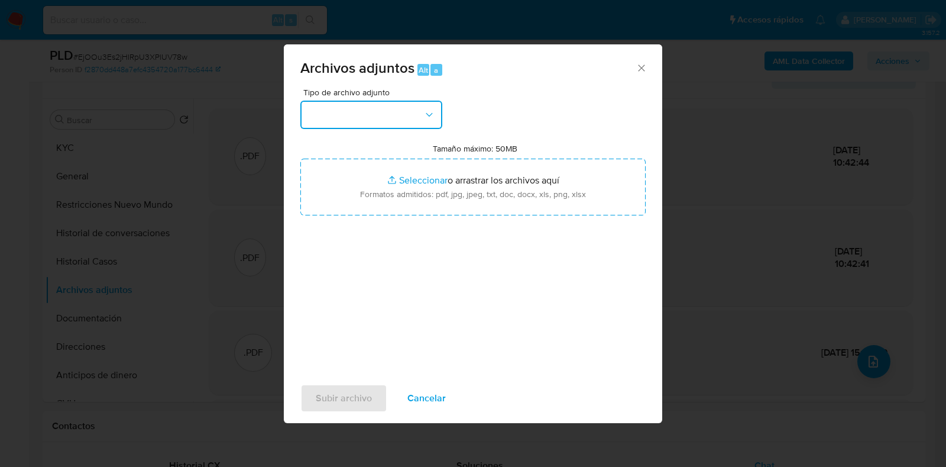
click at [430, 121] on button "button" at bounding box center [371, 115] width 142 height 28
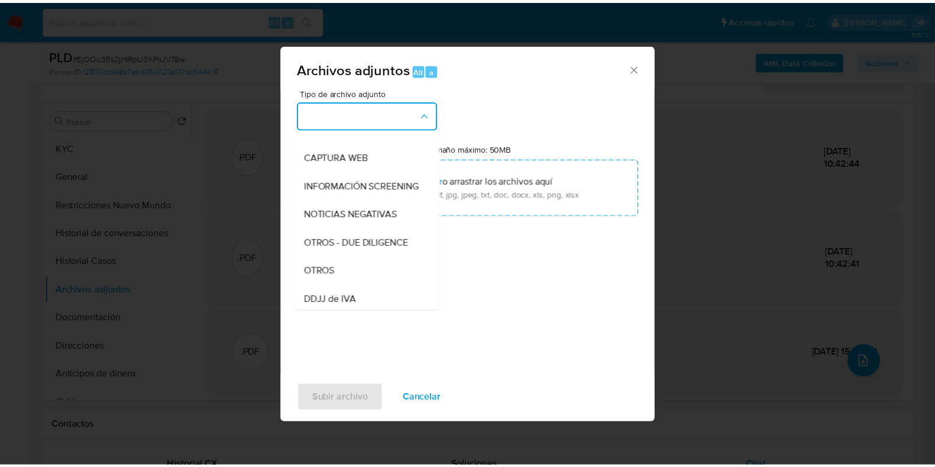
scroll to position [147, 0]
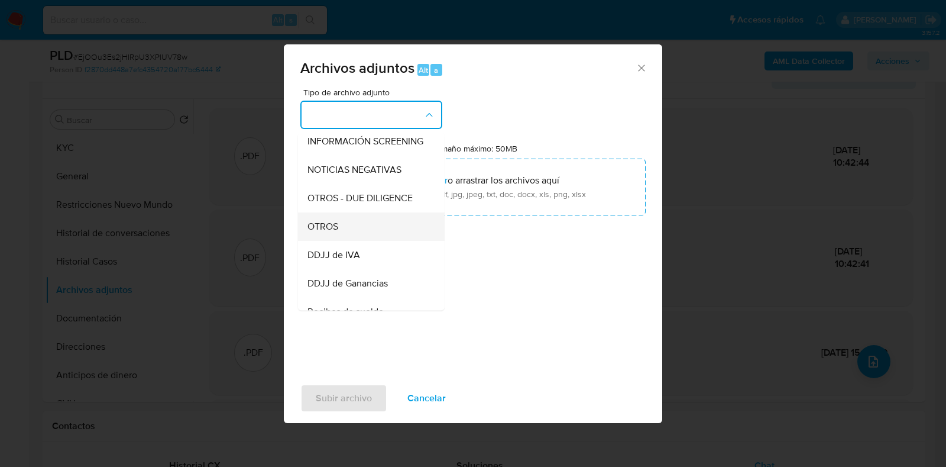
click at [368, 238] on div "OTROS" at bounding box center [367, 226] width 121 height 28
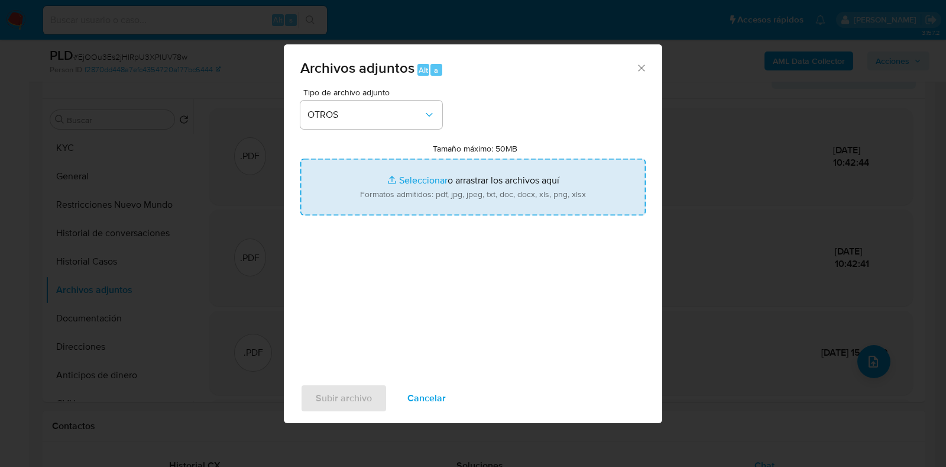
type input "C:\fakepath\Junio 2025.pdf"
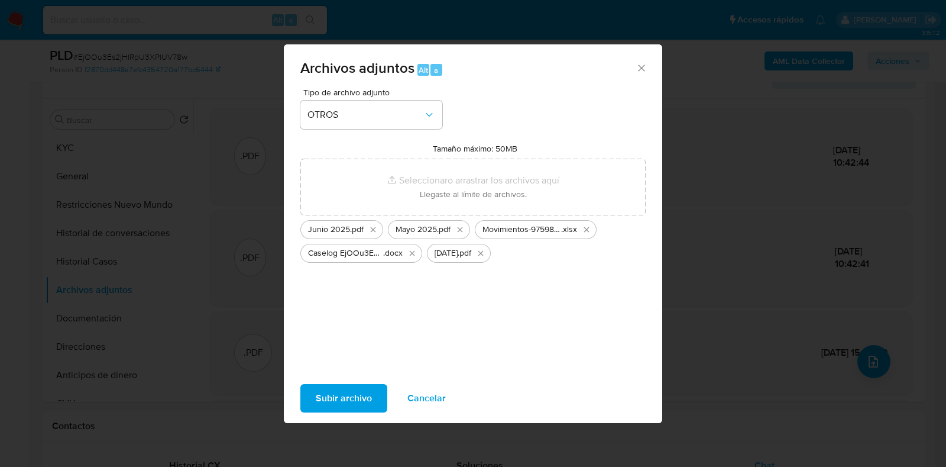
click at [337, 388] on span "Subir archivo" at bounding box center [344, 398] width 56 height 26
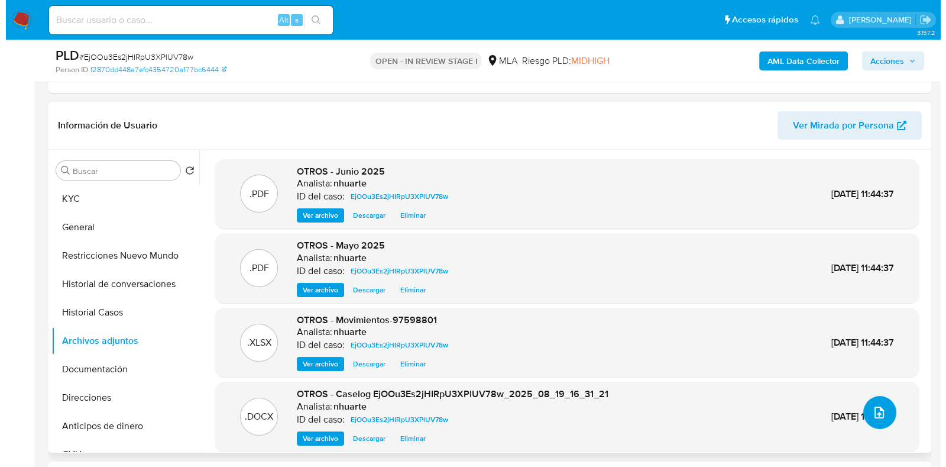
scroll to position [222, 0]
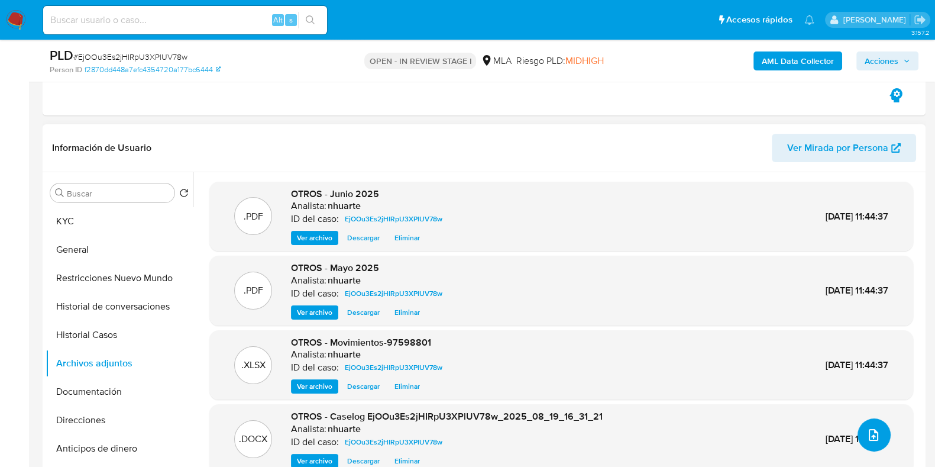
click at [866, 430] on icon "upload-file" at bounding box center [873, 435] width 14 height 14
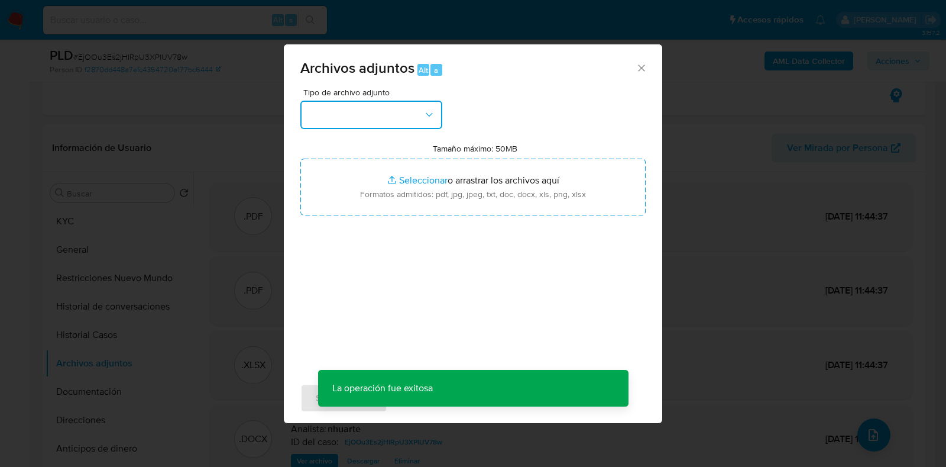
click at [424, 111] on icon "button" at bounding box center [429, 115] width 12 height 12
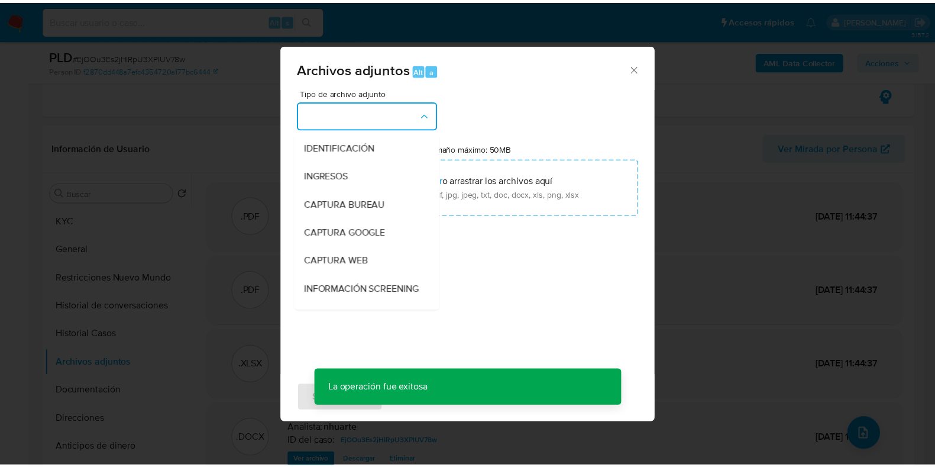
scroll to position [180, 0]
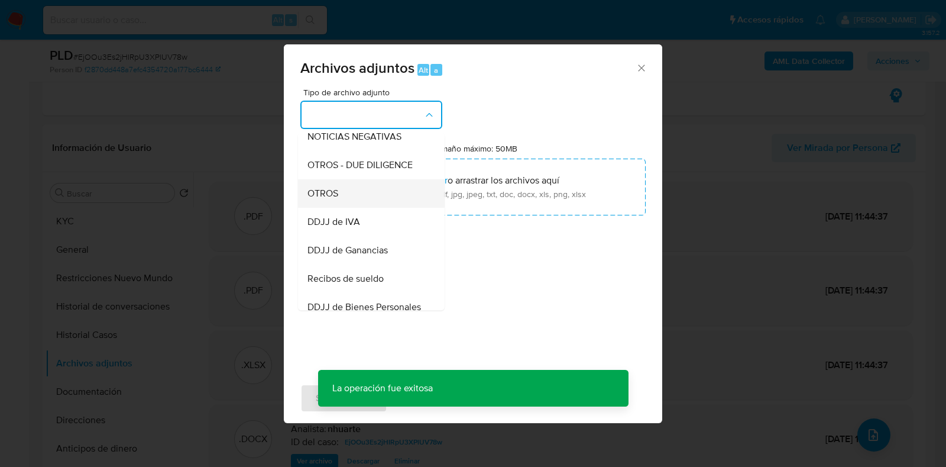
click at [375, 205] on div "OTROS" at bounding box center [367, 193] width 121 height 28
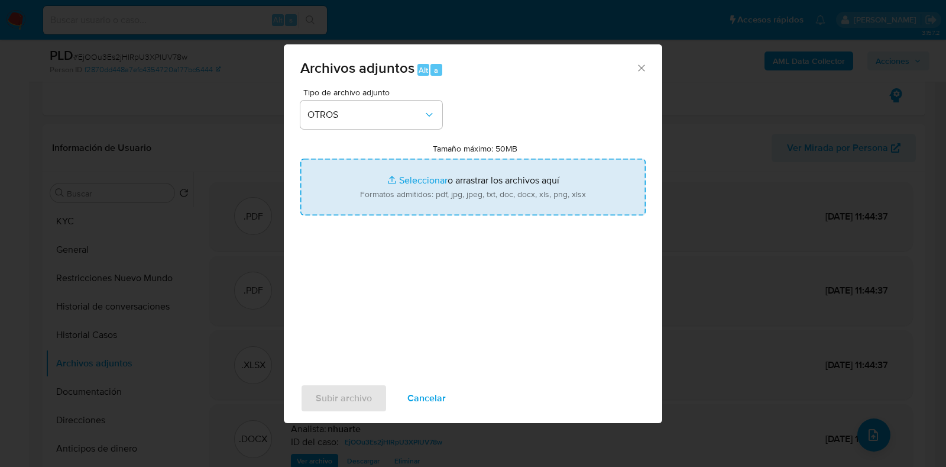
type input "C:\fakepath\NOSIS_Manager_InformeIndividual_20233557383_620658_20250903103942.p…"
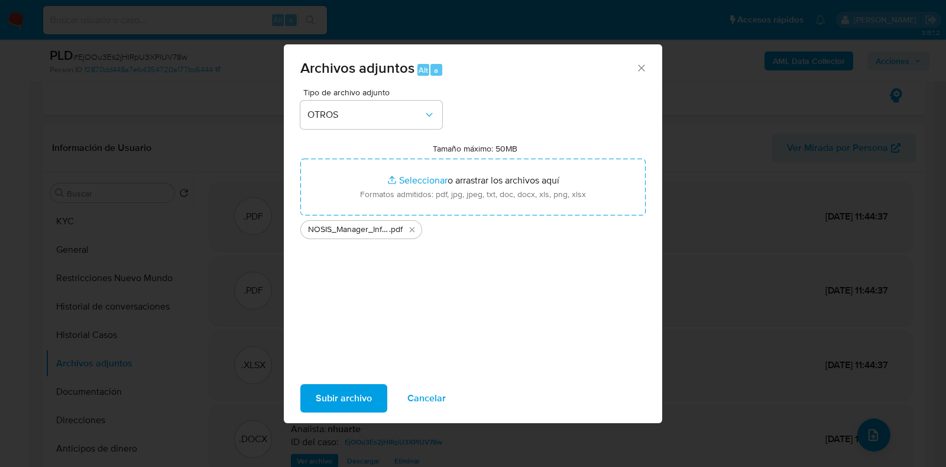
click at [362, 393] on span "Subir archivo" at bounding box center [344, 398] width 56 height 26
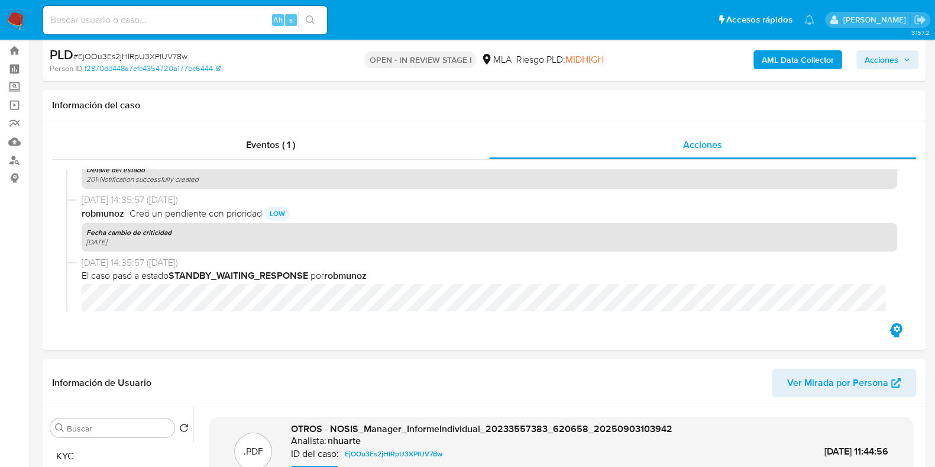
scroll to position [0, 0]
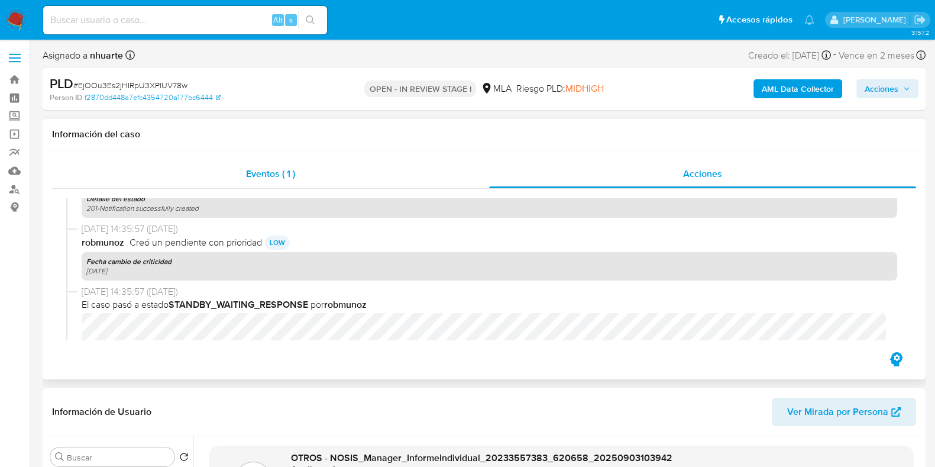
click at [251, 164] on div "Eventos ( 1 )" at bounding box center [270, 174] width 437 height 28
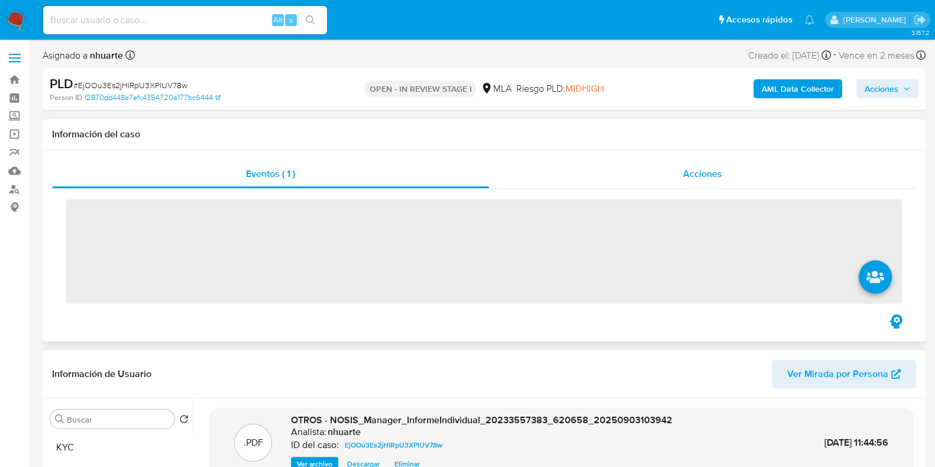
click at [713, 176] on span "Acciones" at bounding box center [702, 174] width 39 height 14
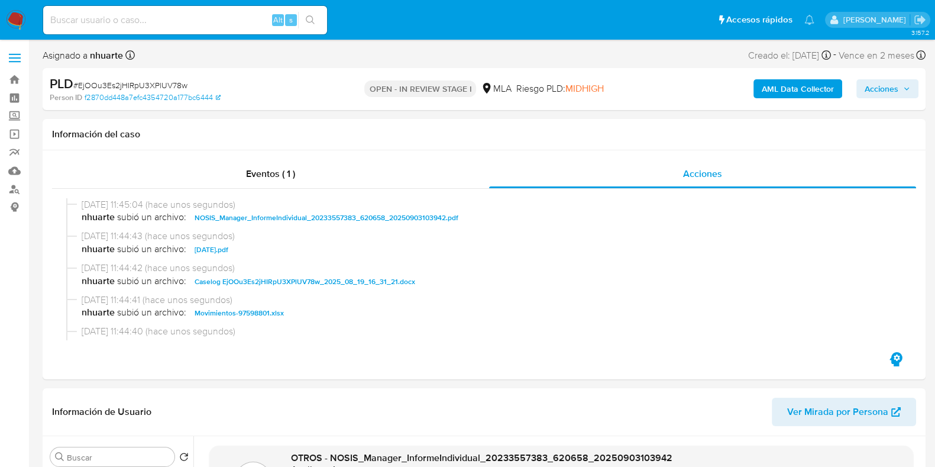
click at [879, 98] on span "Acciones" at bounding box center [882, 88] width 34 height 19
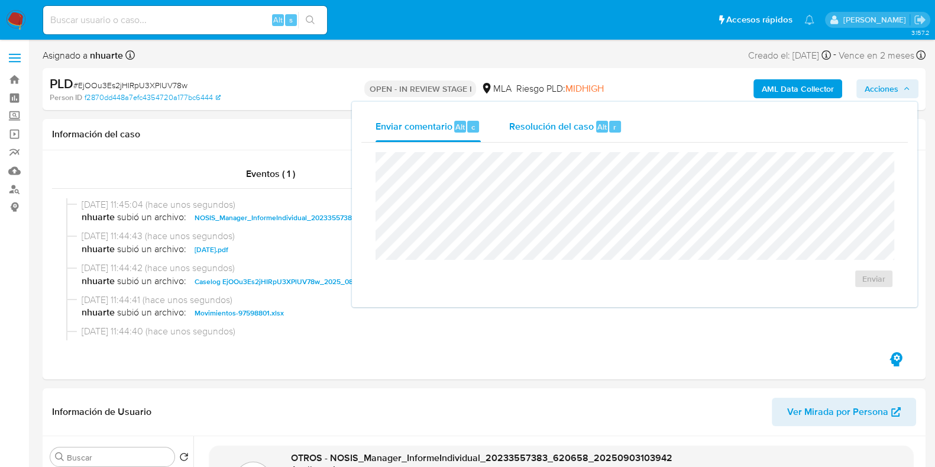
click at [622, 128] on button "Resolución del caso Alt r" at bounding box center [565, 126] width 141 height 31
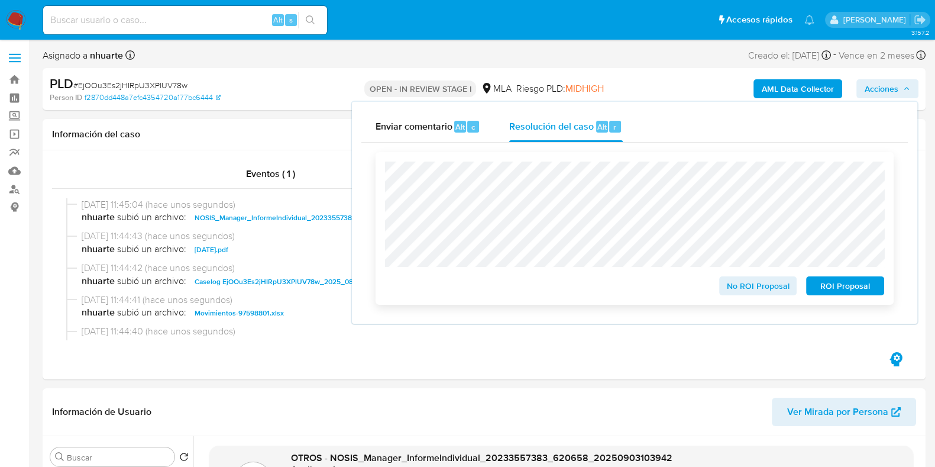
click at [749, 284] on span "No ROI Proposal" at bounding box center [757, 285] width 61 height 17
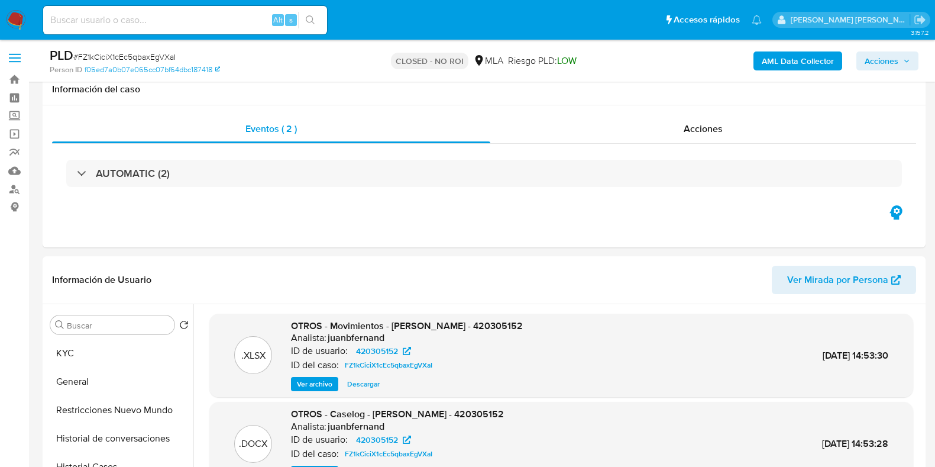
select select "10"
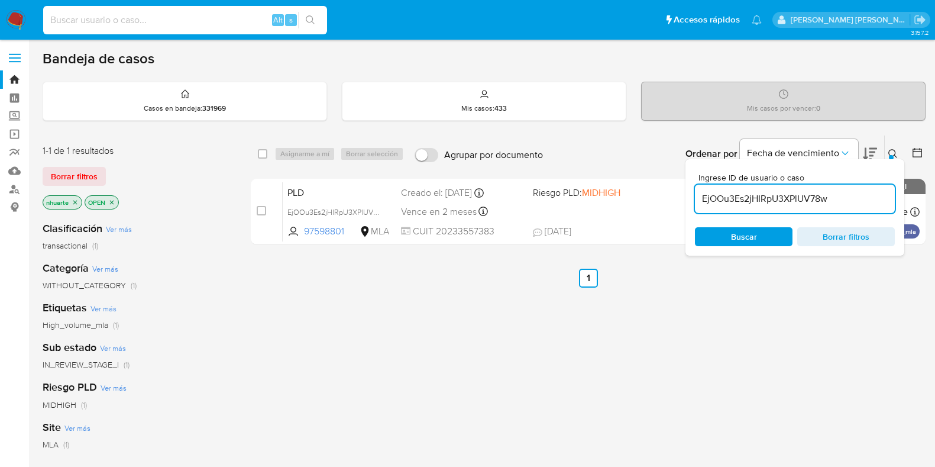
click at [151, 14] on input at bounding box center [185, 19] width 284 height 15
type input "152603243"
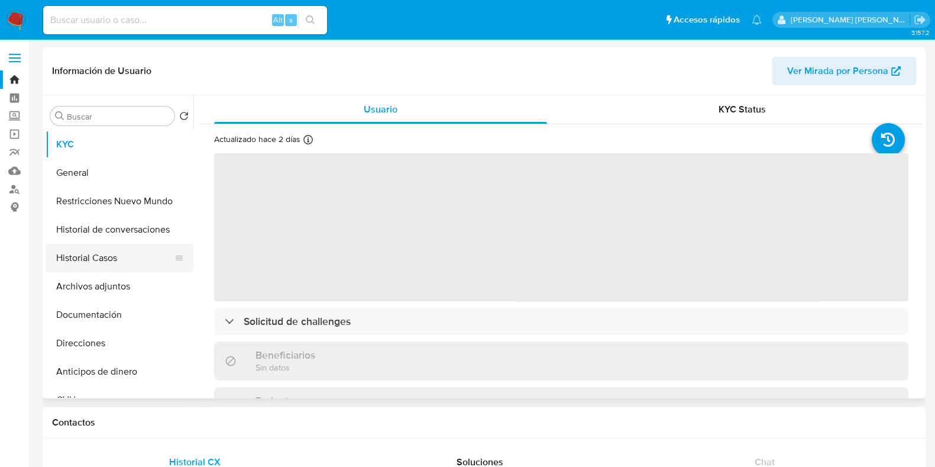
click at [112, 252] on button "Historial Casos" at bounding box center [115, 258] width 138 height 28
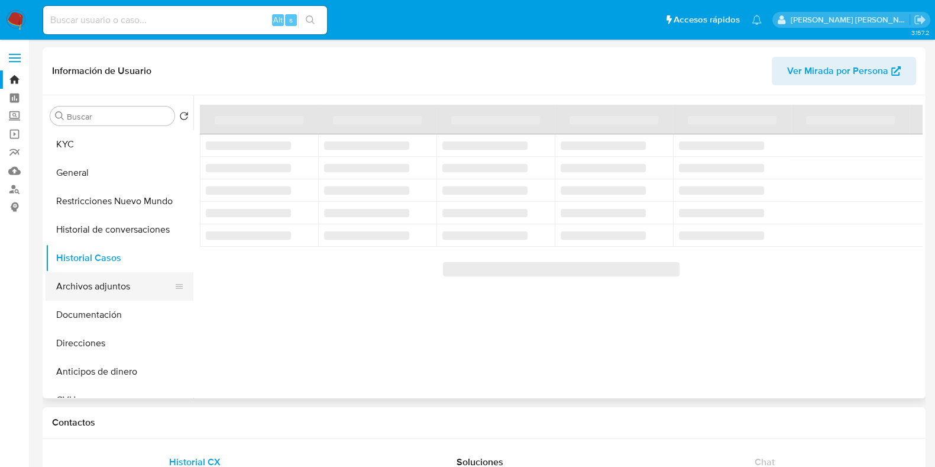
select select "10"
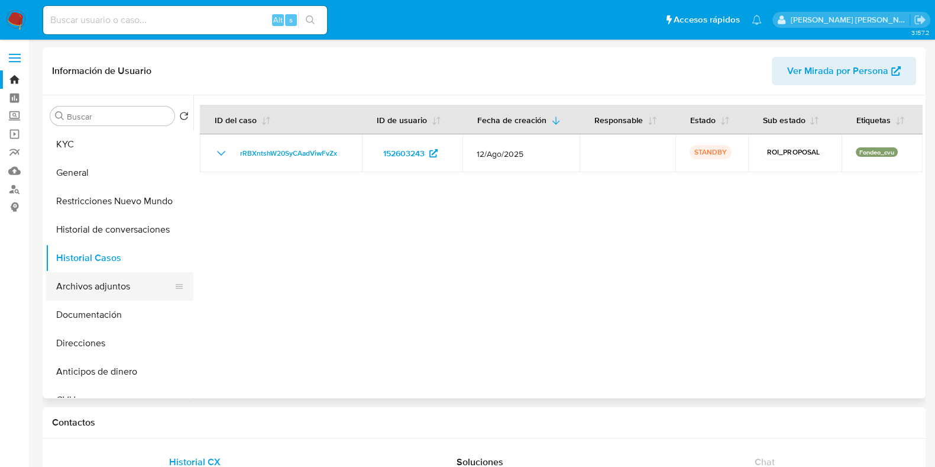
click at [124, 284] on button "Archivos adjuntos" at bounding box center [115, 286] width 138 height 28
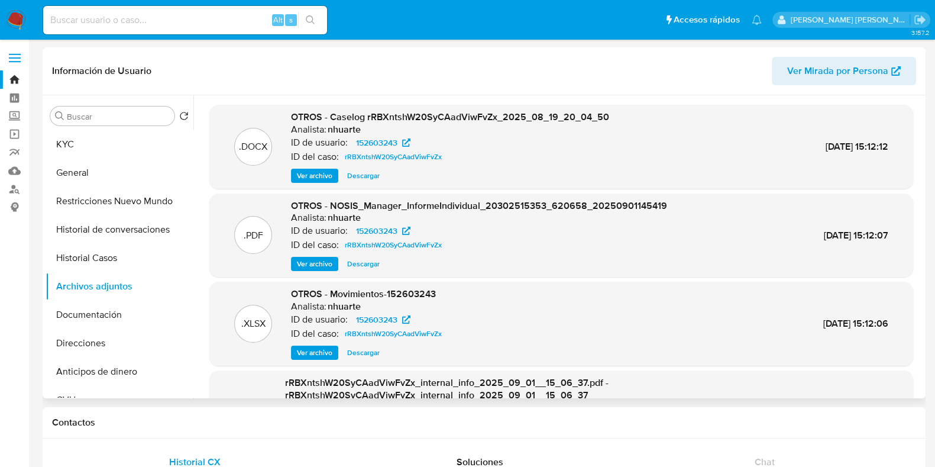
click at [318, 173] on span "Ver archivo" at bounding box center [314, 176] width 35 height 12
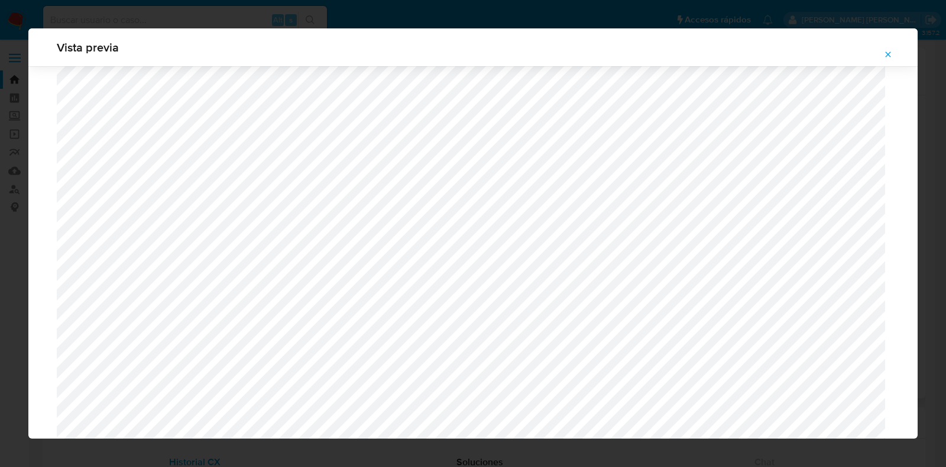
scroll to position [1401, 0]
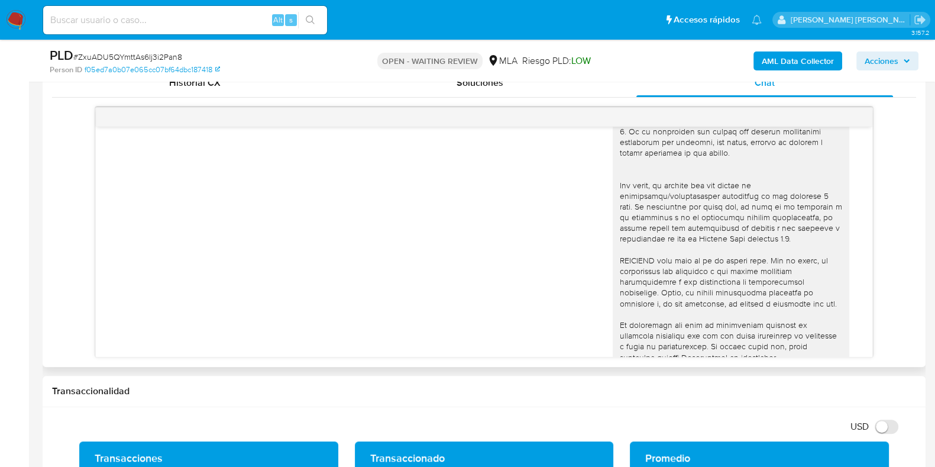
scroll to position [443, 0]
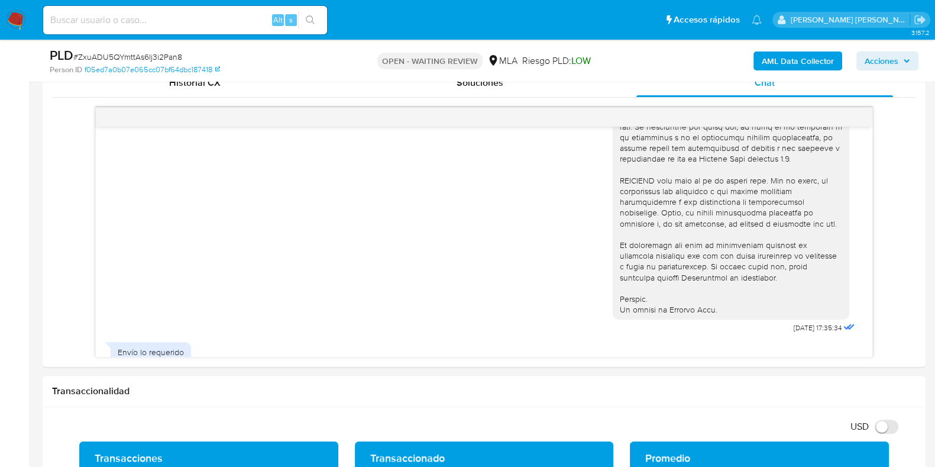
click at [135, 53] on span "# ZxuADU5QYmttAs6lj3i2Pan8" at bounding box center [127, 57] width 109 height 12
copy span "ZxuADU5QYmttAs6lj3i2Pan8"
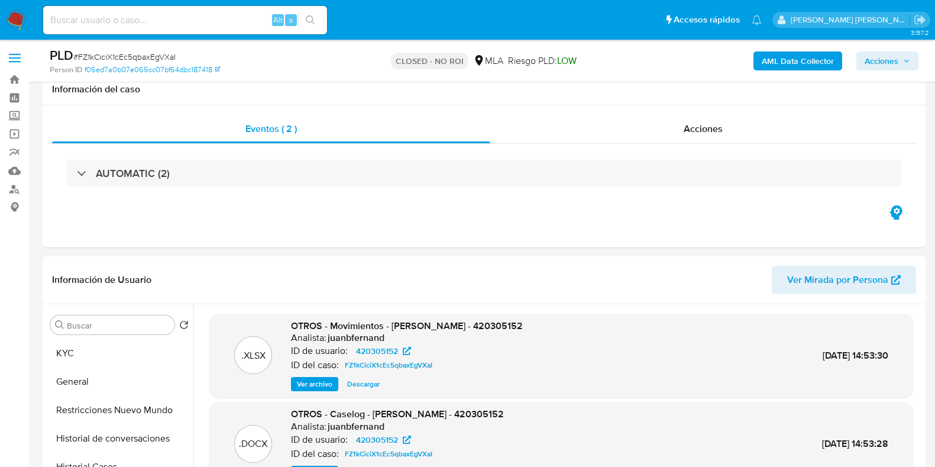
select select "10"
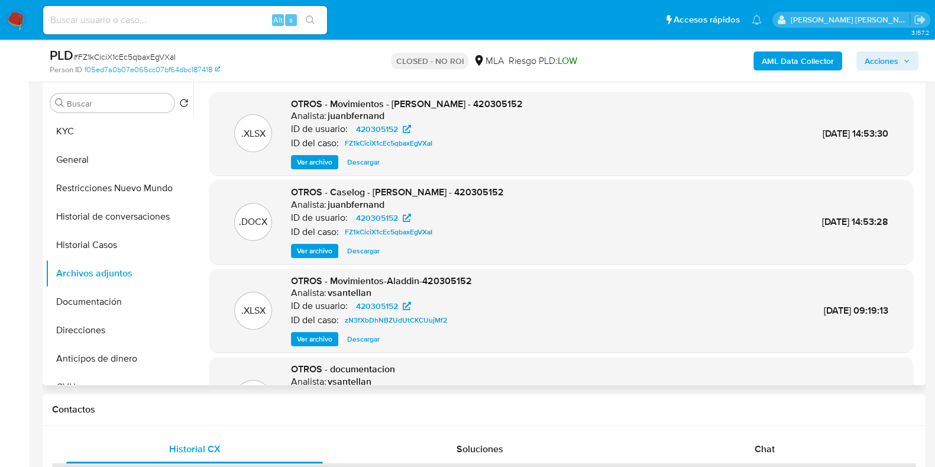
click at [357, 164] on span "Descargar" at bounding box center [363, 162] width 33 height 12
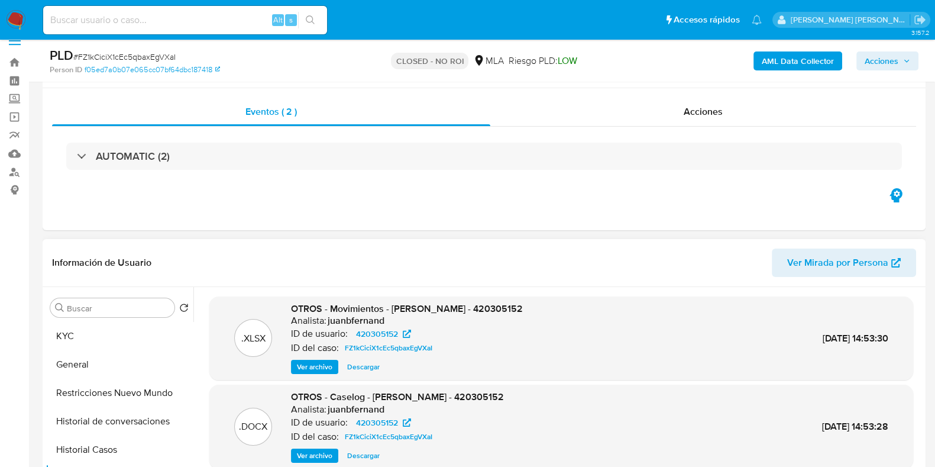
scroll to position [0, 0]
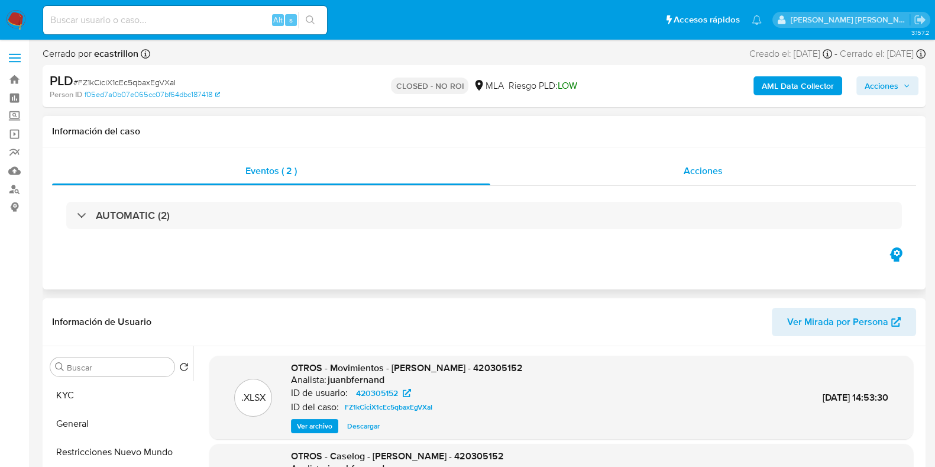
click at [675, 176] on div "Acciones" at bounding box center [703, 171] width 426 height 28
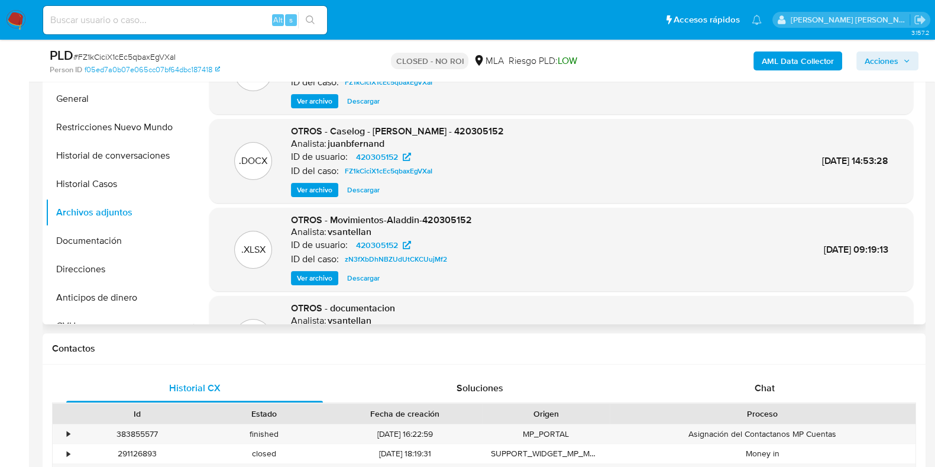
click at [319, 184] on span "Ver archivo" at bounding box center [314, 190] width 35 height 12
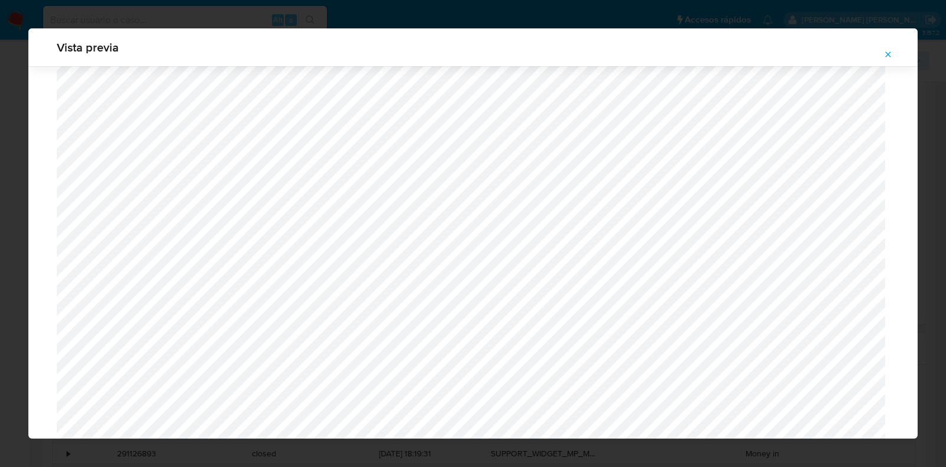
scroll to position [1158, 0]
click at [889, 56] on icon "Attachment preview" at bounding box center [887, 54] width 9 height 9
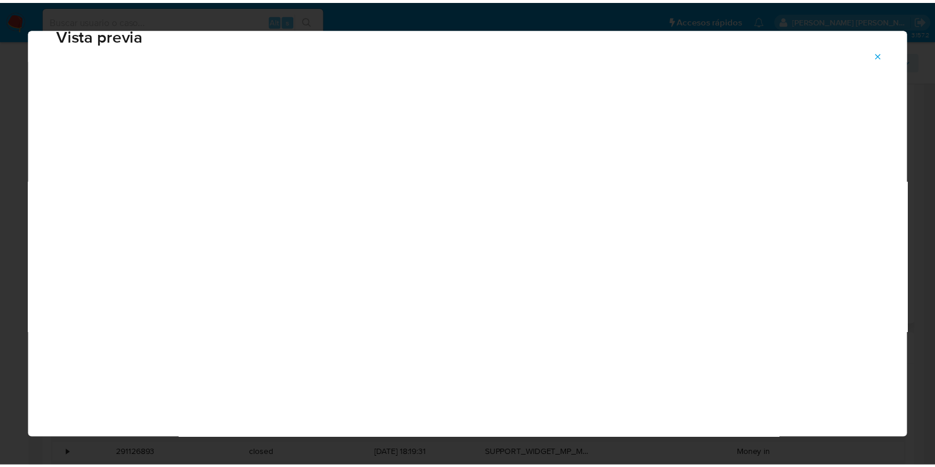
scroll to position [30, 0]
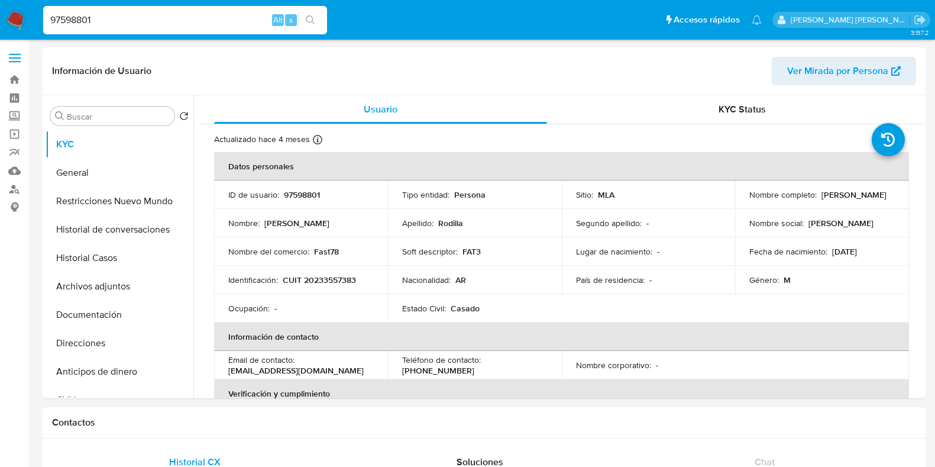
select select "10"
drag, startPoint x: 114, startPoint y: 21, endPoint x: 28, endPoint y: 25, distance: 86.4
click at [28, 25] on nav "Pausado Ver notificaciones 97598801 Alt s Accesos rápidos Presiona las siguient…" at bounding box center [467, 20] width 935 height 40
paste input "420305152"
type input "420305152"
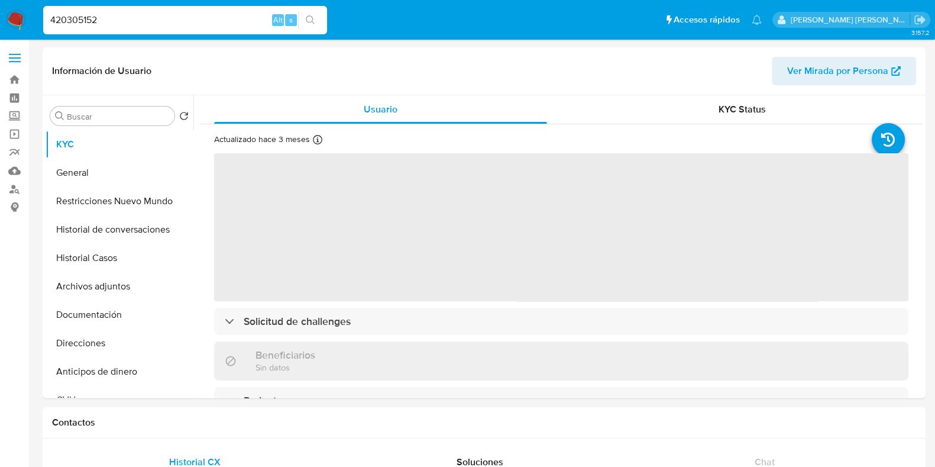
select select "10"
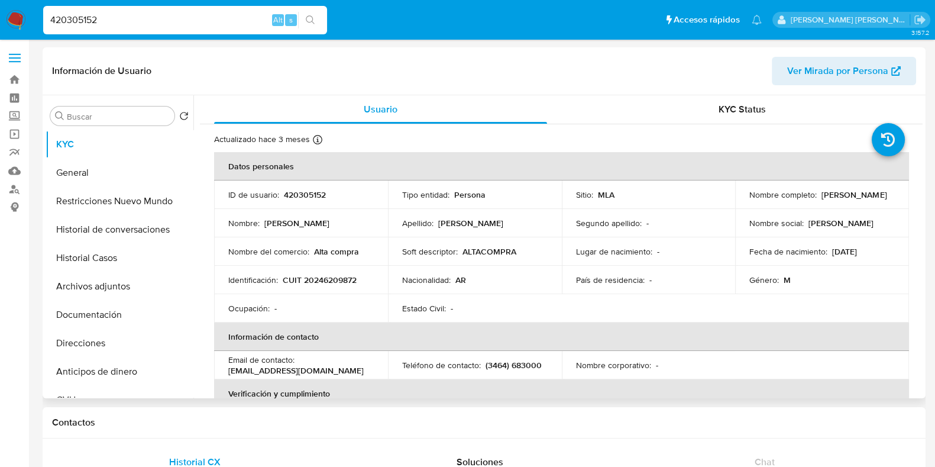
click at [309, 197] on p "420305152" at bounding box center [305, 194] width 42 height 11
copy p "420305152"
click at [102, 286] on button "Archivos adjuntos" at bounding box center [115, 286] width 138 height 28
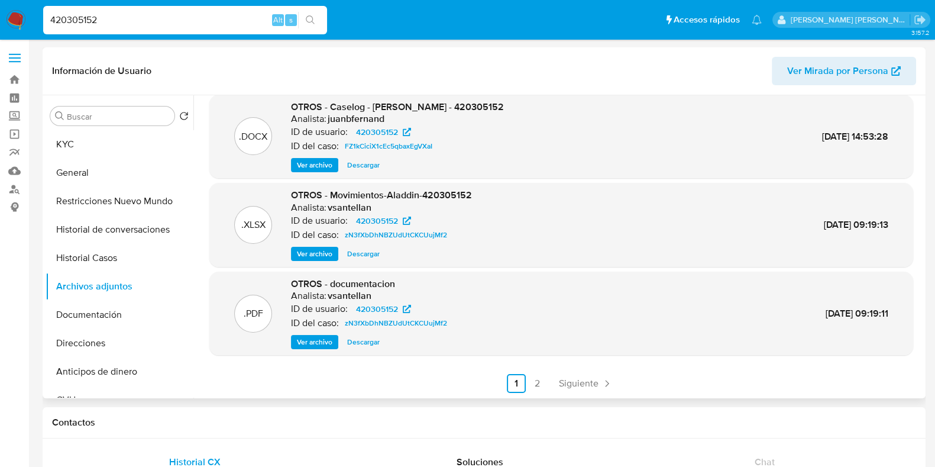
scroll to position [99, 0]
click at [322, 342] on span "Ver archivo" at bounding box center [314, 341] width 35 height 12
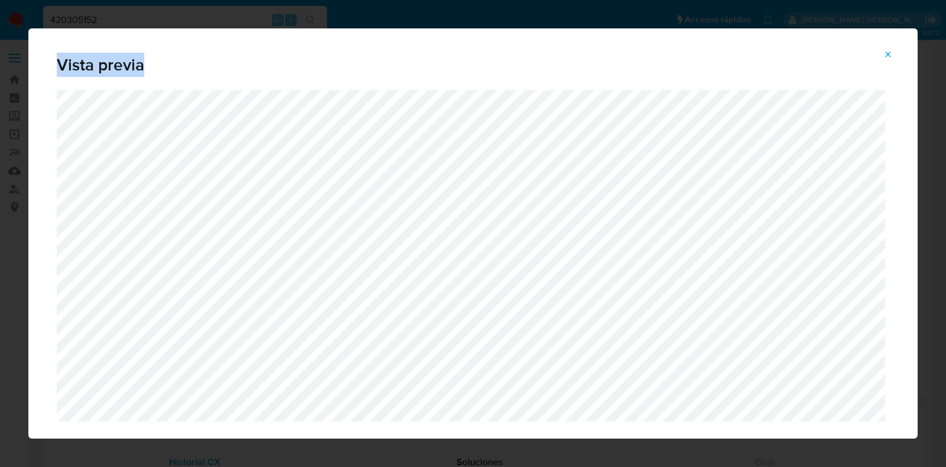
drag, startPoint x: 432, startPoint y: 42, endPoint x: 430, endPoint y: -38, distance: 80.4
click at [889, 55] on icon "Attachment preview" at bounding box center [888, 53] width 5 height 5
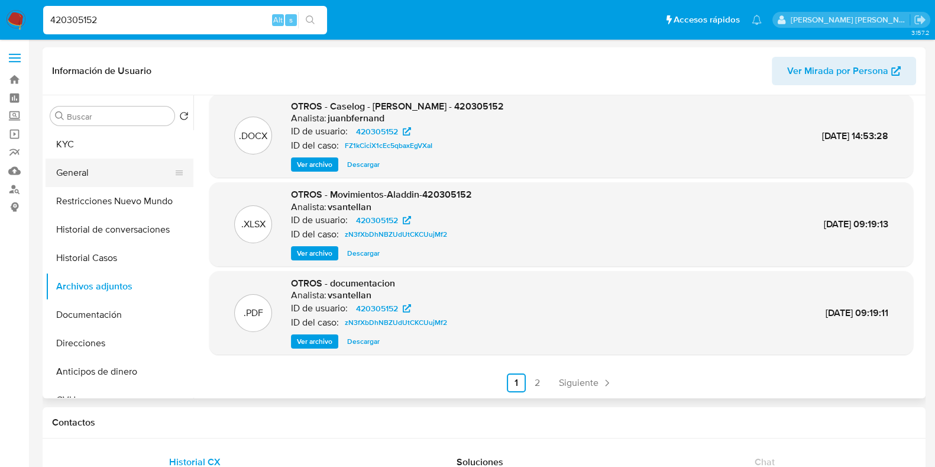
click at [118, 171] on button "General" at bounding box center [115, 172] width 138 height 28
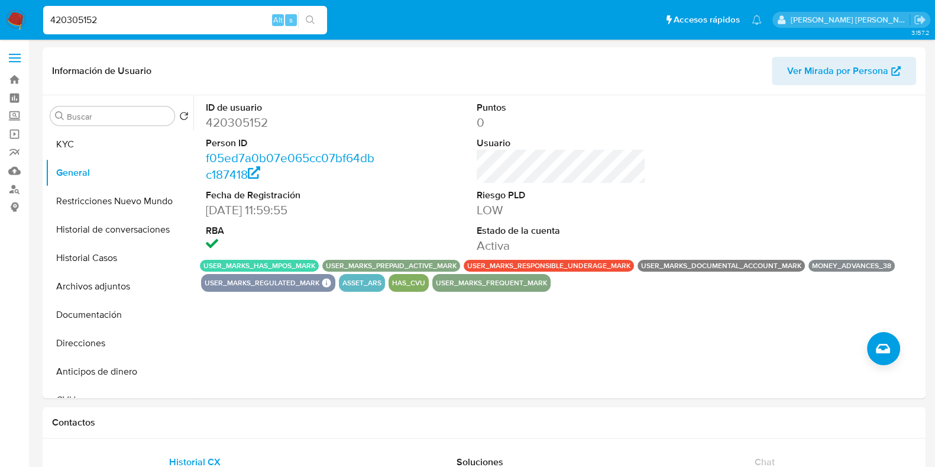
click at [520, 264] on button "user_marks_responsible_underage_mark" at bounding box center [548, 265] width 163 height 5
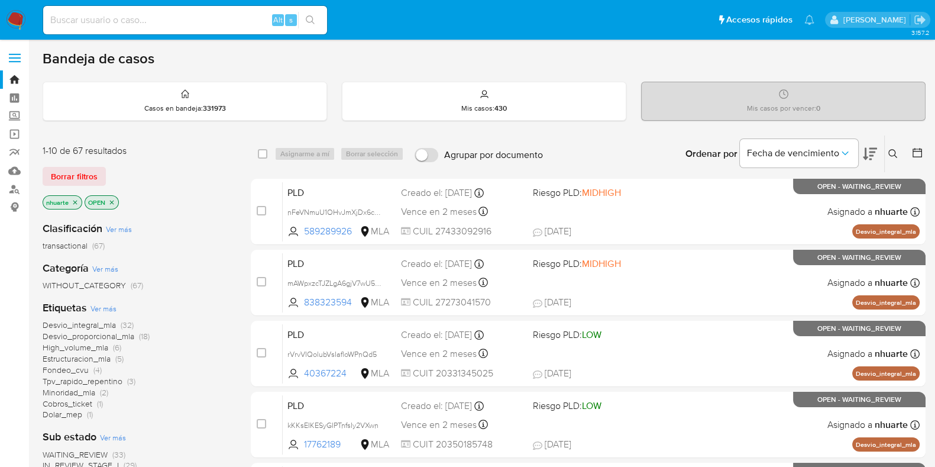
click at [896, 156] on icon at bounding box center [892, 153] width 9 height 9
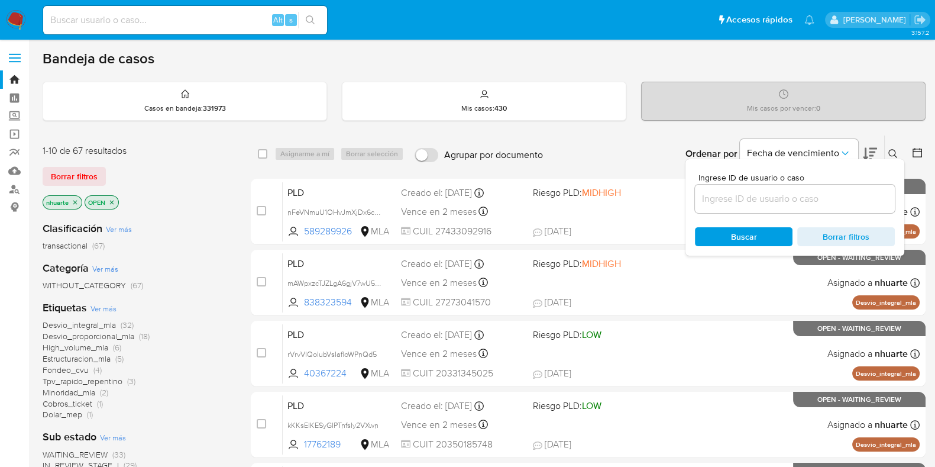
click at [827, 199] on input at bounding box center [795, 198] width 200 height 15
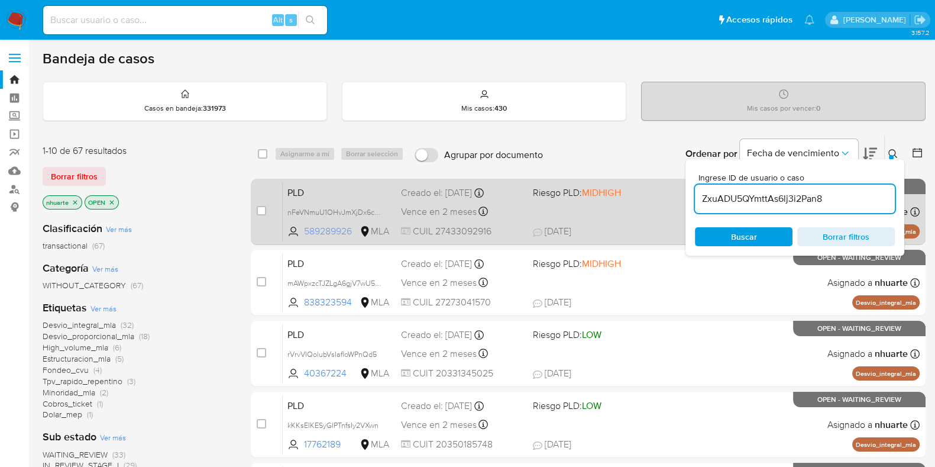
type input "ZxuADU5QYmttAs6lj3i2Pan8"
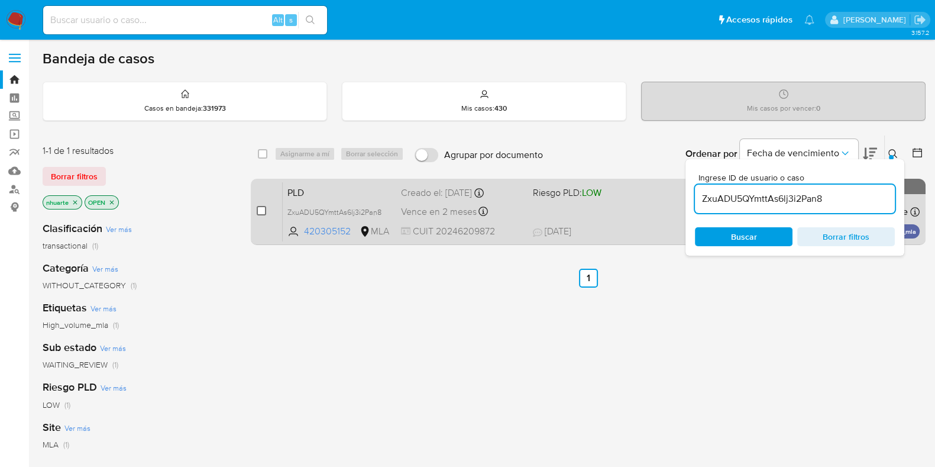
click at [263, 212] on input "checkbox" at bounding box center [261, 210] width 9 height 9
checkbox input "true"
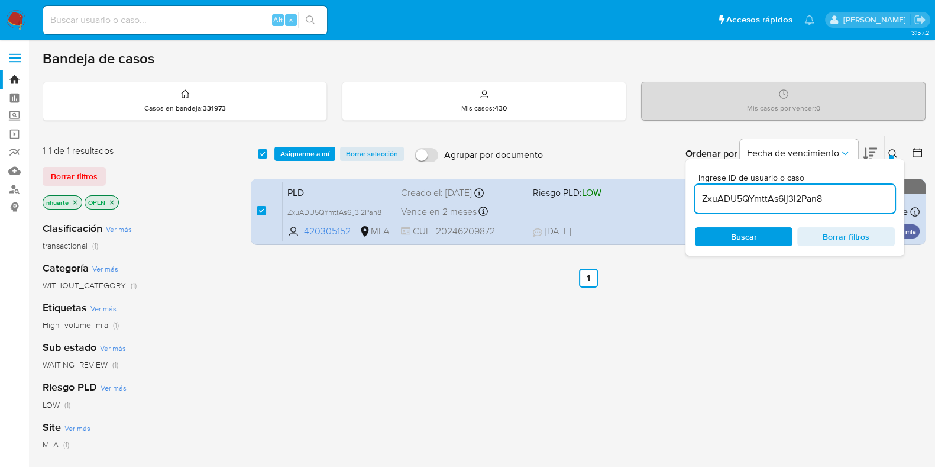
click at [295, 145] on div "select-all-cases-checkbox Asignarme a mí Borrar selección Agrupar por documento…" at bounding box center [588, 153] width 675 height 37
click at [293, 164] on div "select-all-cases-checkbox Asignarme a mí Borrar selección Agrupar por documento…" at bounding box center [588, 153] width 675 height 37
click at [297, 155] on span "Asignarme a mí" at bounding box center [304, 154] width 49 height 12
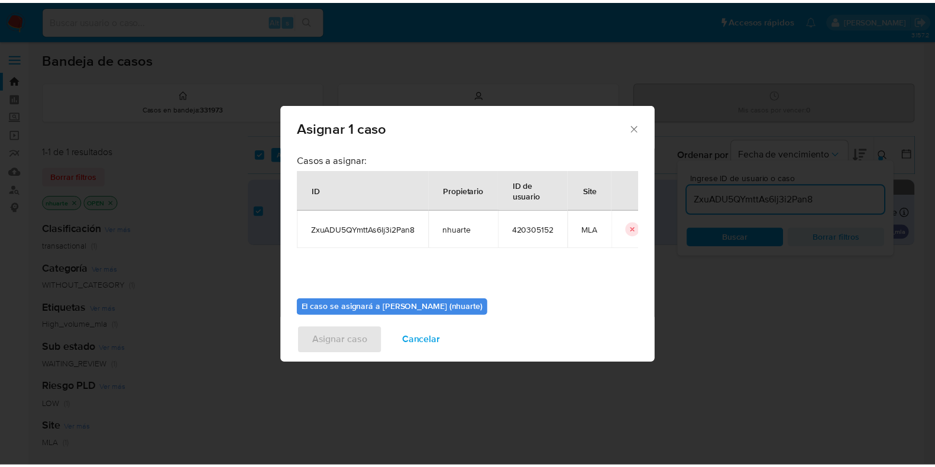
scroll to position [61, 0]
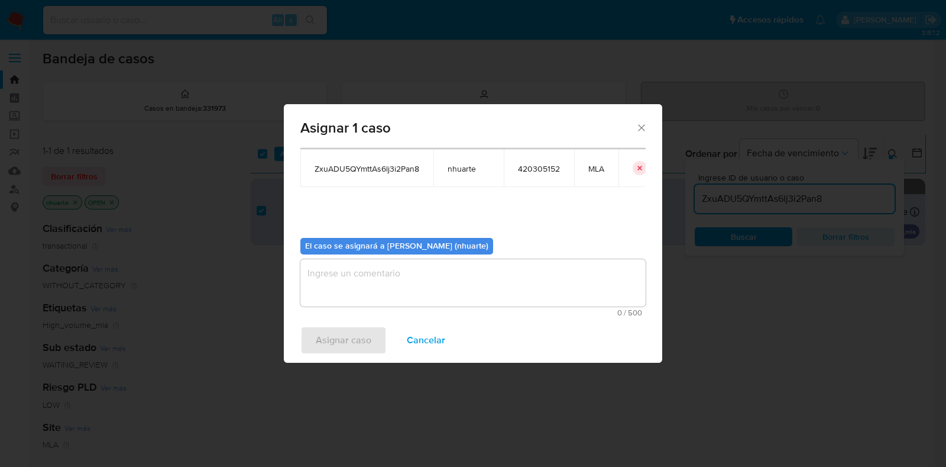
click at [406, 287] on textarea "assign-modal" at bounding box center [472, 282] width 345 height 47
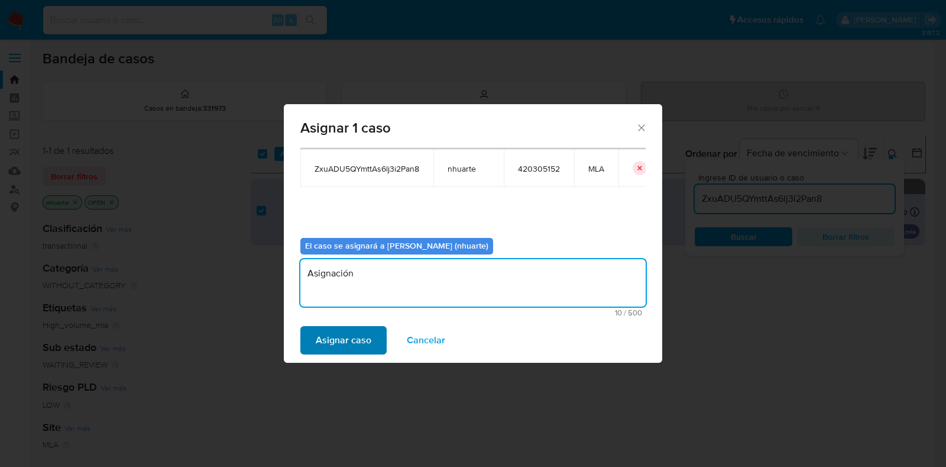
type textarea "Asignación"
click at [358, 331] on span "Asignar caso" at bounding box center [344, 340] width 56 height 26
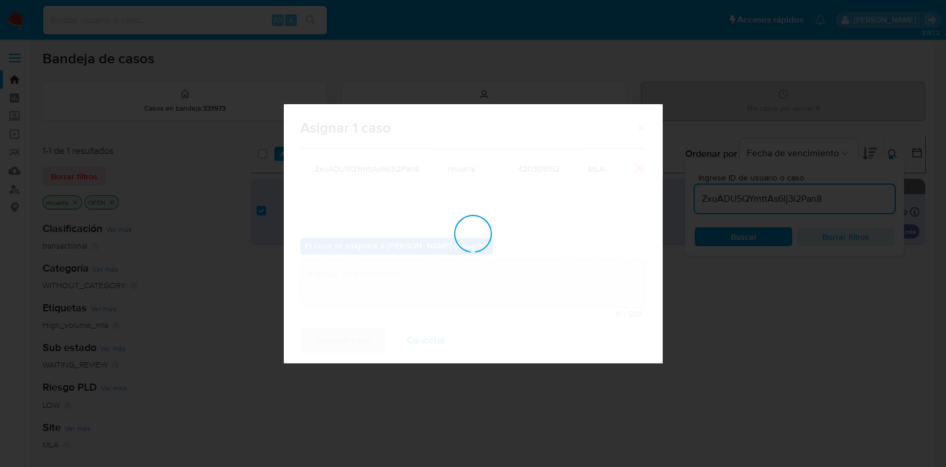
checkbox input "false"
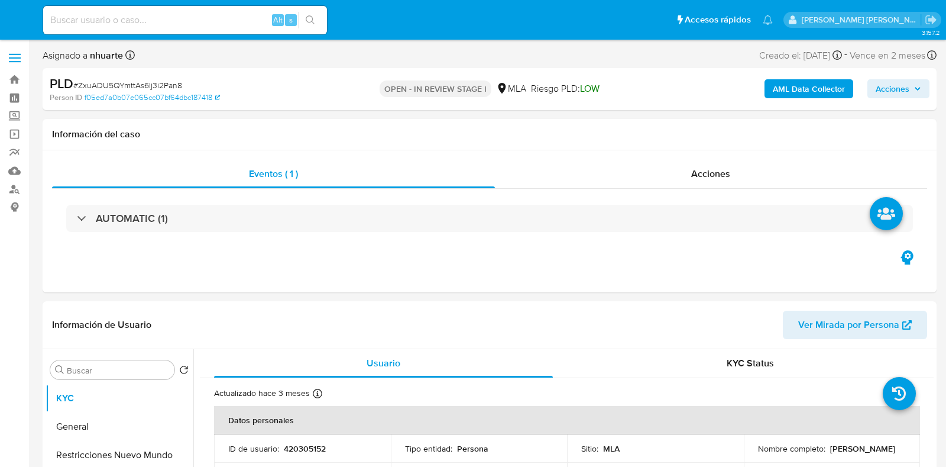
select select "10"
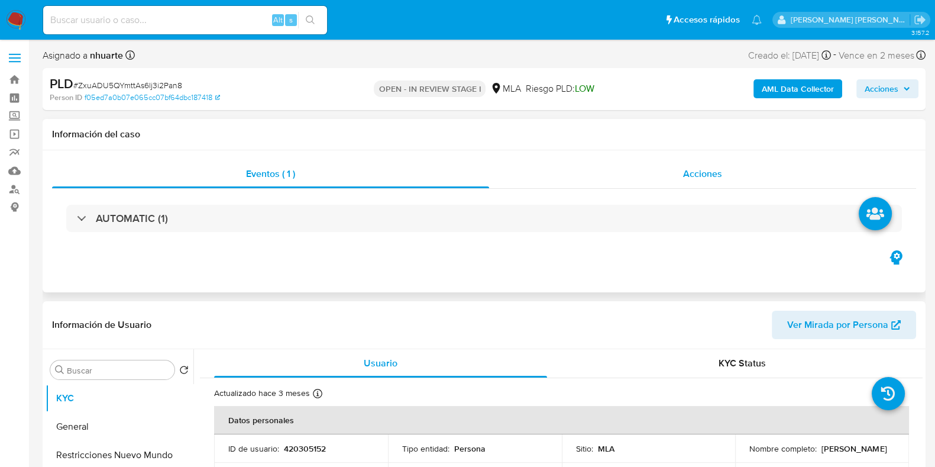
click at [700, 176] on span "Acciones" at bounding box center [702, 174] width 39 height 14
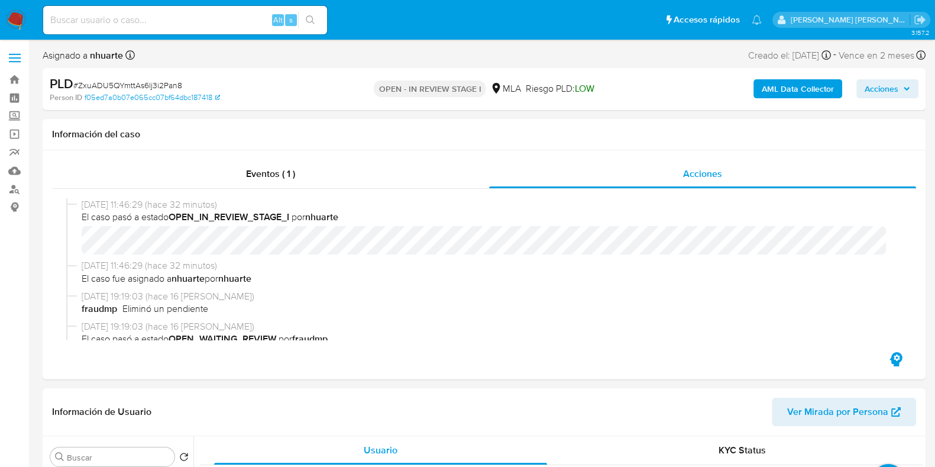
click at [807, 85] on b "AML Data Collector" at bounding box center [798, 88] width 72 height 19
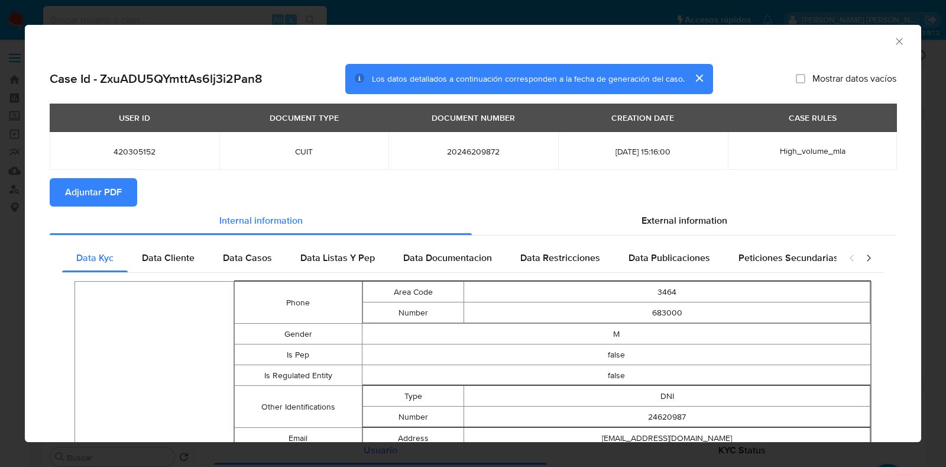
click at [131, 197] on button "Adjuntar PDF" at bounding box center [94, 192] width 88 height 28
drag, startPoint x: 887, startPoint y: 42, endPoint x: 671, endPoint y: 70, distance: 218.3
click at [896, 41] on icon "Cerrar ventana" at bounding box center [899, 41] width 7 height 7
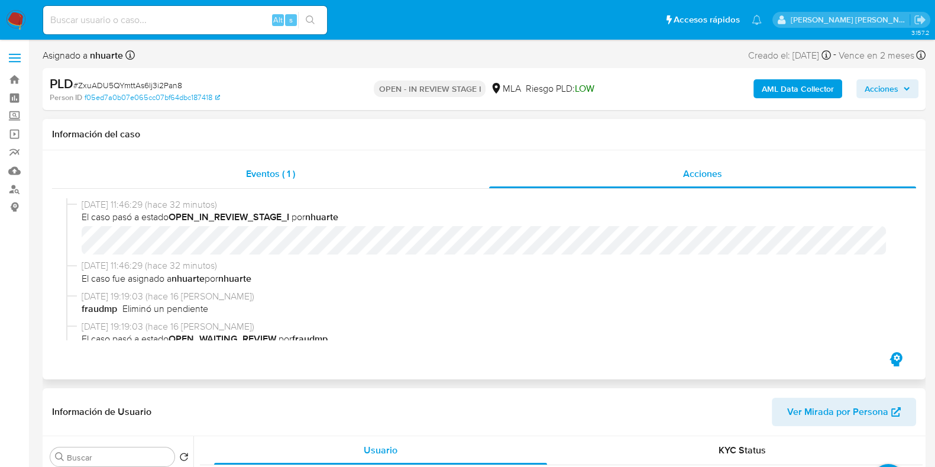
click at [287, 179] on span "Eventos ( 1 )" at bounding box center [270, 174] width 49 height 14
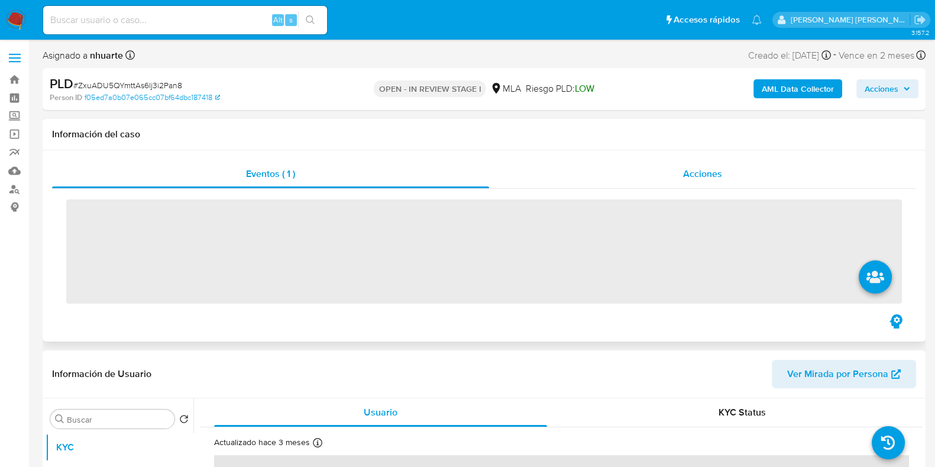
click at [726, 177] on div "Acciones" at bounding box center [702, 174] width 427 height 28
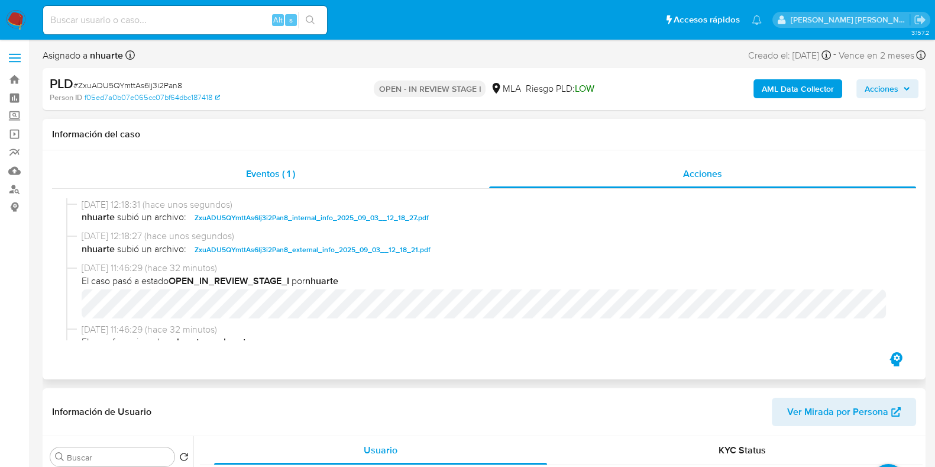
click at [270, 181] on div "Eventos ( 1 )" at bounding box center [270, 174] width 437 height 28
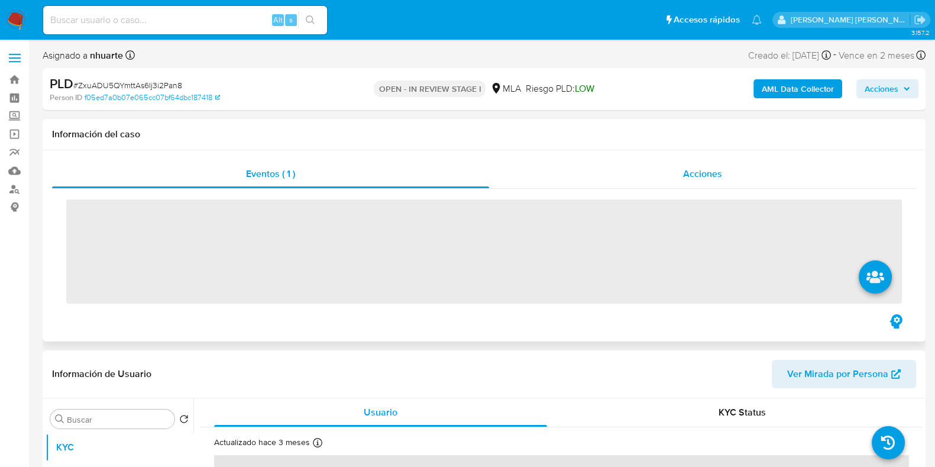
click at [713, 162] on div "Acciones" at bounding box center [702, 174] width 427 height 28
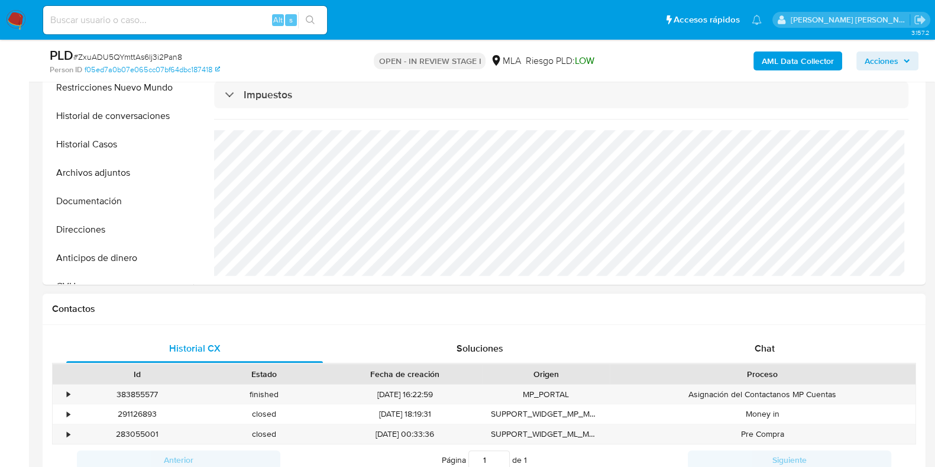
scroll to position [517, 0]
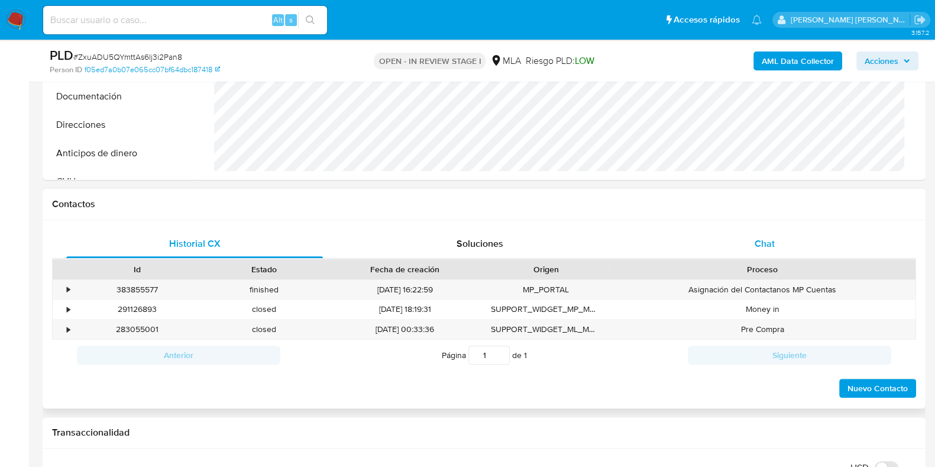
click at [752, 249] on div "Chat" at bounding box center [764, 243] width 257 height 28
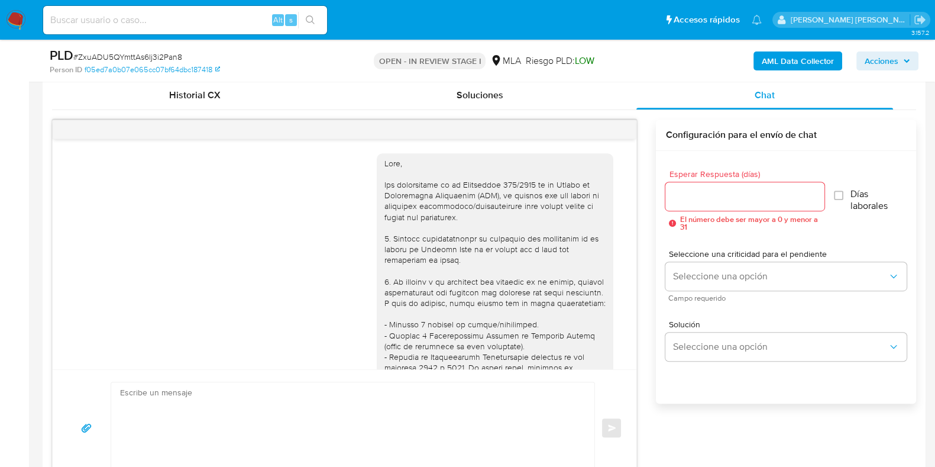
scroll to position [526, 0]
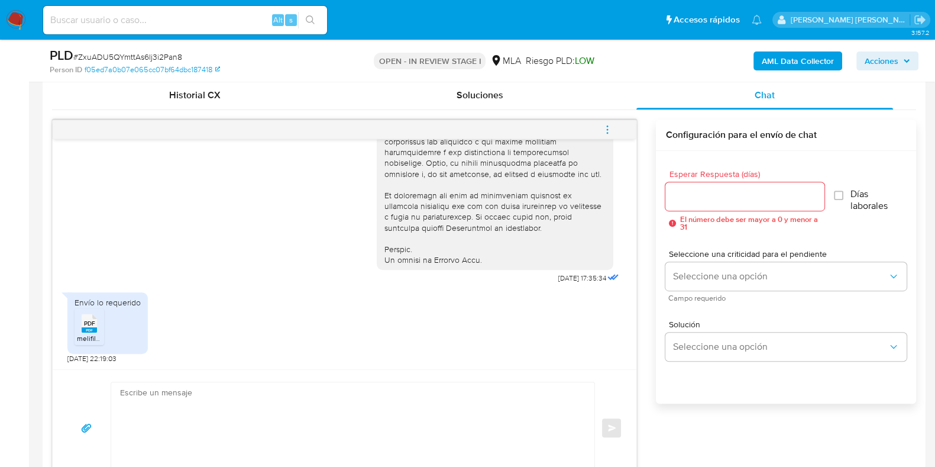
click at [169, 54] on span "# ZxuADU5QYmttAs6lj3i2Pan8" at bounding box center [127, 57] width 109 height 12
copy span "ZxuADU5QYmttAs6lj3i2Pan8"
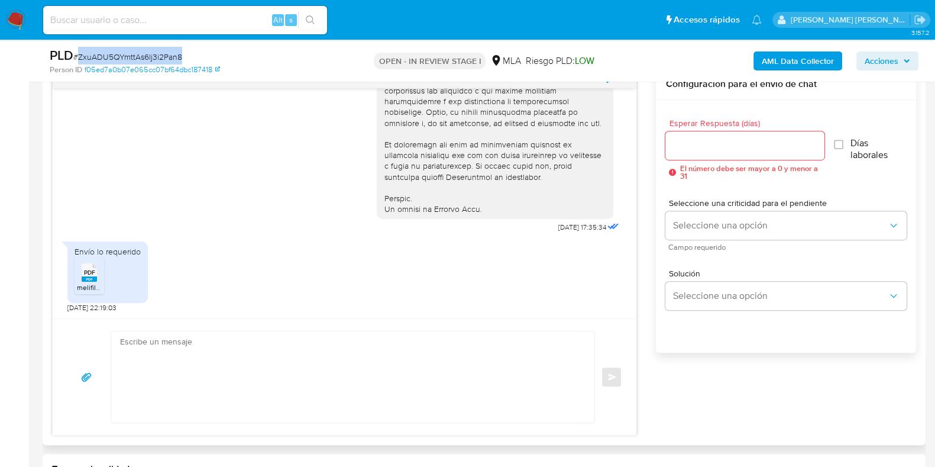
scroll to position [739, 0]
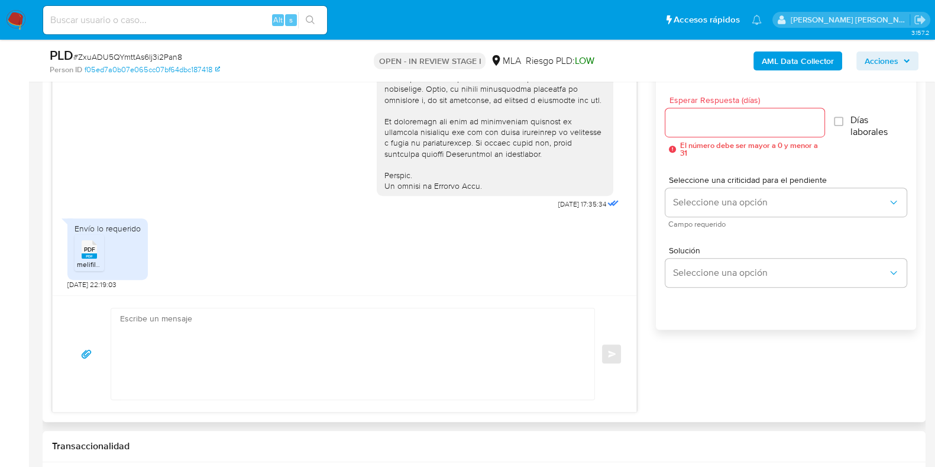
drag, startPoint x: 284, startPoint y: 411, endPoint x: 199, endPoint y: 345, distance: 107.5
paste textarea "Hola, ¡Muchas gracias por tu respuesta! Confirmamos la recepción de la document…"
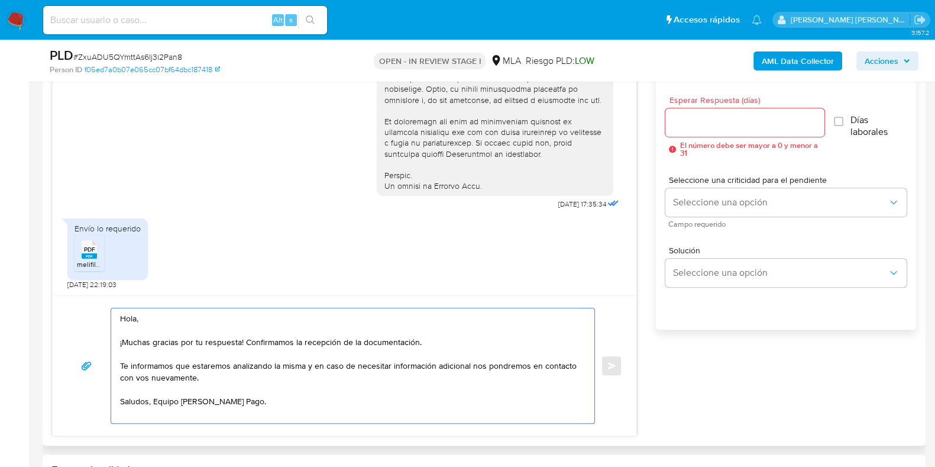
type textarea "Hola, ¡Muchas gracias por tu respuesta! Confirmamos la recepción de la document…"
click at [677, 116] on input "Esperar Respuesta (días)" at bounding box center [744, 122] width 158 height 15
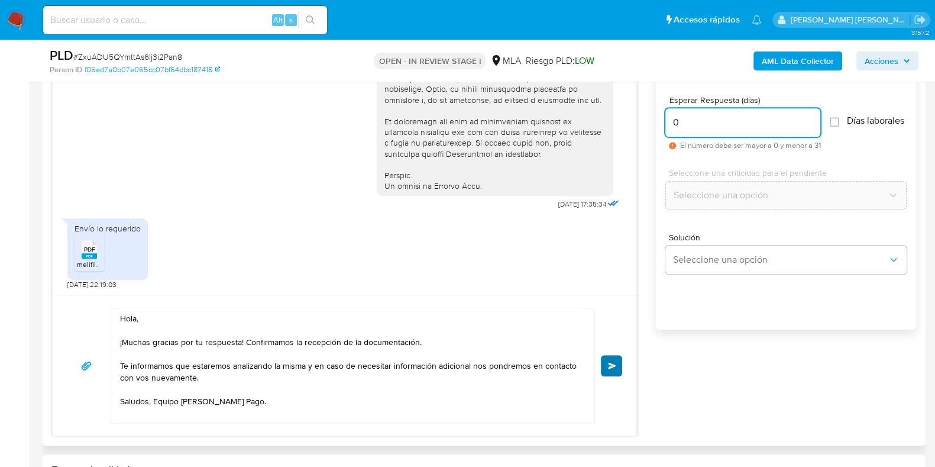
type input "0"
click at [612, 362] on span "Enviar" at bounding box center [612, 365] width 8 height 7
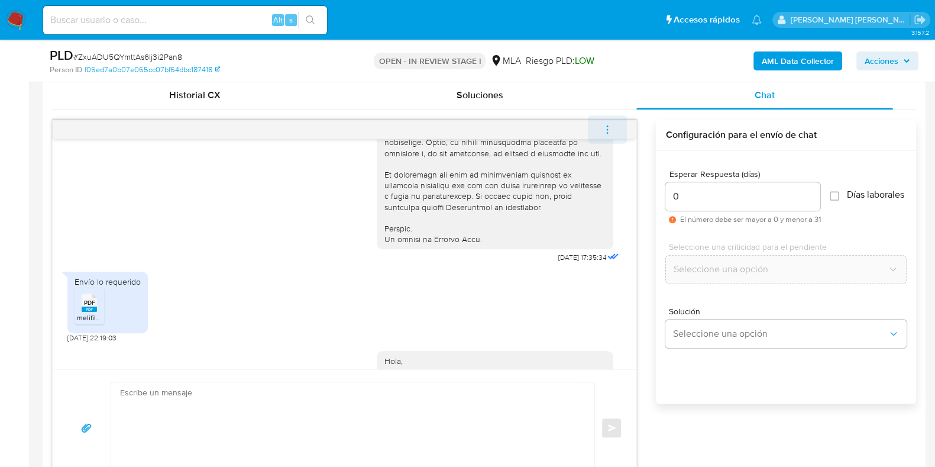
scroll to position [668, 0]
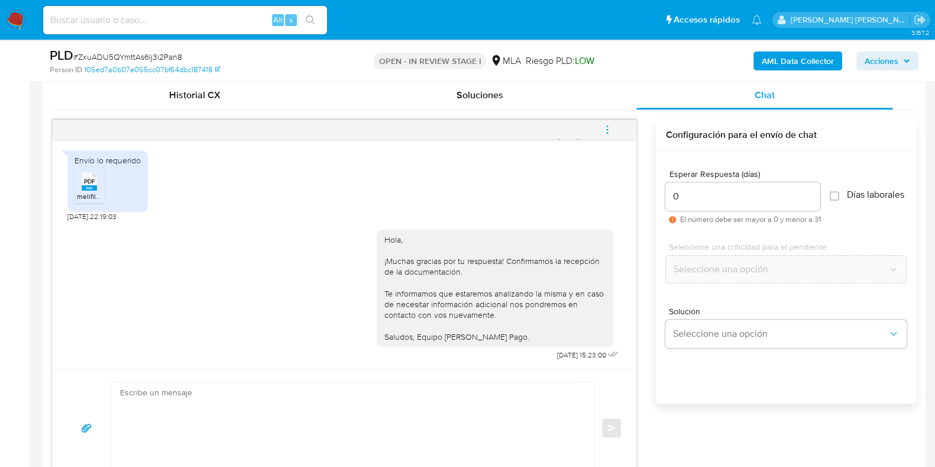
click at [607, 127] on icon "menu-action" at bounding box center [607, 129] width 11 height 11
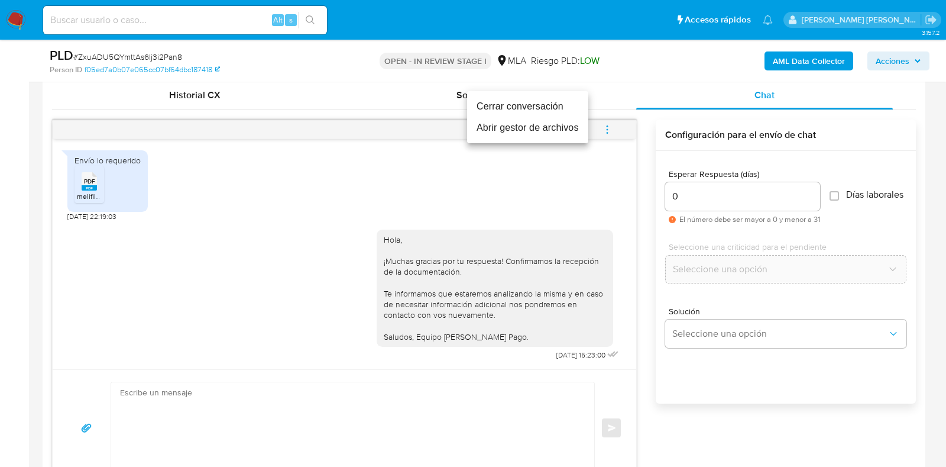
click at [541, 104] on li "Cerrar conversación" at bounding box center [527, 106] width 121 height 21
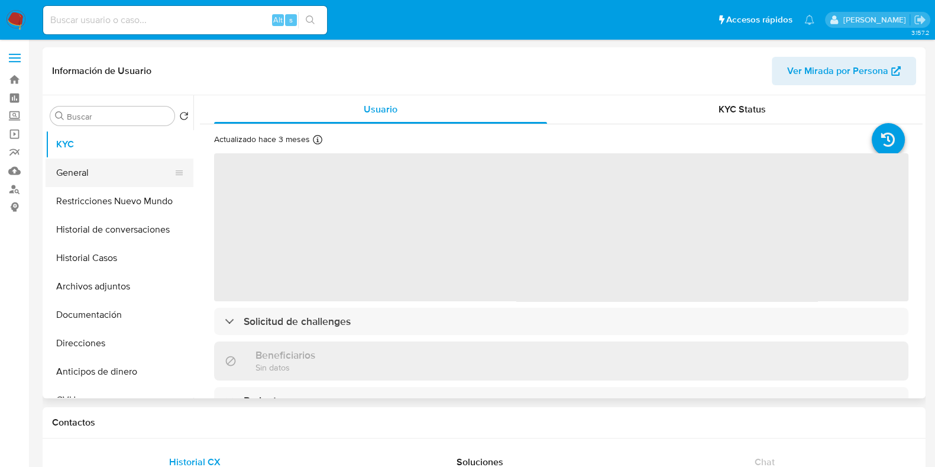
drag, startPoint x: 71, startPoint y: 174, endPoint x: 157, endPoint y: 173, distance: 85.7
click at [71, 173] on button "General" at bounding box center [115, 172] width 138 height 28
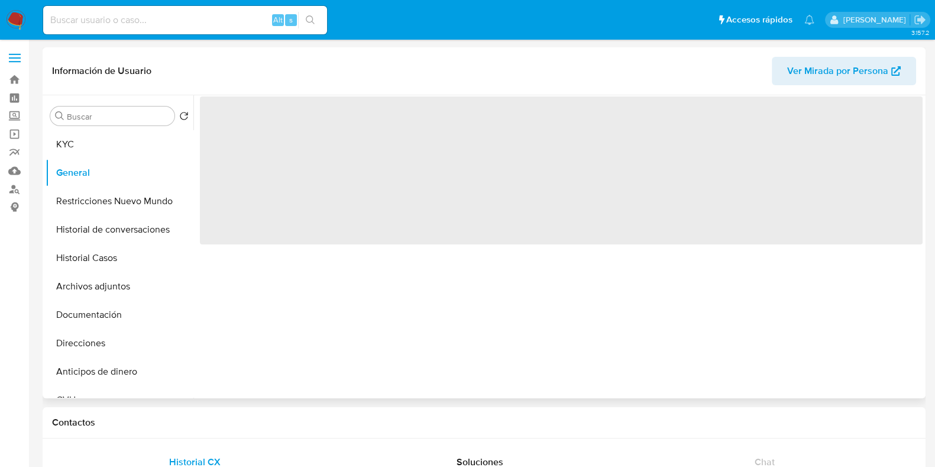
select select "10"
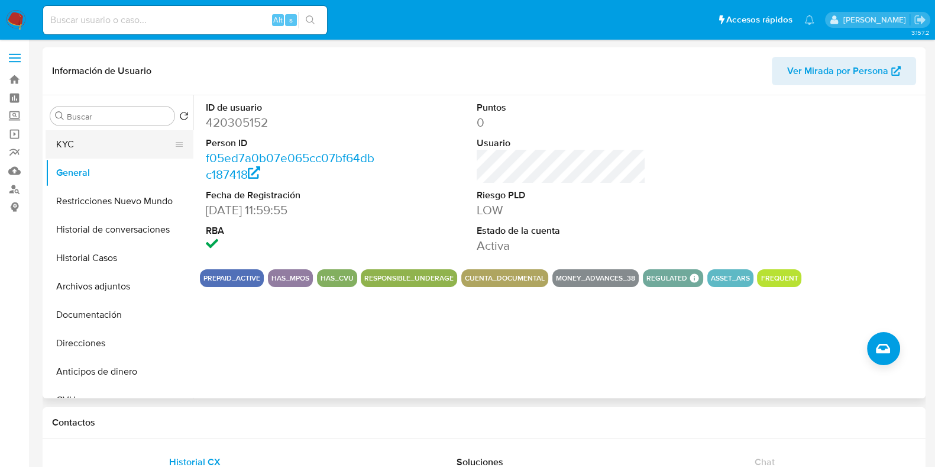
drag, startPoint x: 98, startPoint y: 150, endPoint x: 142, endPoint y: 143, distance: 44.3
click at [98, 150] on button "KYC" at bounding box center [115, 144] width 138 height 28
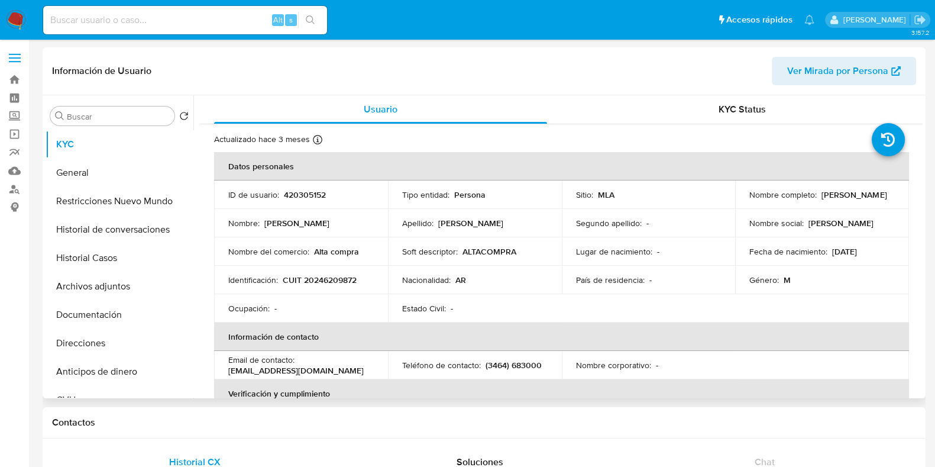
click at [323, 278] on p "CUIT 20246209872" at bounding box center [320, 279] width 74 height 11
copy p "20246209872"
click at [96, 336] on button "Direcciones" at bounding box center [115, 343] width 138 height 28
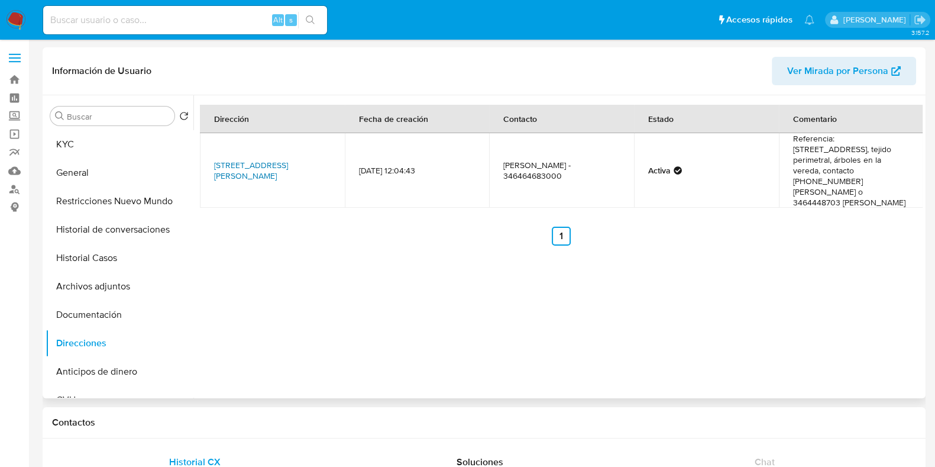
click at [257, 159] on link "Calle Tucuman 3180, Casilda, Santa Fe, 2170, Argentina 3180" at bounding box center [251, 170] width 74 height 22
click at [88, 143] on button "KYC" at bounding box center [115, 144] width 138 height 28
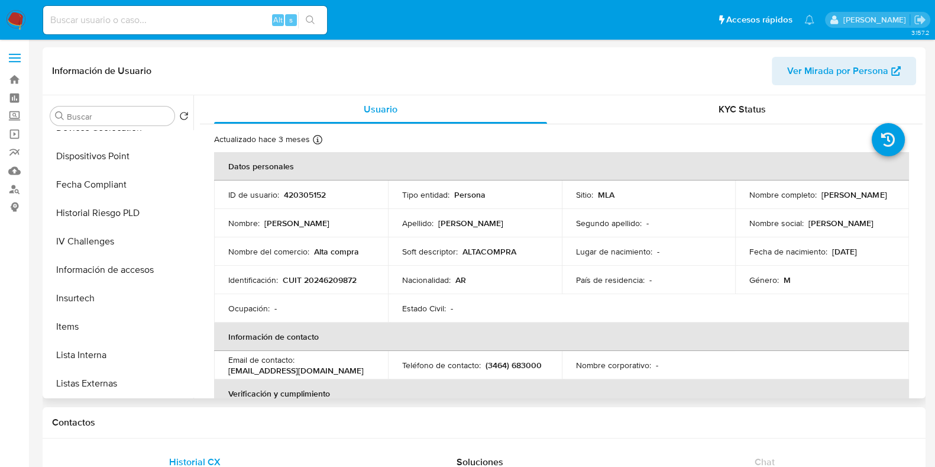
scroll to position [443, 0]
click at [116, 264] on button "Insurtech" at bounding box center [115, 268] width 138 height 28
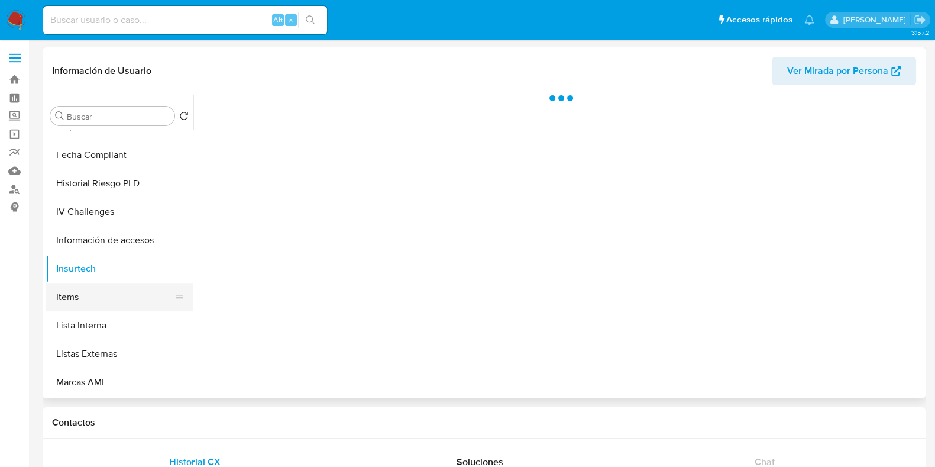
click at [103, 300] on button "Items" at bounding box center [115, 297] width 138 height 28
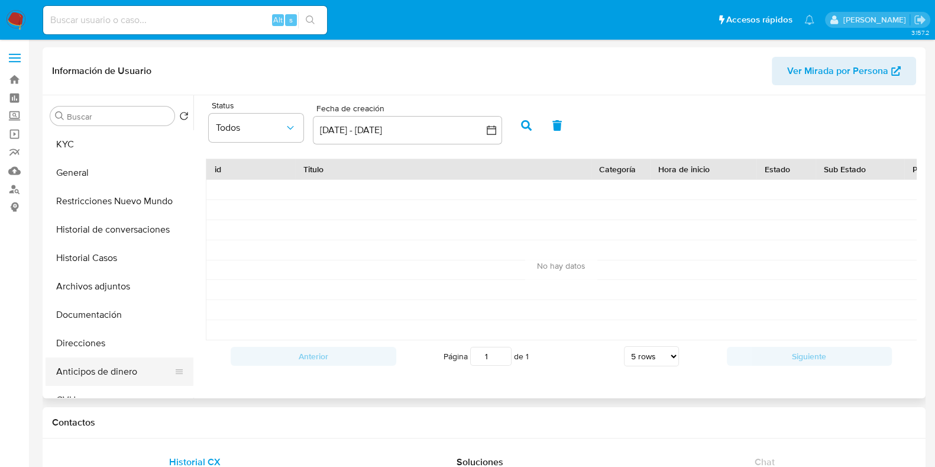
scroll to position [73, 0]
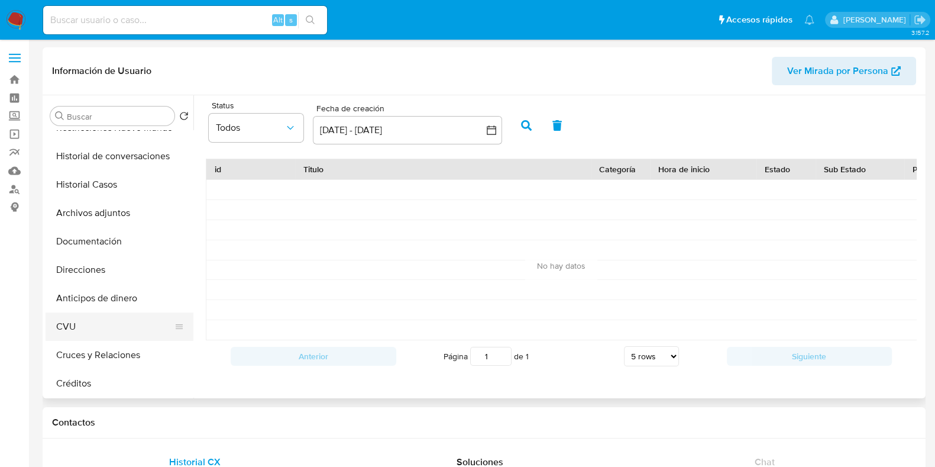
click at [77, 331] on button "CVU" at bounding box center [115, 326] width 138 height 28
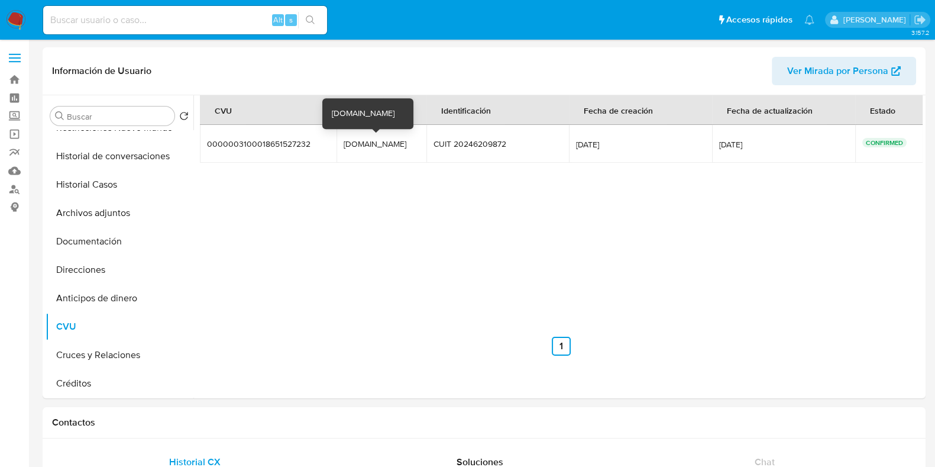
drag, startPoint x: 334, startPoint y: 112, endPoint x: 414, endPoint y: 108, distance: 79.9
click at [404, 108] on div "ventacelularesypc.mp" at bounding box center [368, 114] width 72 height 12
click at [378, 141] on div "ventacelularesypc.mp" at bounding box center [381, 143] width 75 height 11
drag, startPoint x: 378, startPoint y: 141, endPoint x: 372, endPoint y: 143, distance: 6.7
click at [372, 143] on div "ventacelularesypc.mp" at bounding box center [381, 143] width 75 height 11
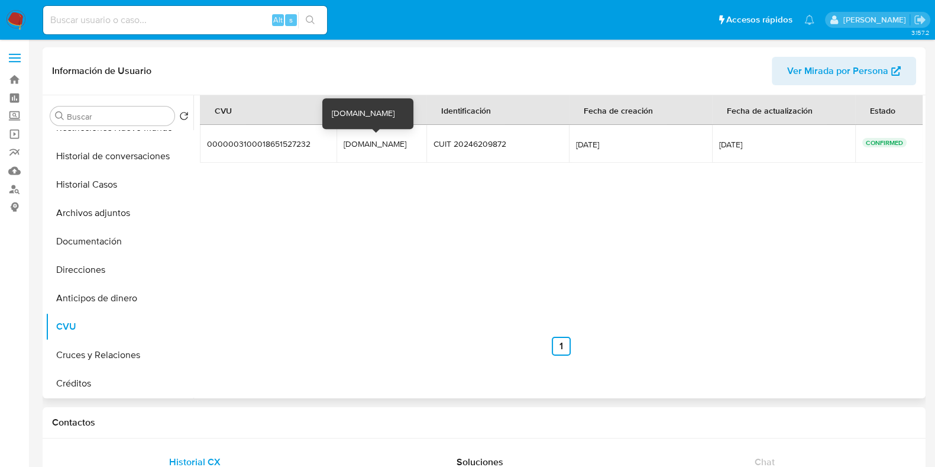
click at [365, 143] on div "ventacelularesypc.mp" at bounding box center [381, 143] width 75 height 11
paste input "150365921"
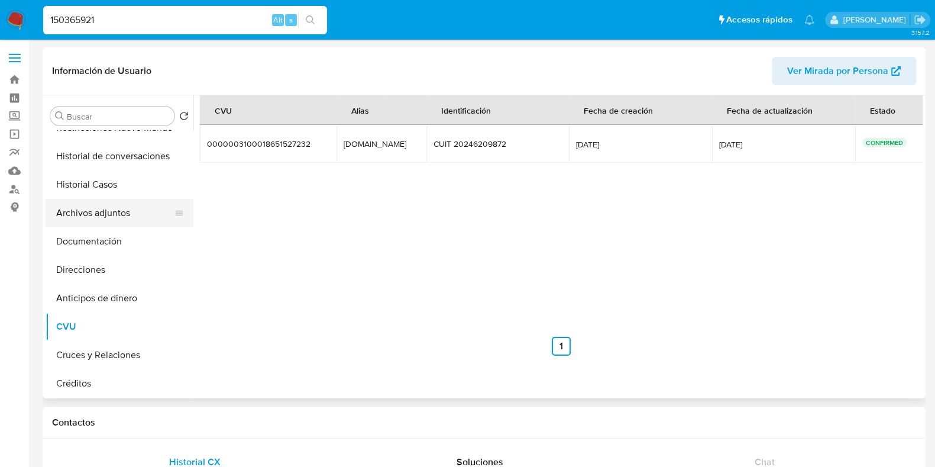
type input "150365921"
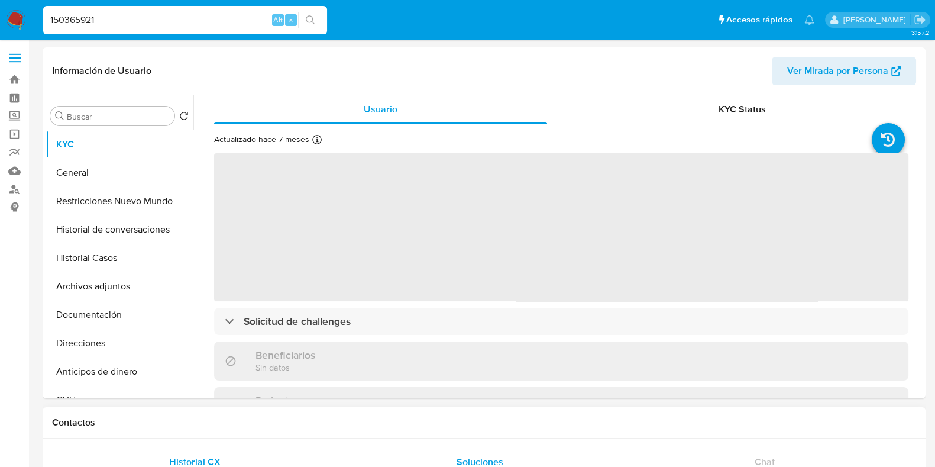
select select "10"
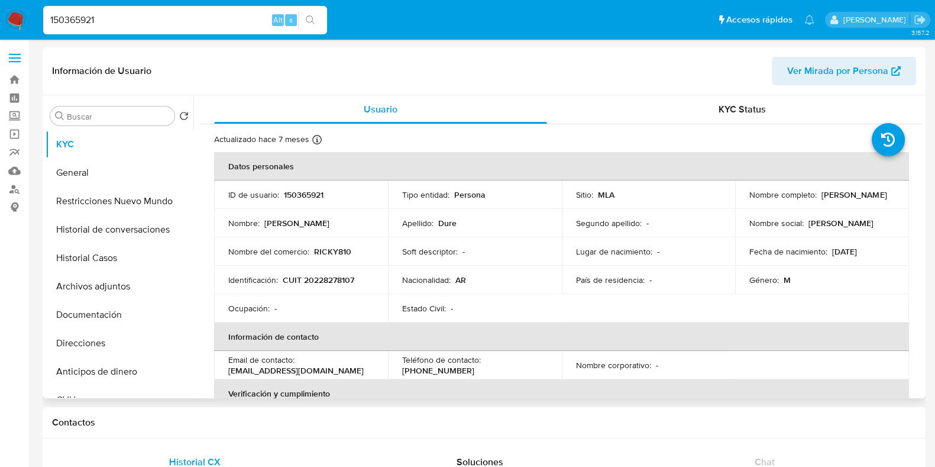
click at [294, 196] on p "150365921" at bounding box center [304, 194] width 40 height 11
click at [310, 193] on p "150365921" at bounding box center [304, 194] width 40 height 11
copy p "150365921"
click at [334, 279] on p "CUIT 20228278107" at bounding box center [319, 279] width 72 height 11
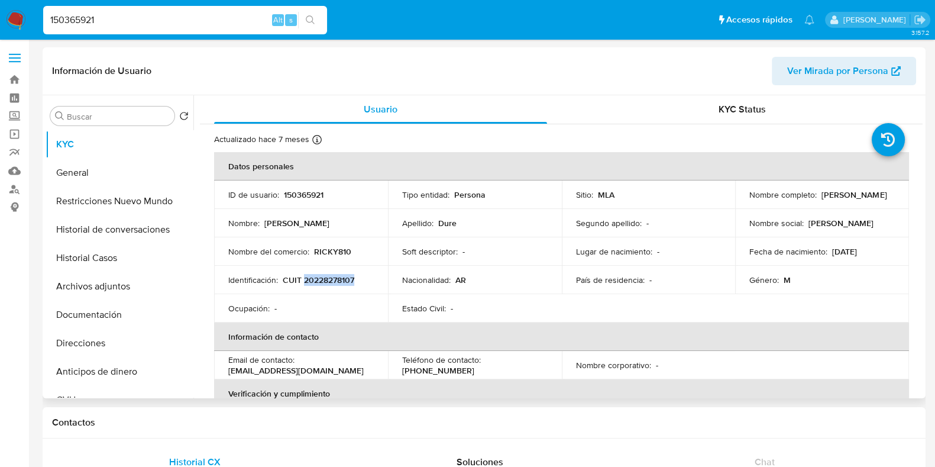
click at [334, 279] on p "CUIT 20228278107" at bounding box center [319, 279] width 72 height 11
copy p "20228278107"
drag, startPoint x: 86, startPoint y: 255, endPoint x: 86, endPoint y: 241, distance: 14.2
click at [86, 255] on button "Historial Casos" at bounding box center [120, 258] width 148 height 28
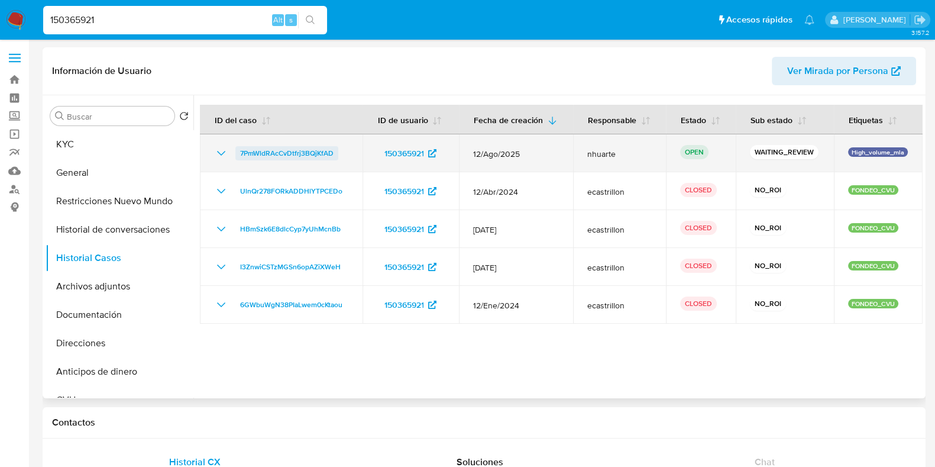
click at [312, 155] on span "7PmWldRAcCvDtfrj3BQjKfAD" at bounding box center [286, 153] width 93 height 14
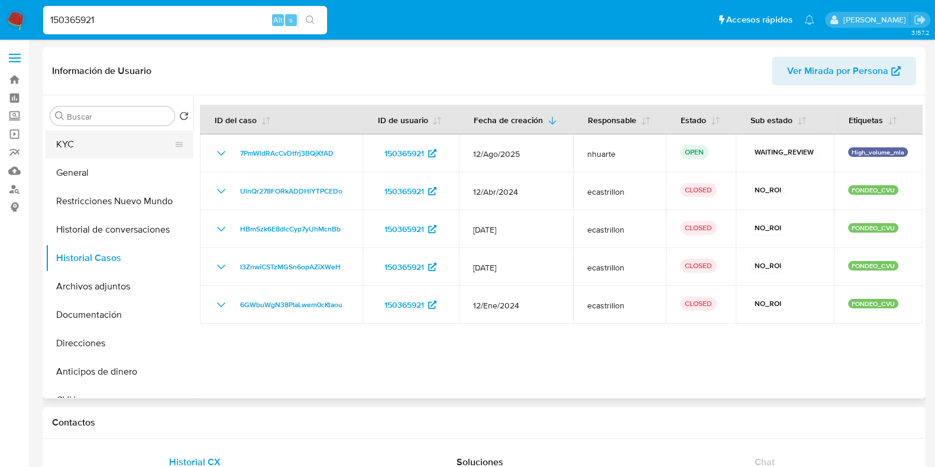
click at [127, 152] on button "KYC" at bounding box center [115, 144] width 138 height 28
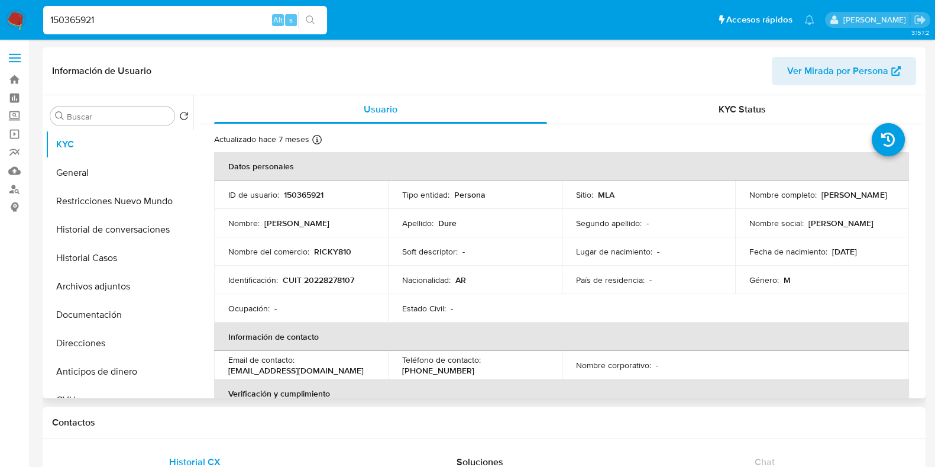
click at [337, 283] on p "CUIT 20228278107" at bounding box center [319, 279] width 72 height 11
copy p "20228278107"
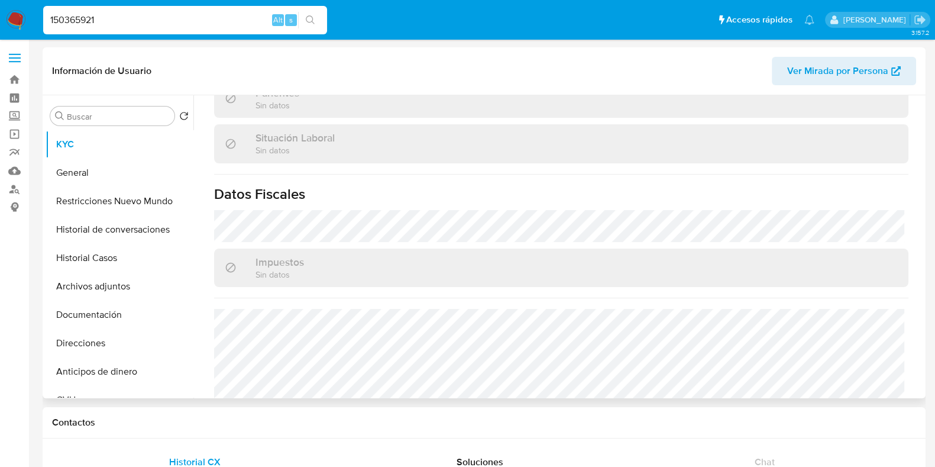
scroll to position [633, 0]
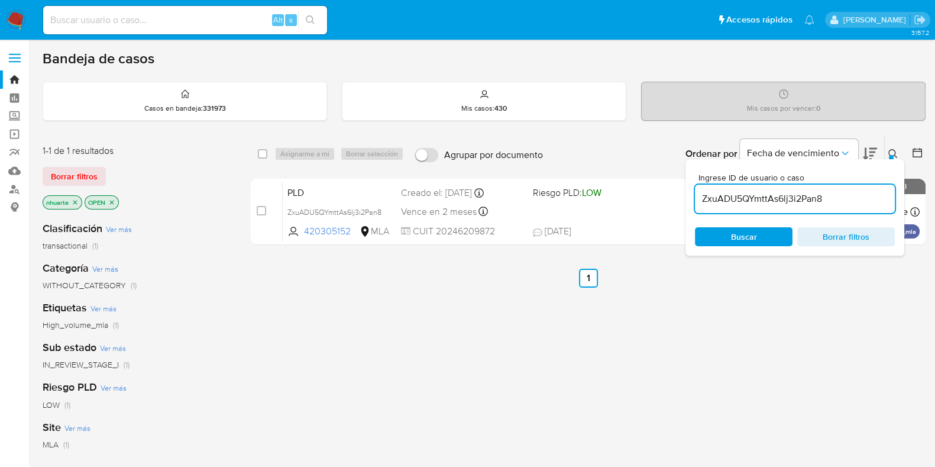
drag, startPoint x: 0, startPoint y: 0, endPoint x: 704, endPoint y: 193, distance: 729.7
click at [704, 193] on input "ZxuADU5QYmttAs6lj3i2Pan8" at bounding box center [795, 198] width 200 height 15
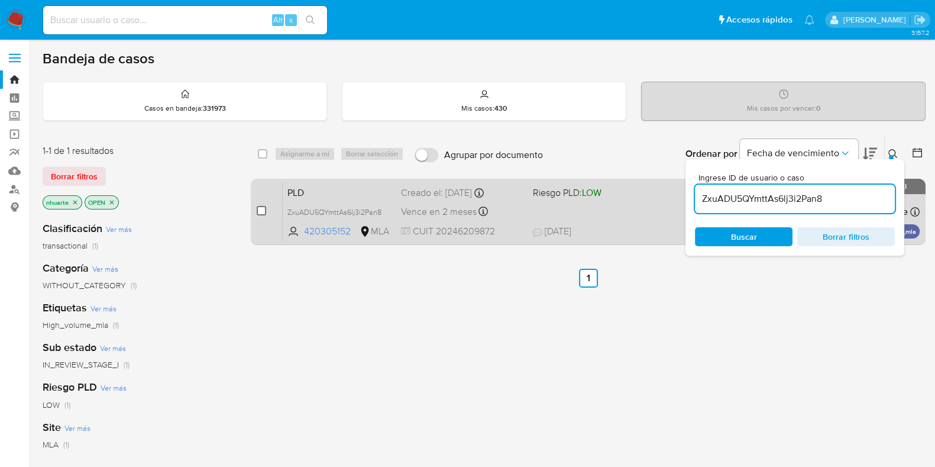
click at [263, 208] on input "checkbox" at bounding box center [261, 210] width 9 height 9
checkbox input "true"
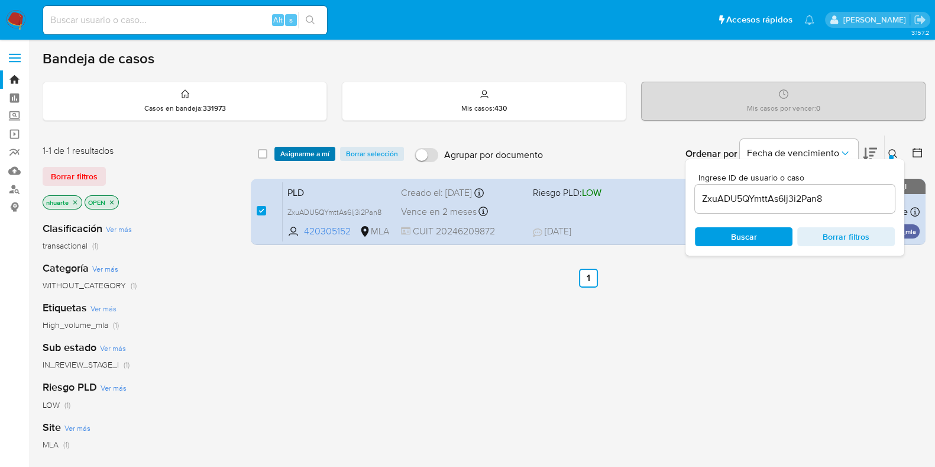
click at [295, 151] on span "Asignarme a mí" at bounding box center [304, 154] width 49 height 12
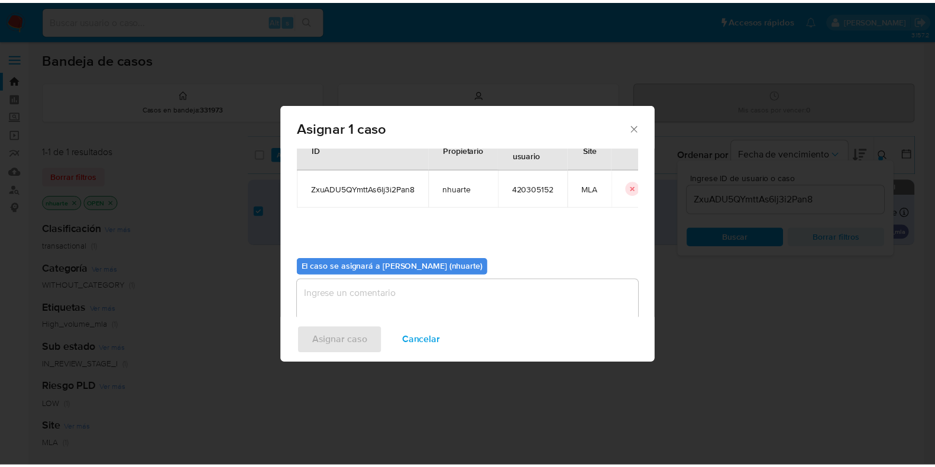
scroll to position [61, 0]
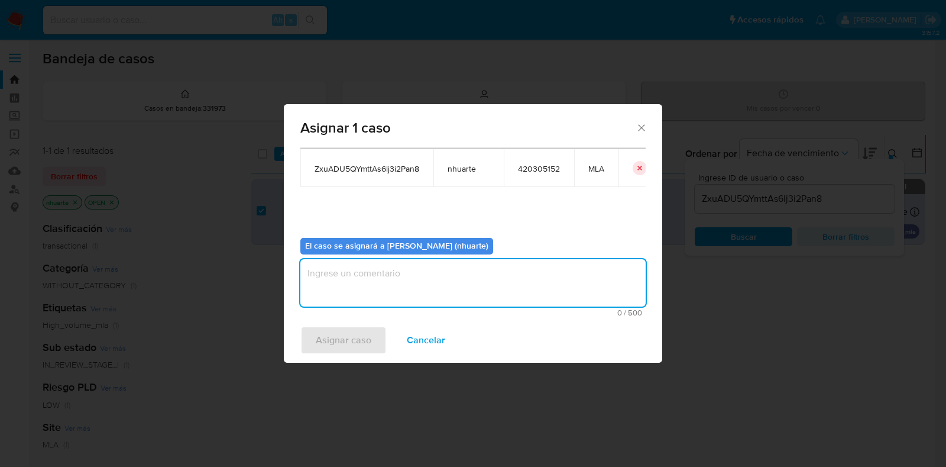
click at [452, 287] on textarea "assign-modal" at bounding box center [472, 282] width 345 height 47
type textarea "Asignación"
click at [367, 338] on span "Asignar caso" at bounding box center [344, 340] width 56 height 26
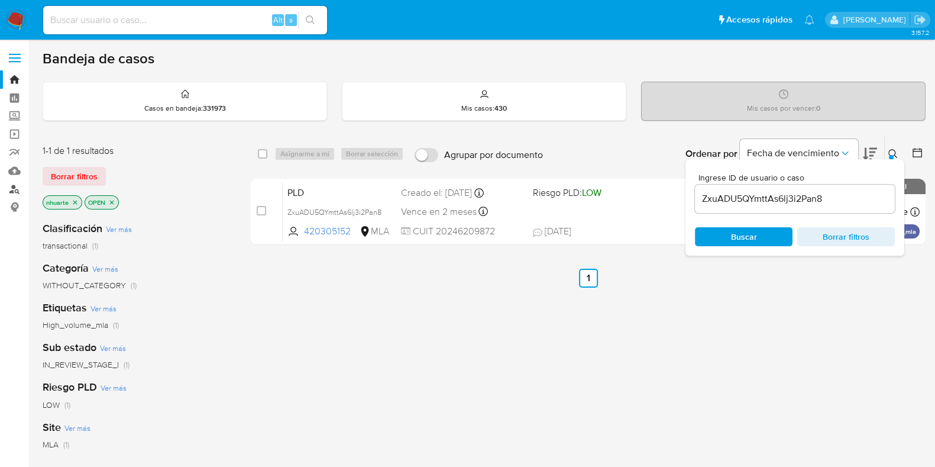
click at [12, 193] on link "Buscador de personas" at bounding box center [70, 189] width 141 height 18
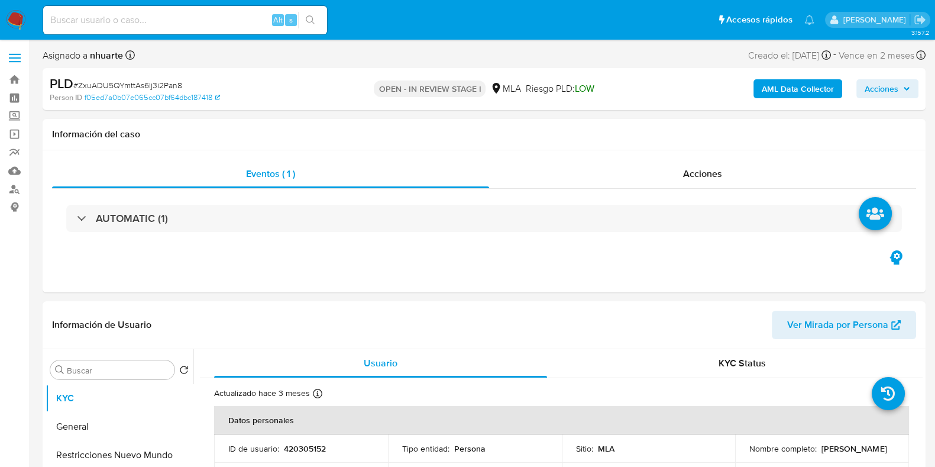
select select "10"
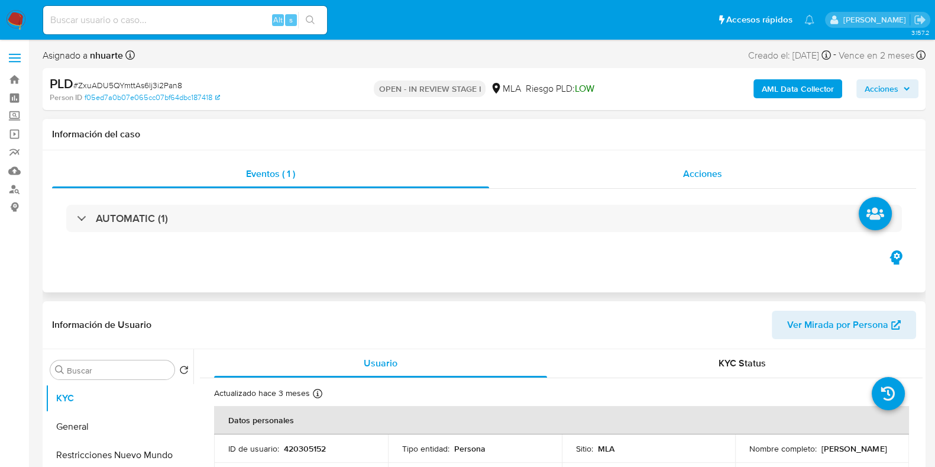
click at [709, 178] on span "Acciones" at bounding box center [702, 174] width 39 height 14
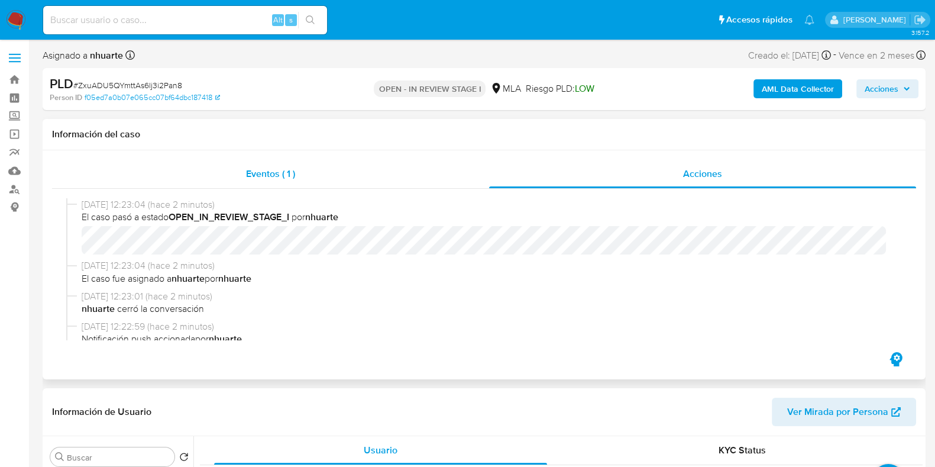
click at [281, 181] on div "Eventos ( 1 )" at bounding box center [270, 174] width 437 height 28
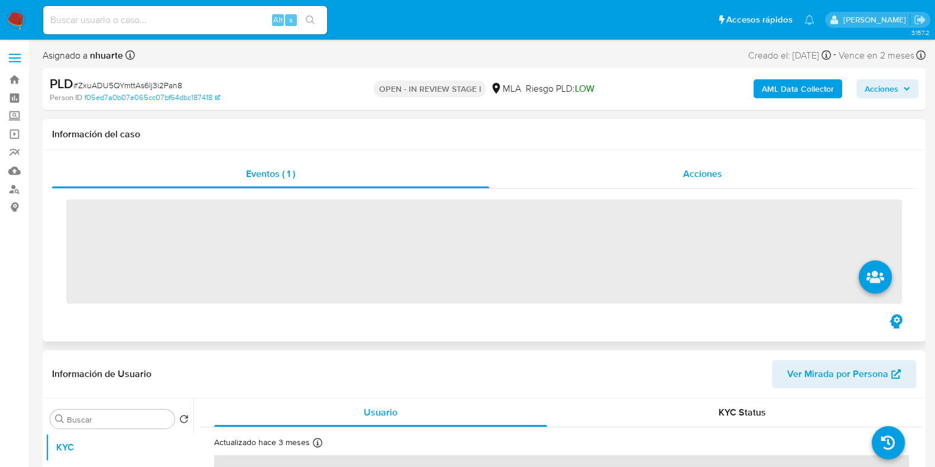
click at [688, 179] on span "Acciones" at bounding box center [702, 174] width 39 height 14
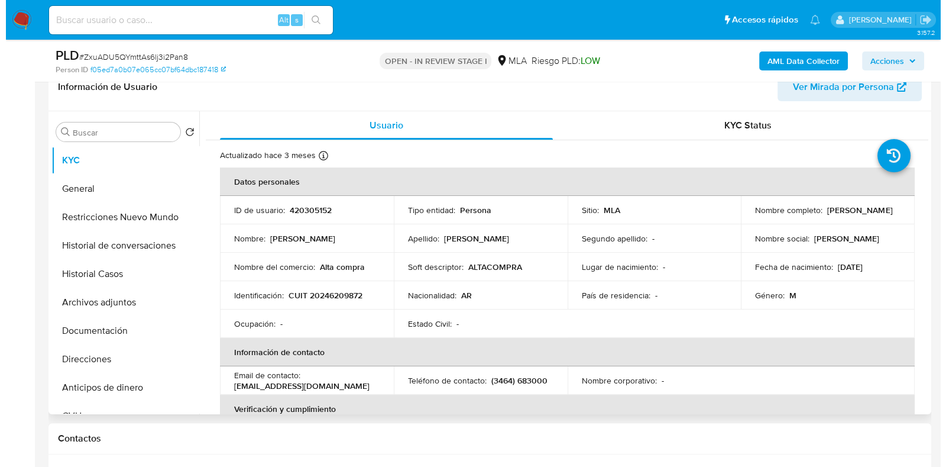
scroll to position [295, 0]
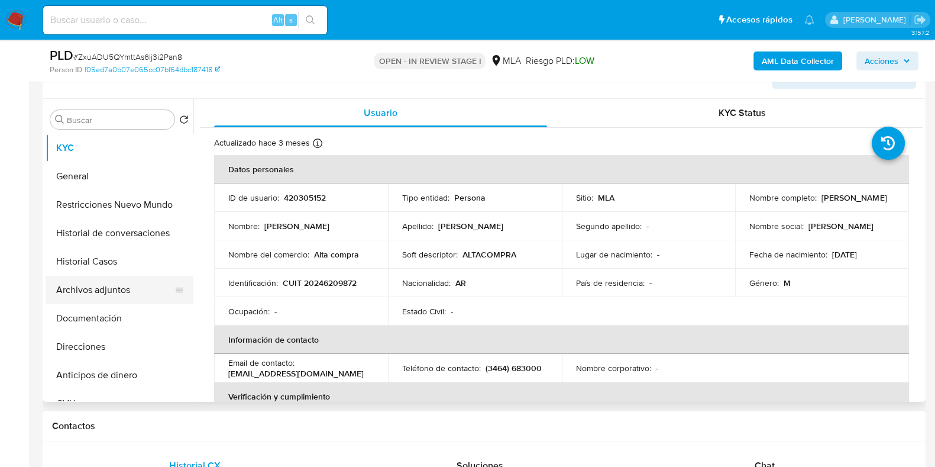
click at [118, 284] on button "Archivos adjuntos" at bounding box center [115, 290] width 138 height 28
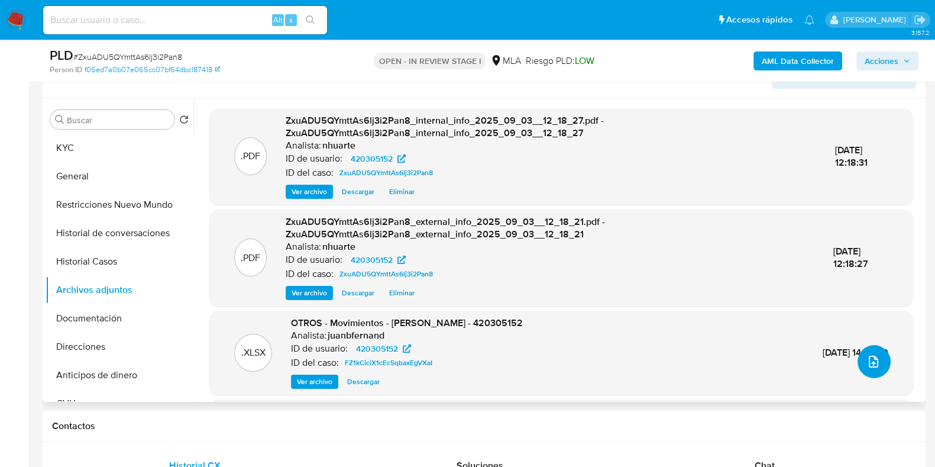
click at [870, 356] on icon "upload-file" at bounding box center [873, 361] width 14 height 14
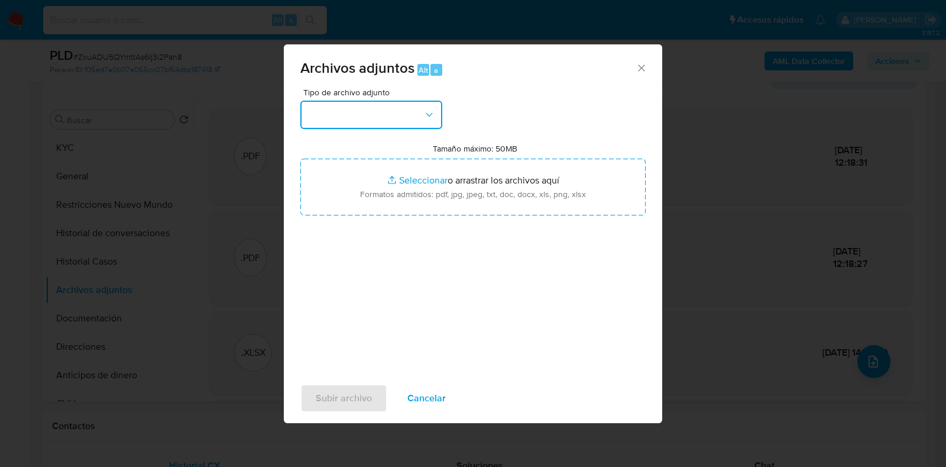
click at [425, 115] on icon "button" at bounding box center [429, 115] width 12 height 12
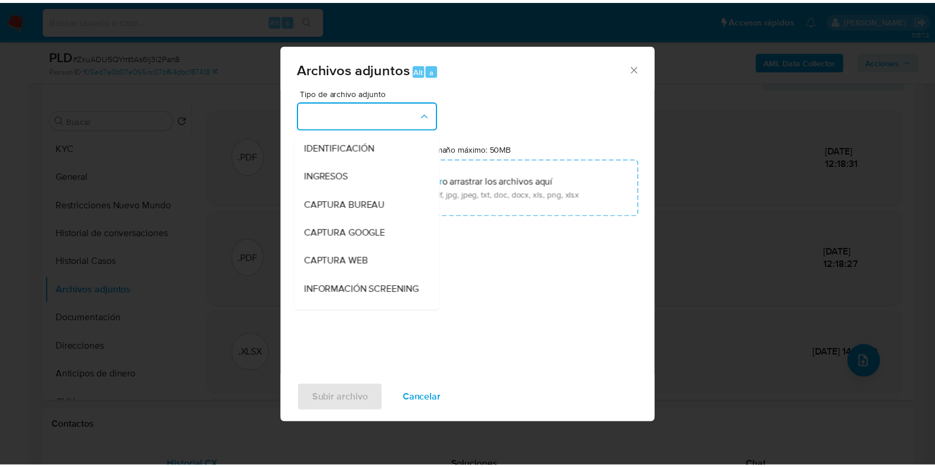
scroll to position [98, 0]
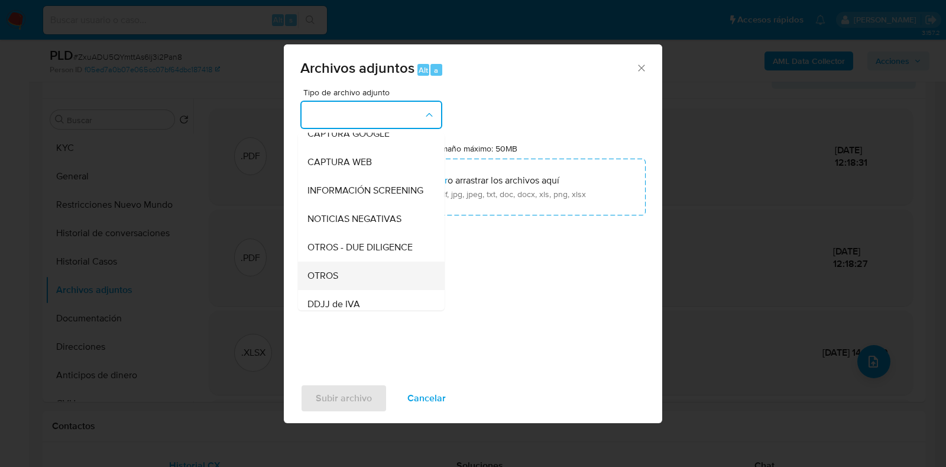
click at [371, 282] on div "OTROS" at bounding box center [367, 275] width 121 height 28
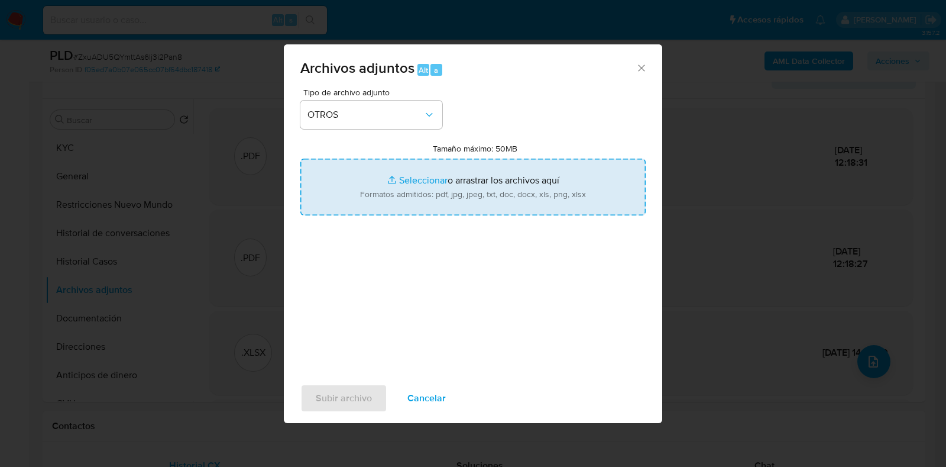
type input "C:\fakepath\Caselog ZxuADU5QYmttAs6lj3i2Pan8_2025_09_03_09_44_15.docx"
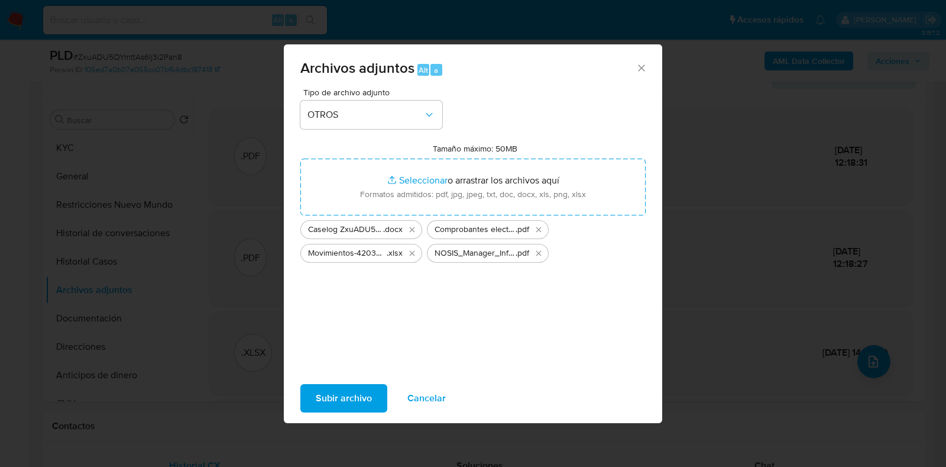
click at [337, 393] on span "Subir archivo" at bounding box center [344, 398] width 56 height 26
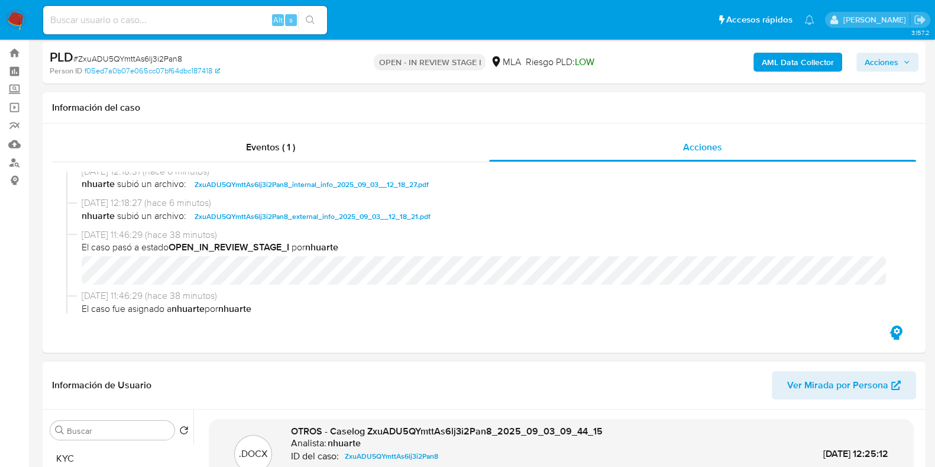
scroll to position [0, 0]
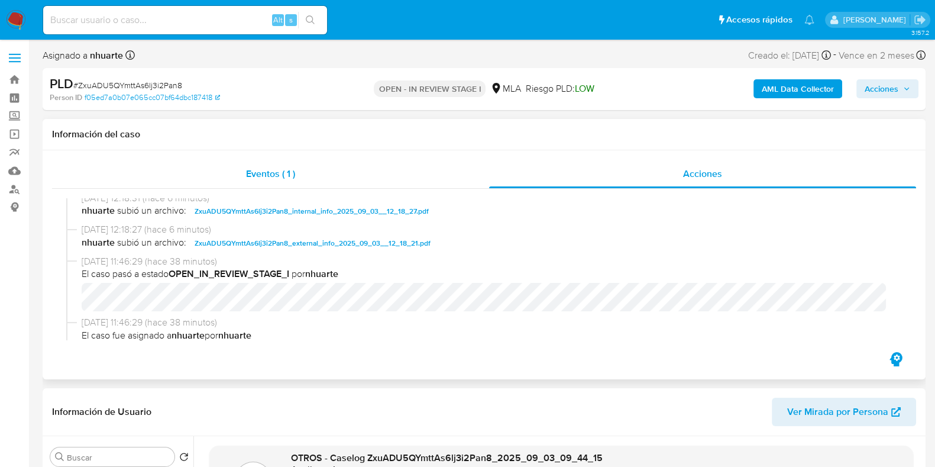
click at [299, 174] on div "Eventos ( 1 )" at bounding box center [270, 174] width 437 height 28
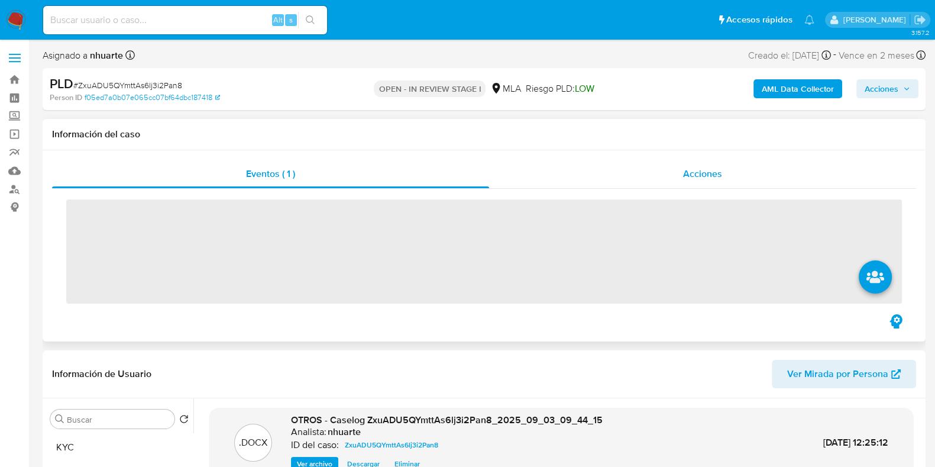
click at [689, 176] on span "Acciones" at bounding box center [702, 174] width 39 height 14
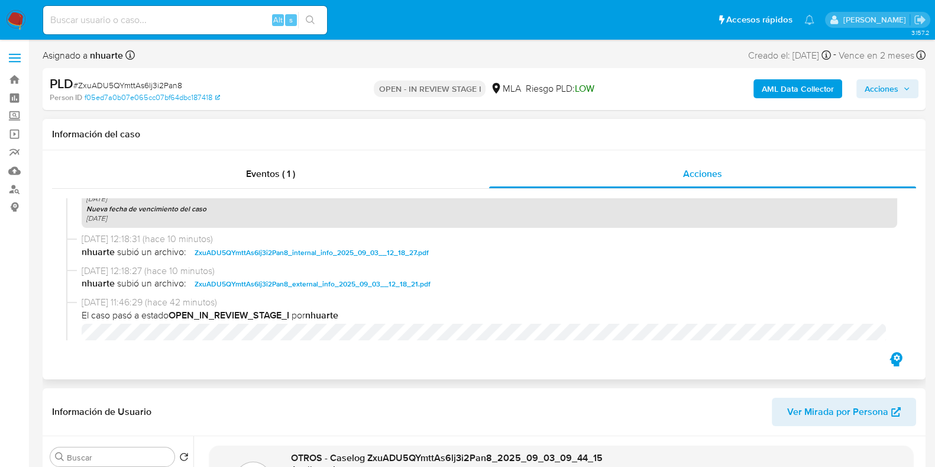
scroll to position [517, 0]
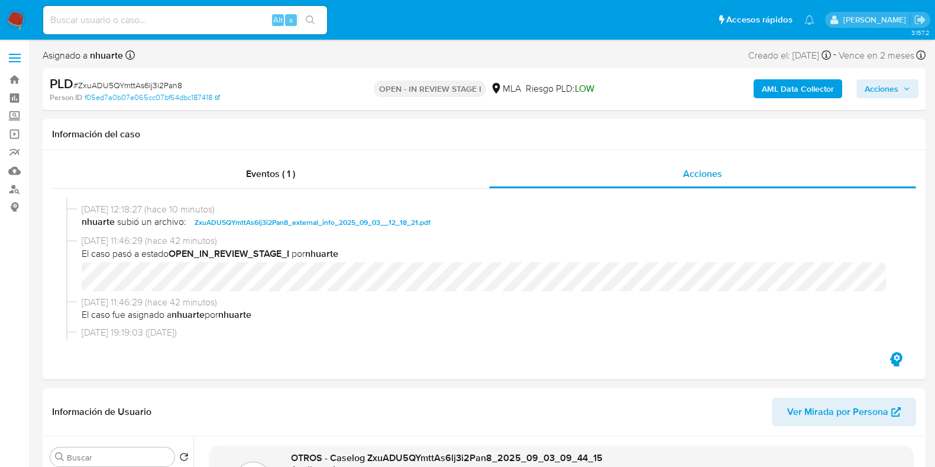
click at [882, 76] on div "AML Data Collector Acciones" at bounding box center [775, 89] width 286 height 28
click at [871, 92] on span "Acciones" at bounding box center [882, 88] width 34 height 19
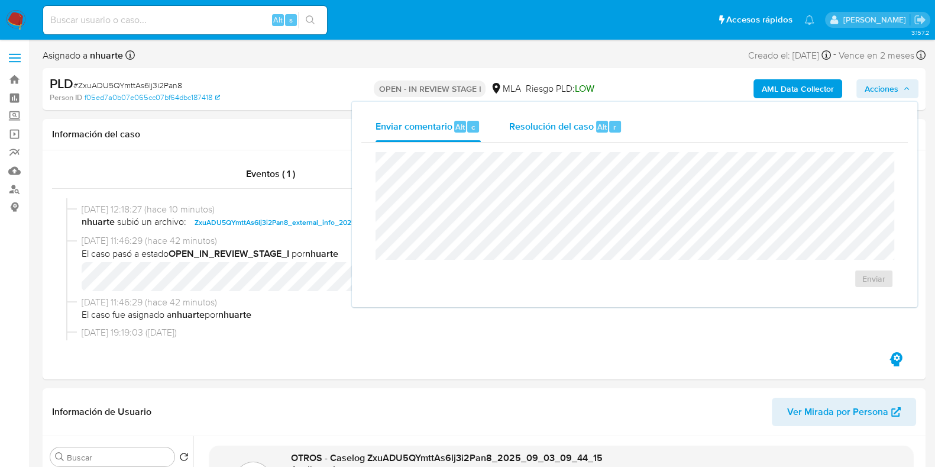
click at [538, 124] on span "Resolución del caso" at bounding box center [551, 126] width 85 height 14
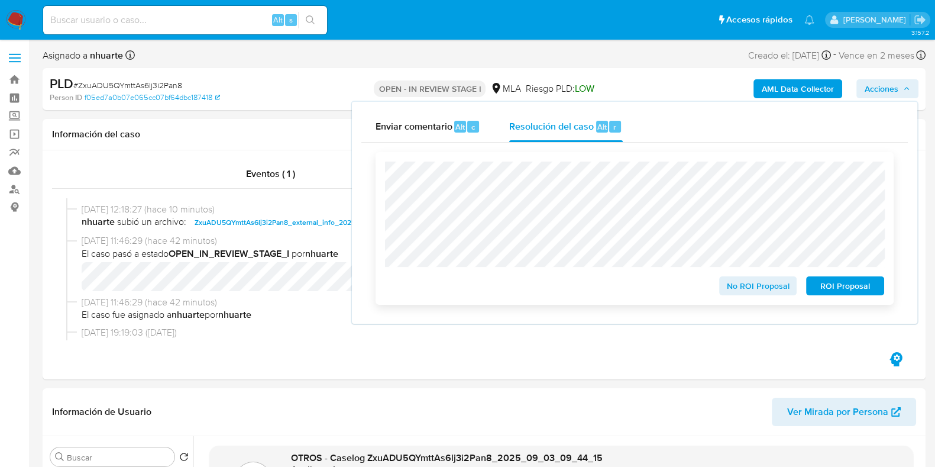
click at [737, 293] on span "No ROI Proposal" at bounding box center [757, 285] width 61 height 17
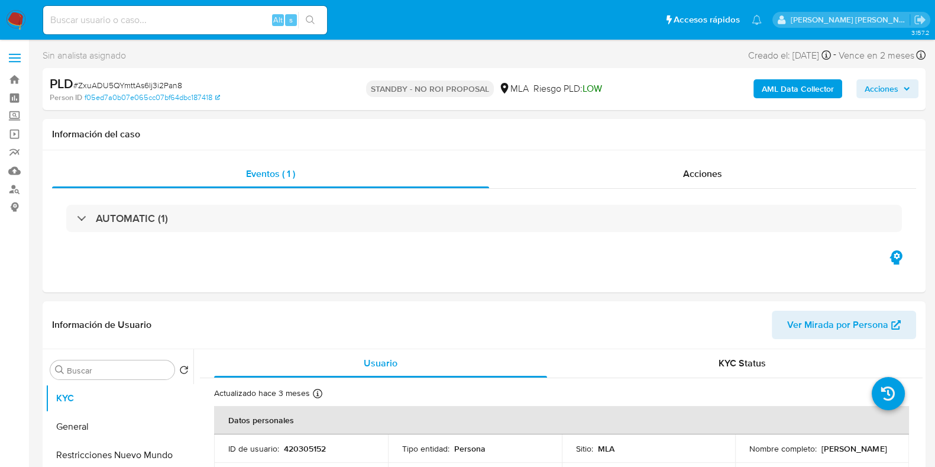
select select "10"
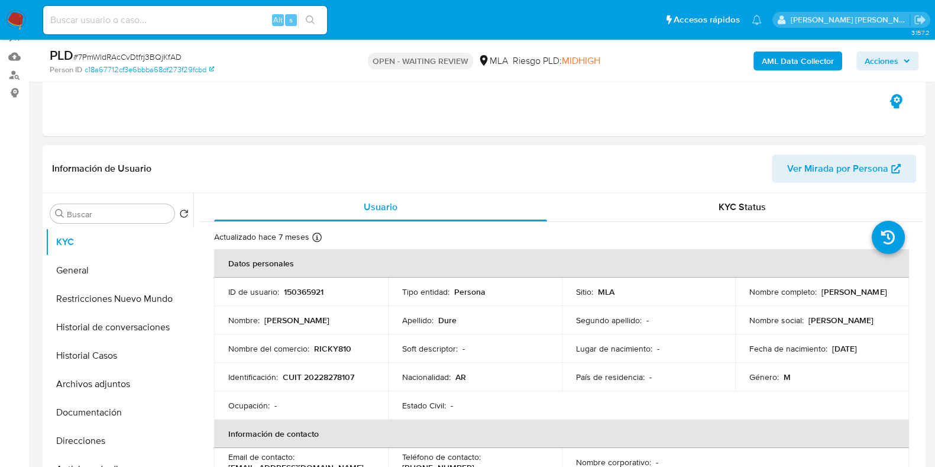
scroll to position [370, 0]
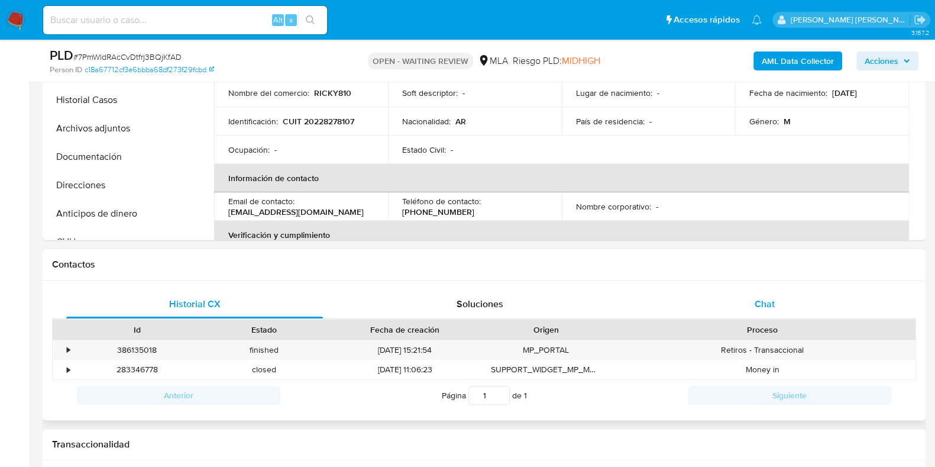
click at [751, 298] on div "Chat" at bounding box center [764, 304] width 257 height 28
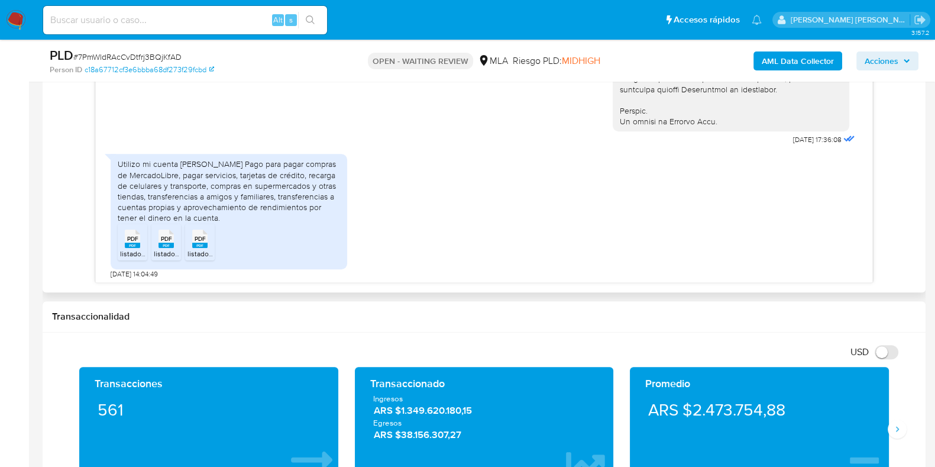
scroll to position [580, 0]
click at [136, 232] on span "PDF" at bounding box center [132, 236] width 11 height 8
click at [163, 232] on span "PDF" at bounding box center [166, 236] width 11 height 8
click at [200, 235] on span "PDF" at bounding box center [200, 236] width 11 height 8
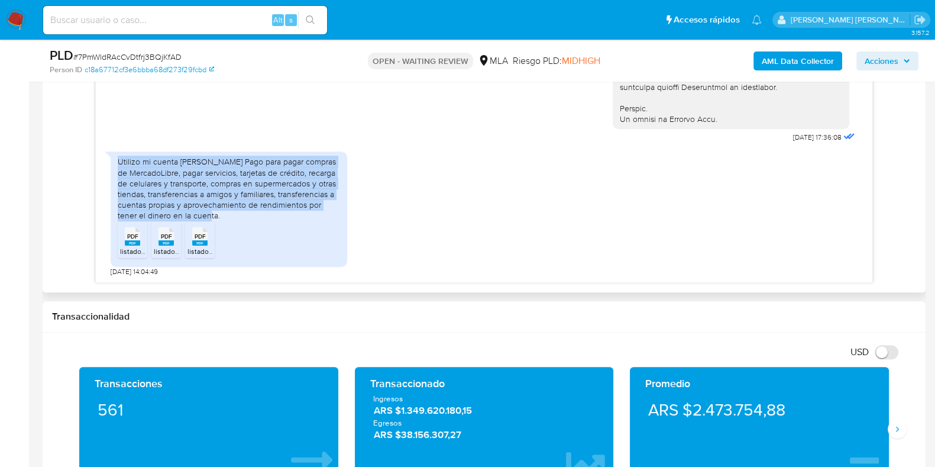
drag, startPoint x: 118, startPoint y: 163, endPoint x: 226, endPoint y: 211, distance: 118.9
click at [226, 211] on div "Utilizo mi cuenta de Mercado Pago para pagar compras de MercadoLibre, pagar ser…" at bounding box center [229, 188] width 222 height 64
copy div "Utilizo mi cuenta de Mercado Pago para pagar compras de MercadoLibre, pagar ser…"
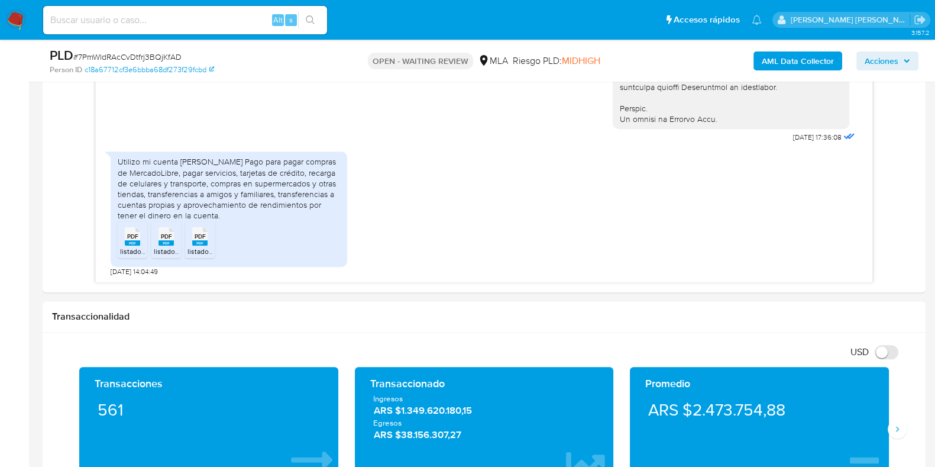
click at [163, 54] on span "# 7PmWldRAcCvDtfrj3BQjKfAD" at bounding box center [127, 57] width 108 height 12
copy span "7PmWldRAcCvDtfrj3BQjKfAD"
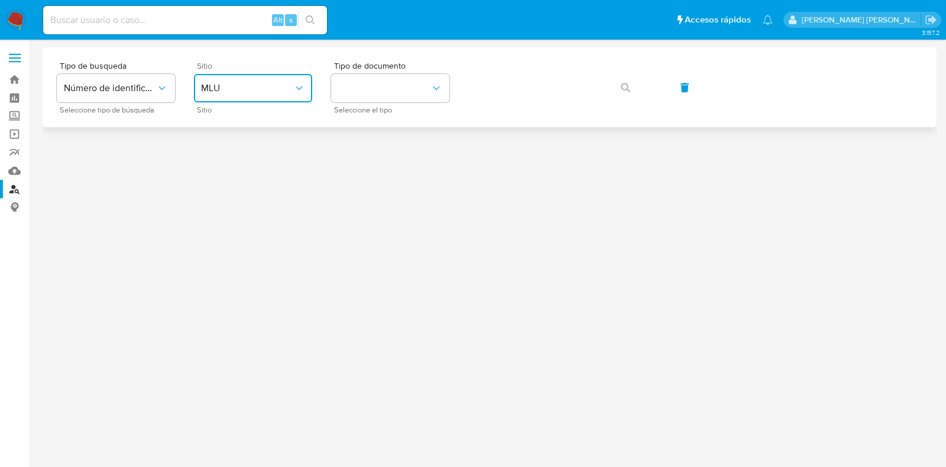
click at [279, 86] on span "MLU" at bounding box center [247, 88] width 92 height 12
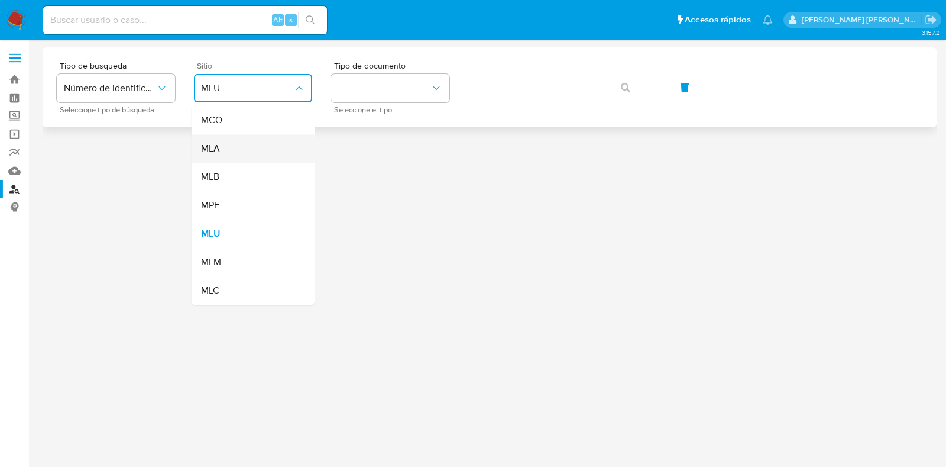
click at [260, 147] on div "MLA" at bounding box center [249, 148] width 97 height 28
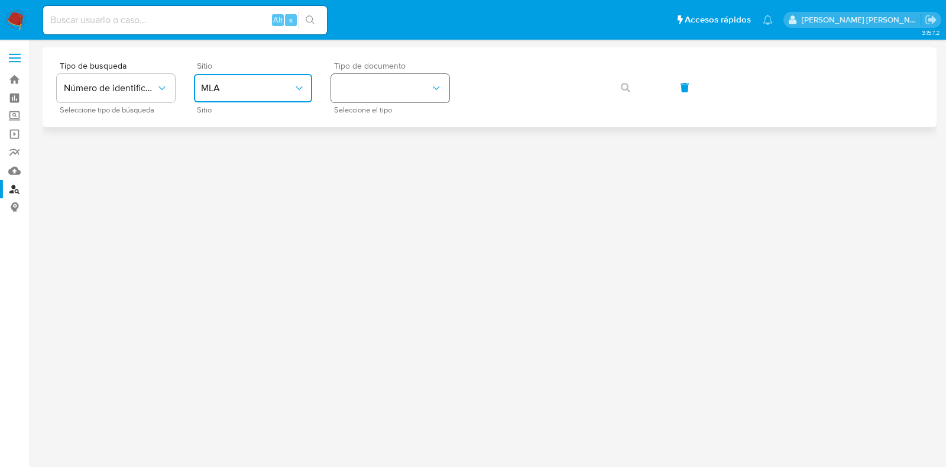
click at [393, 78] on button "identificationType" at bounding box center [390, 88] width 118 height 28
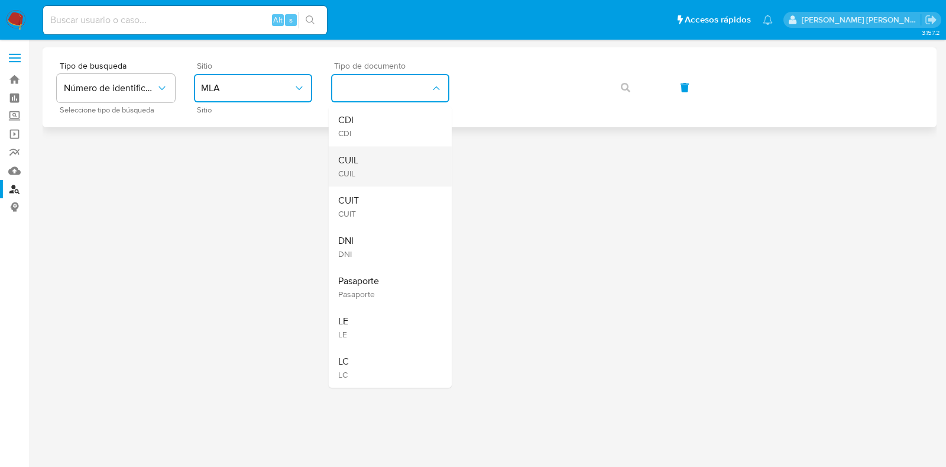
click at [398, 157] on div "CUIL CUIL" at bounding box center [386, 166] width 97 height 40
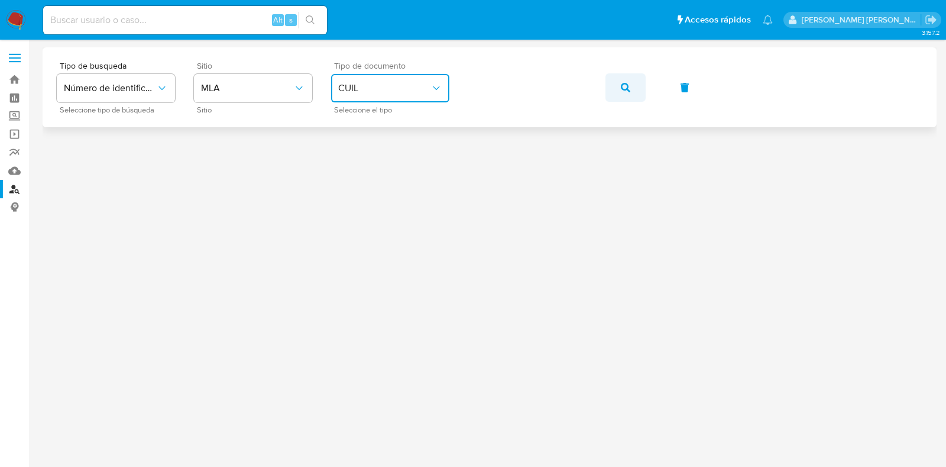
click at [629, 83] on icon "button" at bounding box center [625, 87] width 9 height 9
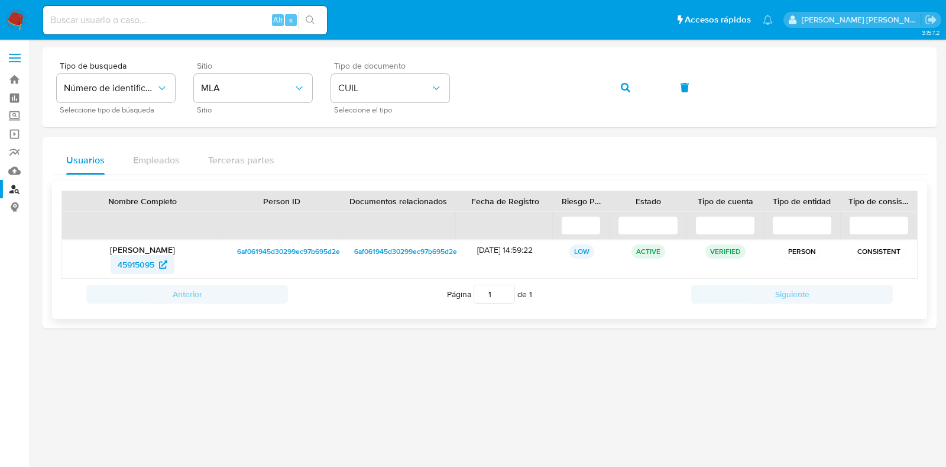
click at [135, 267] on span "45915095" at bounding box center [136, 264] width 37 height 19
drag, startPoint x: 16, startPoint y: 78, endPoint x: 36, endPoint y: 91, distance: 23.9
click at [16, 78] on link "Bandeja" at bounding box center [70, 79] width 141 height 18
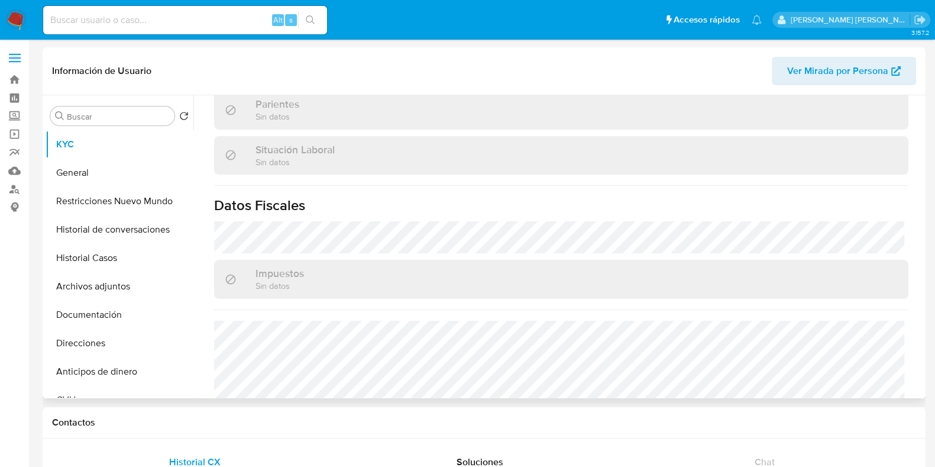
select select "10"
click at [84, 322] on button "Documentación" at bounding box center [115, 314] width 138 height 28
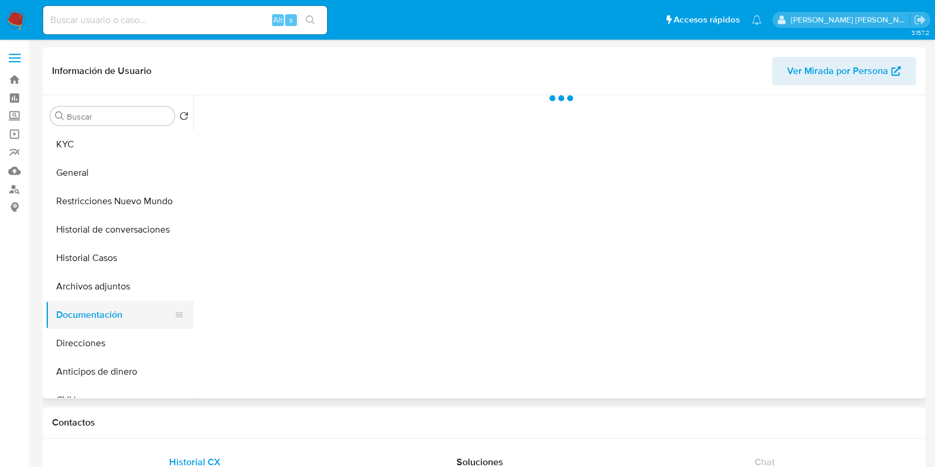
scroll to position [0, 0]
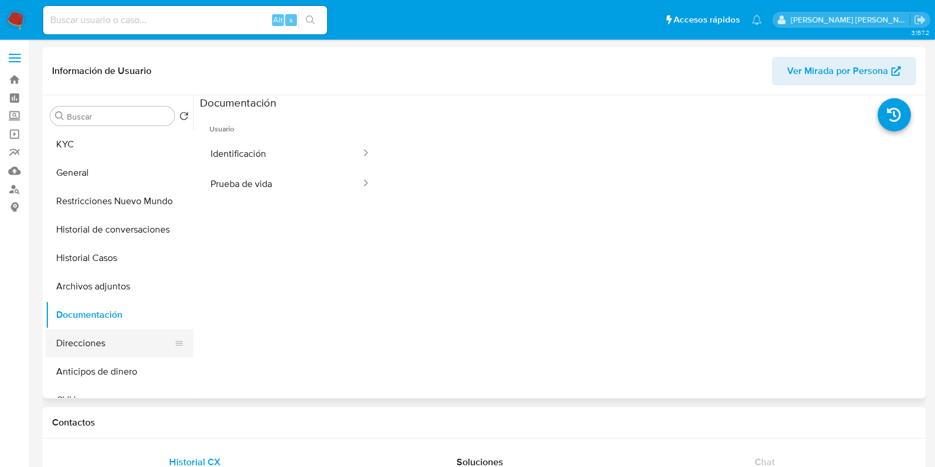
click at [145, 345] on button "Direcciones" at bounding box center [115, 343] width 138 height 28
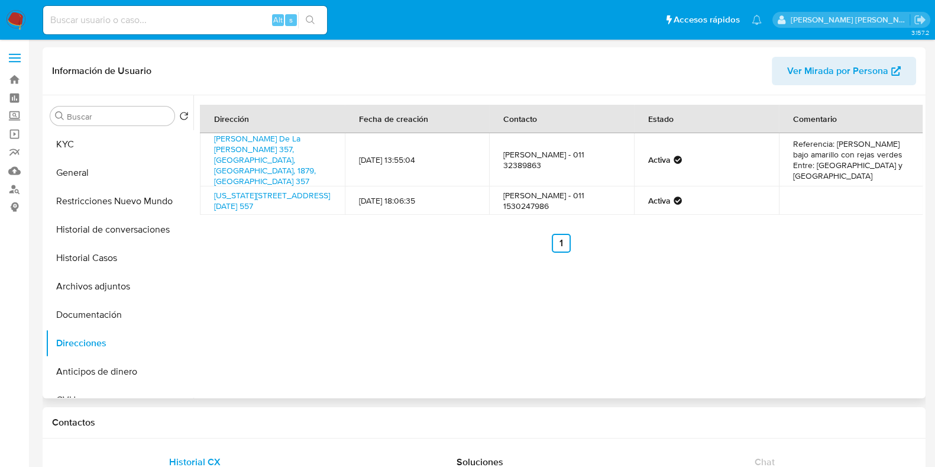
drag, startPoint x: 307, startPoint y: 200, endPoint x: 205, endPoint y: 180, distance: 104.3
click at [205, 186] on td "Florida 557, Microcentro, San Nicolás, Capital Federal, 1005, Argentina 557" at bounding box center [272, 200] width 145 height 28
copy link "Florida 557, Microcentro, San Nicolás, Capital Federal, 1005, Argentina 557"
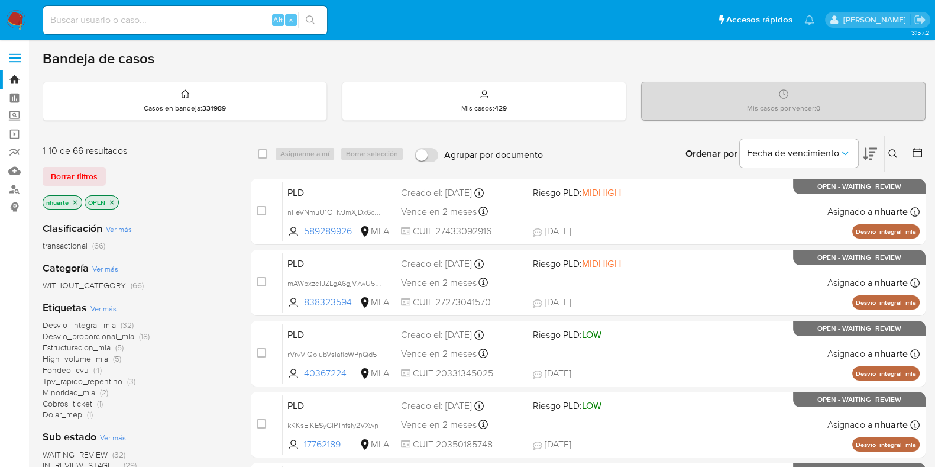
click at [892, 152] on icon at bounding box center [892, 153] width 9 height 9
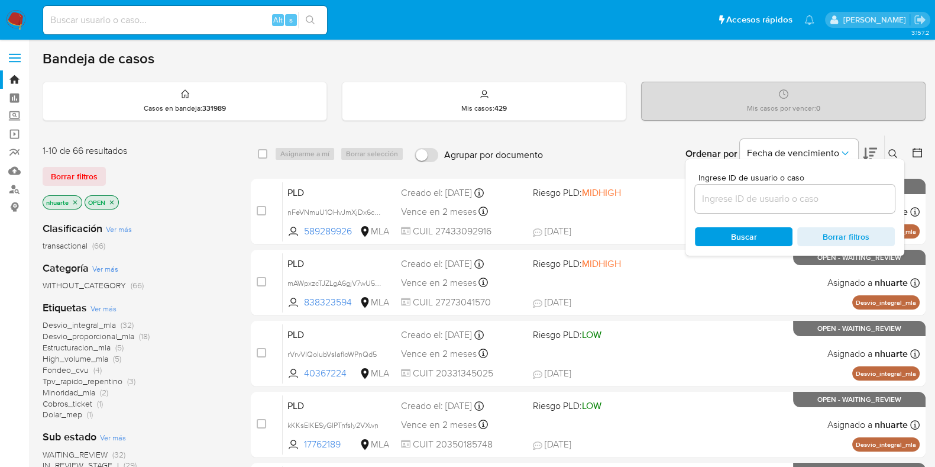
click at [840, 196] on input at bounding box center [795, 198] width 200 height 15
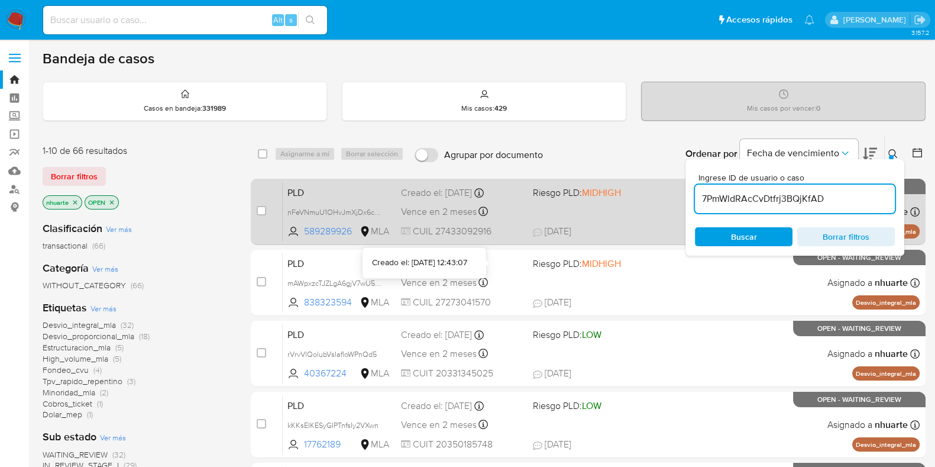
type input "7PmWldRAcCvDtfrj3BQjKfAD"
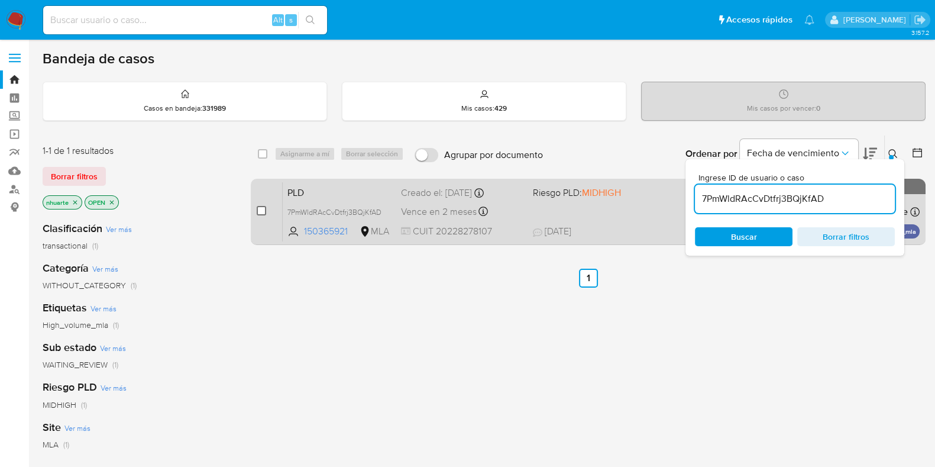
click at [263, 209] on input "checkbox" at bounding box center [261, 210] width 9 height 9
checkbox input "true"
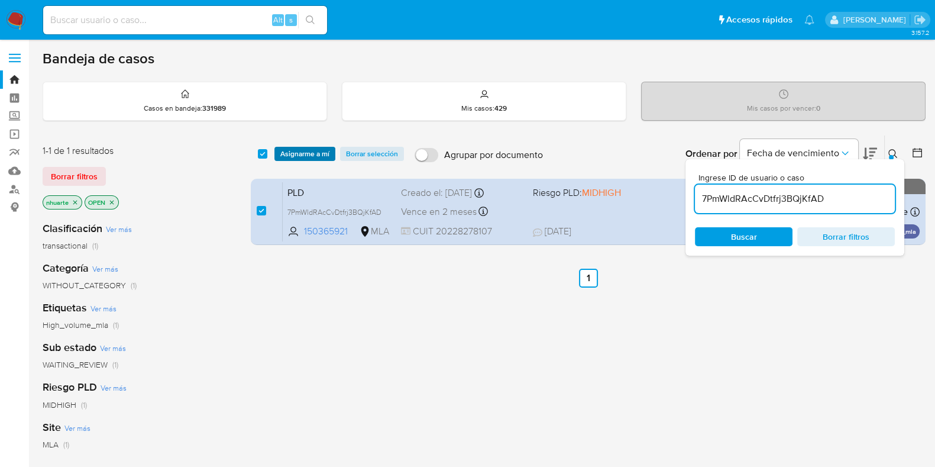
click at [291, 156] on span "Asignarme a mí" at bounding box center [304, 154] width 49 height 12
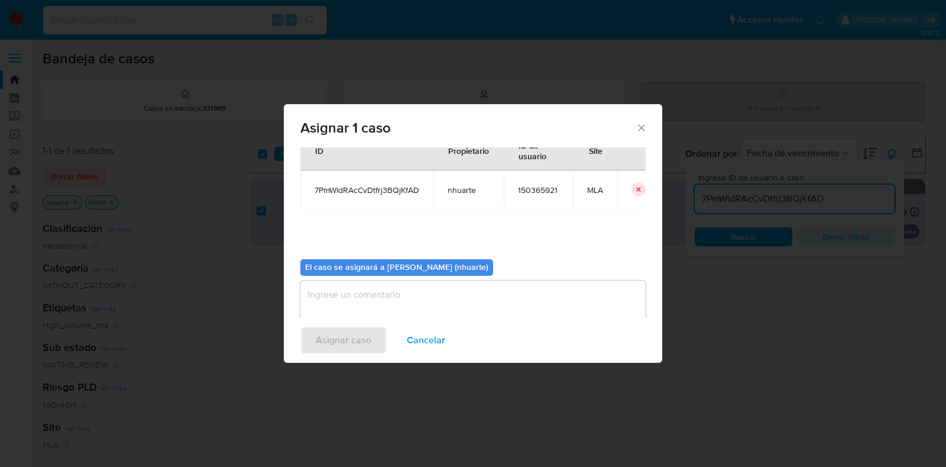
scroll to position [61, 0]
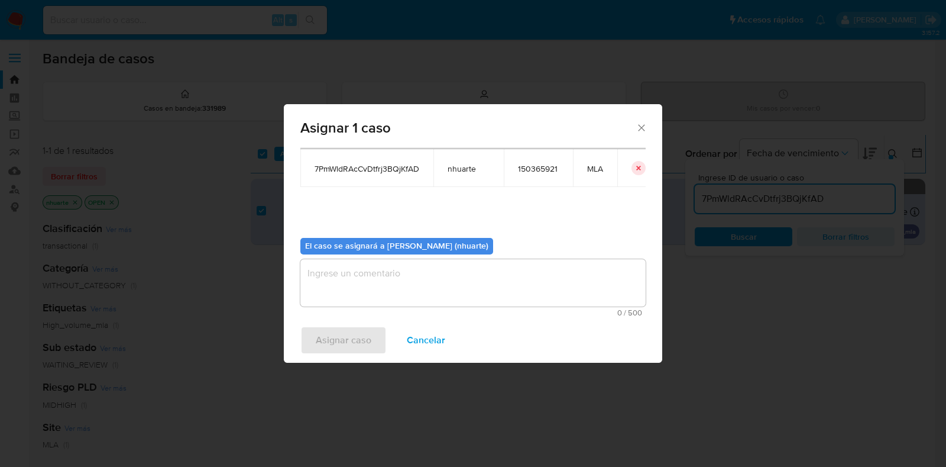
click at [420, 305] on textarea "assign-modal" at bounding box center [472, 282] width 345 height 47
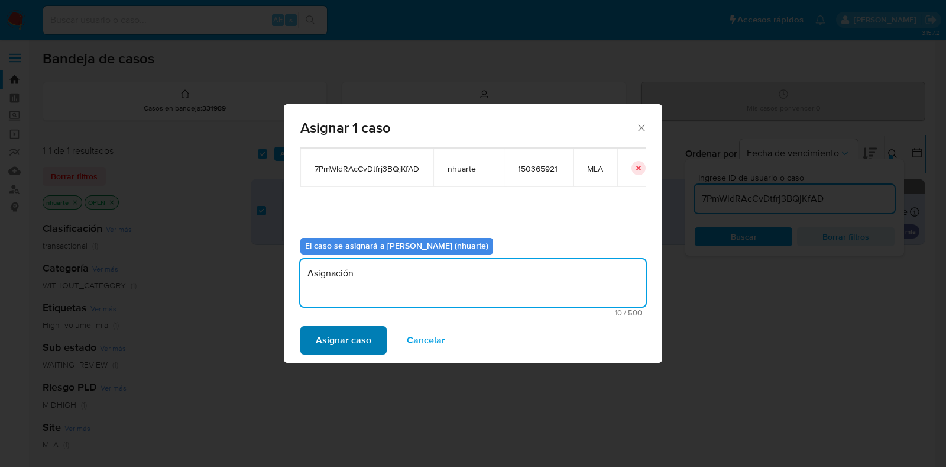
type textarea "Asignación"
click at [358, 335] on span "Asignar caso" at bounding box center [344, 340] width 56 height 26
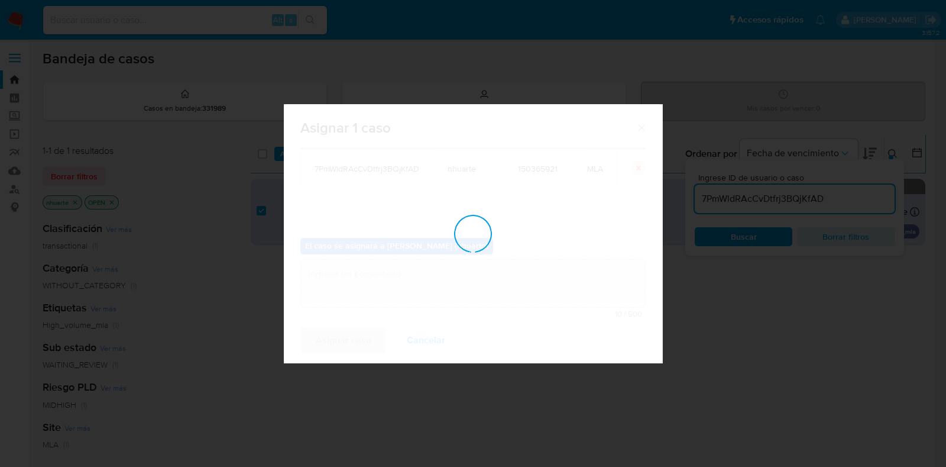
checkbox input "false"
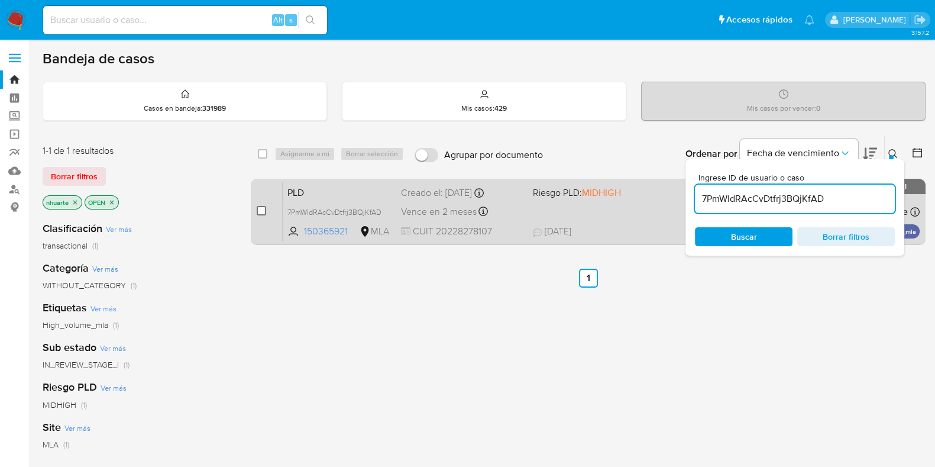
click at [261, 211] on input "checkbox" at bounding box center [261, 210] width 9 height 9
checkbox input "true"
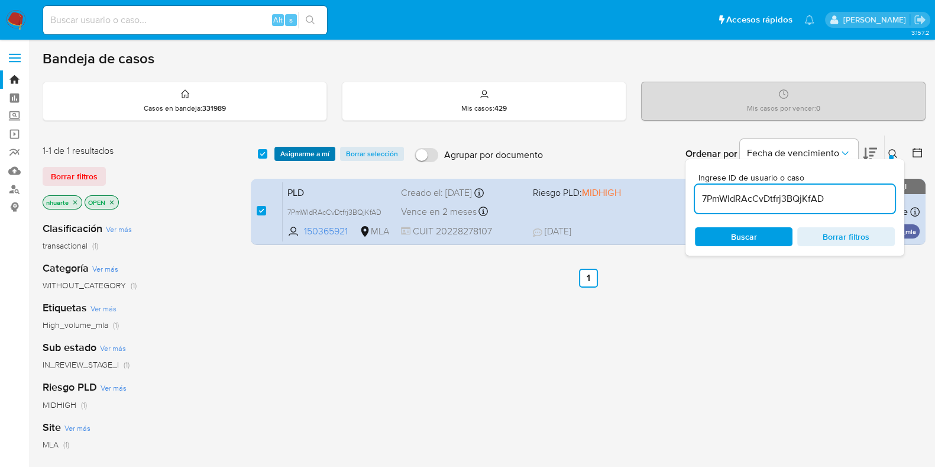
click at [302, 152] on span "Asignarme a mí" at bounding box center [304, 154] width 49 height 12
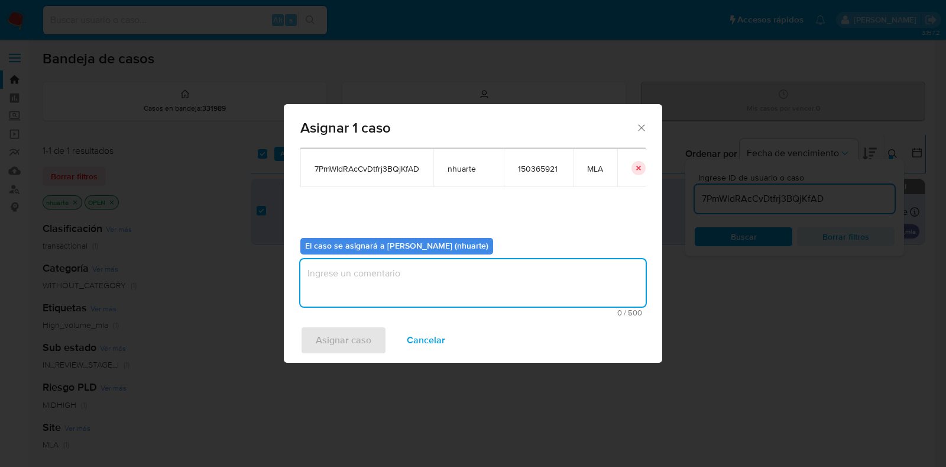
click at [498, 274] on textarea "assign-modal" at bounding box center [472, 282] width 345 height 47
type textarea "Asignación"
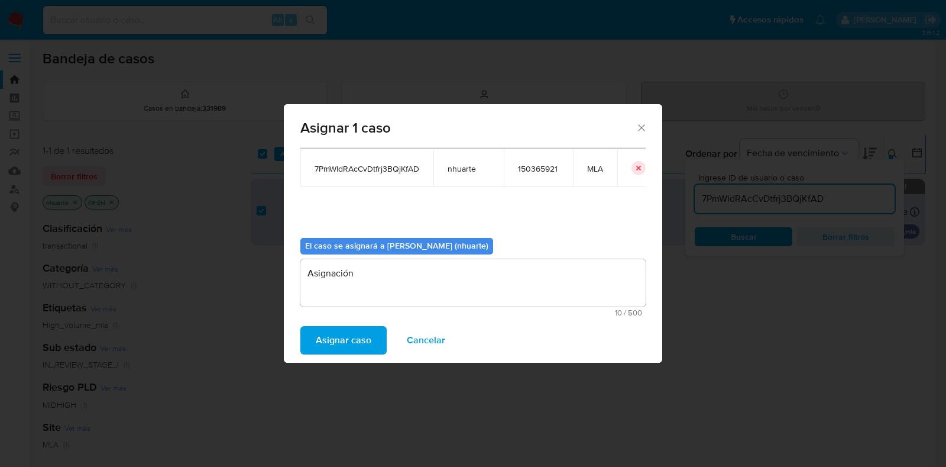
click at [376, 338] on button "Asignar caso" at bounding box center [343, 340] width 86 height 28
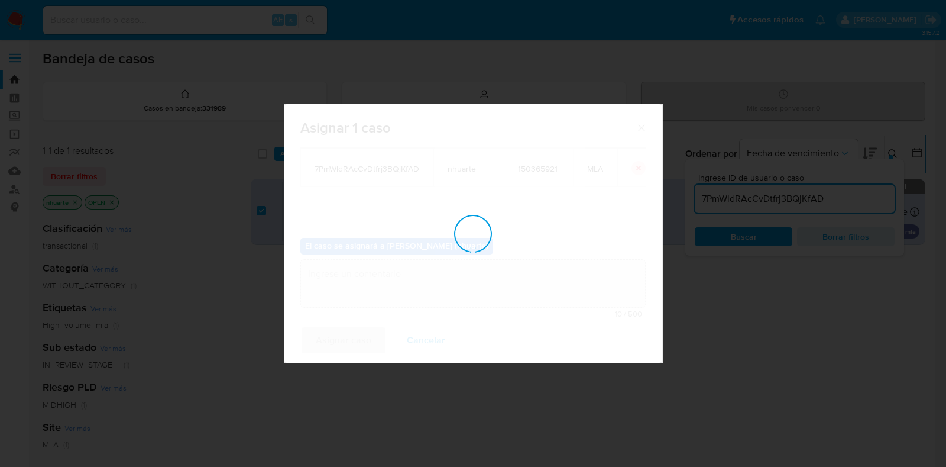
checkbox input "false"
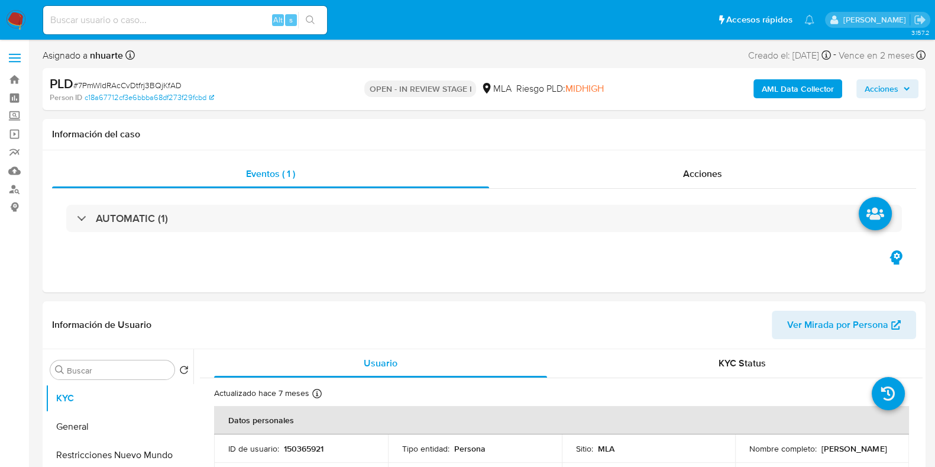
select select "10"
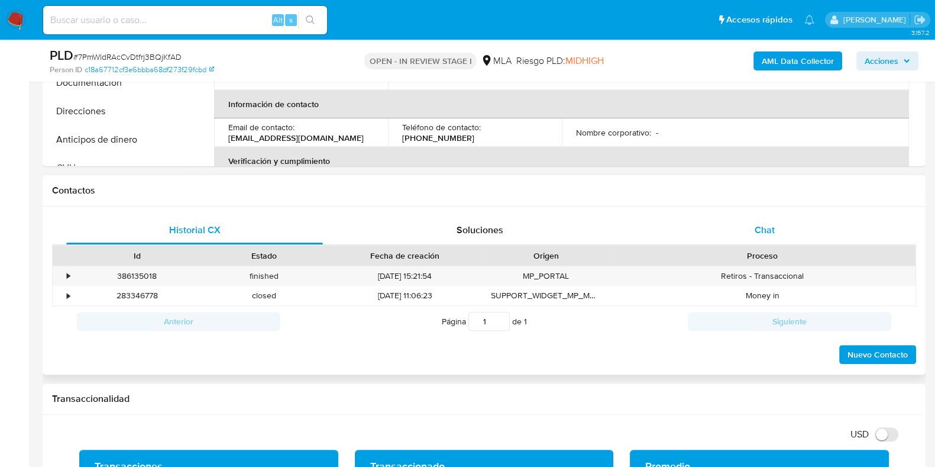
click at [757, 228] on span "Chat" at bounding box center [765, 230] width 20 height 14
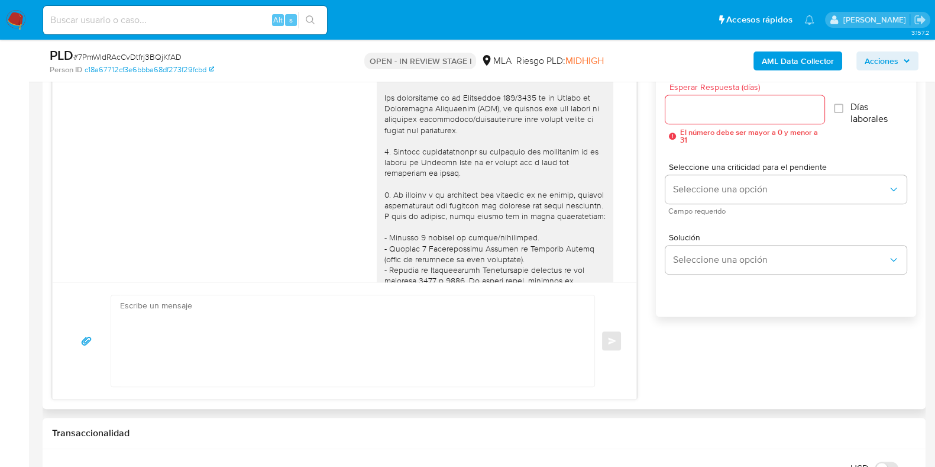
scroll to position [580, 0]
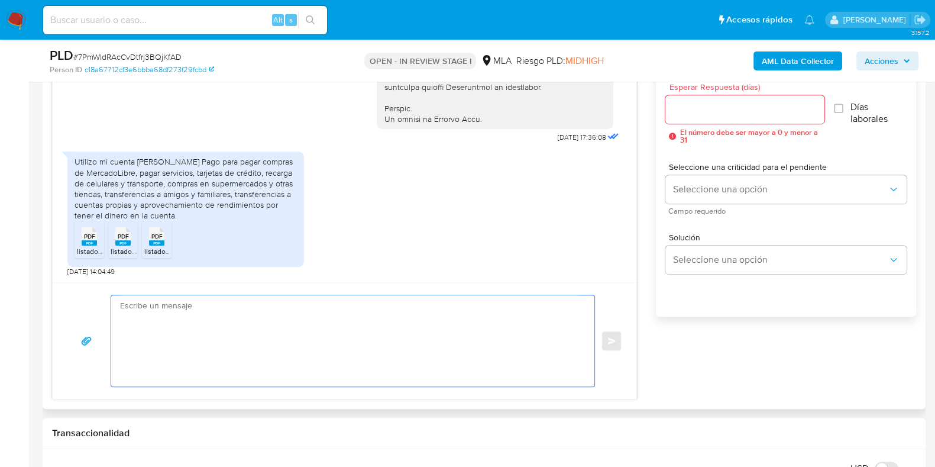
paste textarea "Hola, ¡Muchas gracias por tu respuesta! Confirmamos la recepción de la document…"
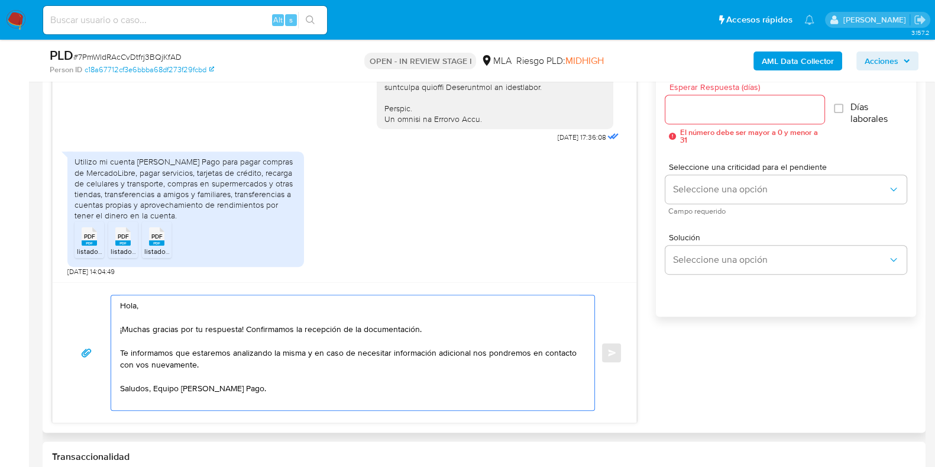
type textarea "Hola, ¡Muchas gracias por tu respuesta! Confirmamos la recepción de la document…"
click at [770, 109] on input "Esperar Respuesta (días)" at bounding box center [744, 109] width 158 height 15
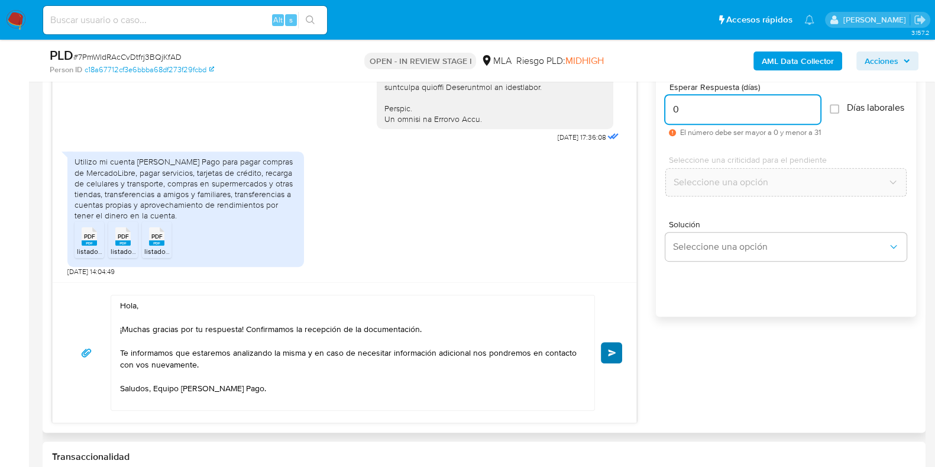
type input "0"
click at [609, 350] on span "Enviar" at bounding box center [612, 352] width 8 height 7
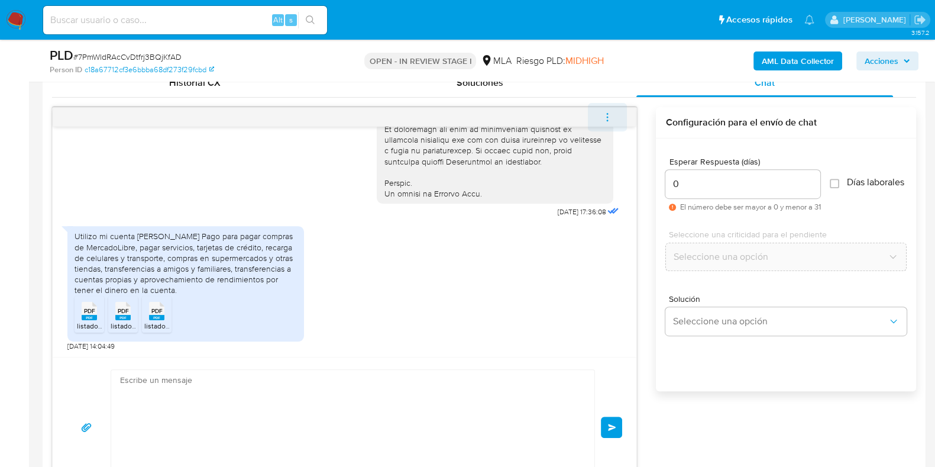
scroll to position [722, 0]
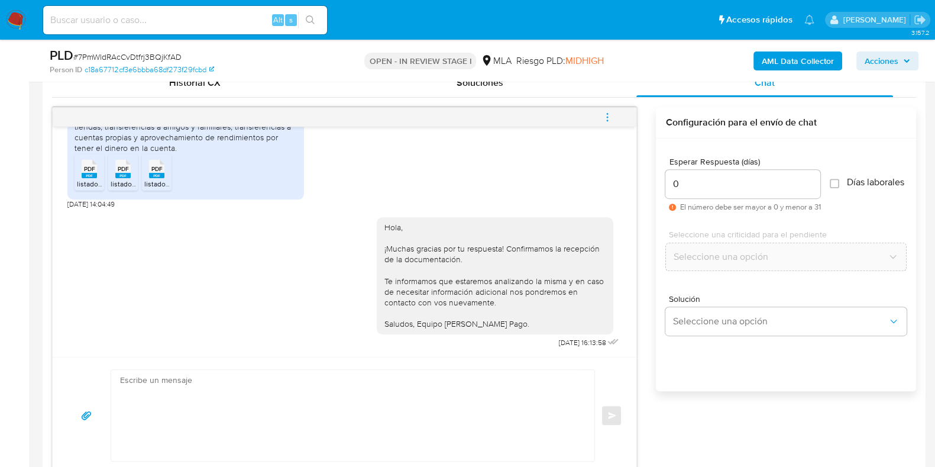
click at [609, 116] on icon "menu-action" at bounding box center [607, 117] width 11 height 11
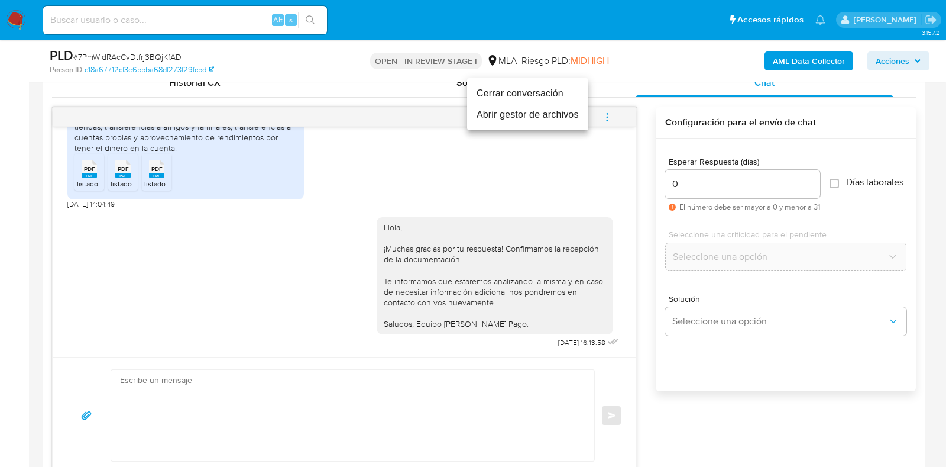
click at [543, 94] on li "Cerrar conversación" at bounding box center [527, 93] width 121 height 21
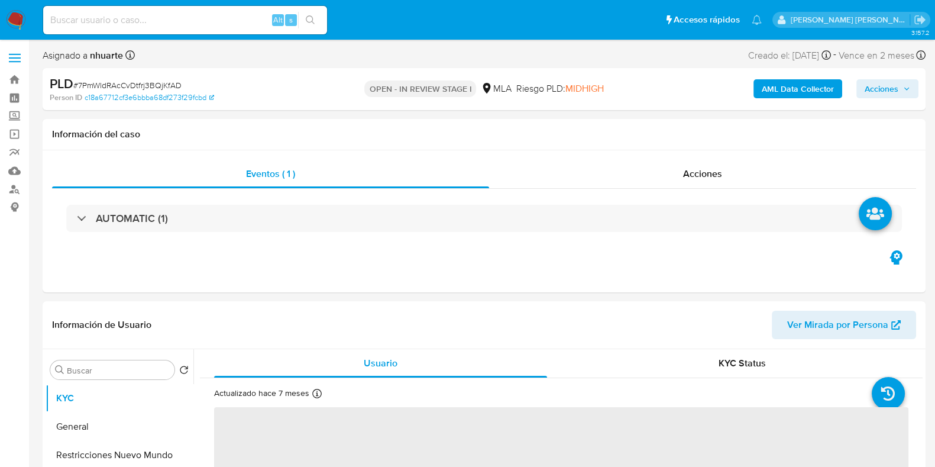
select select "10"
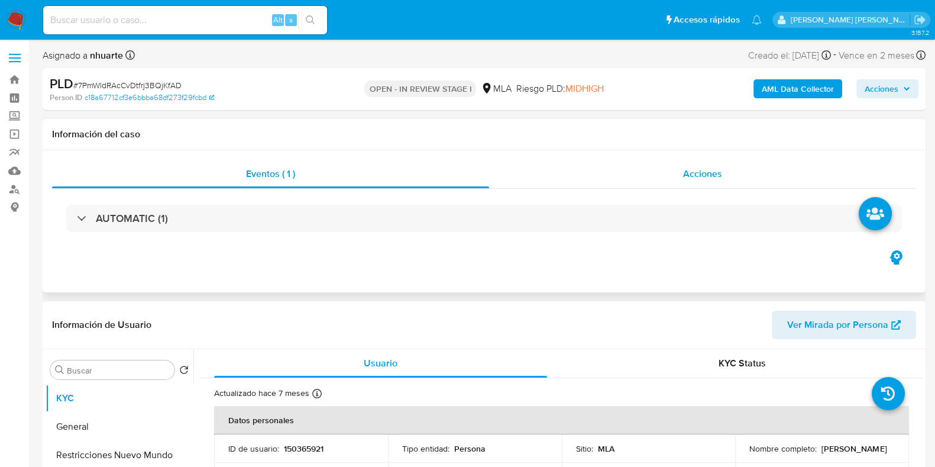
click at [692, 170] on span "Acciones" at bounding box center [702, 174] width 39 height 14
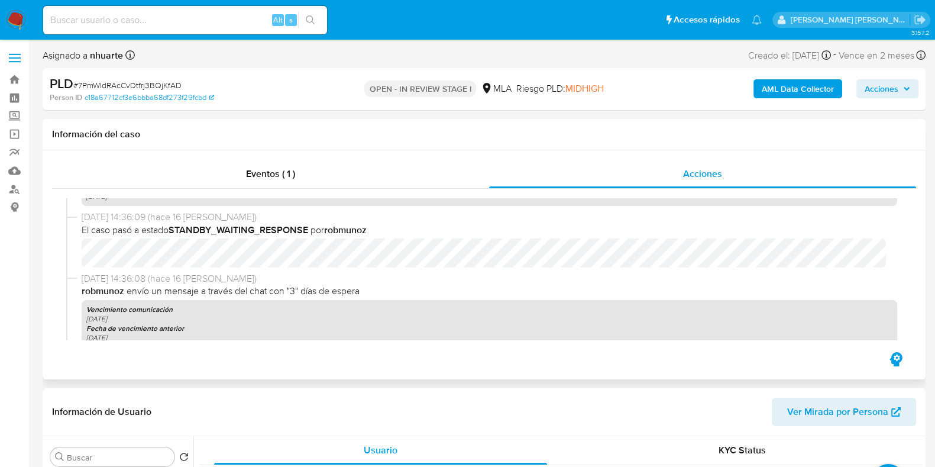
scroll to position [799, 0]
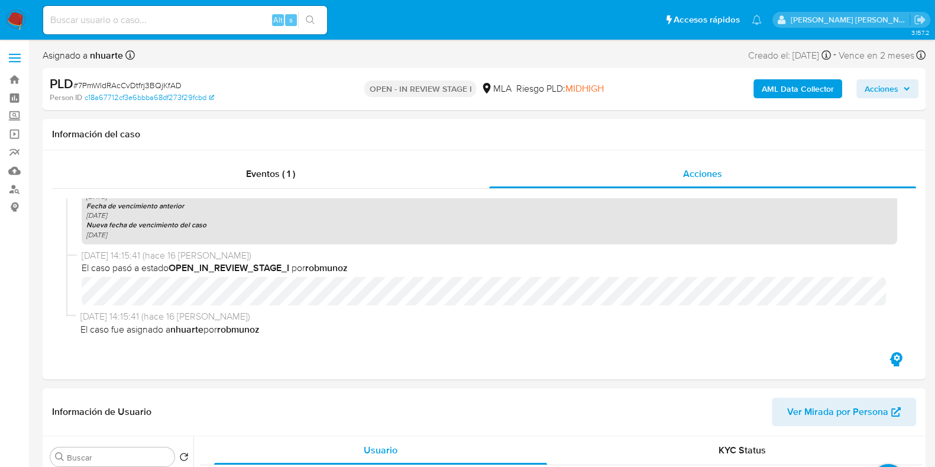
click at [786, 96] on b "AML Data Collector" at bounding box center [798, 88] width 72 height 19
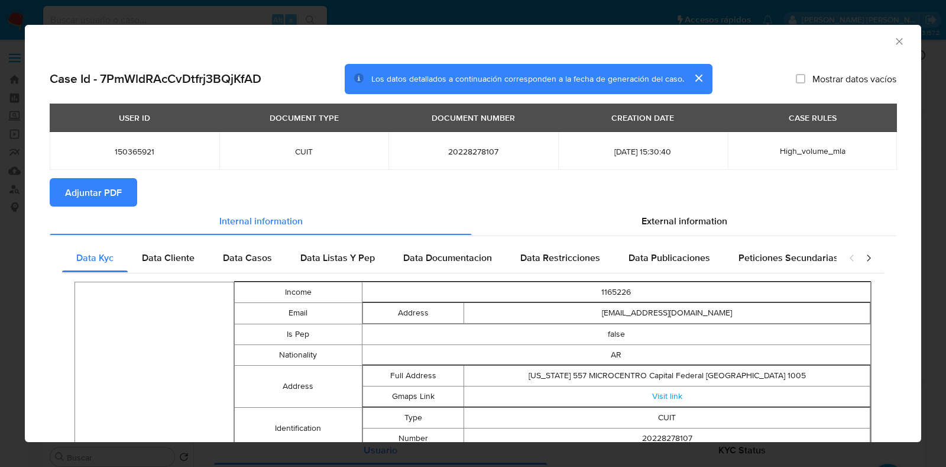
click at [80, 196] on span "Adjuntar PDF" at bounding box center [93, 192] width 57 height 26
click at [893, 42] on icon "Cerrar ventana" at bounding box center [899, 41] width 12 height 12
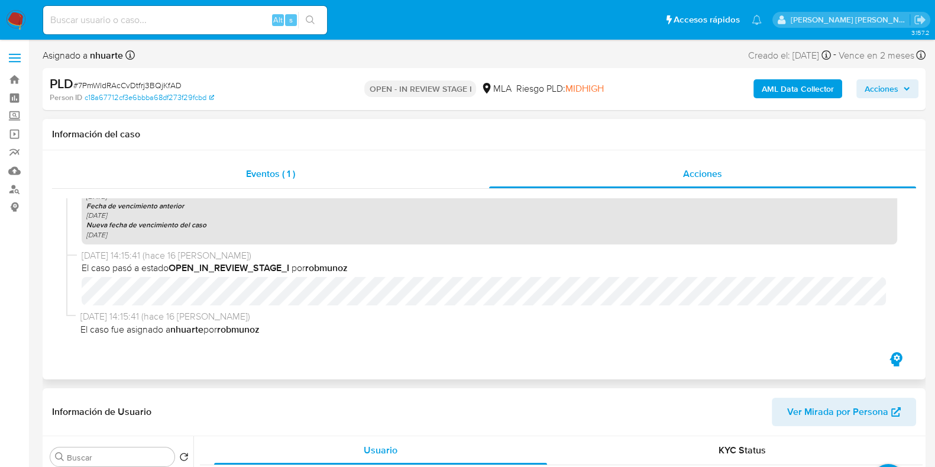
click at [257, 182] on div "Eventos ( 1 )" at bounding box center [270, 174] width 437 height 28
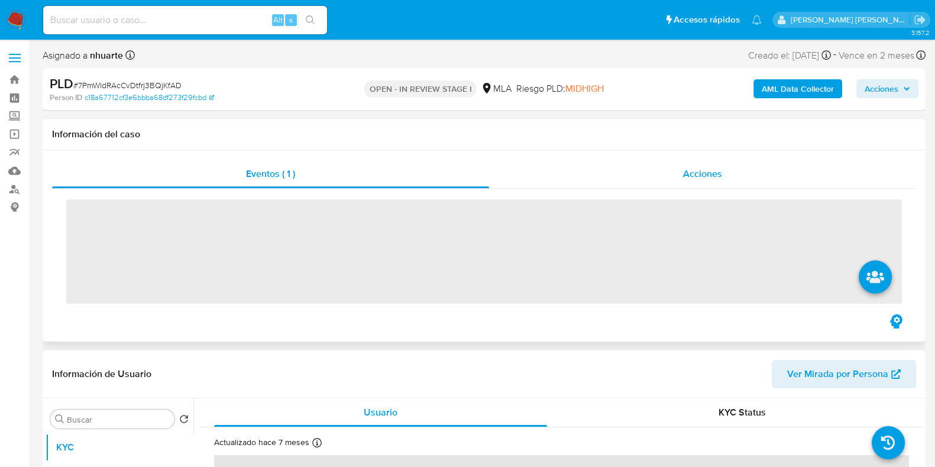
click at [672, 179] on div "Acciones" at bounding box center [702, 174] width 427 height 28
